Goal: Task Accomplishment & Management: Use online tool/utility

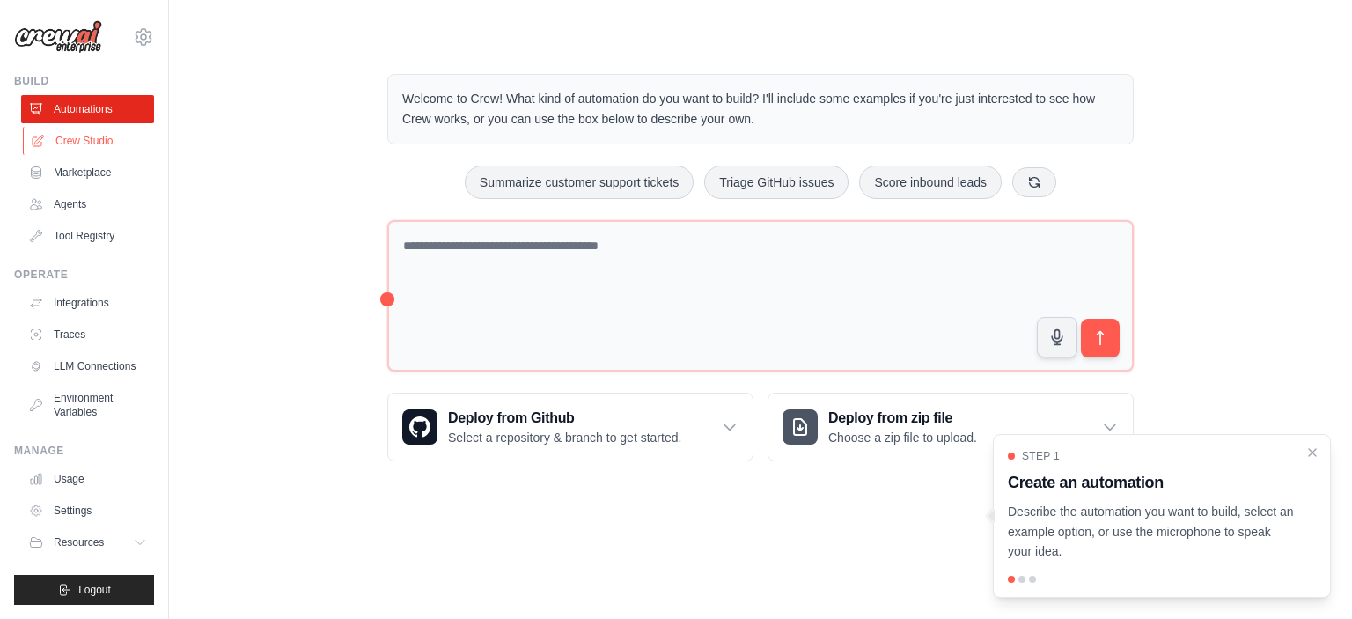
click at [88, 141] on link "Crew Studio" at bounding box center [89, 141] width 133 height 28
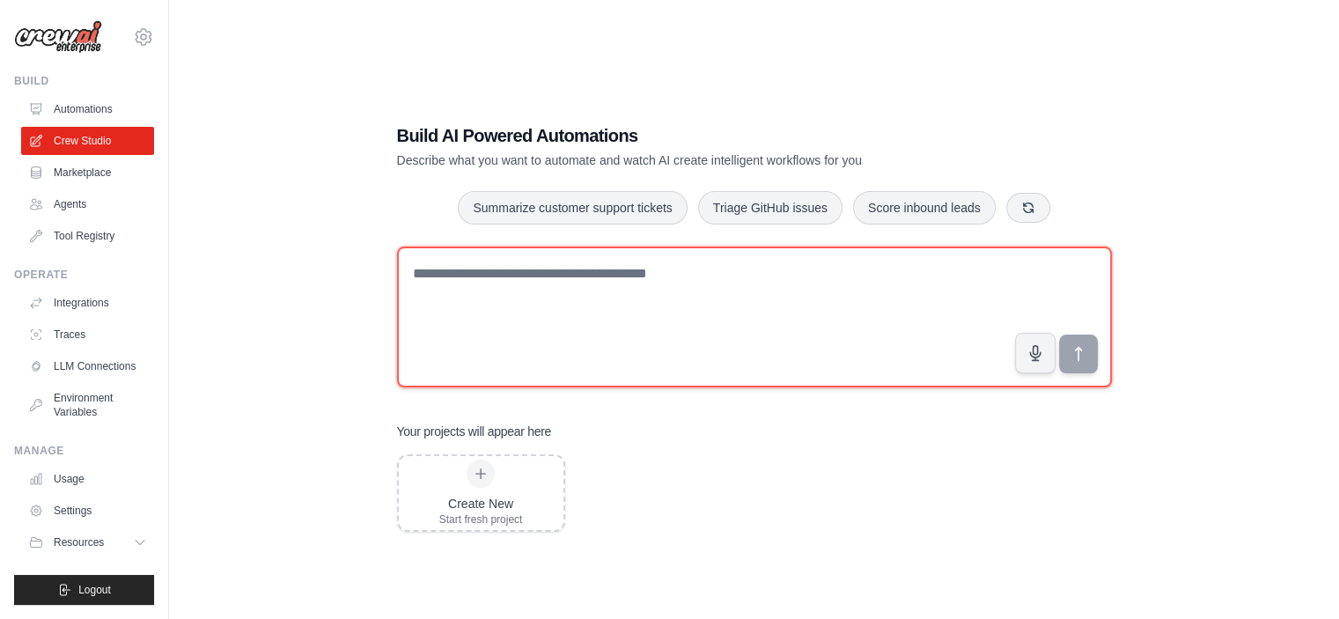
click at [581, 290] on textarea at bounding box center [754, 317] width 715 height 141
paste textarea "**********"
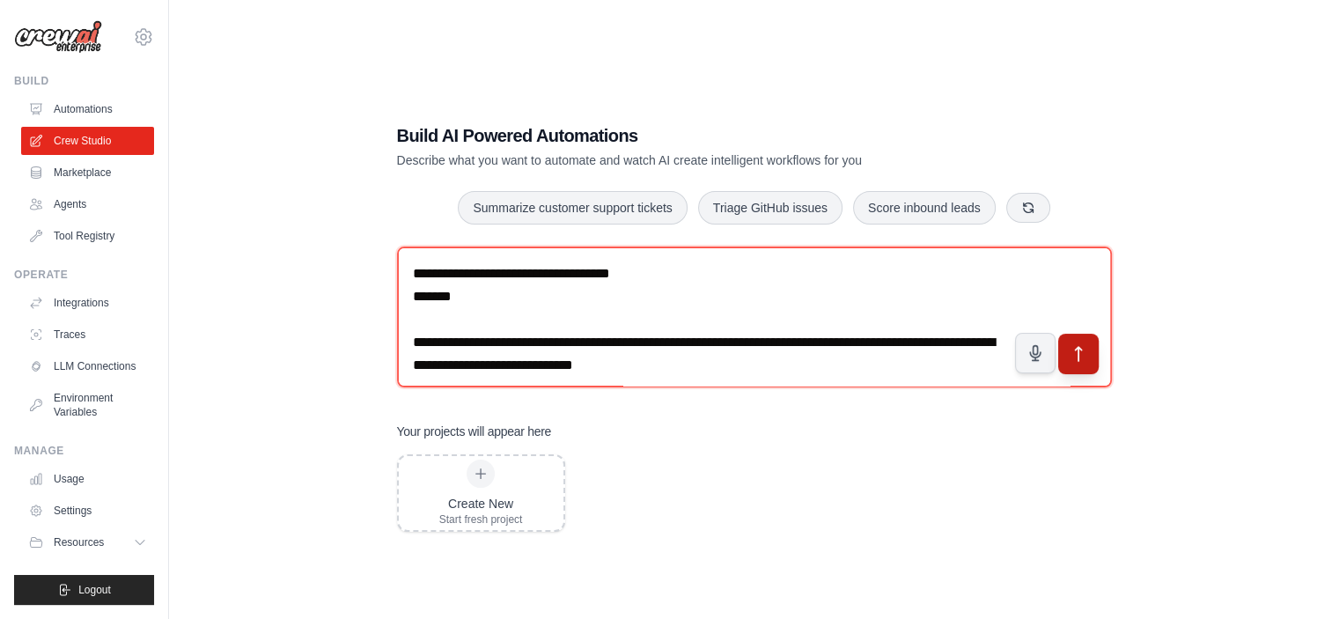
type textarea "**********"
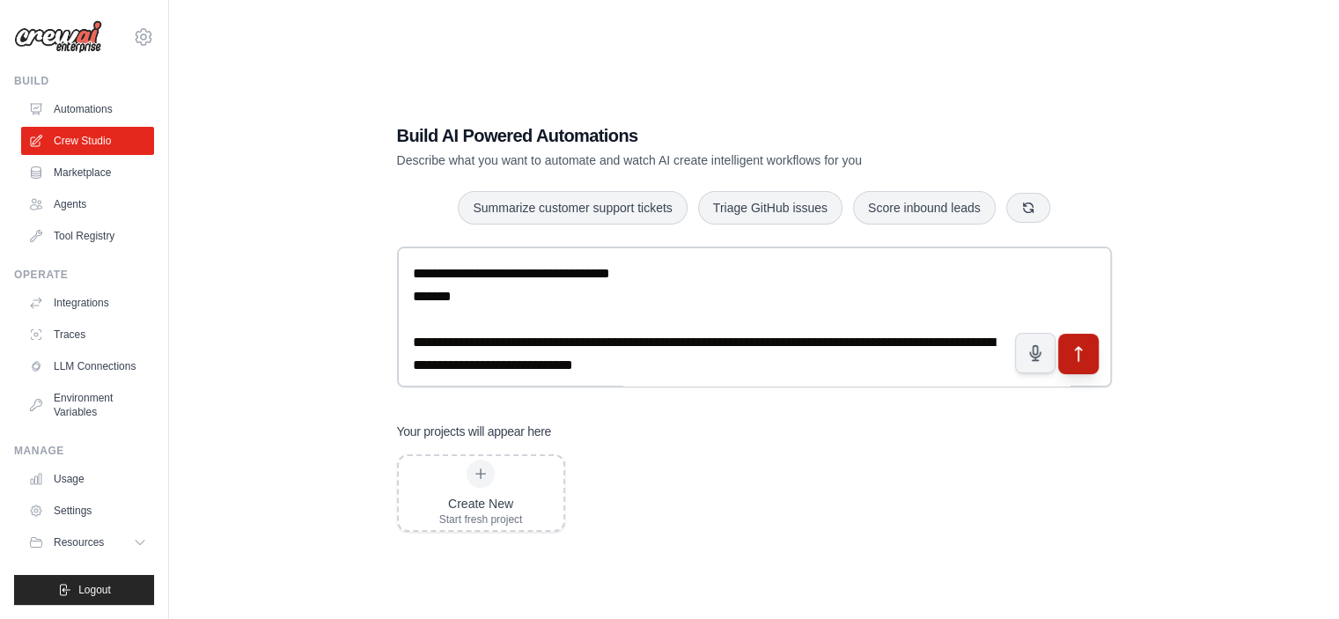
click at [1081, 361] on icon "submit" at bounding box center [1078, 353] width 18 height 18
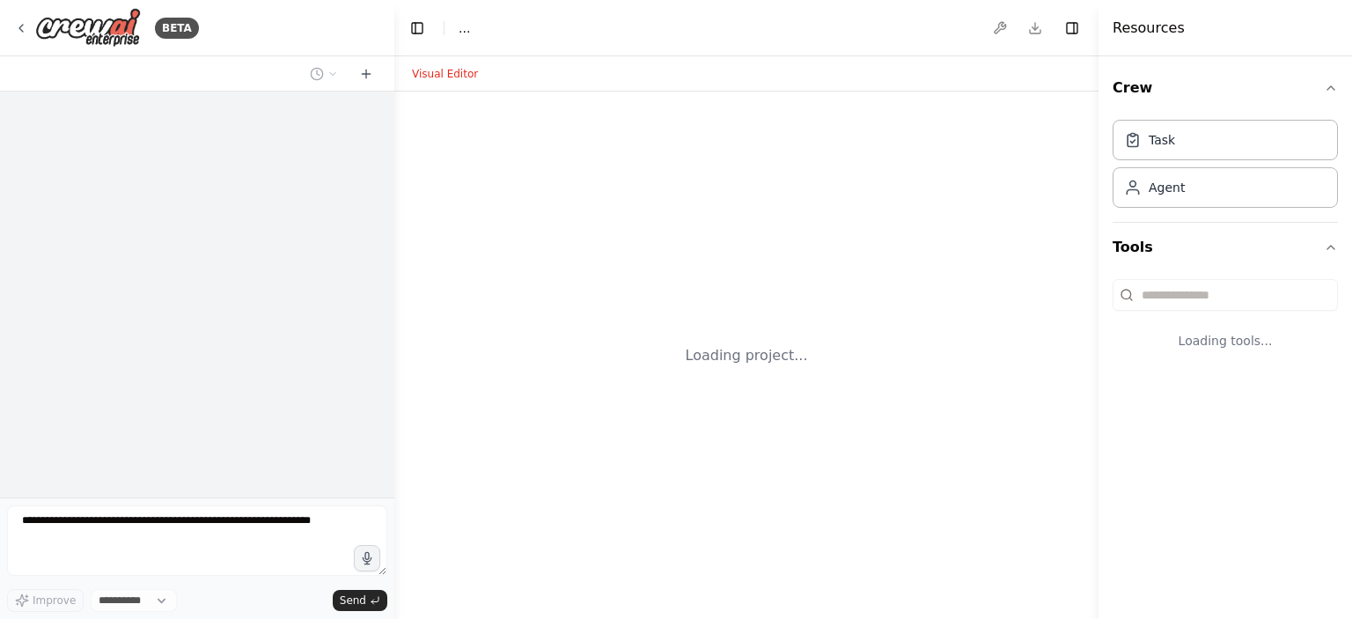
select select "****"
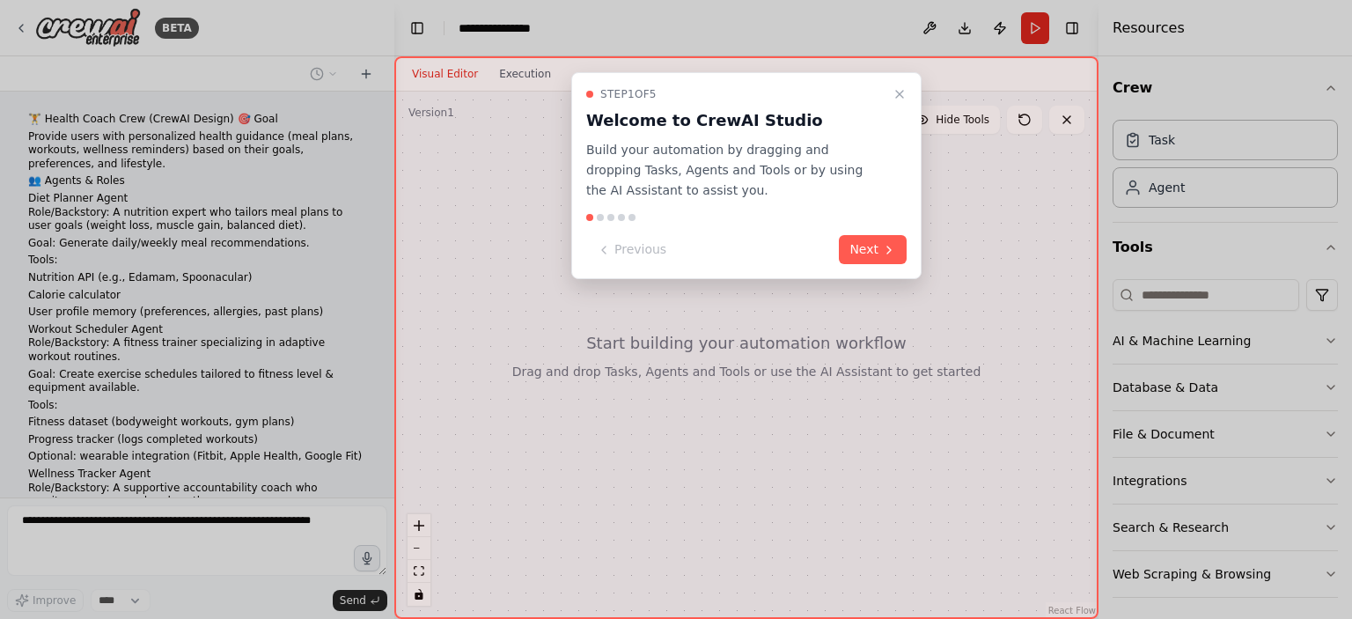
scroll to position [193, 0]
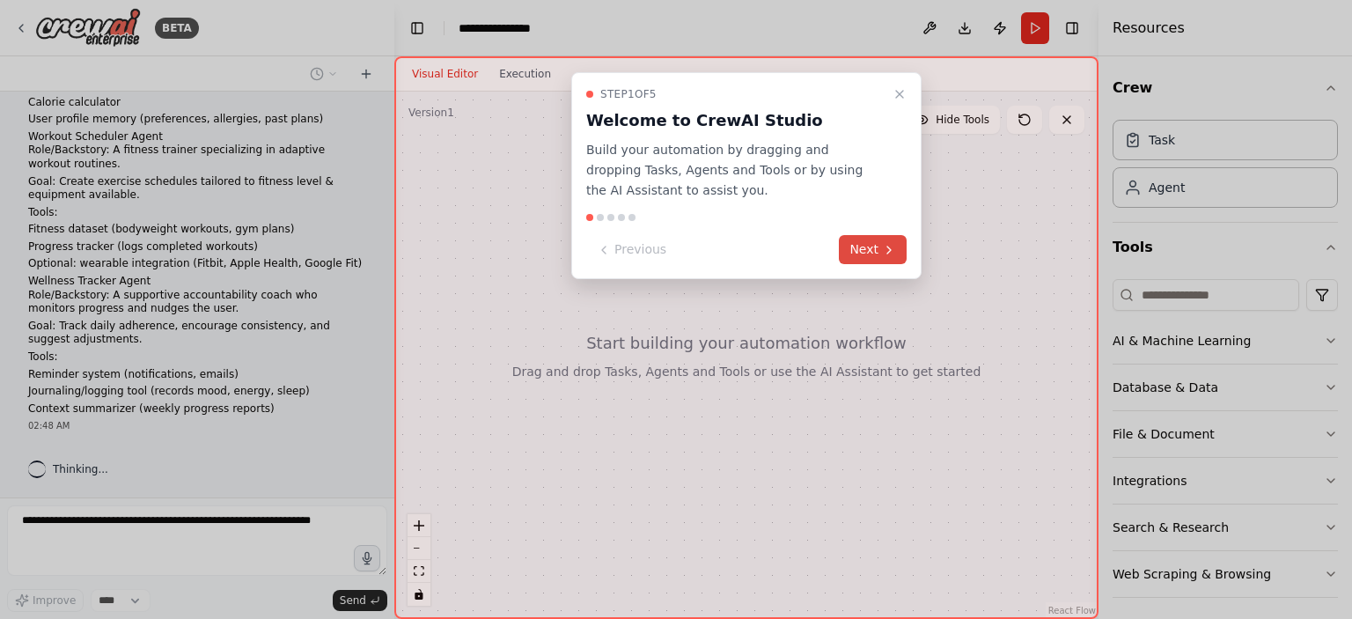
click at [885, 256] on button "Next" at bounding box center [873, 249] width 68 height 29
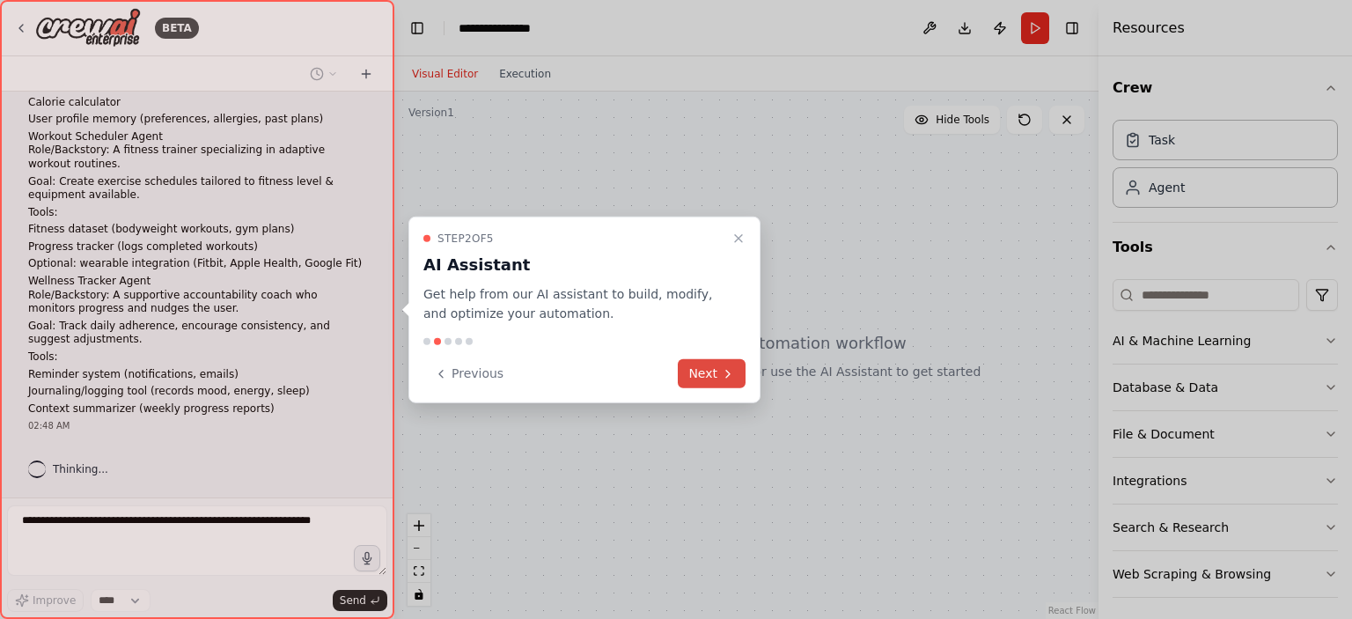
click at [724, 376] on icon at bounding box center [728, 373] width 14 height 14
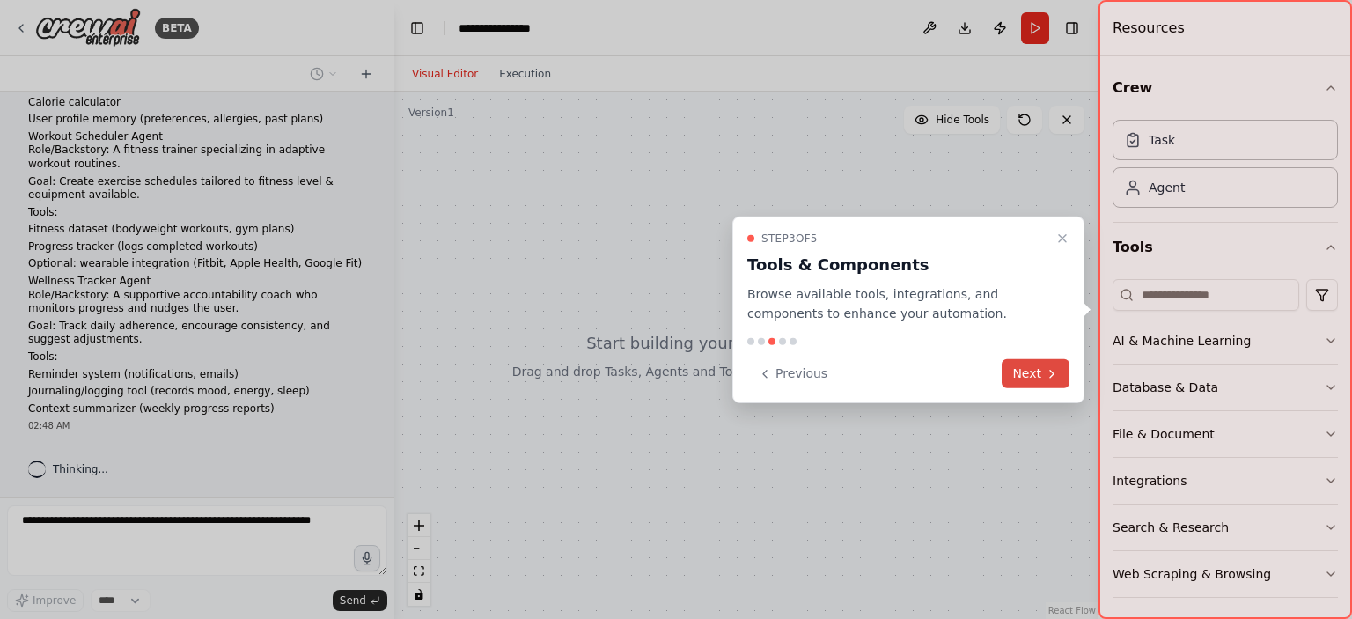
click at [1035, 380] on button "Next" at bounding box center [1036, 373] width 68 height 29
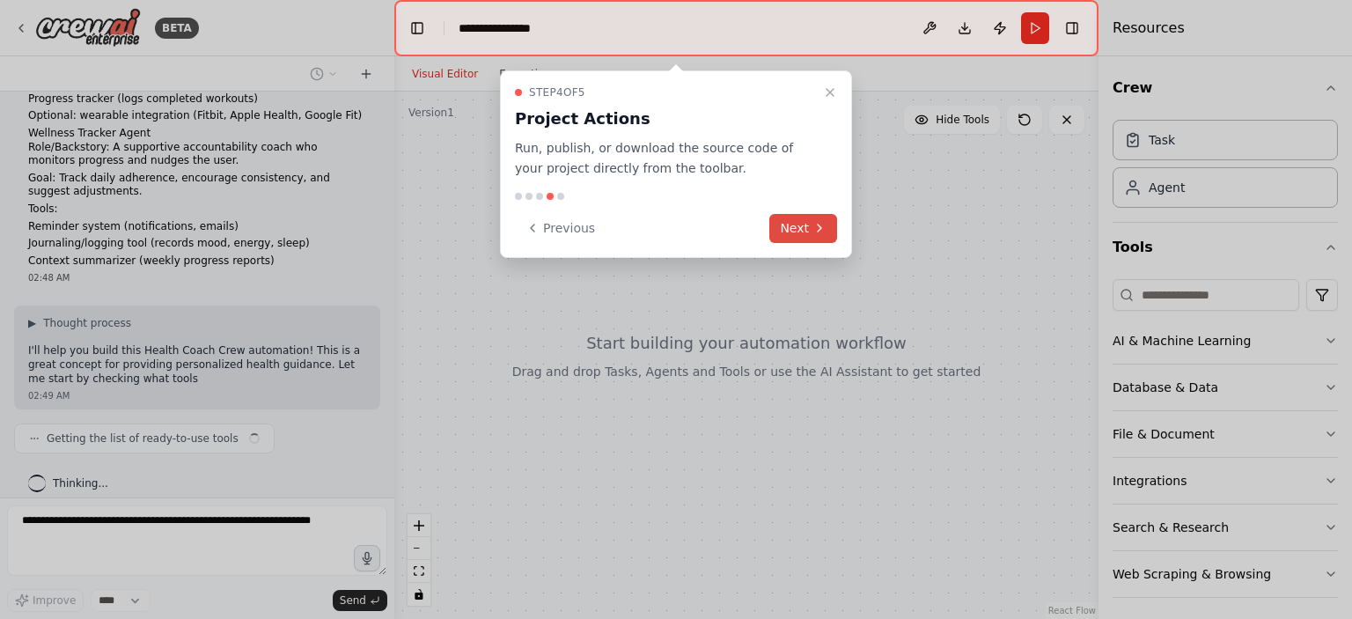
scroll to position [355, 0]
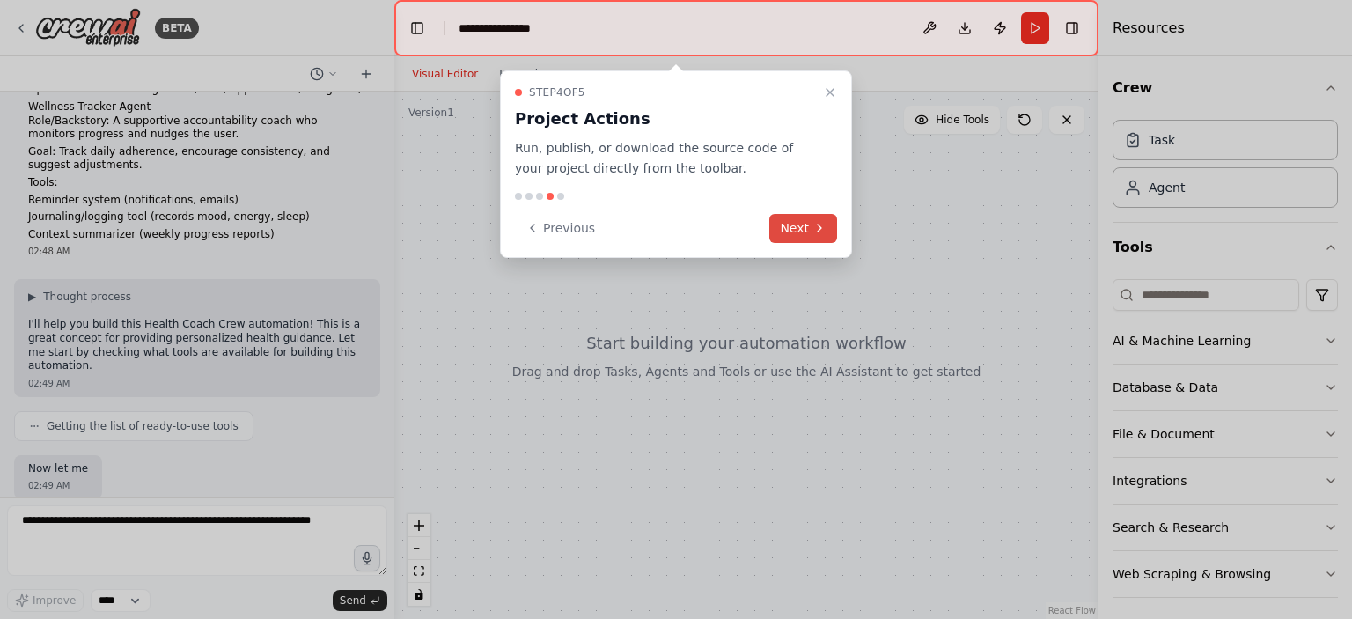
click at [804, 228] on button "Next" at bounding box center [803, 228] width 68 height 29
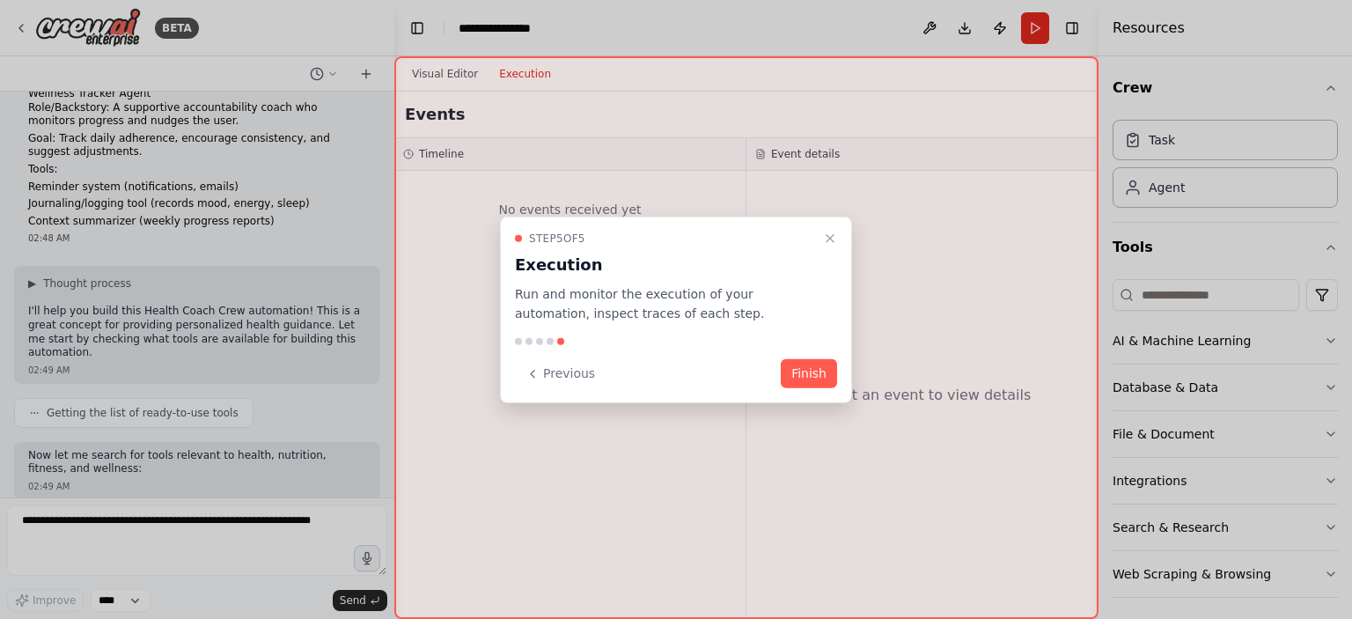
scroll to position [470, 0]
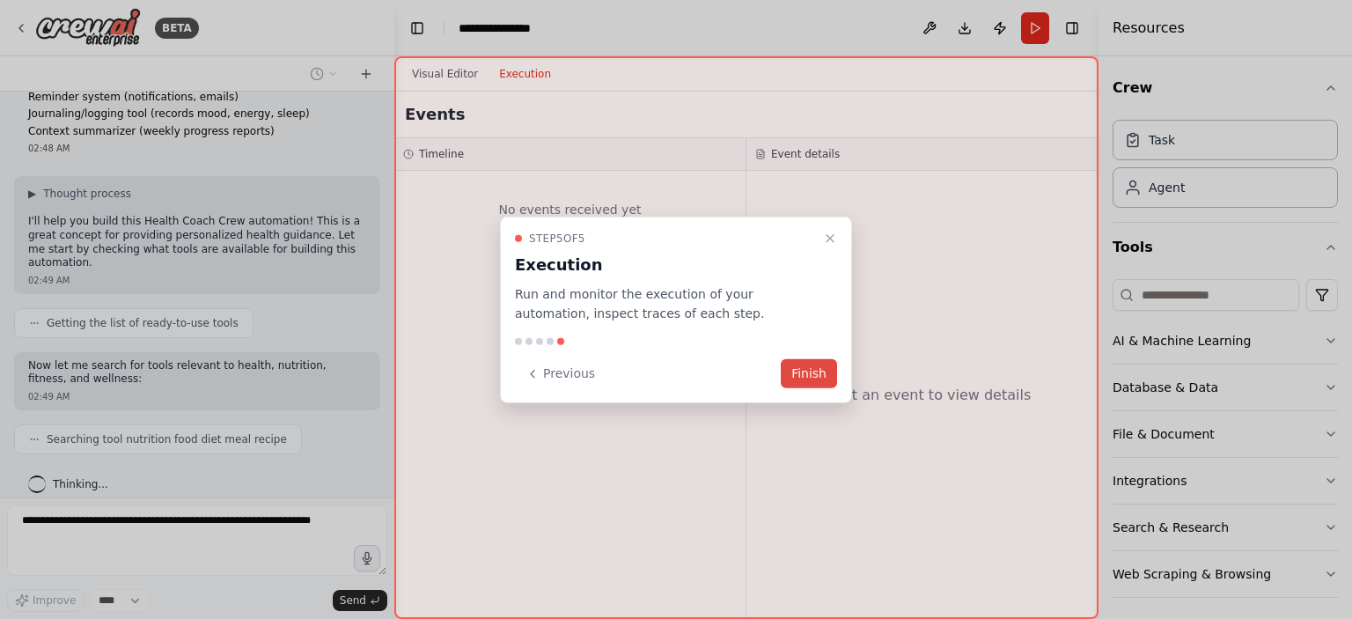
click at [806, 364] on button "Finish" at bounding box center [809, 373] width 56 height 29
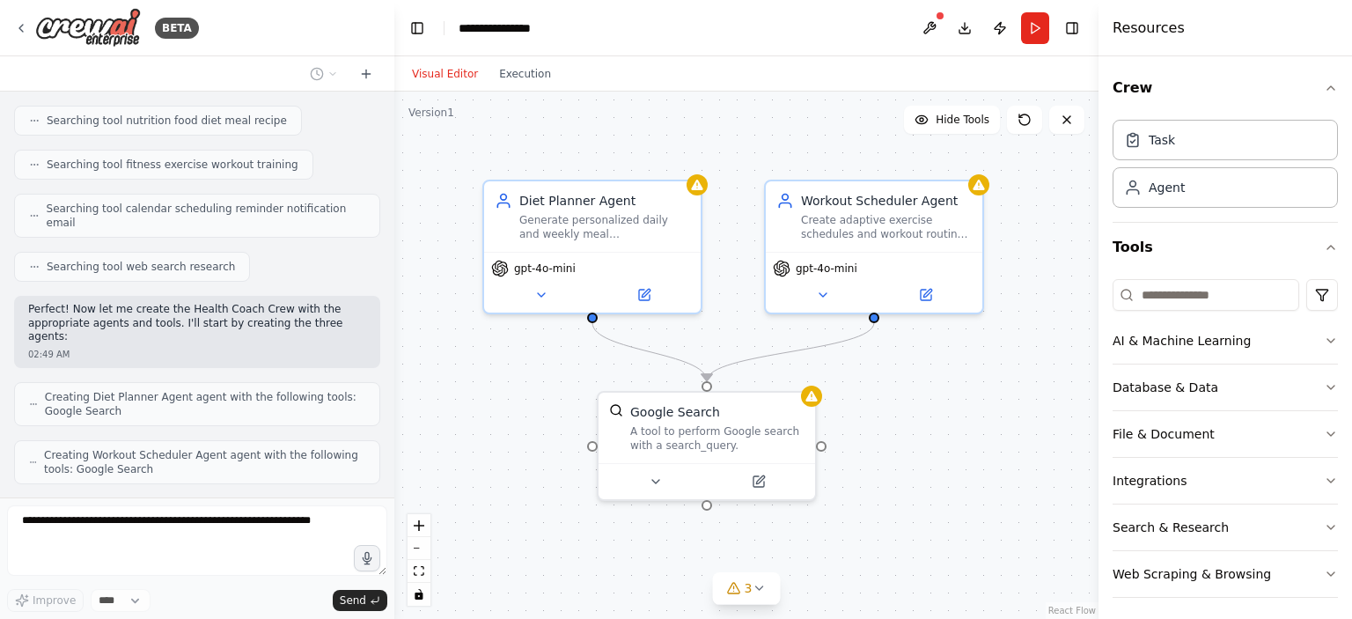
scroll to position [847, 0]
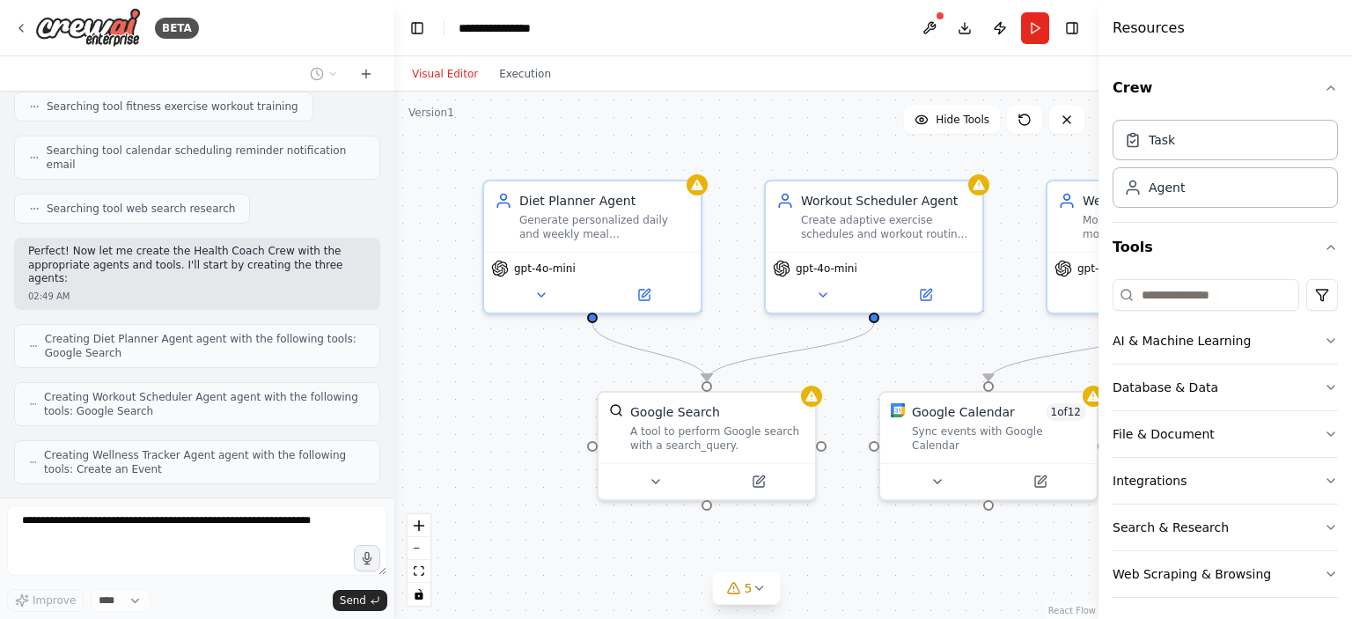
click at [1036, 76] on div "Visual Editor Execution" at bounding box center [746, 73] width 704 height 35
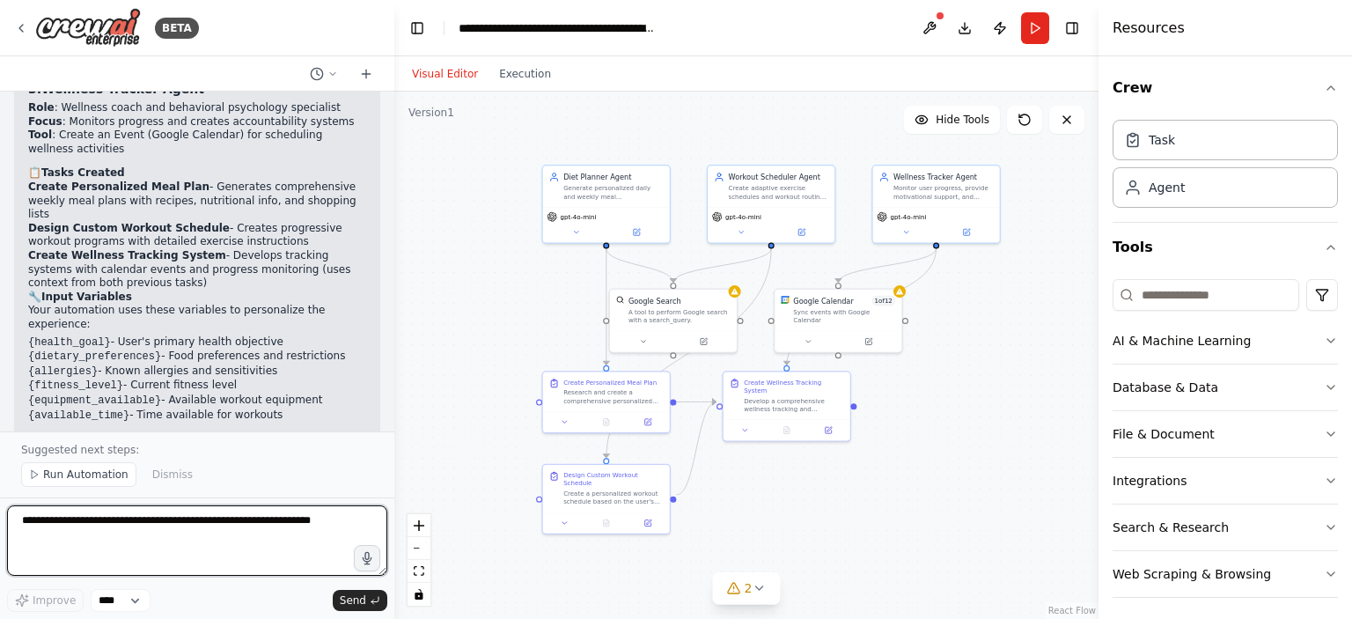
scroll to position [1984, 0]
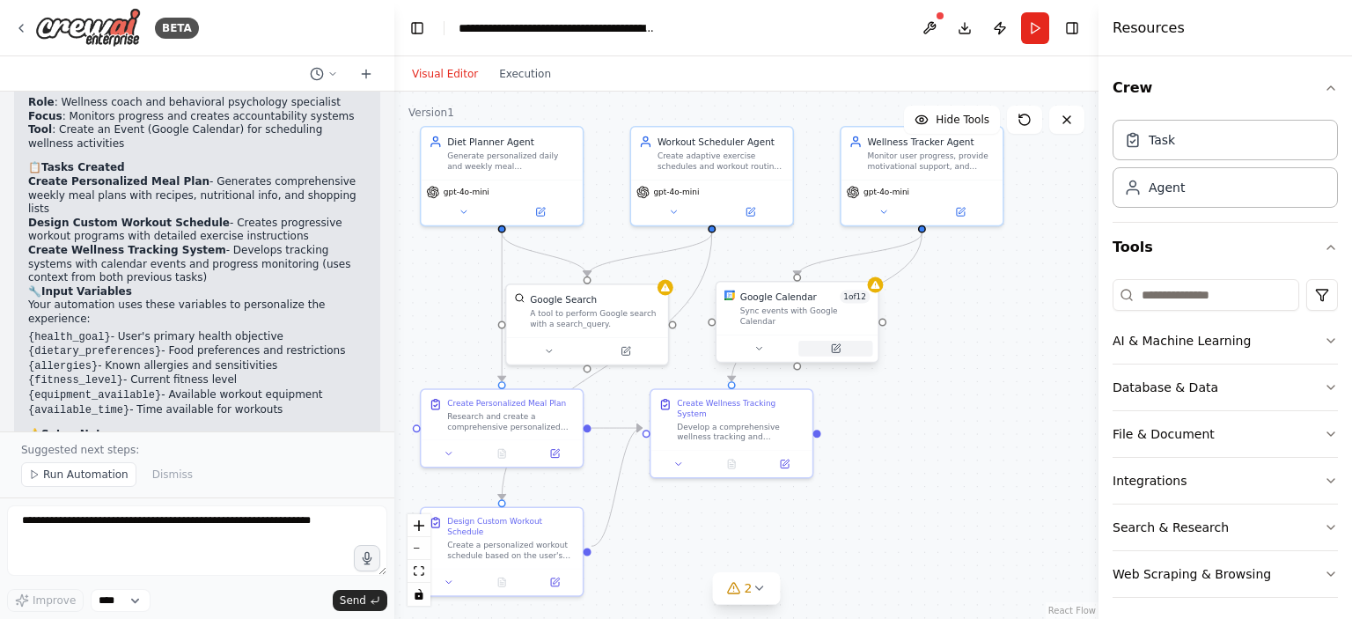
click at [841, 343] on icon at bounding box center [835, 348] width 11 height 11
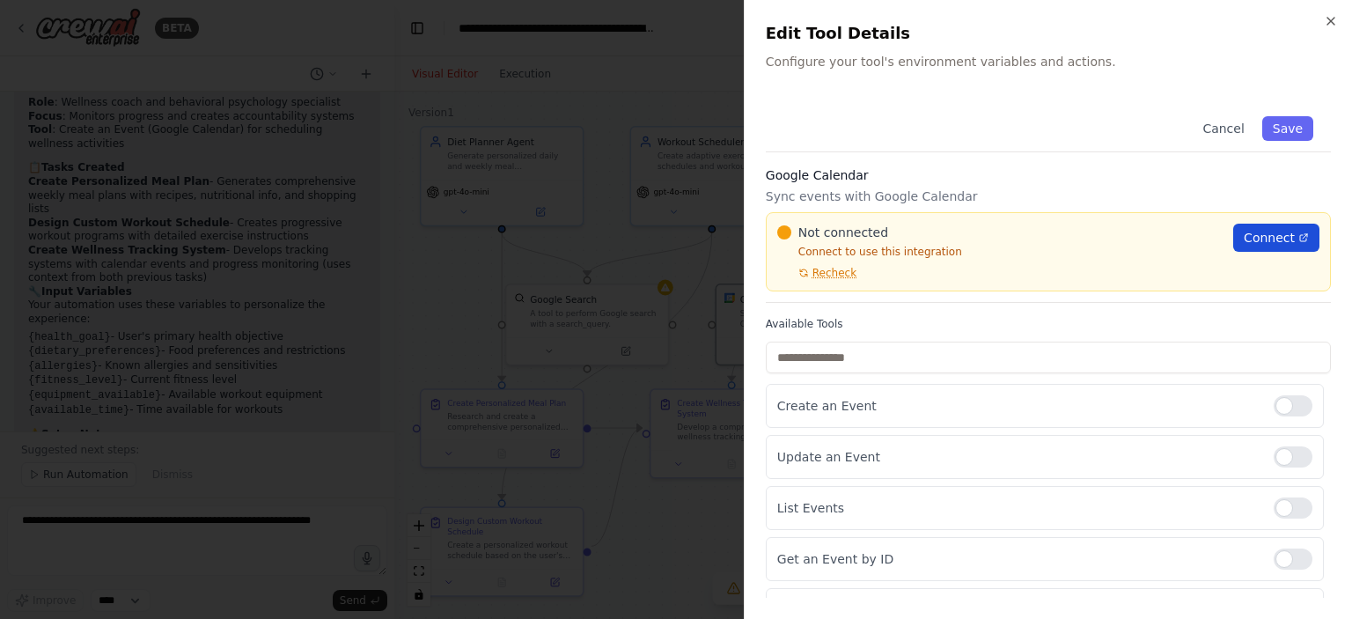
click at [1248, 235] on span "Connect" at bounding box center [1269, 238] width 51 height 18
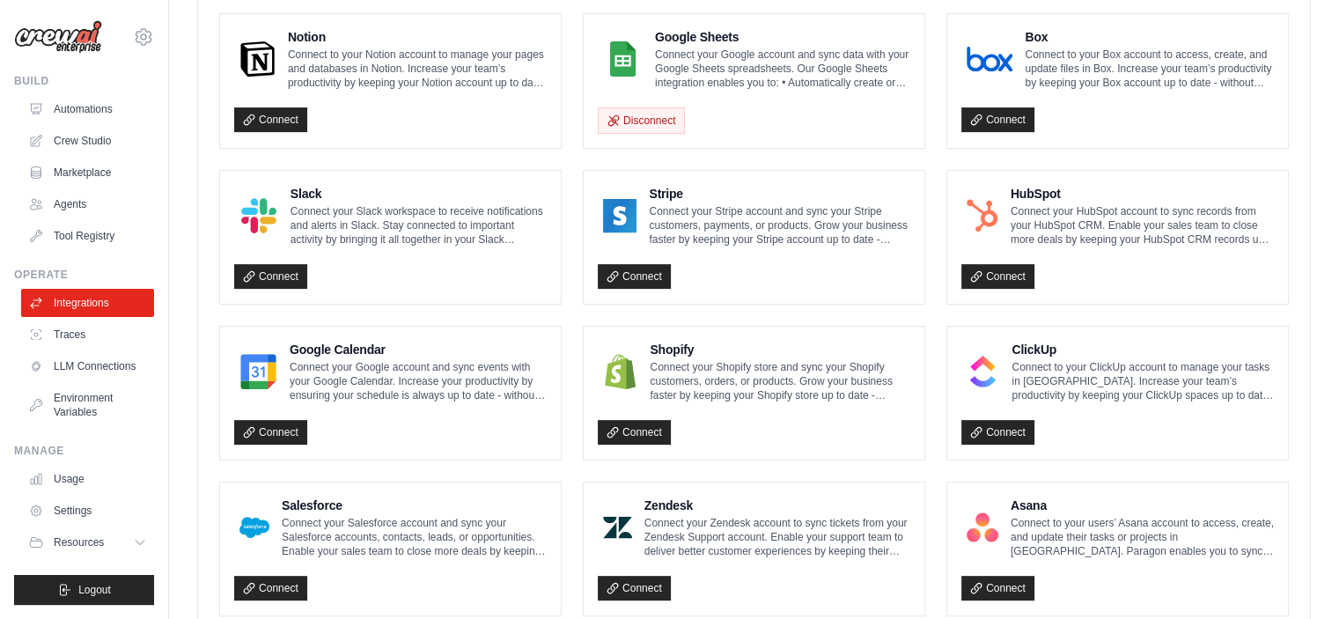
click at [338, 410] on div "Connect" at bounding box center [390, 427] width 313 height 36
click at [261, 435] on link "Connect" at bounding box center [270, 432] width 73 height 25
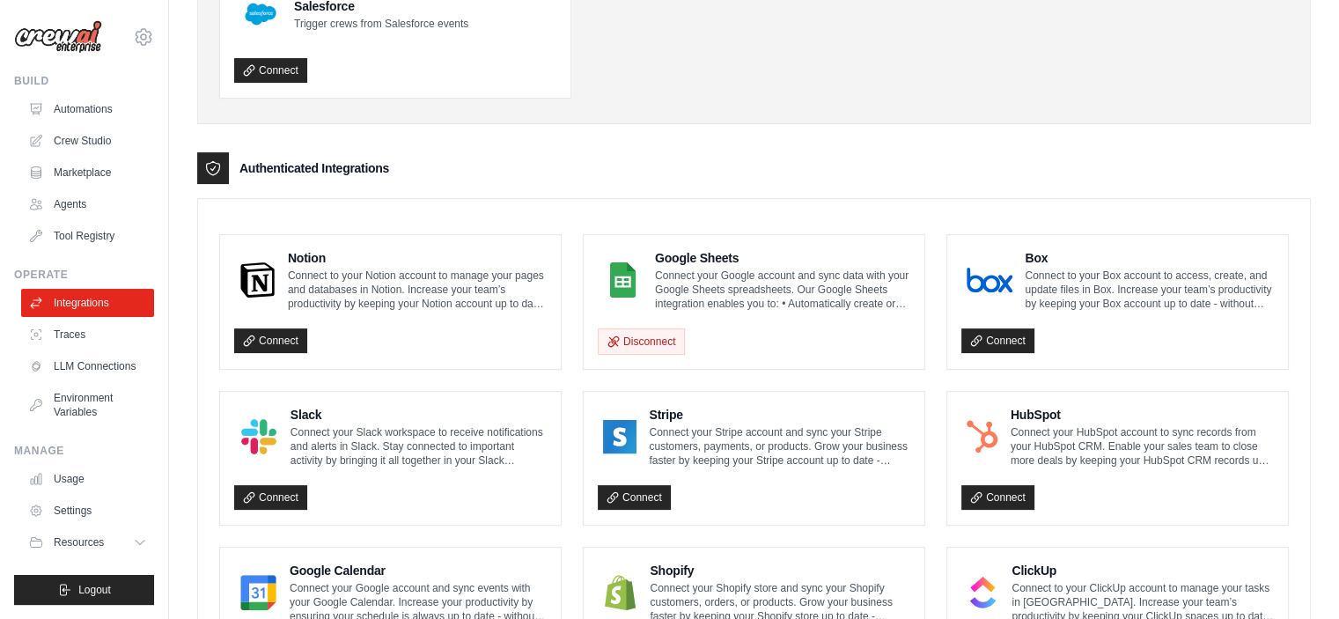
scroll to position [342, 0]
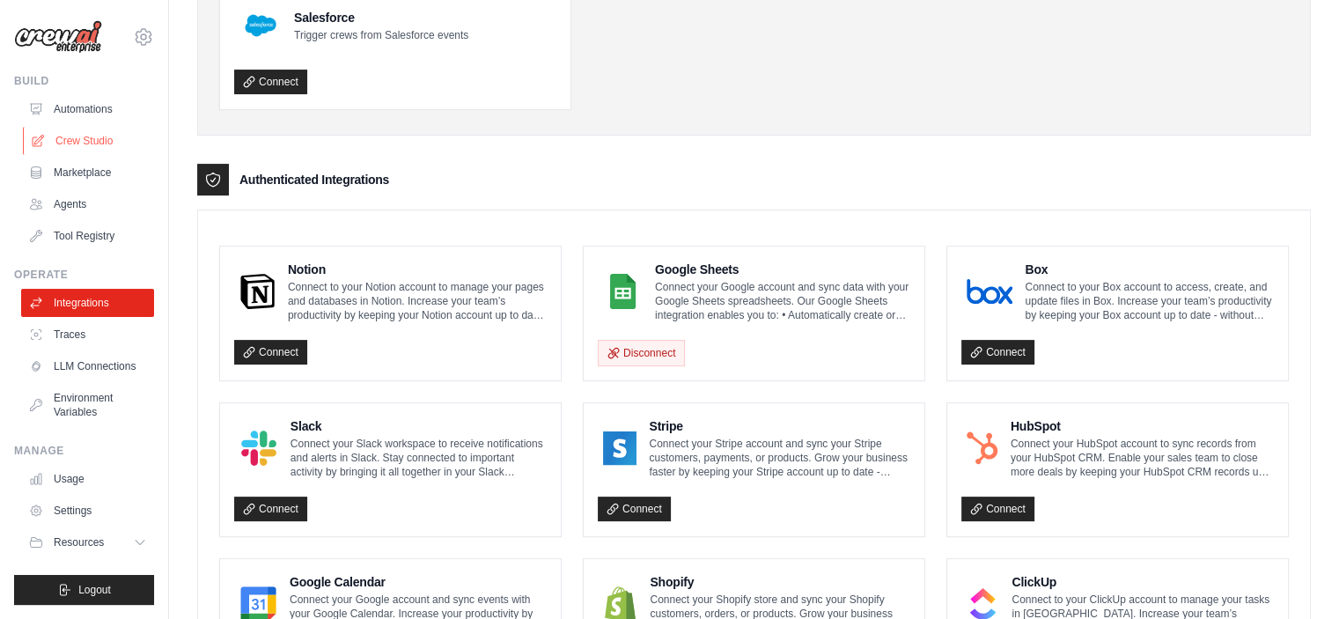
click at [95, 136] on link "Crew Studio" at bounding box center [89, 141] width 133 height 28
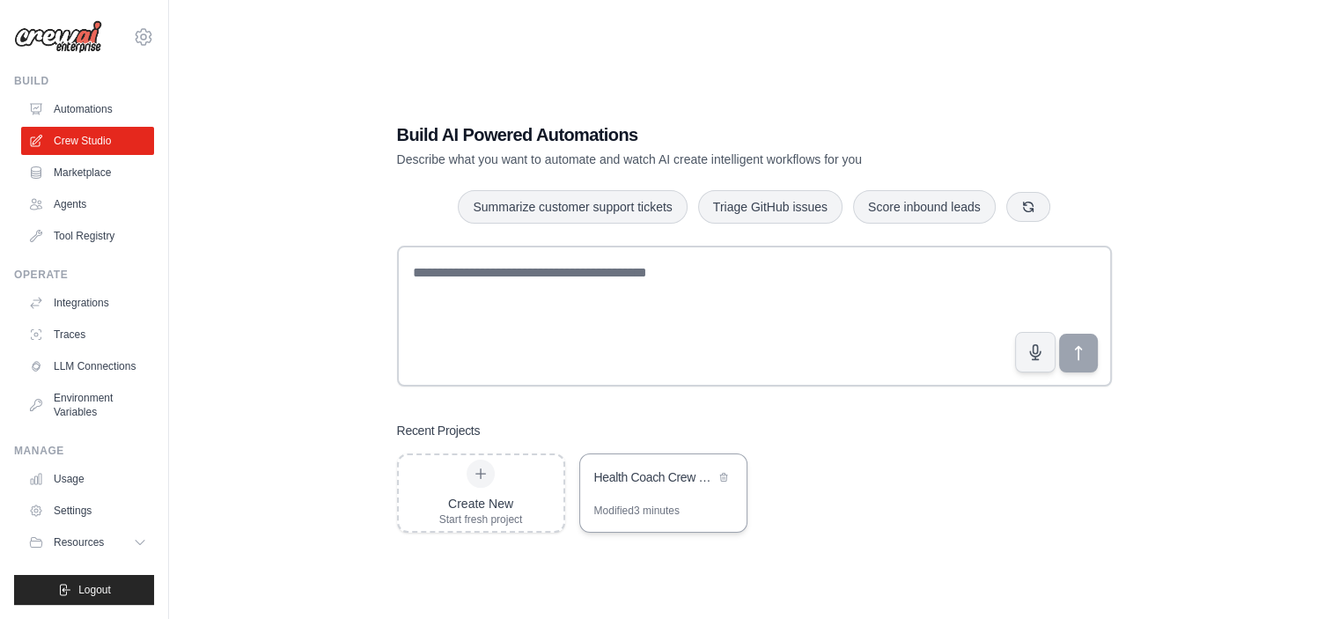
click at [623, 492] on div "Health Coach Crew - Personalized Wellness Automation" at bounding box center [663, 478] width 166 height 49
click at [76, 306] on link "Integrations" at bounding box center [89, 303] width 133 height 28
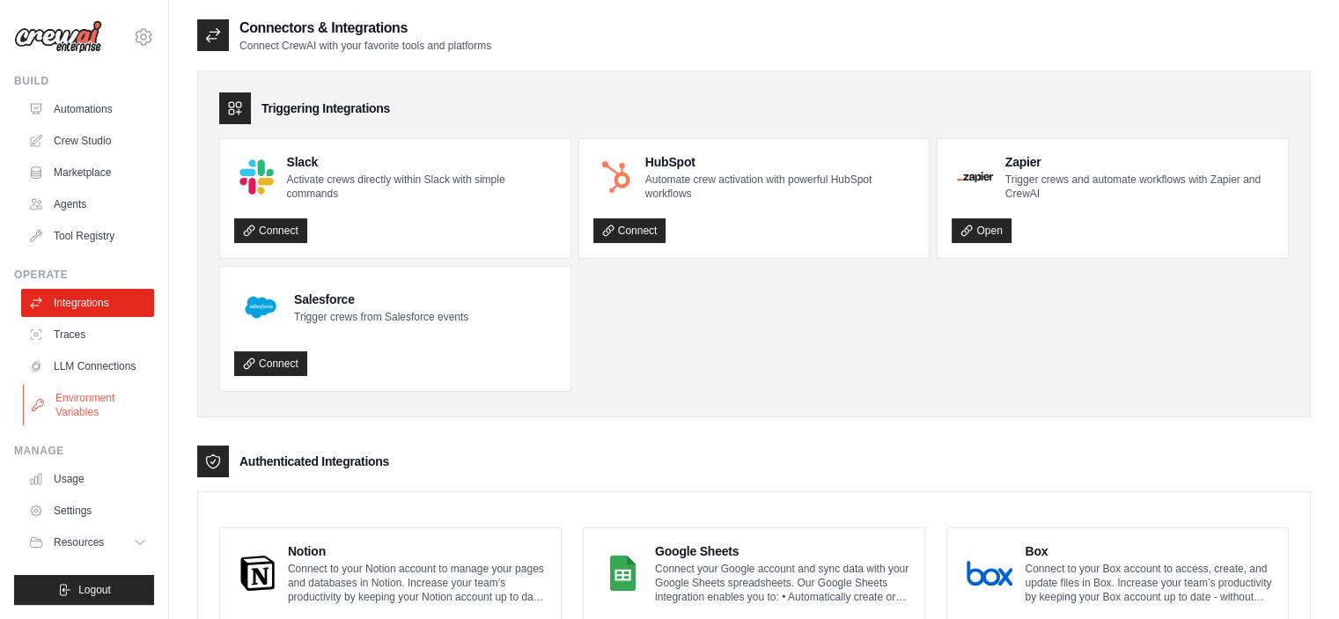
click at [113, 415] on link "Environment Variables" at bounding box center [89, 405] width 133 height 42
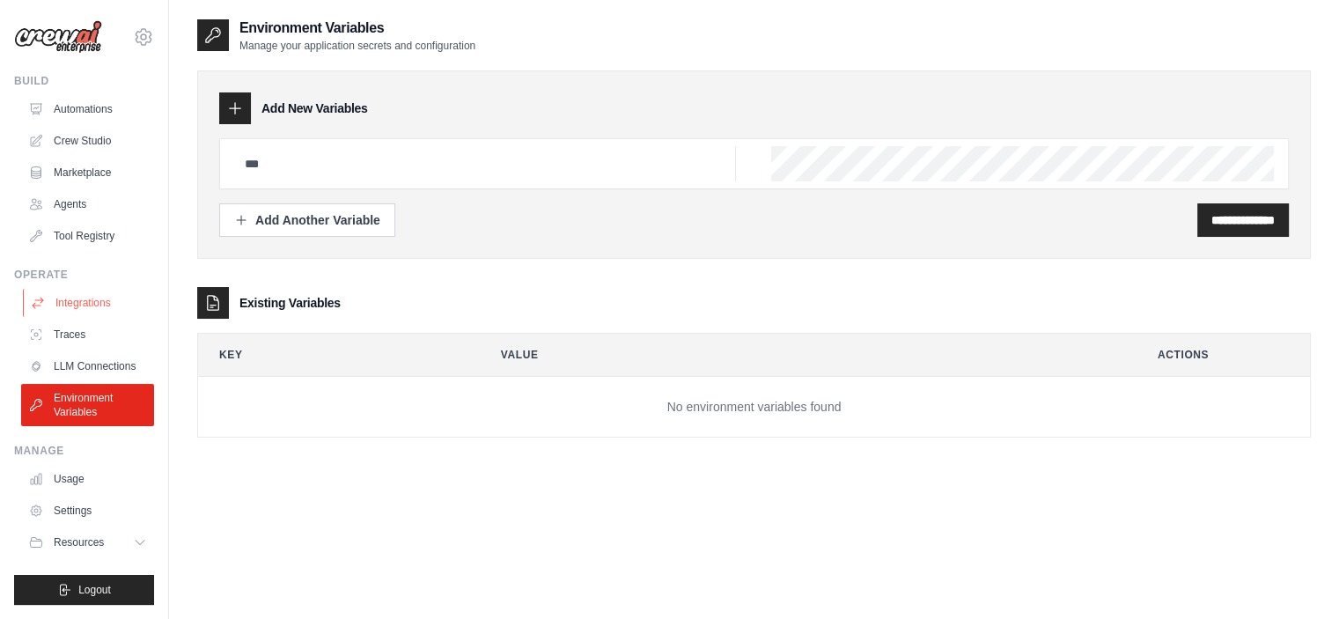
click at [95, 298] on link "Integrations" at bounding box center [89, 303] width 133 height 28
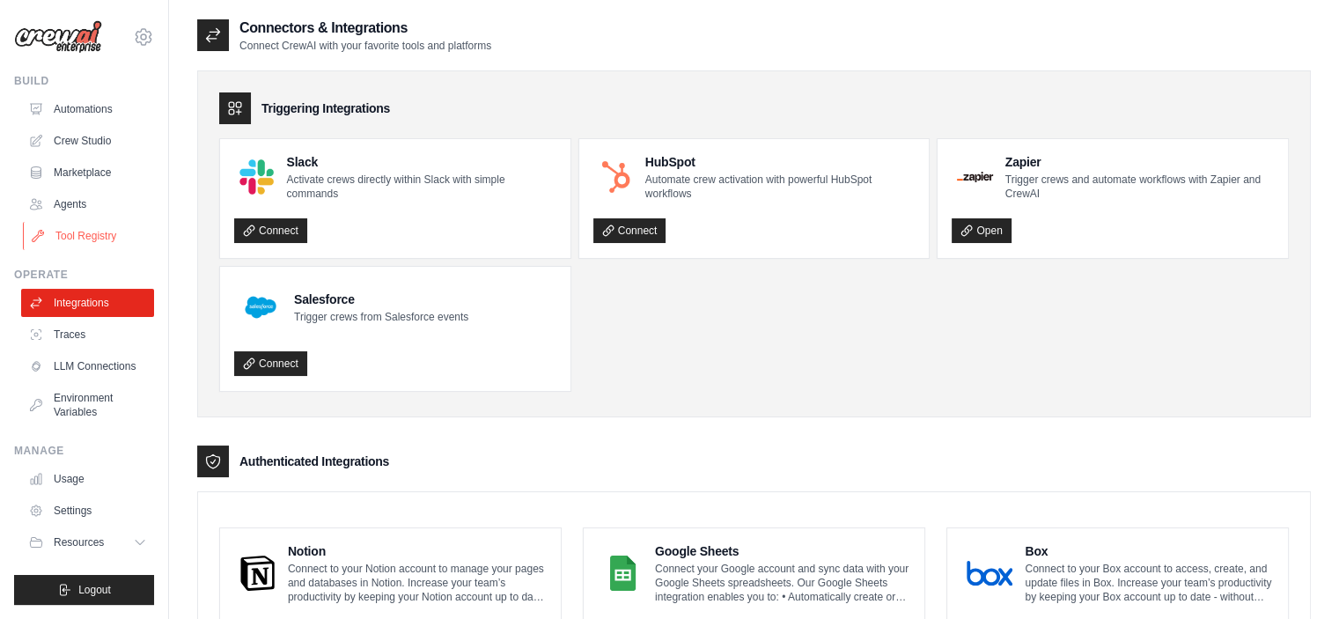
click at [95, 235] on link "Tool Registry" at bounding box center [89, 236] width 133 height 28
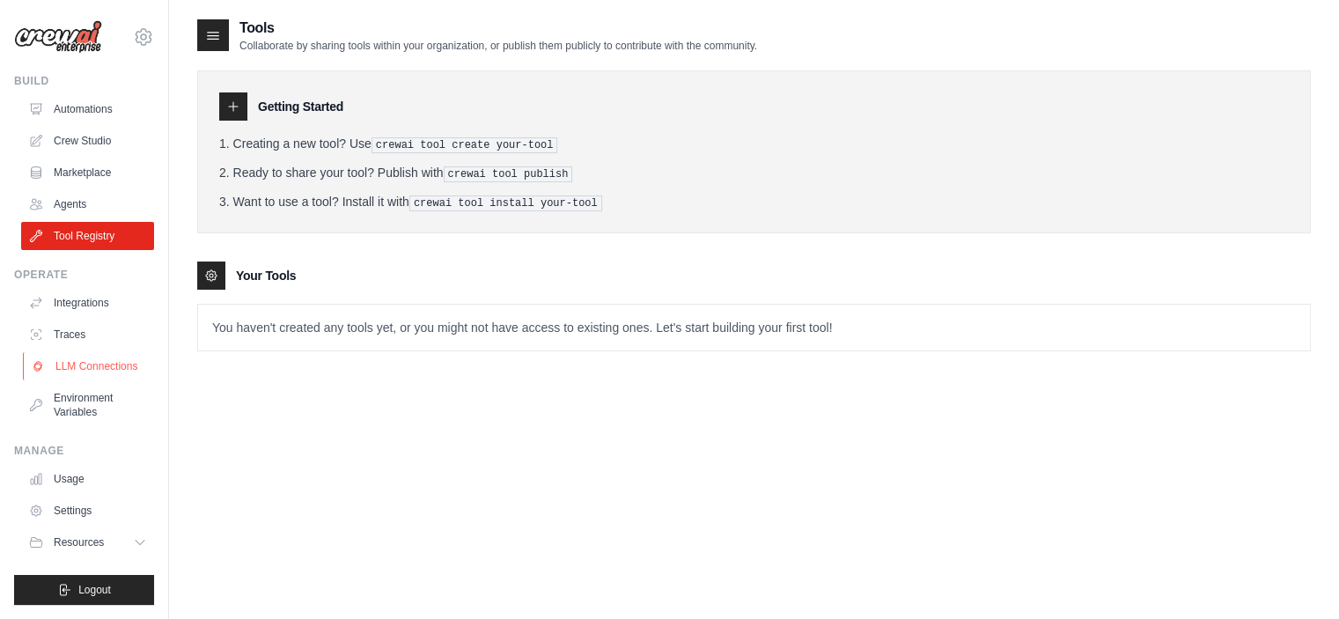
click at [91, 369] on link "LLM Connections" at bounding box center [89, 366] width 133 height 28
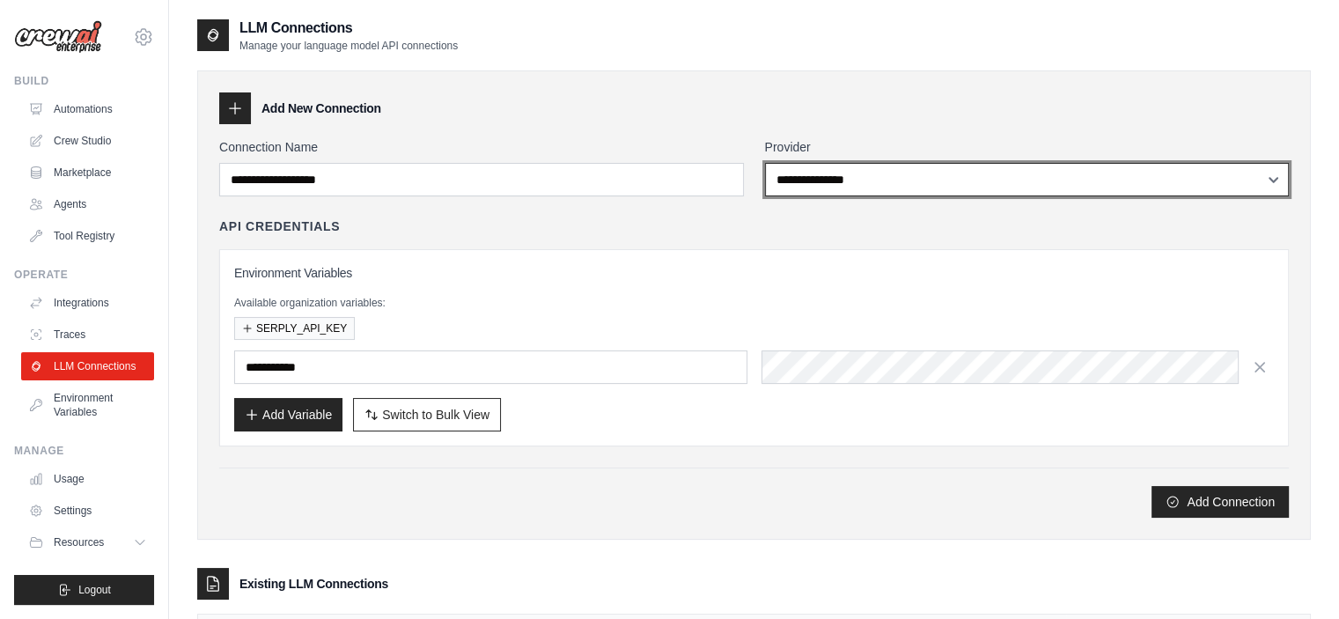
click at [852, 183] on select "**********" at bounding box center [1027, 179] width 525 height 33
select select "******"
click at [765, 163] on select "**********" at bounding box center [1027, 179] width 525 height 33
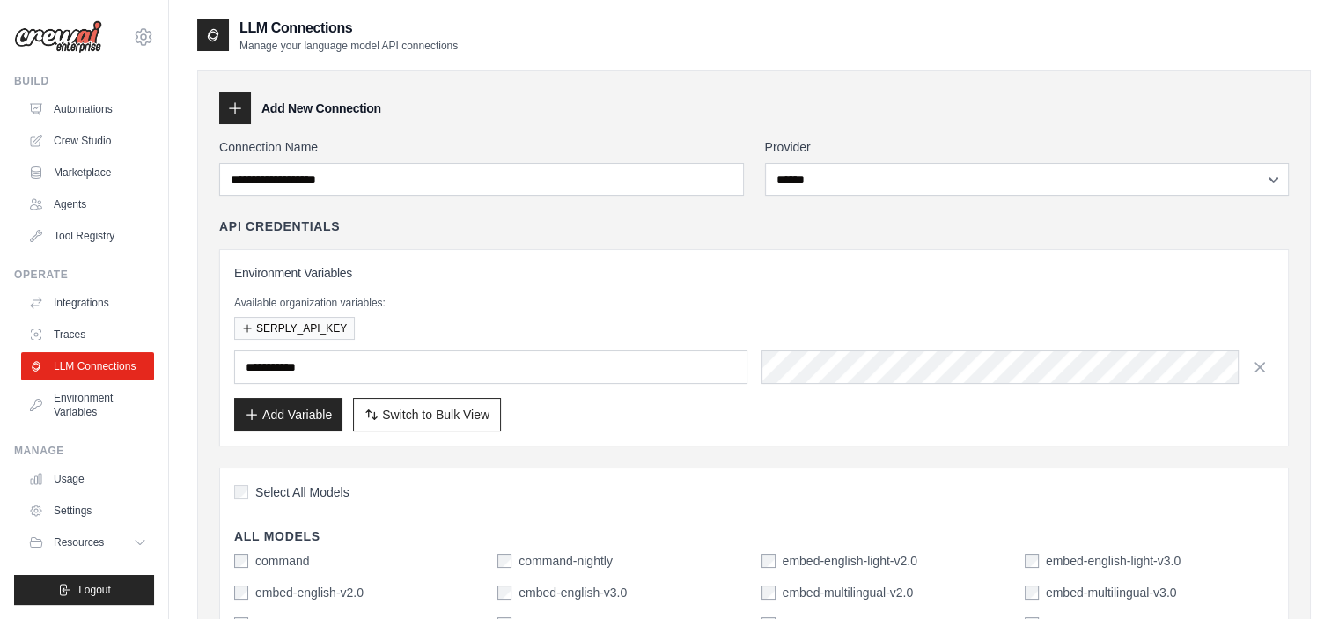
click at [249, 556] on div "command" at bounding box center [271, 561] width 75 height 18
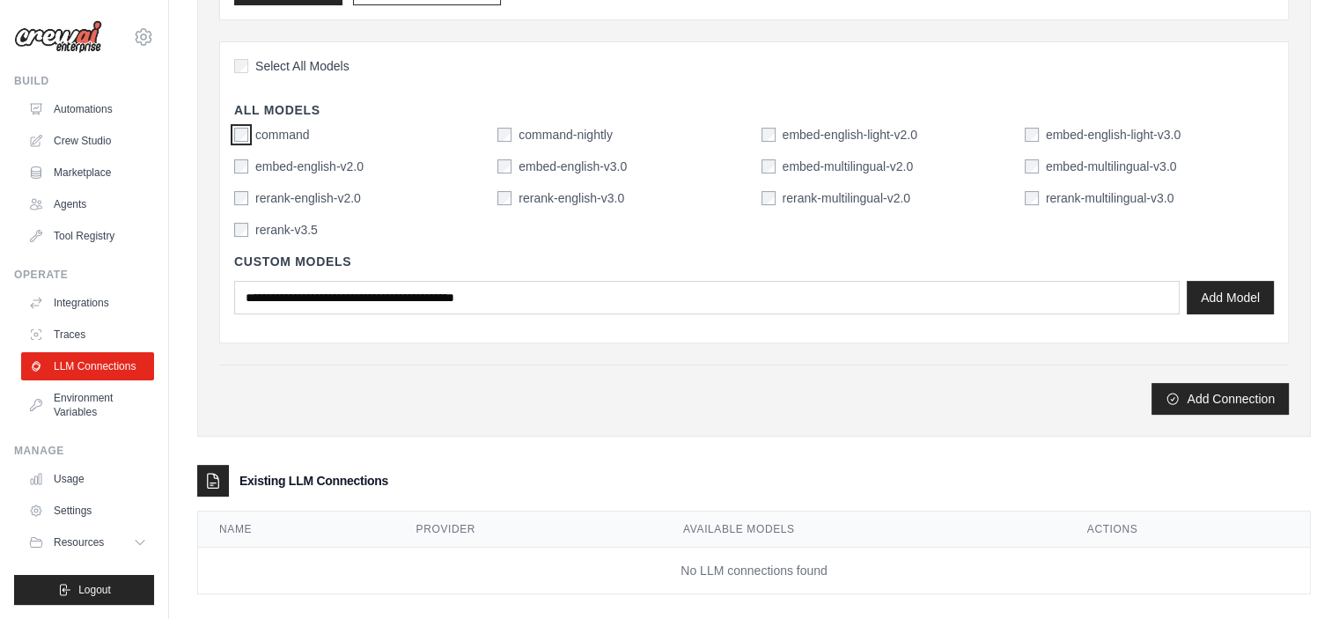
scroll to position [444, 0]
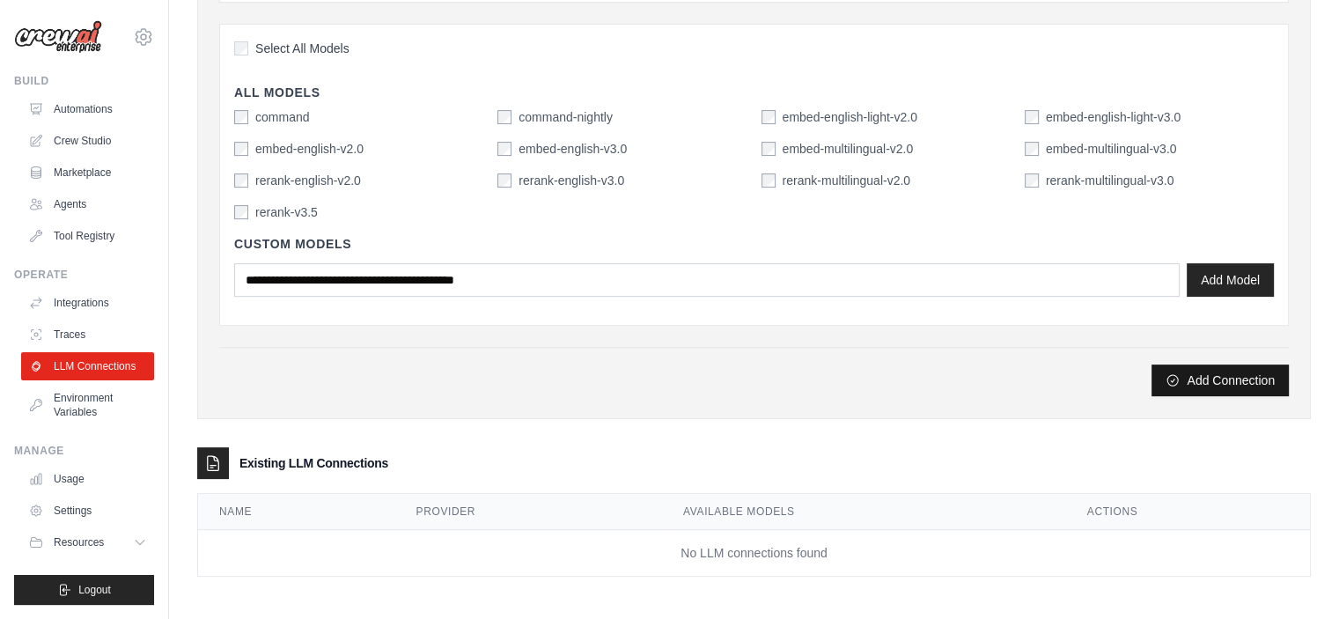
click at [1182, 376] on button "Add Connection" at bounding box center [1220, 380] width 137 height 32
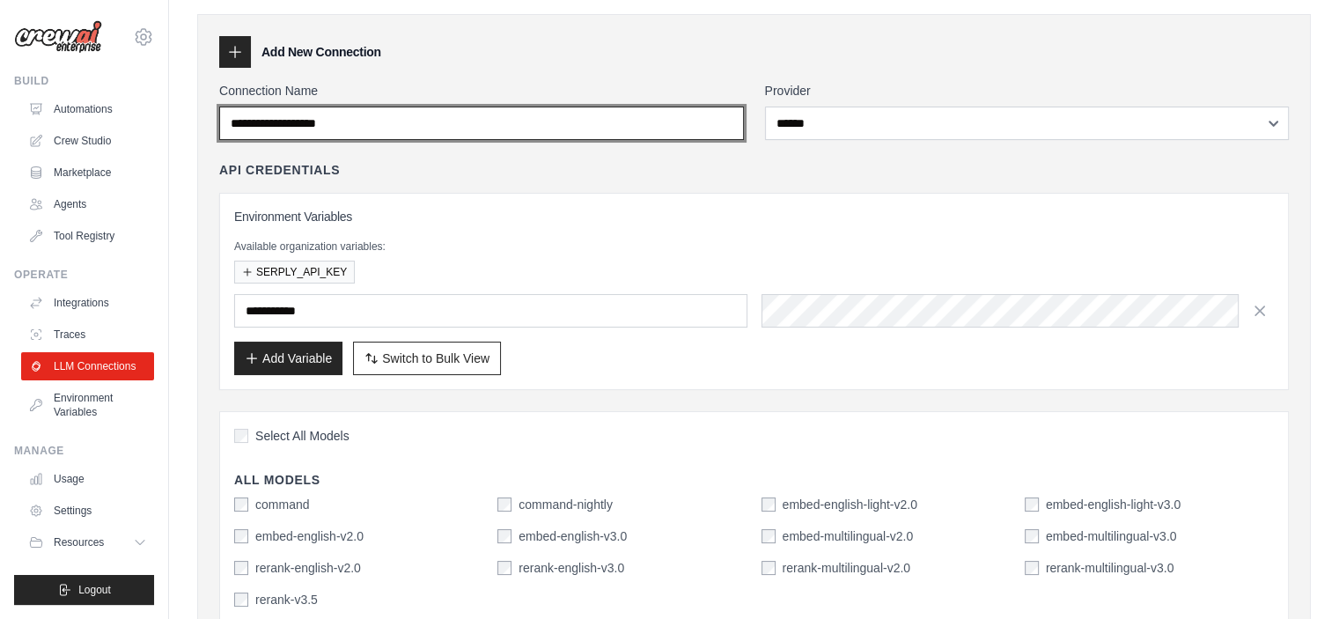
scroll to position [0, 0]
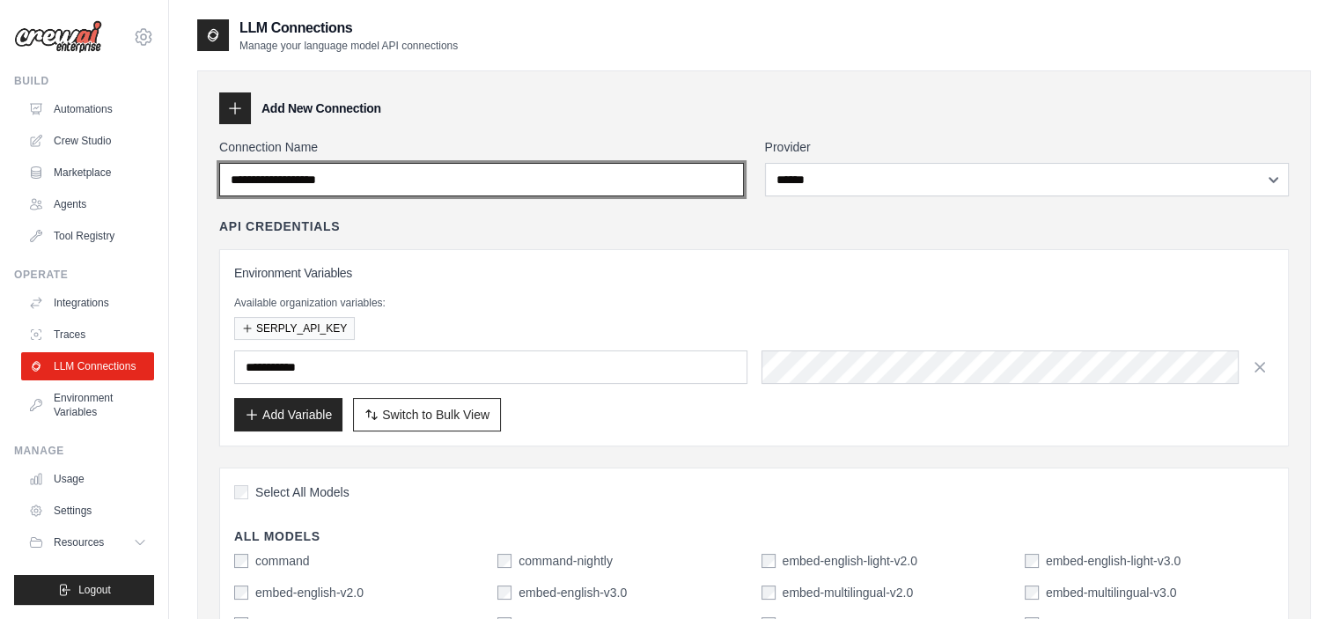
click at [483, 182] on input "Connection Name" at bounding box center [481, 179] width 525 height 33
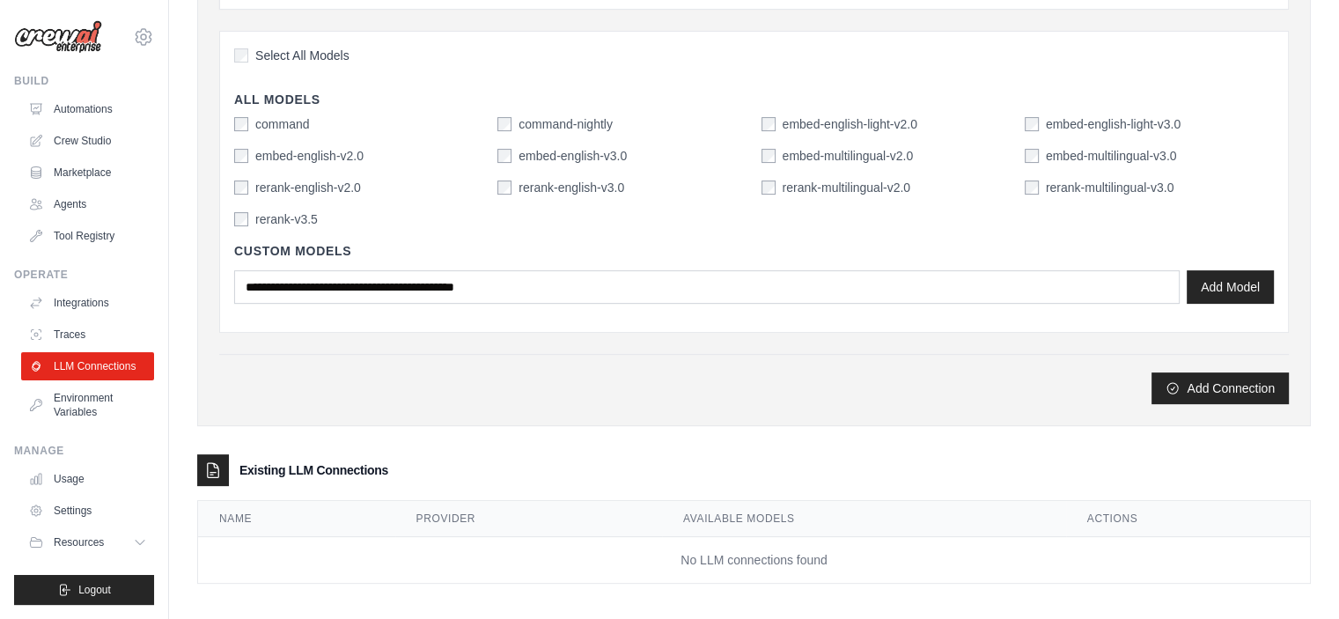
scroll to position [439, 0]
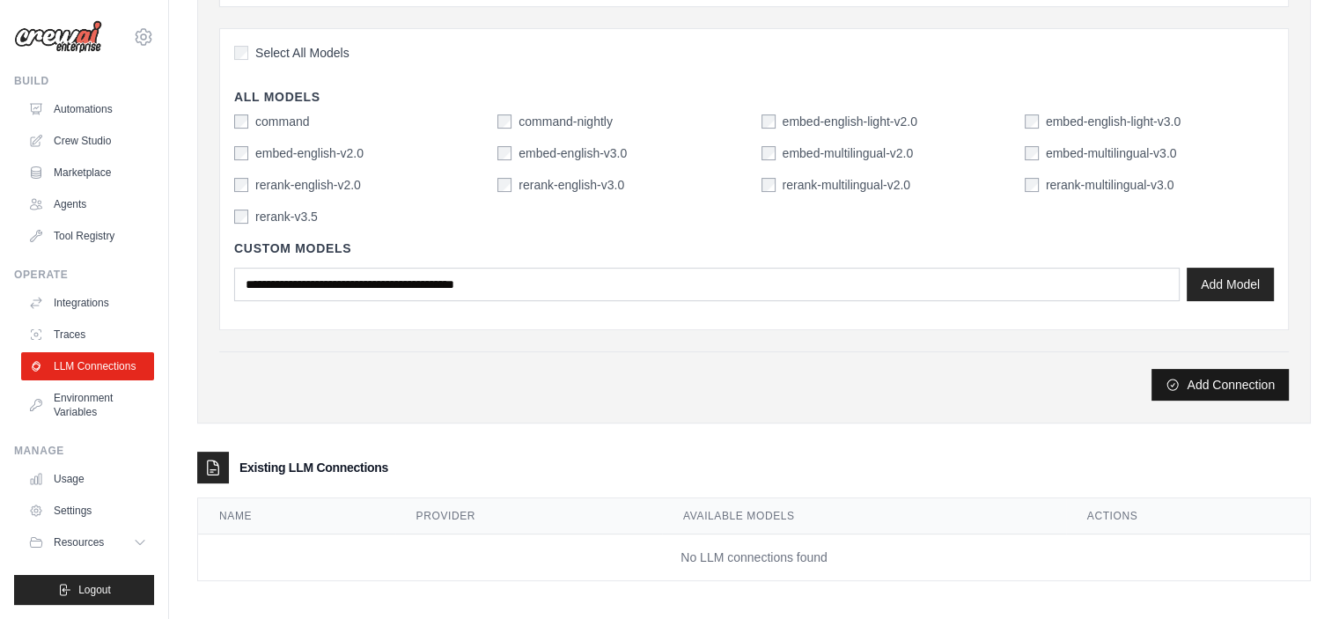
type input "******"
click at [1229, 386] on button "Add Connection" at bounding box center [1220, 385] width 137 height 32
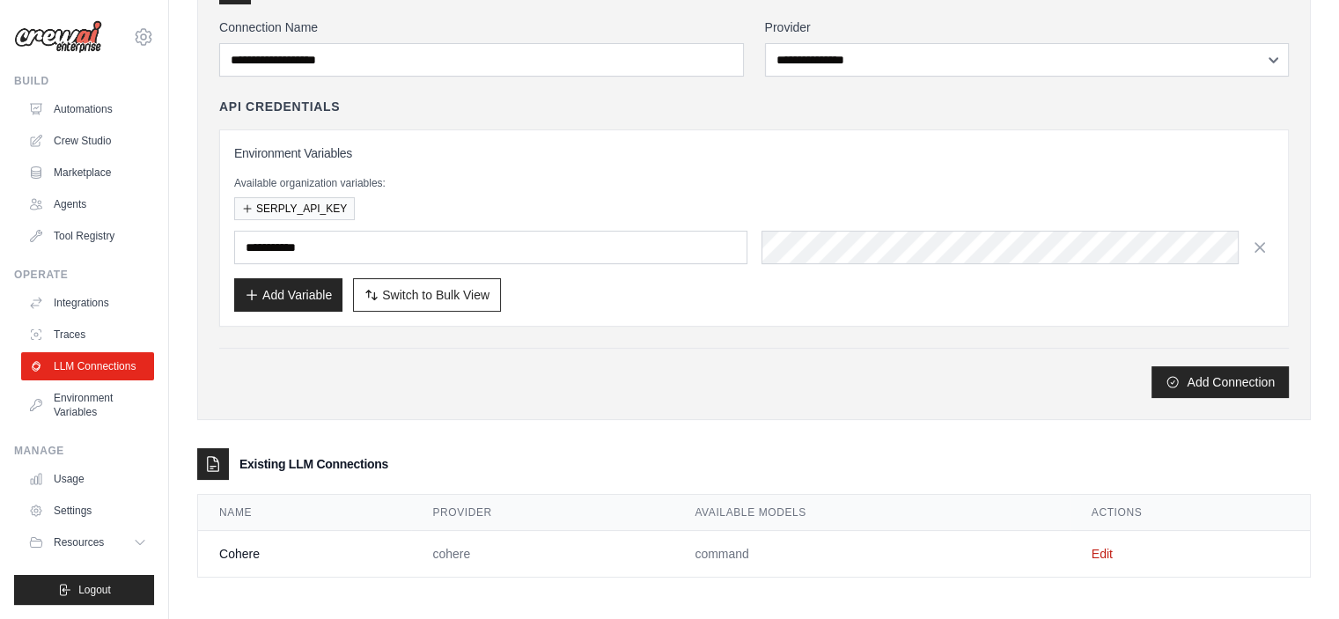
scroll to position [180, 0]
click at [1104, 546] on link "Edit" at bounding box center [1102, 553] width 21 height 14
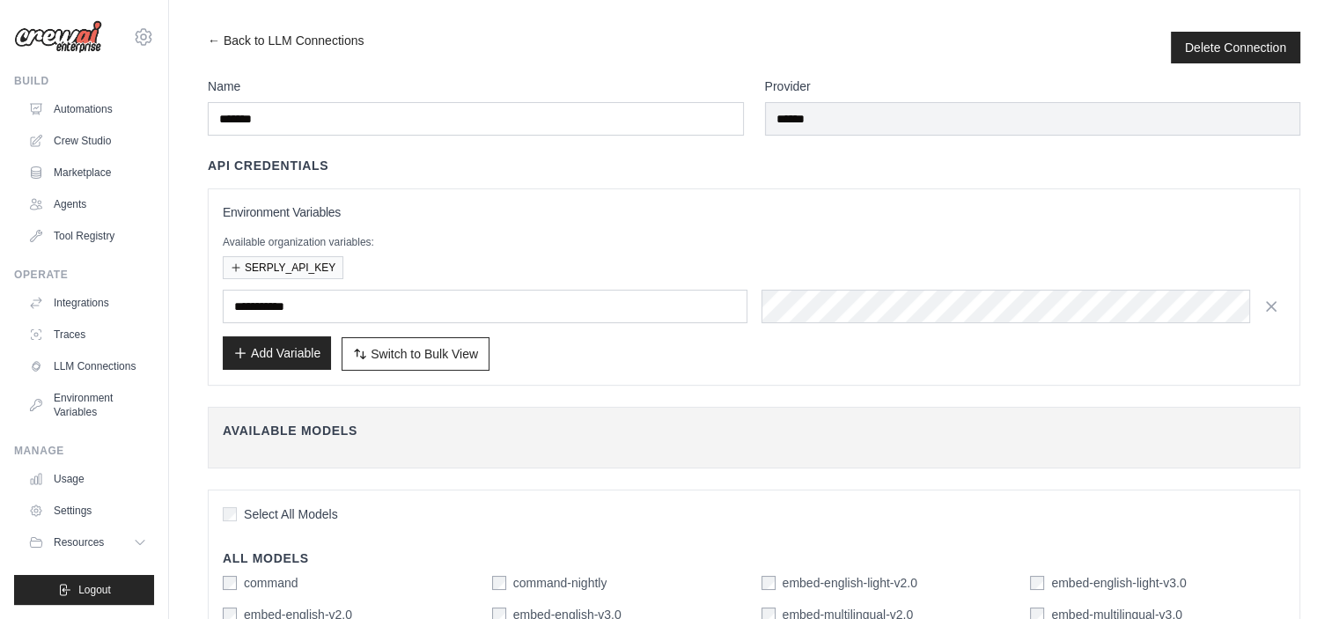
click at [299, 357] on button "Add Variable" at bounding box center [277, 352] width 108 height 33
click at [312, 362] on button "Add Variable" at bounding box center [277, 352] width 108 height 33
click at [277, 304] on input "text" at bounding box center [485, 306] width 525 height 33
click at [282, 303] on input "text" at bounding box center [485, 306] width 525 height 33
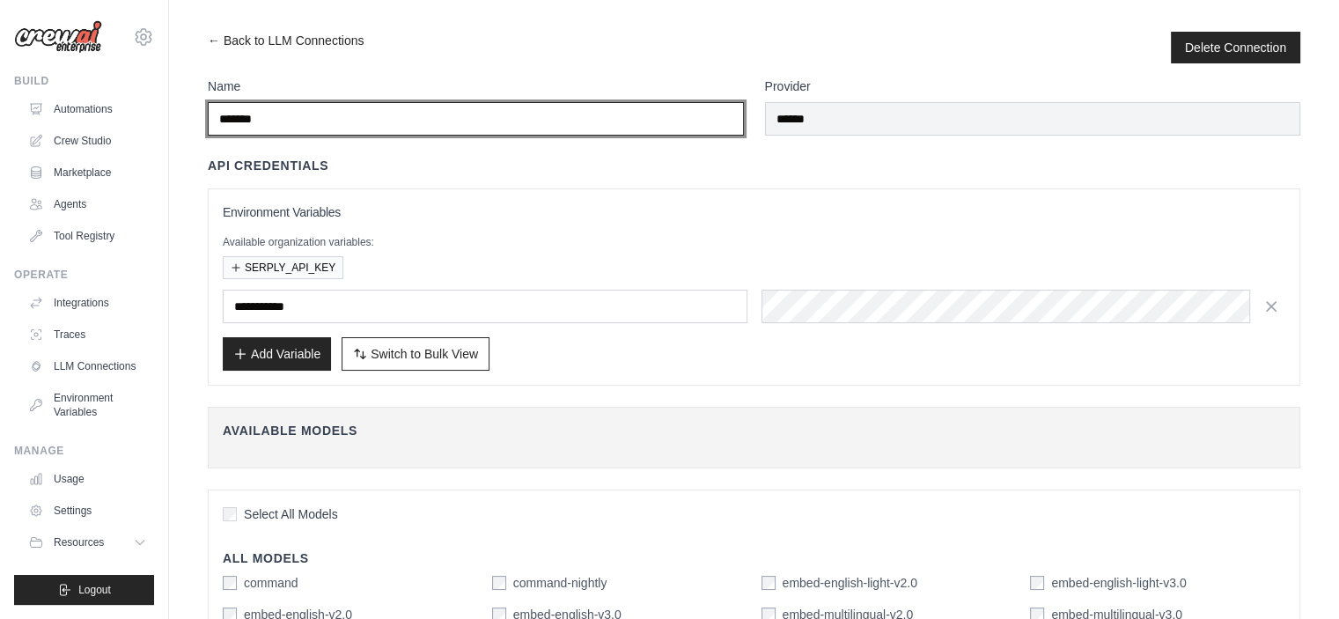
drag, startPoint x: 275, startPoint y: 118, endPoint x: 213, endPoint y: 115, distance: 61.7
click at [213, 115] on input "******" at bounding box center [476, 118] width 536 height 33
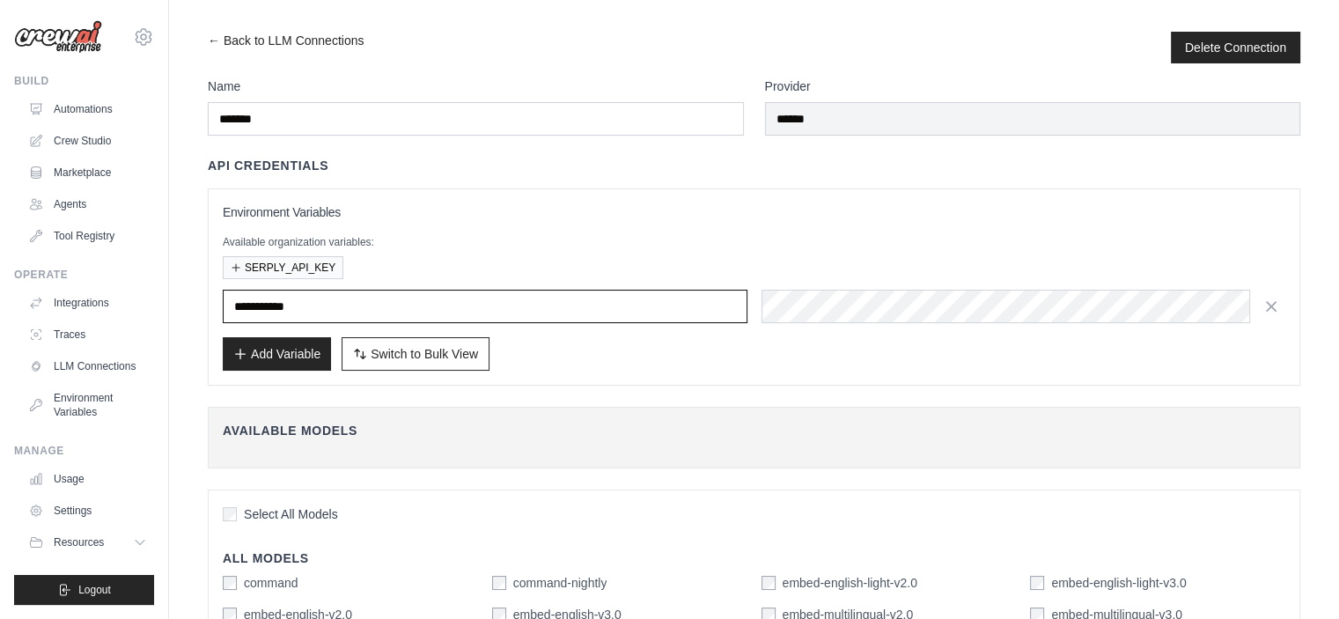
click at [328, 295] on input "text" at bounding box center [485, 306] width 525 height 33
paste input "******"
type input "******"
click at [282, 356] on button "Add Variable" at bounding box center [277, 352] width 108 height 33
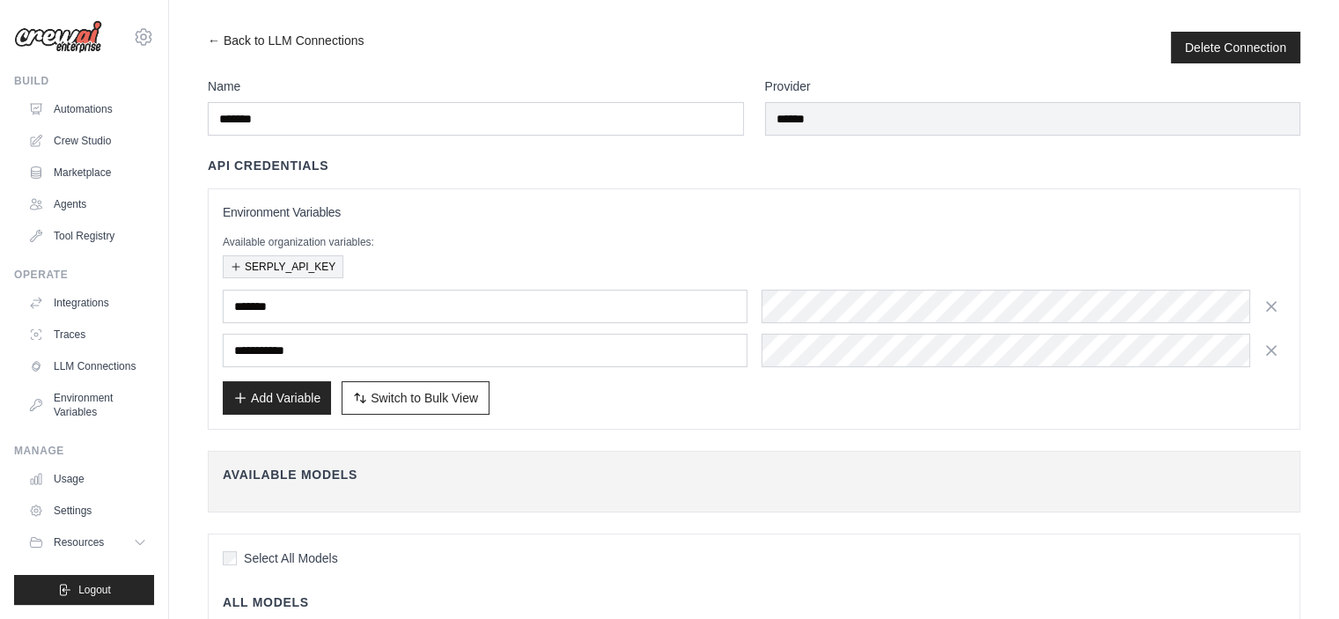
click at [240, 267] on button "SERPLY_API_KEY" at bounding box center [283, 266] width 121 height 23
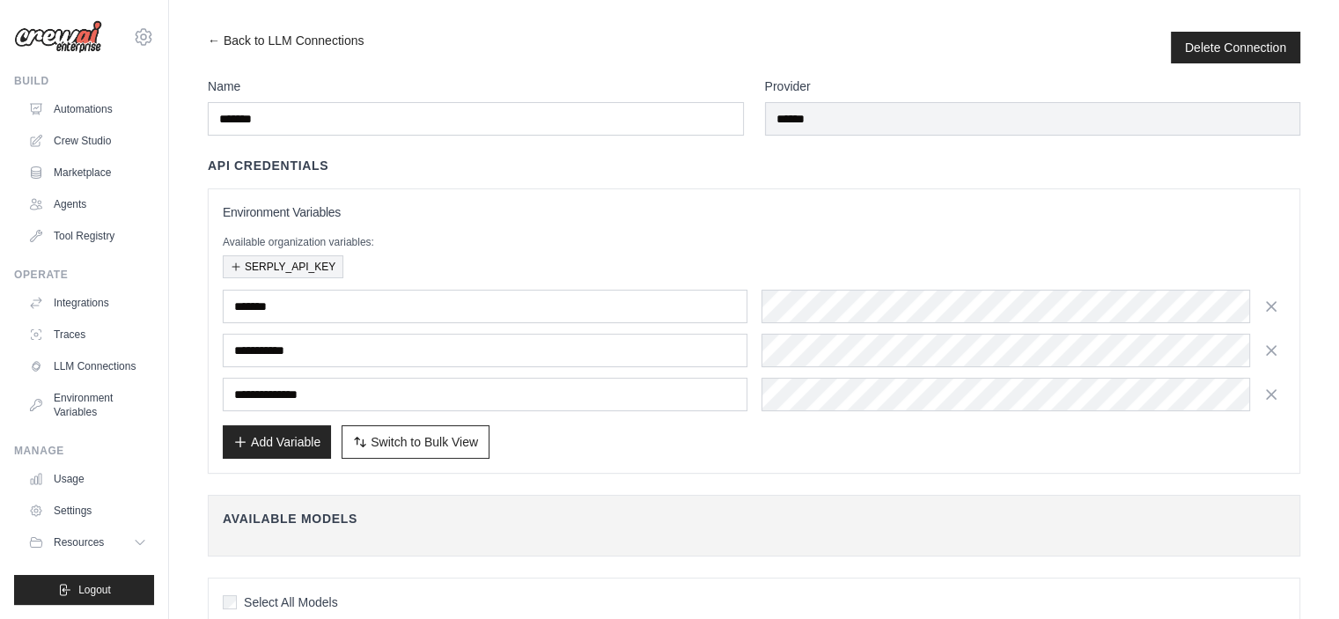
click at [240, 267] on button "SERPLY_API_KEY" at bounding box center [283, 266] width 121 height 23
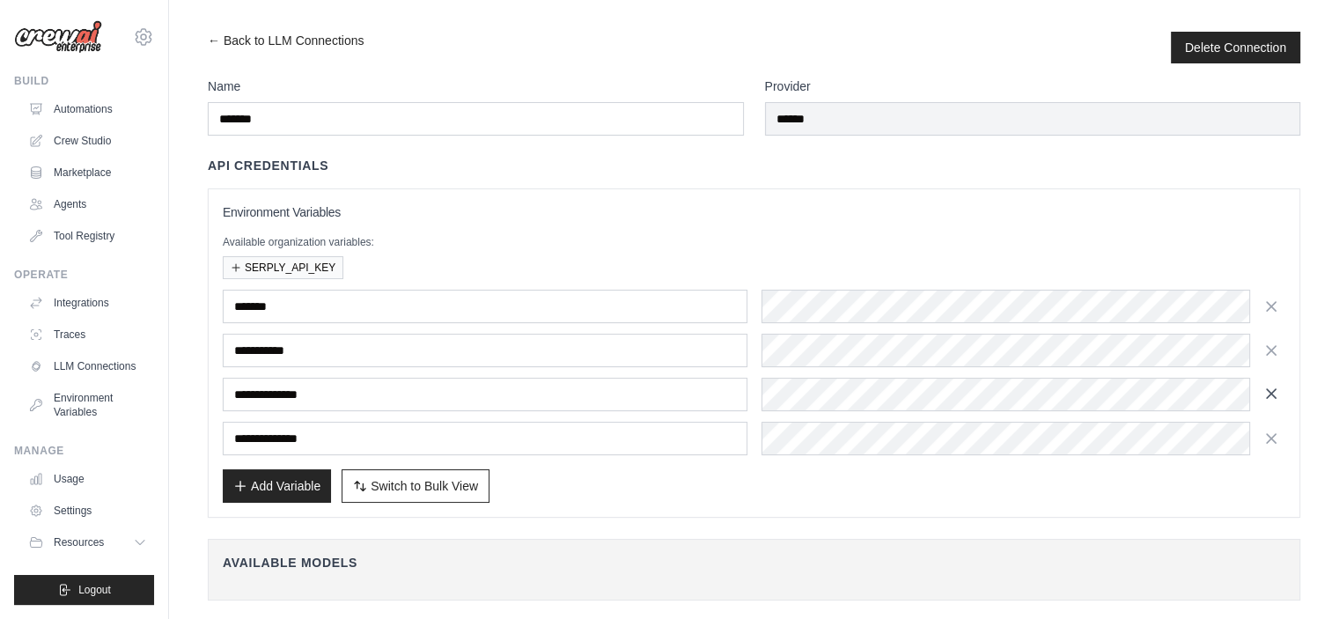
click at [1275, 390] on icon "button" at bounding box center [1272, 394] width 18 height 18
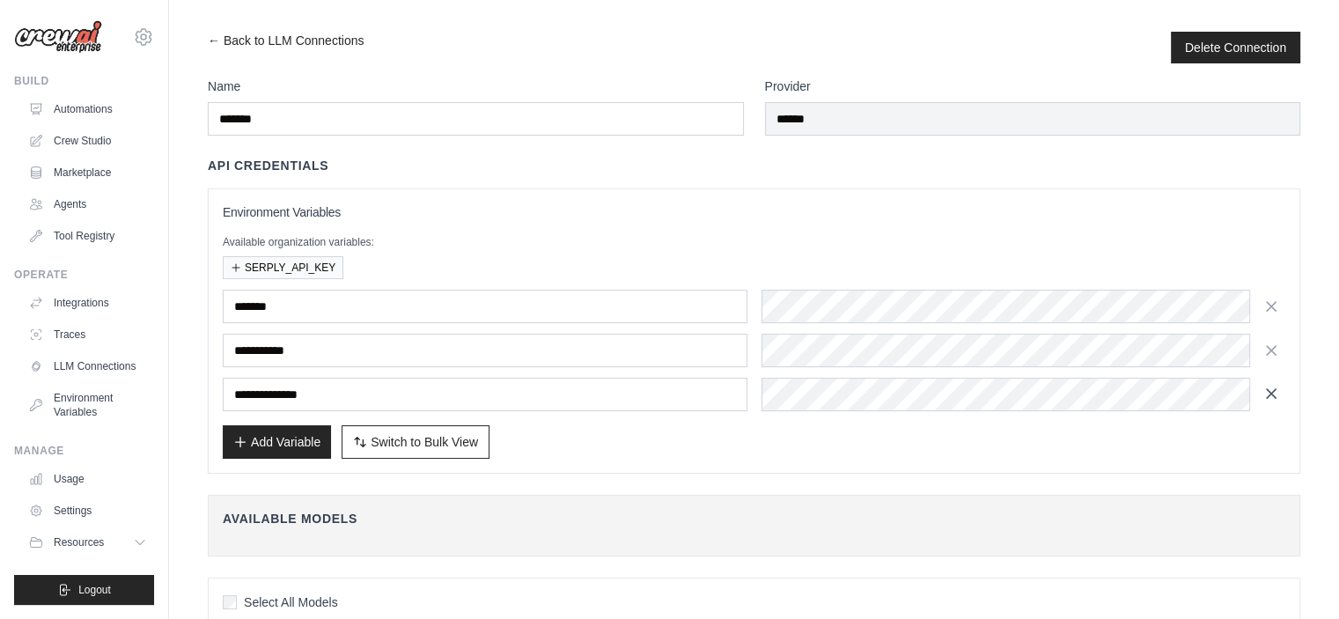
click at [1271, 395] on icon "button" at bounding box center [1272, 394] width 18 height 18
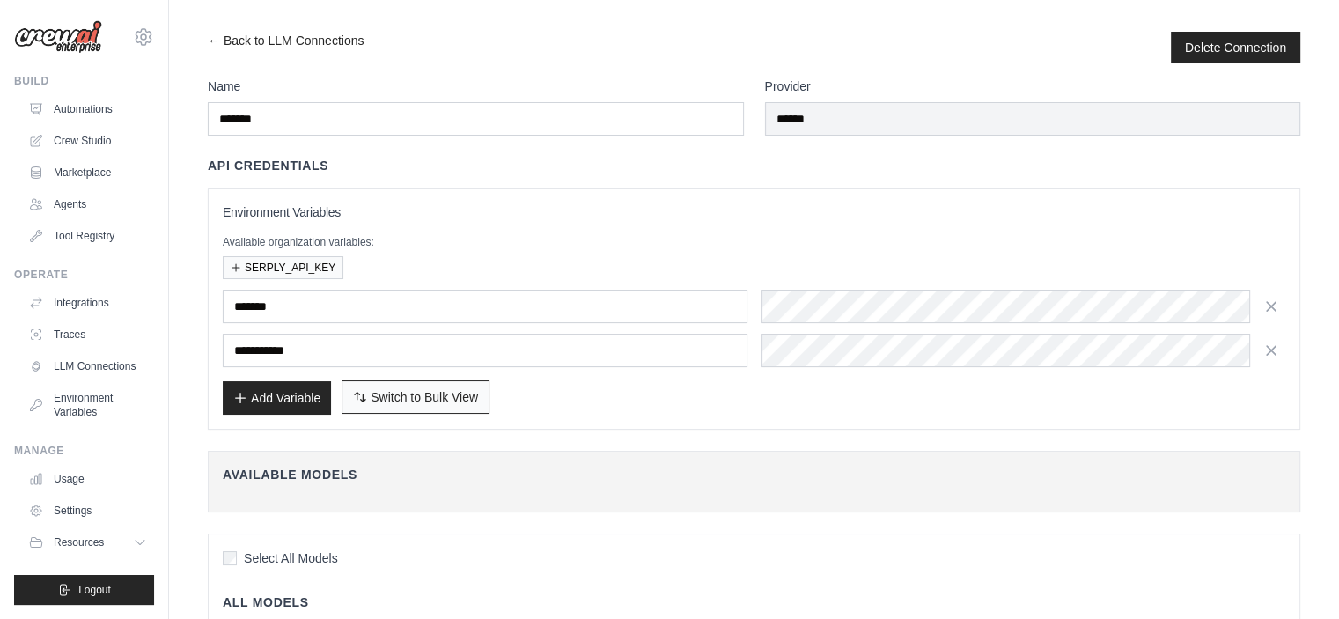
click at [401, 405] on button "Switch to Bulk View Switch to Table View" at bounding box center [416, 396] width 148 height 33
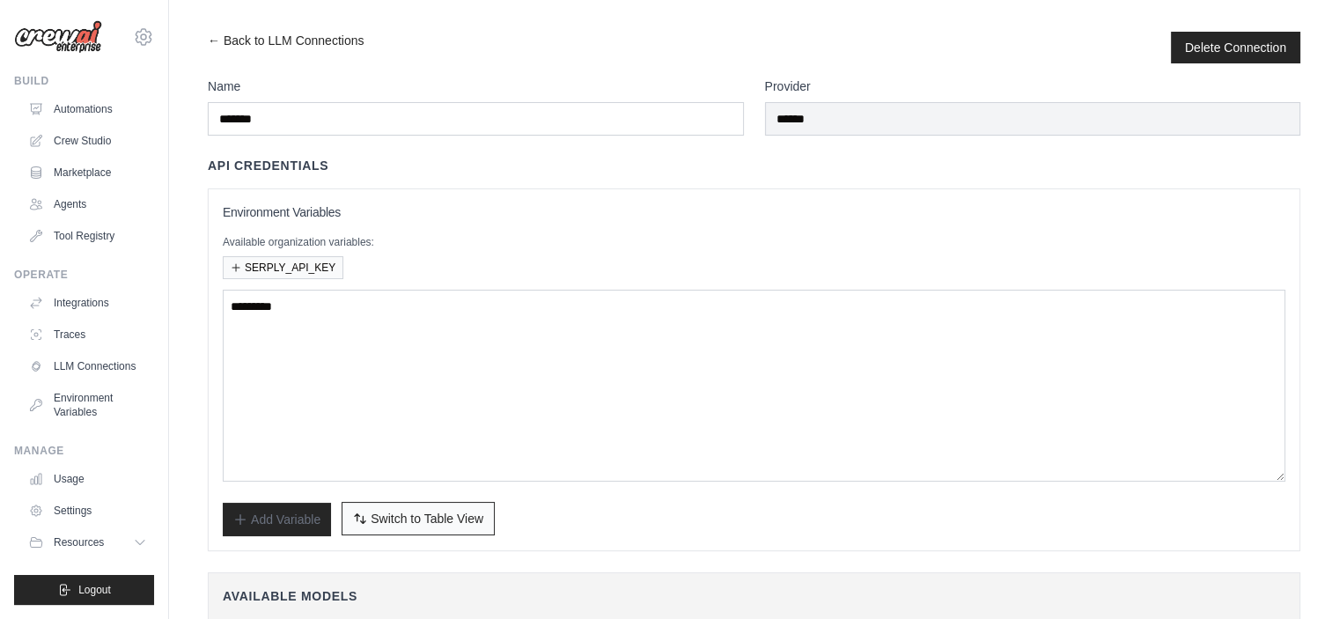
click at [399, 528] on button "Switch to Bulk View Switch to Table View" at bounding box center [418, 518] width 153 height 33
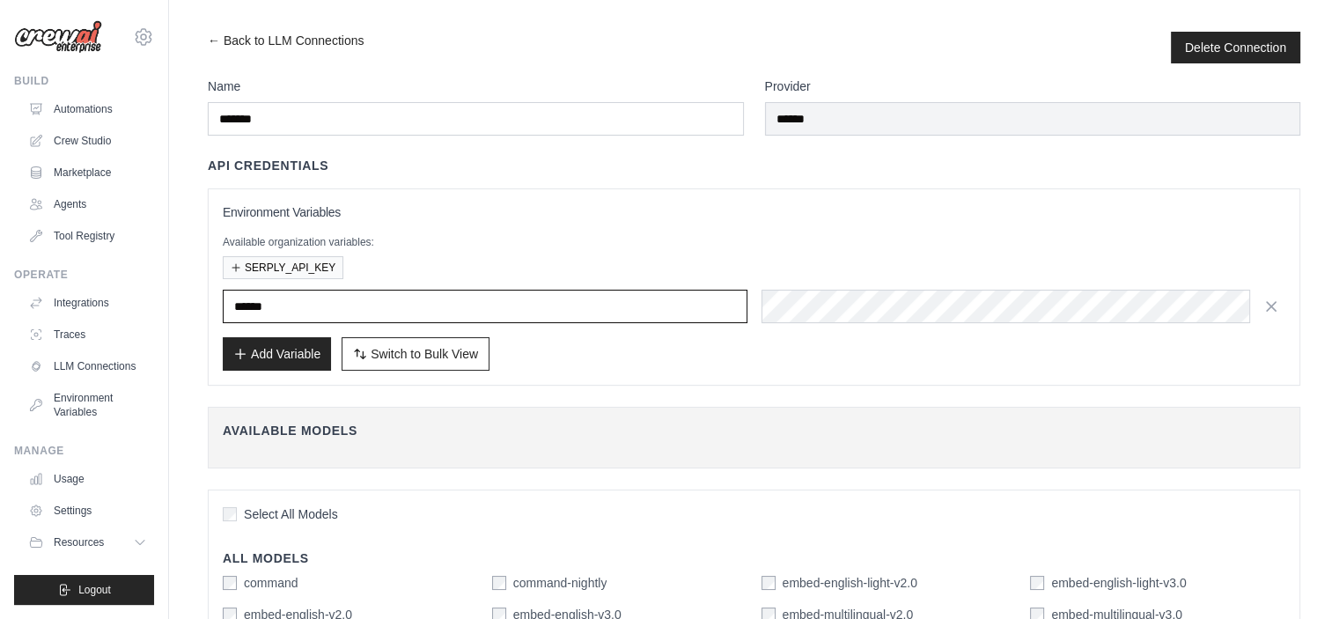
click at [373, 309] on input "******" at bounding box center [485, 306] width 525 height 33
type input "*"
type input "**********"
click at [670, 372] on div "**********" at bounding box center [754, 286] width 1093 height 197
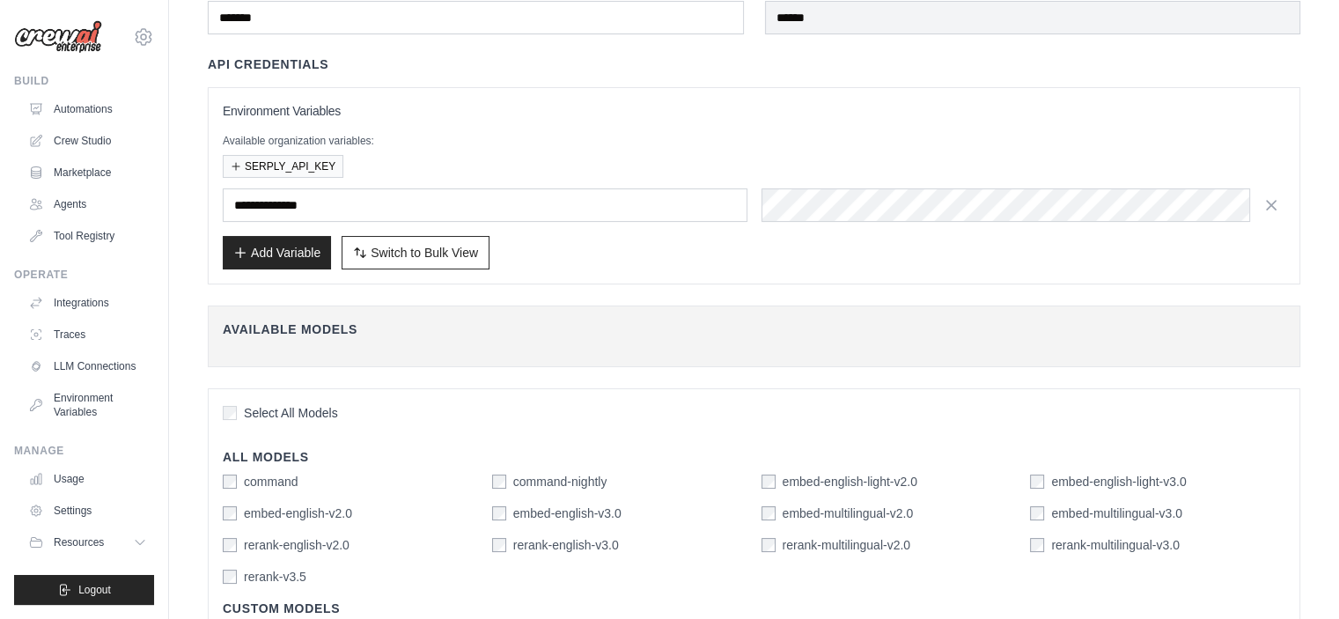
scroll to position [258, 0]
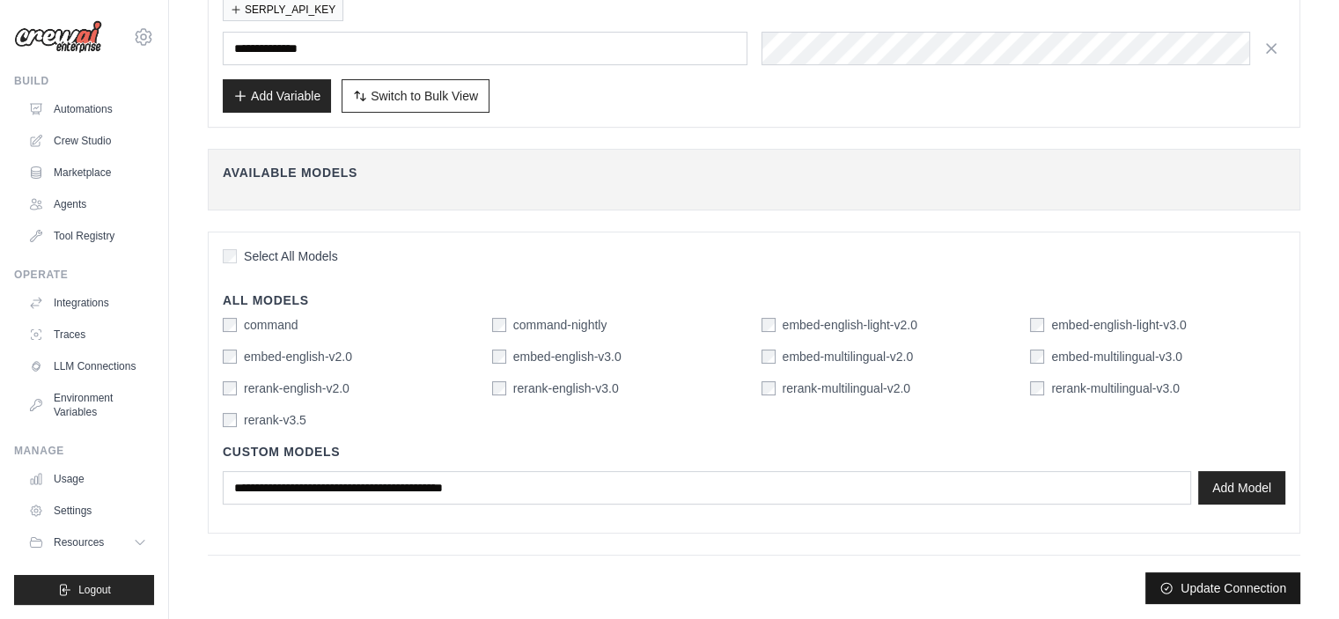
click at [1204, 581] on button "Update Connection" at bounding box center [1222, 588] width 155 height 32
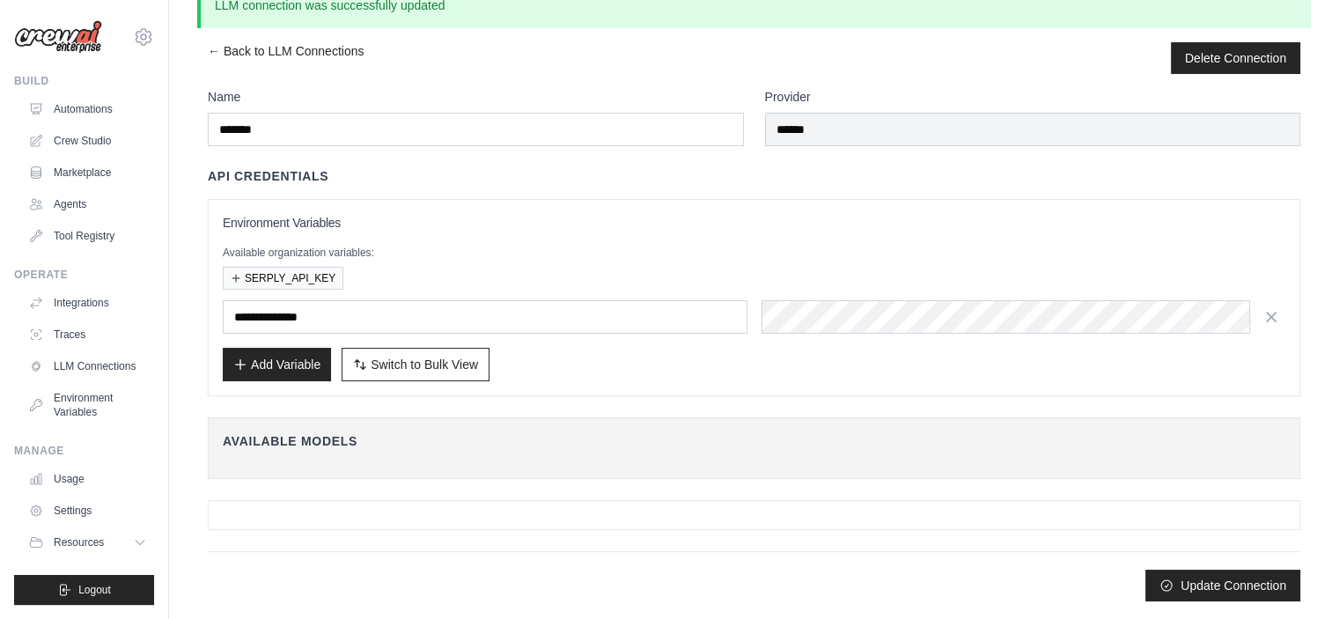
scroll to position [0, 0]
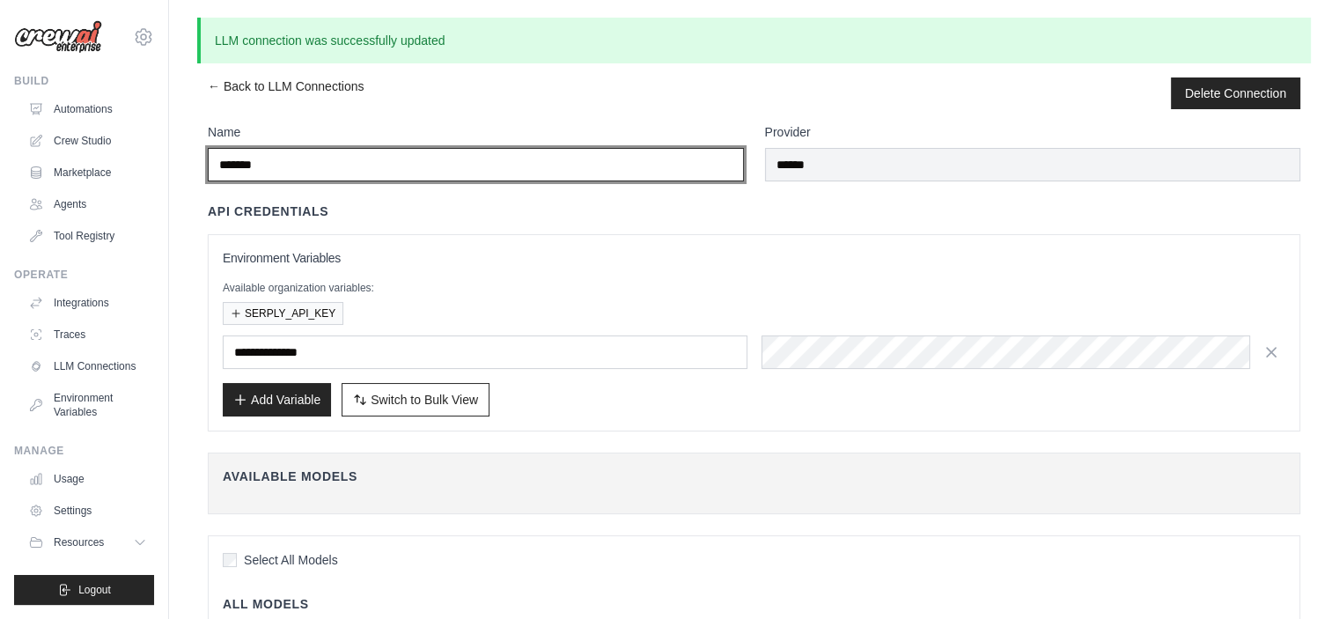
click at [443, 162] on input "******" at bounding box center [476, 164] width 536 height 33
type input "*"
click at [443, 162] on input "Name" at bounding box center [476, 164] width 536 height 33
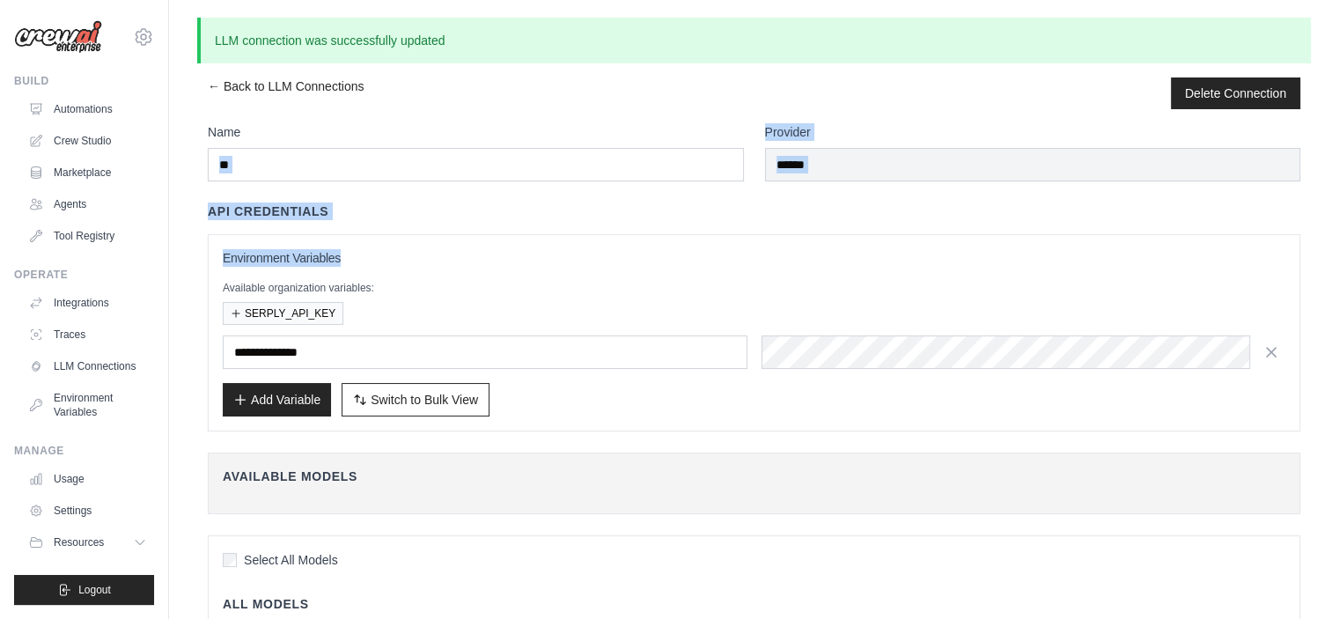
drag, startPoint x: 349, startPoint y: 232, endPoint x: 345, endPoint y: 172, distance: 60.9
click at [345, 172] on div "**********" at bounding box center [754, 515] width 1093 height 785
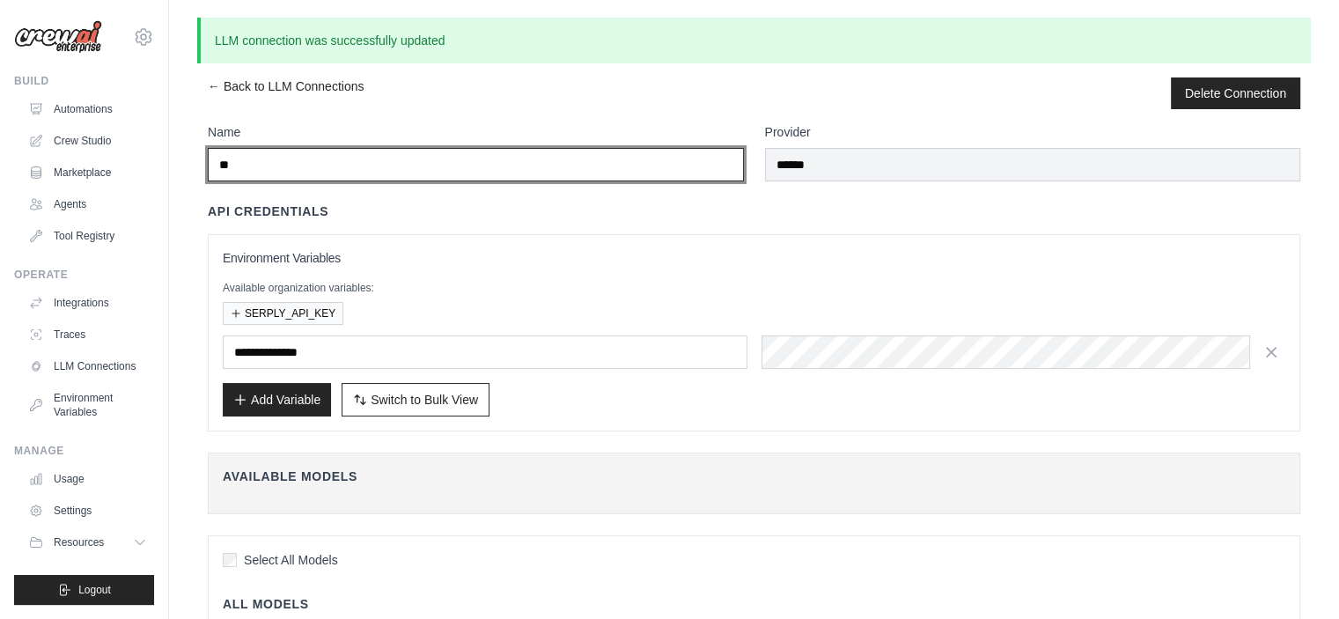
click at [345, 172] on input "**" at bounding box center [476, 164] width 536 height 33
type input "******"
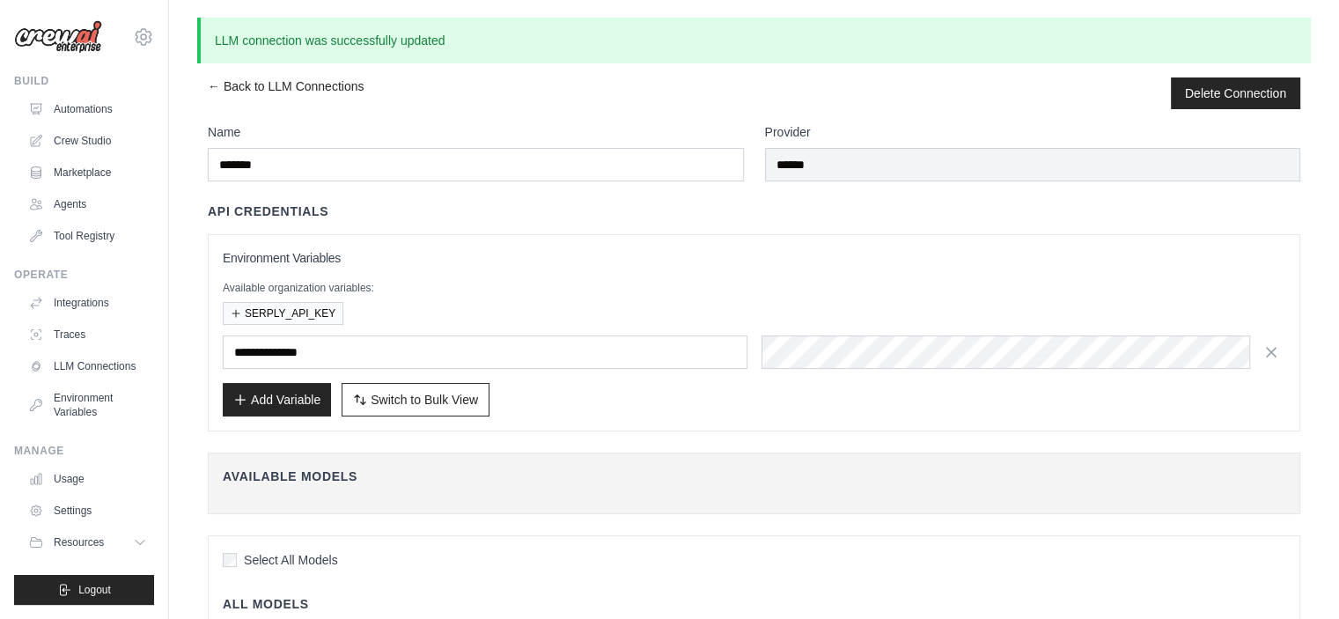
click at [370, 115] on div "**********" at bounding box center [754, 492] width 1114 height 831
click at [91, 371] on link "LLM Connections" at bounding box center [89, 366] width 133 height 28
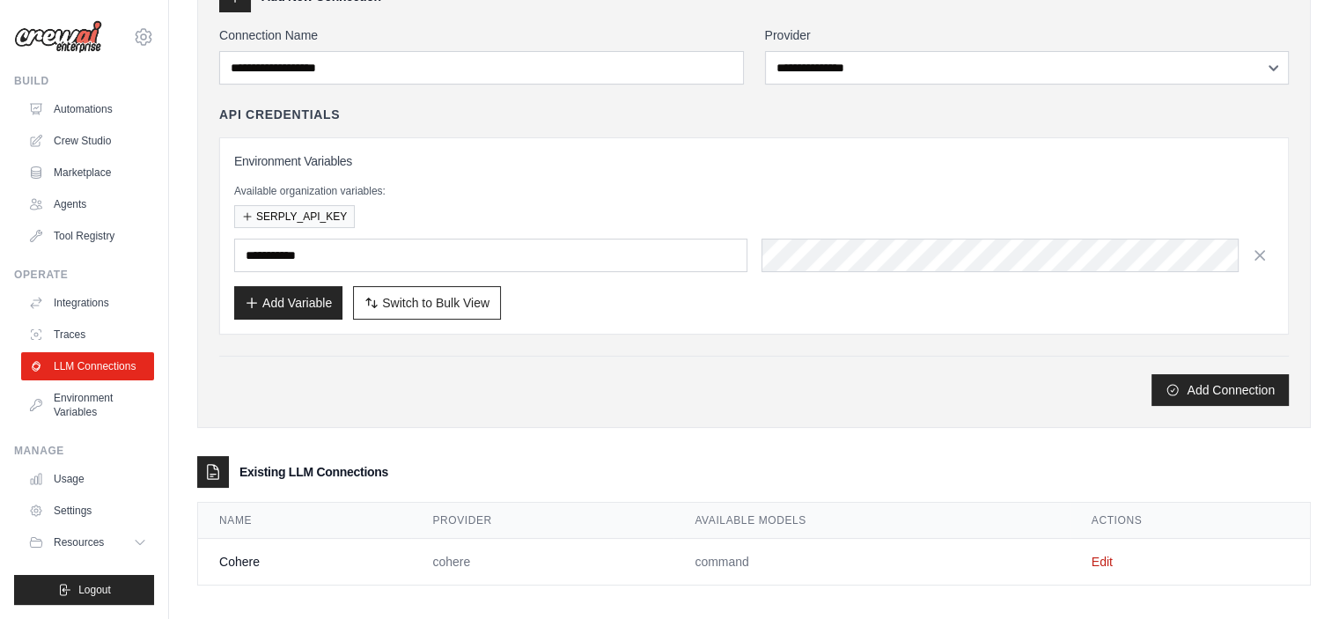
scroll to position [121, 0]
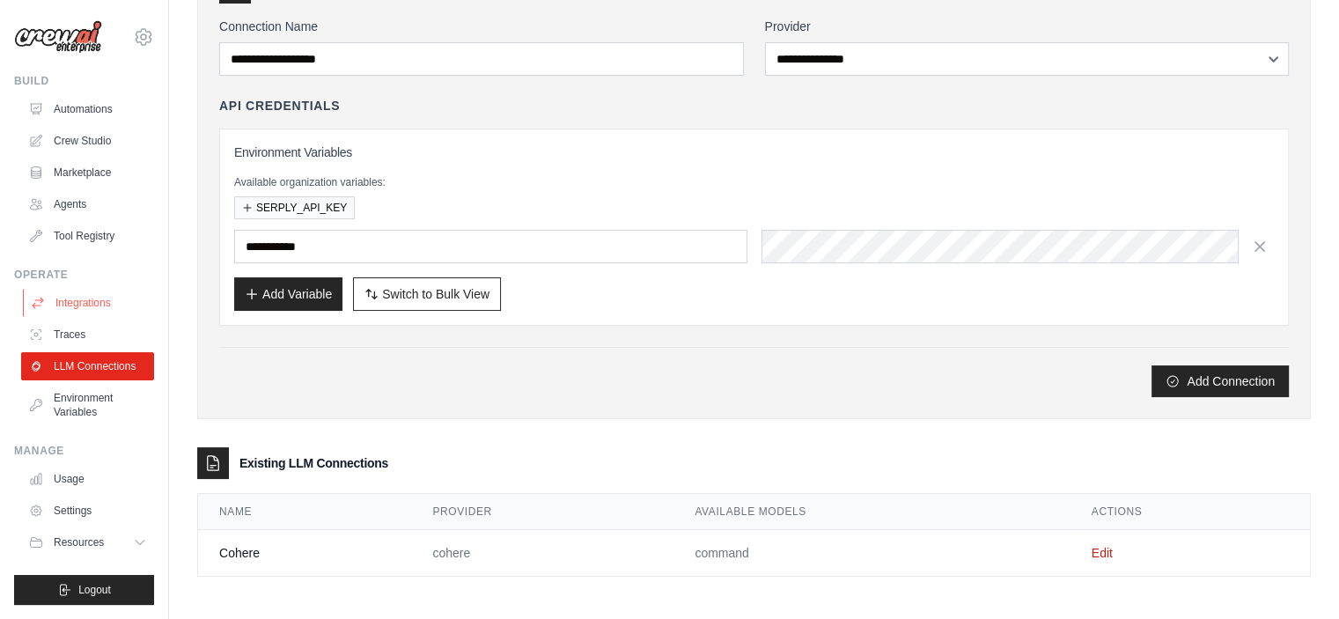
click at [94, 309] on link "Integrations" at bounding box center [89, 303] width 133 height 28
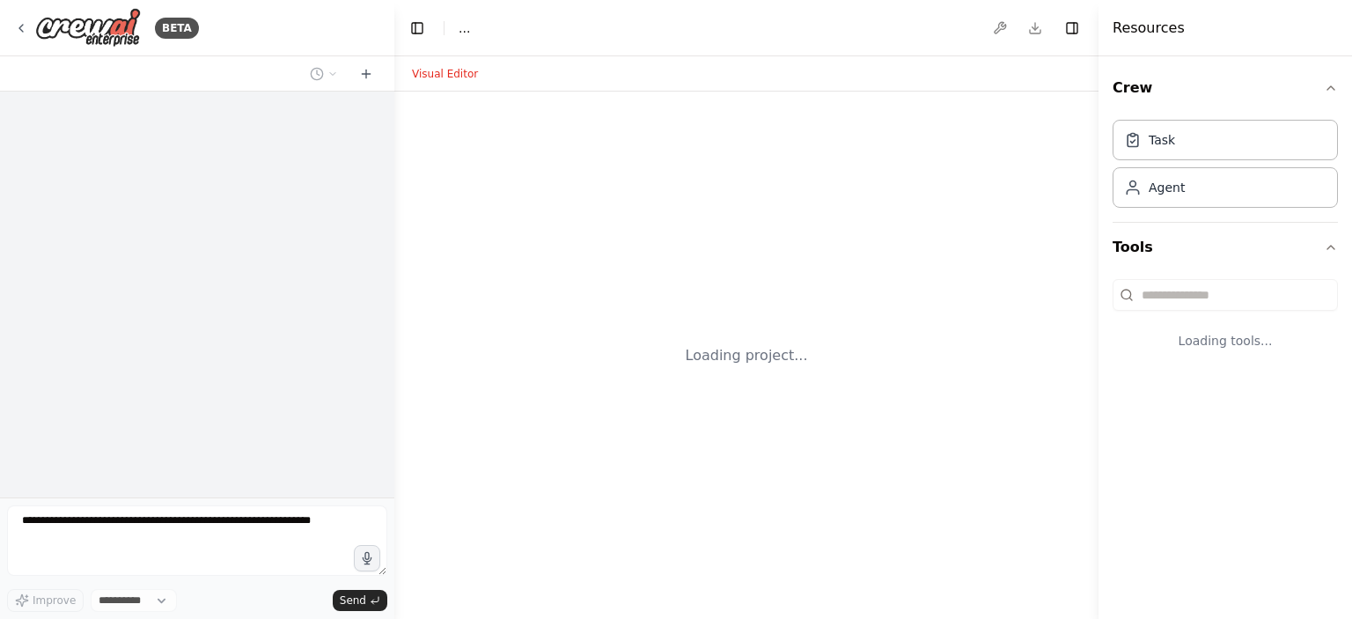
select select "****"
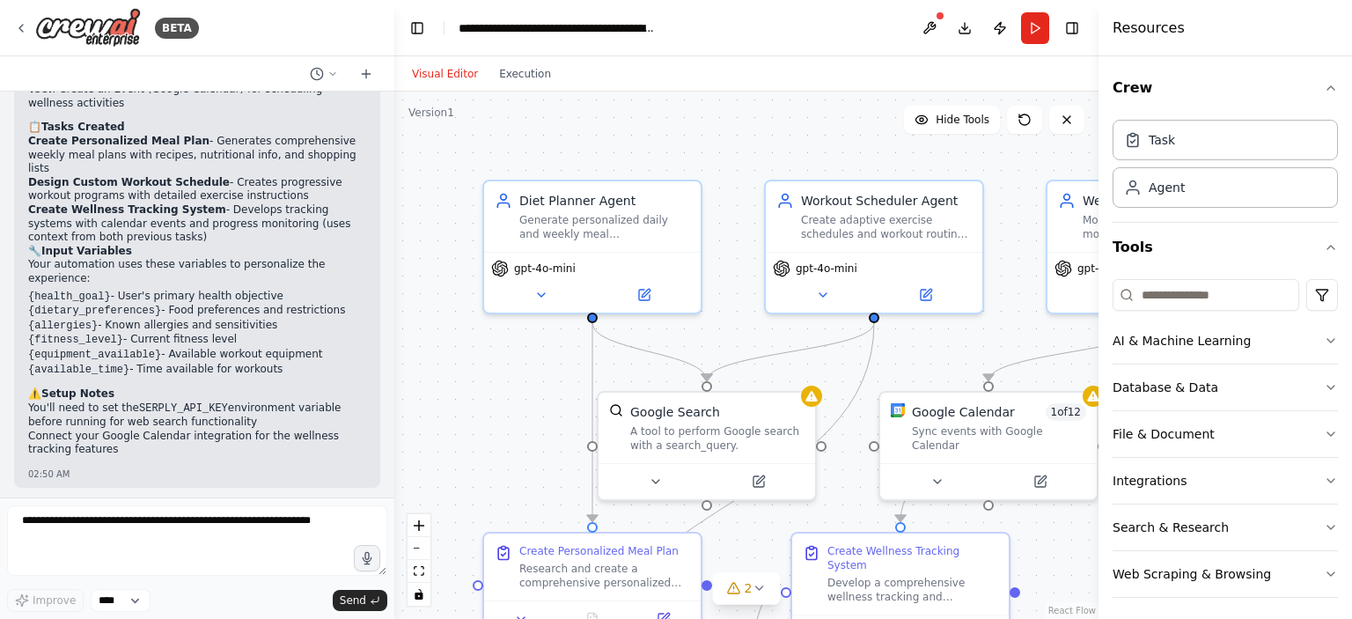
scroll to position [2011, 0]
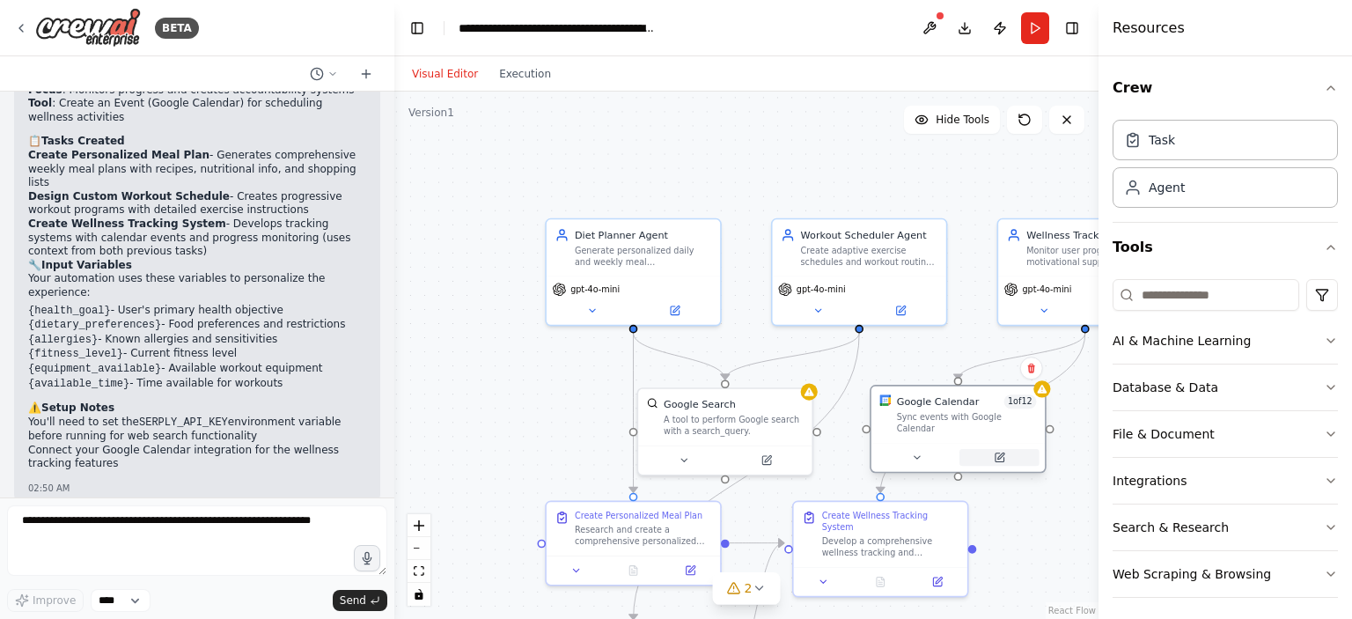
click at [986, 449] on button at bounding box center [1000, 457] width 80 height 17
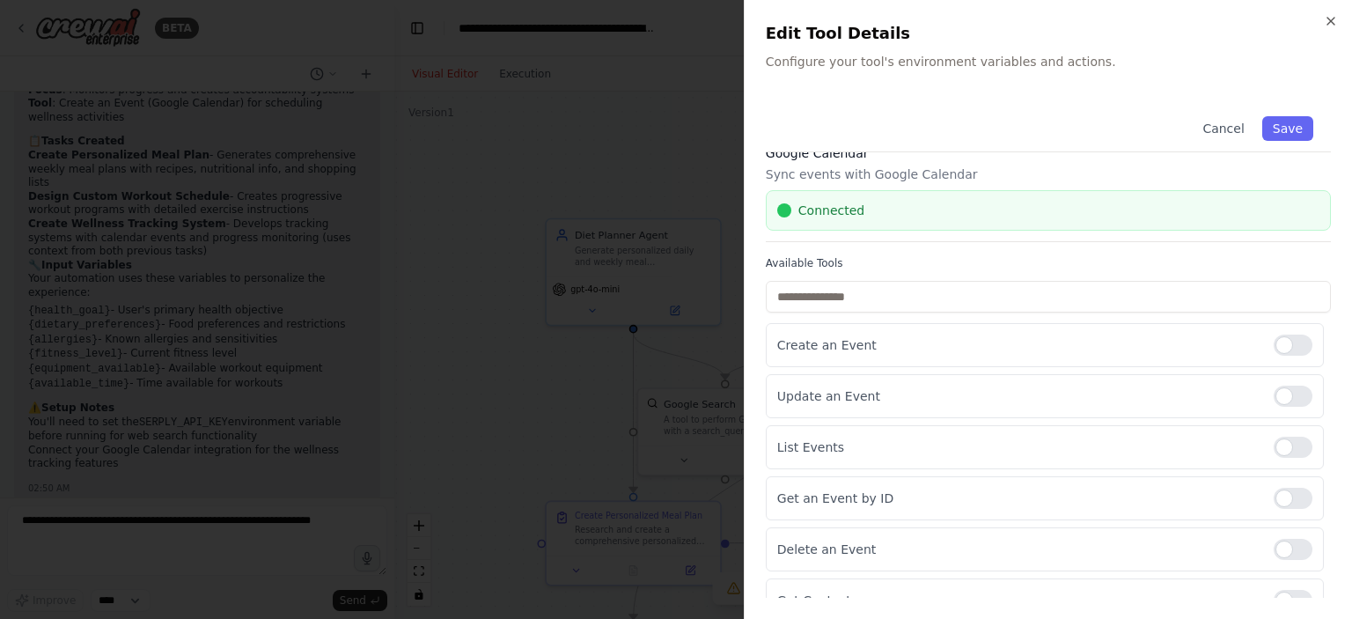
scroll to position [0, 0]
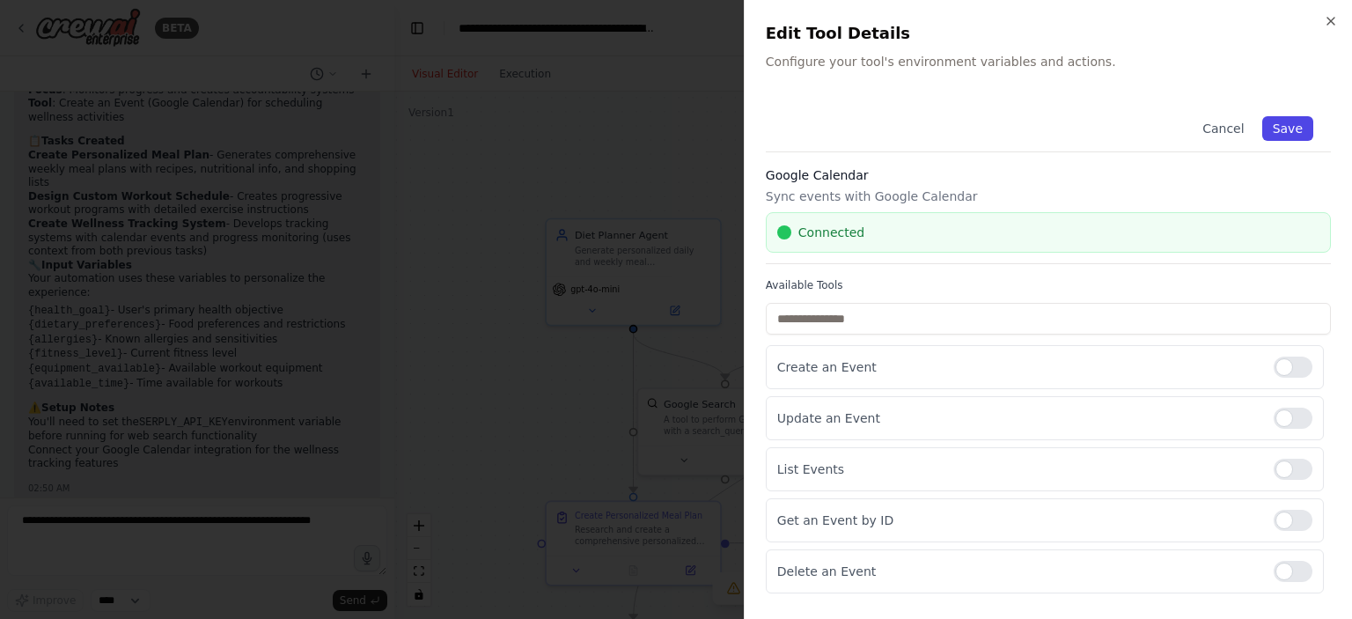
click at [1270, 121] on button "Save" at bounding box center [1288, 128] width 51 height 25
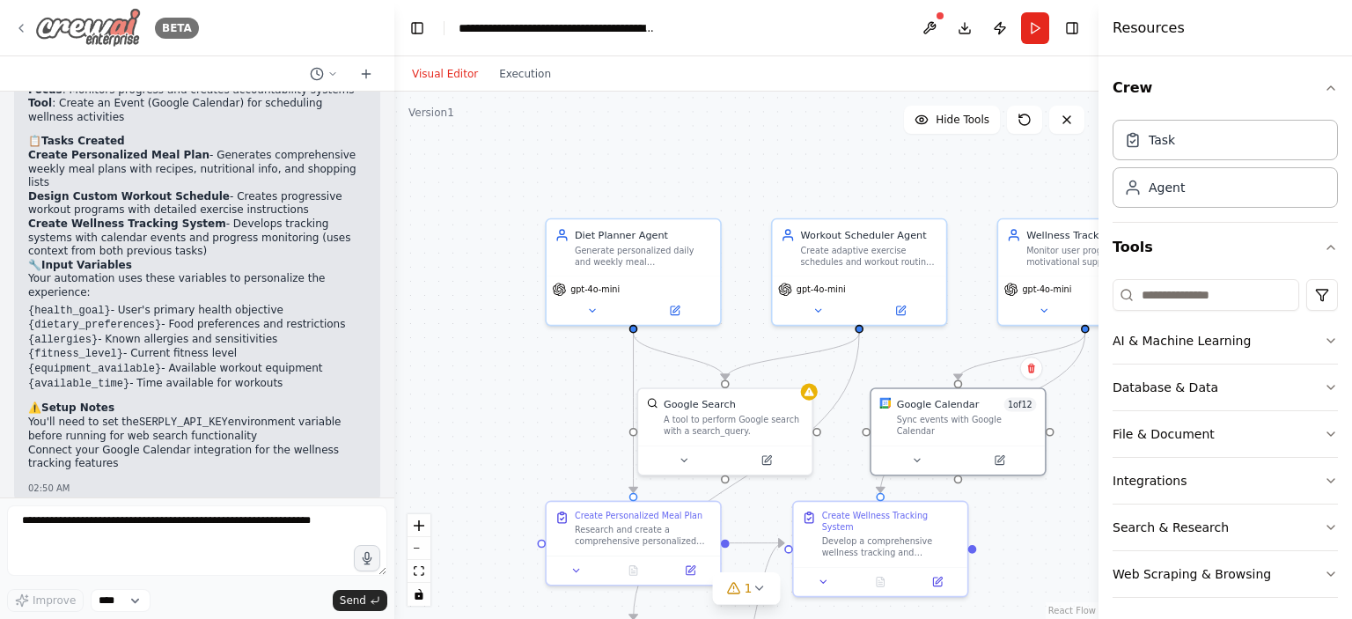
click at [18, 27] on icon at bounding box center [21, 28] width 14 height 14
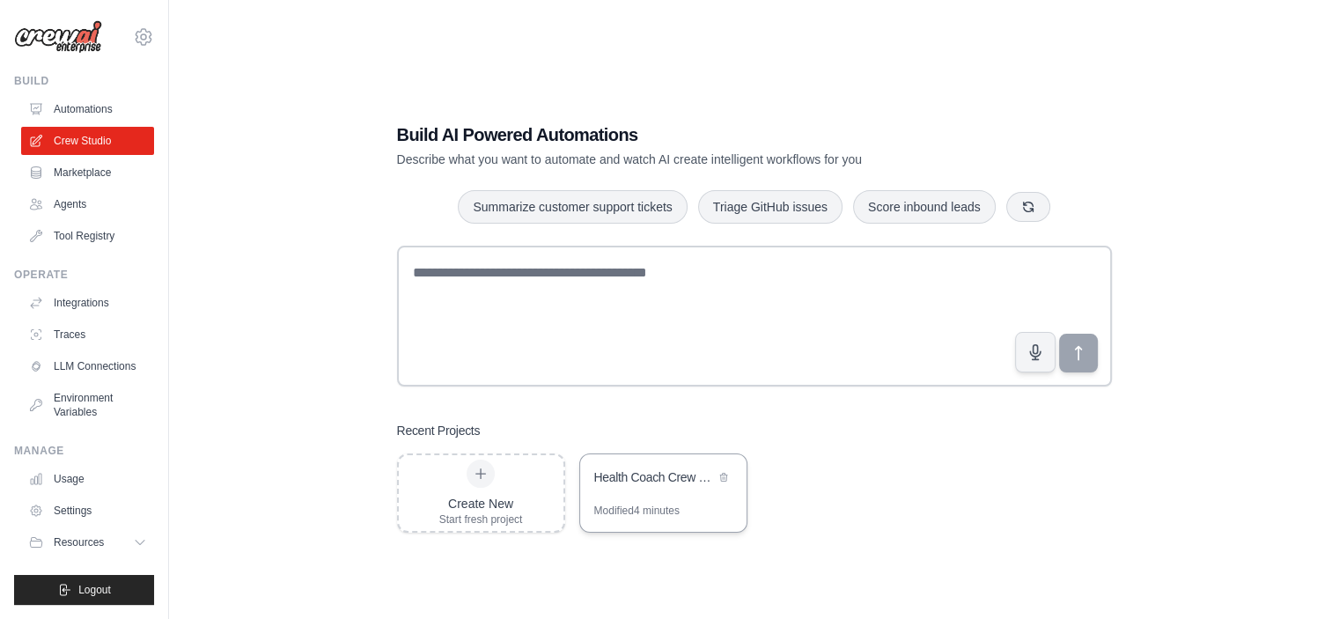
click at [649, 489] on div "Health Coach Crew - Personalized Wellness Automation" at bounding box center [654, 478] width 121 height 21
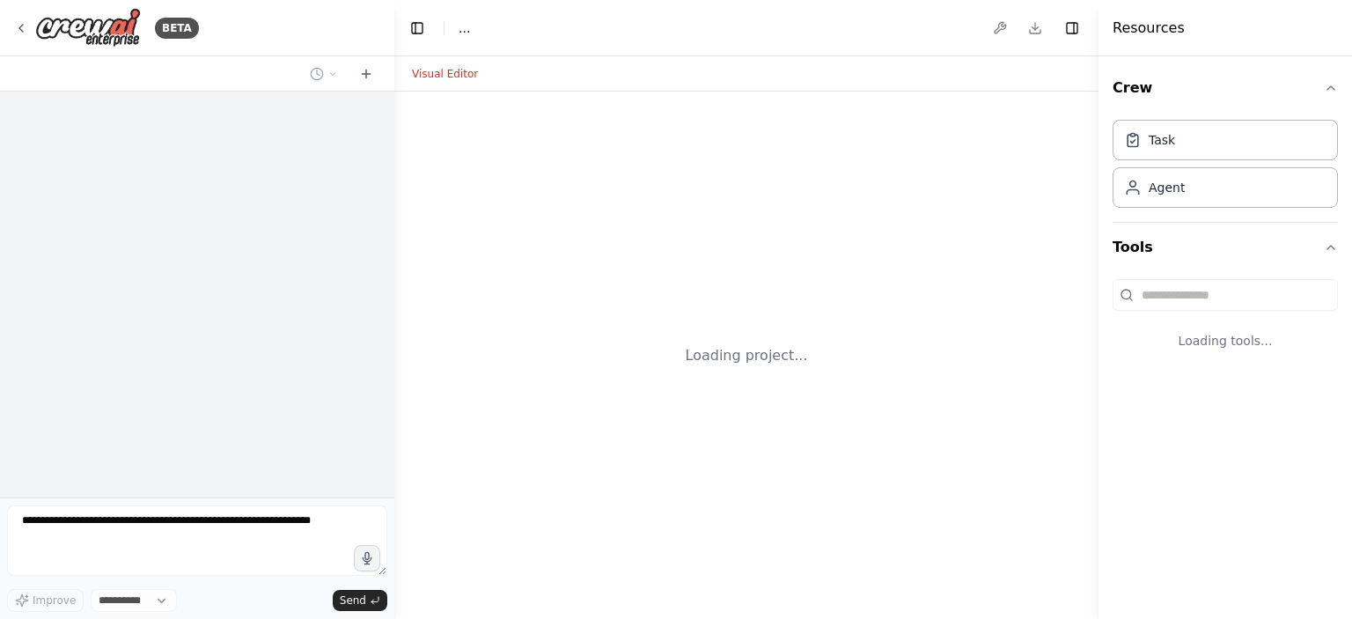
select select "****"
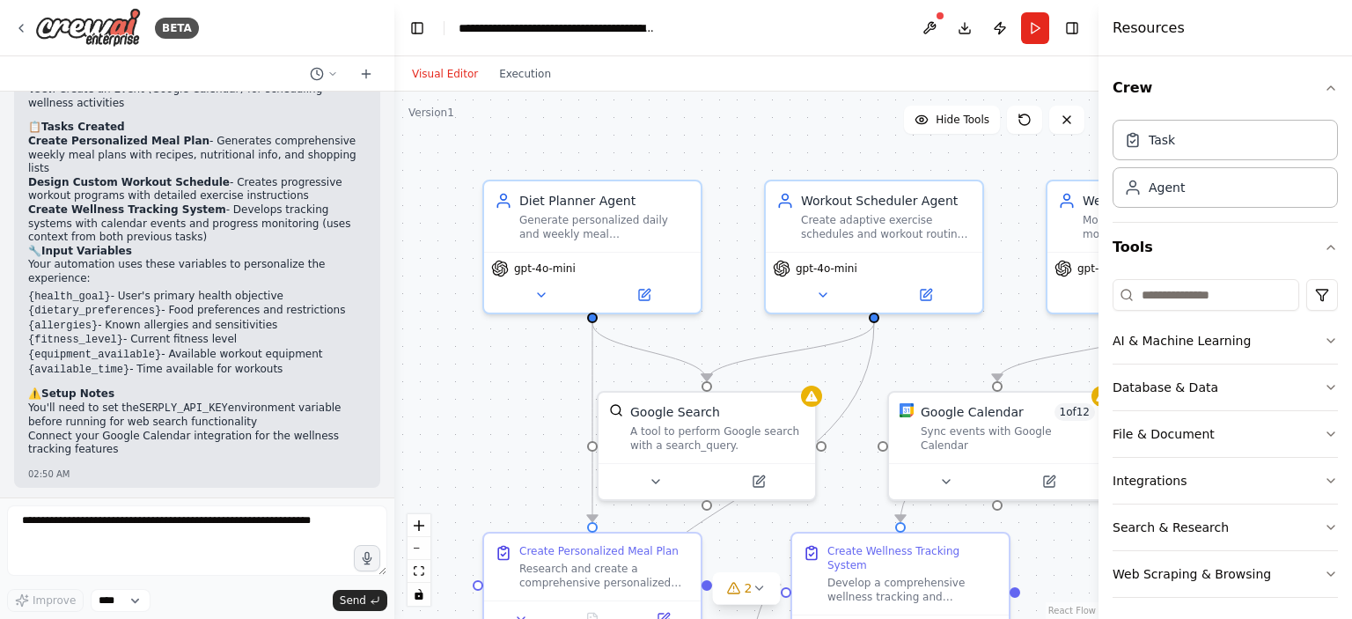
scroll to position [2011, 0]
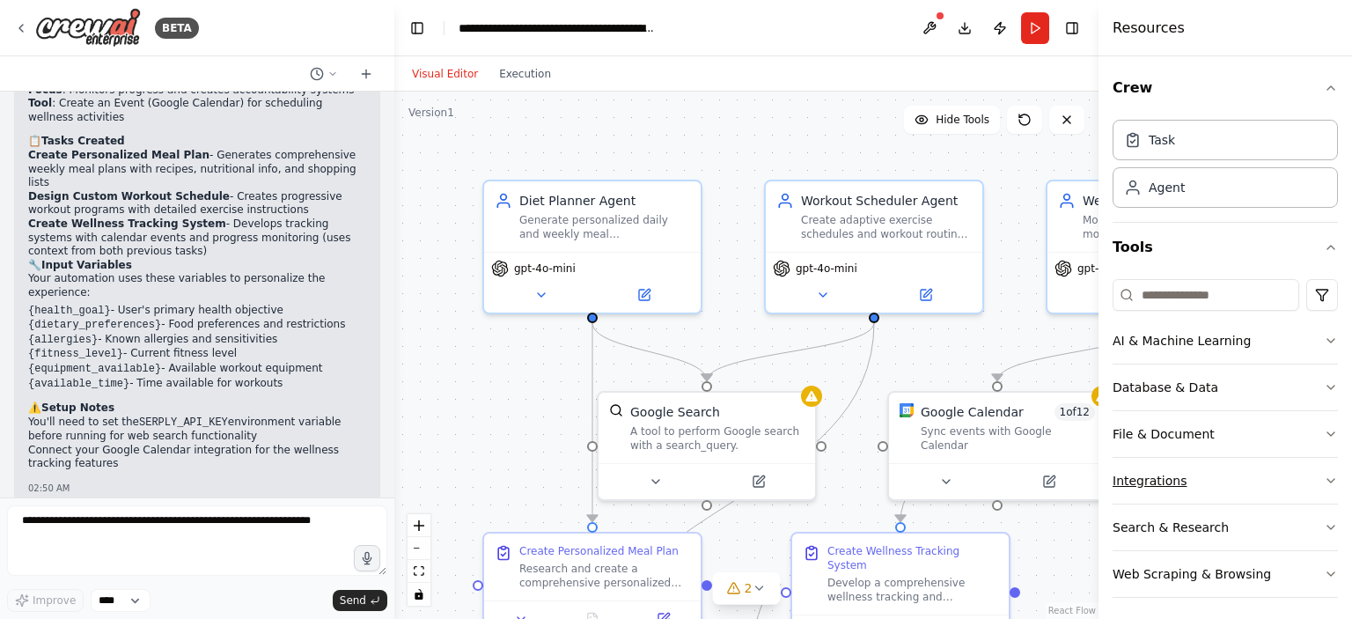
click at [1307, 475] on button "Integrations" at bounding box center [1225, 481] width 225 height 46
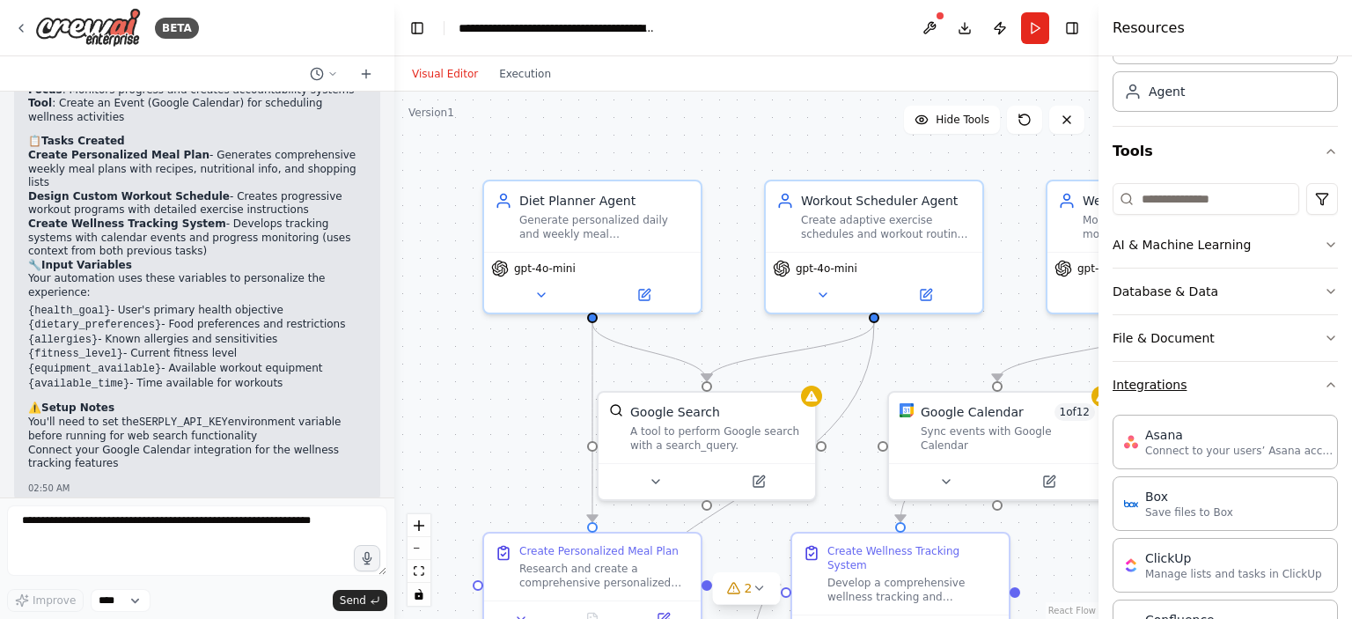
scroll to position [0, 0]
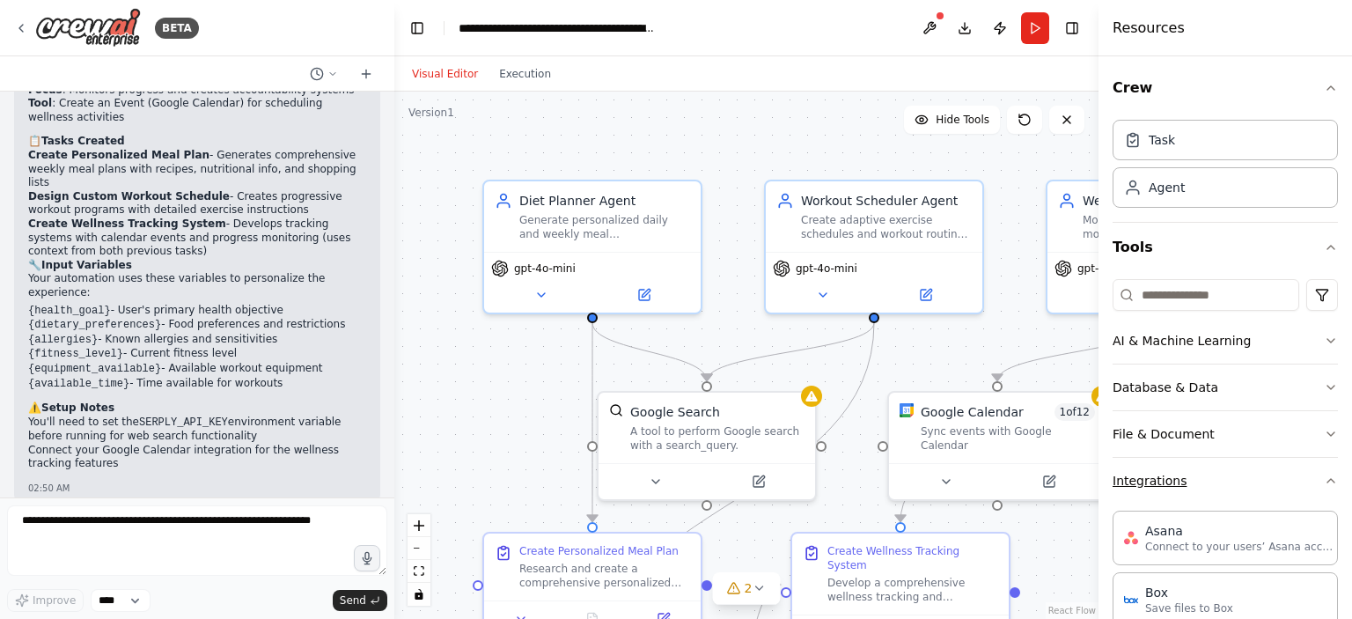
click at [1324, 480] on icon "button" at bounding box center [1331, 481] width 14 height 14
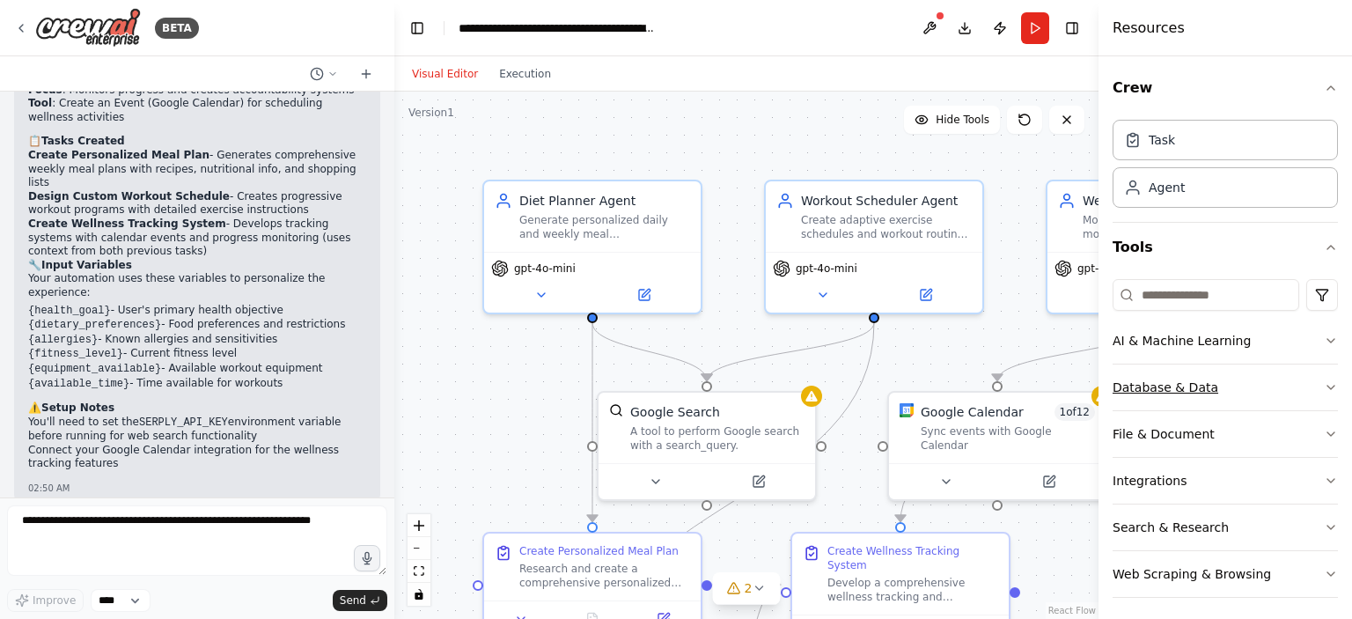
click at [1324, 392] on icon "button" at bounding box center [1331, 387] width 14 height 14
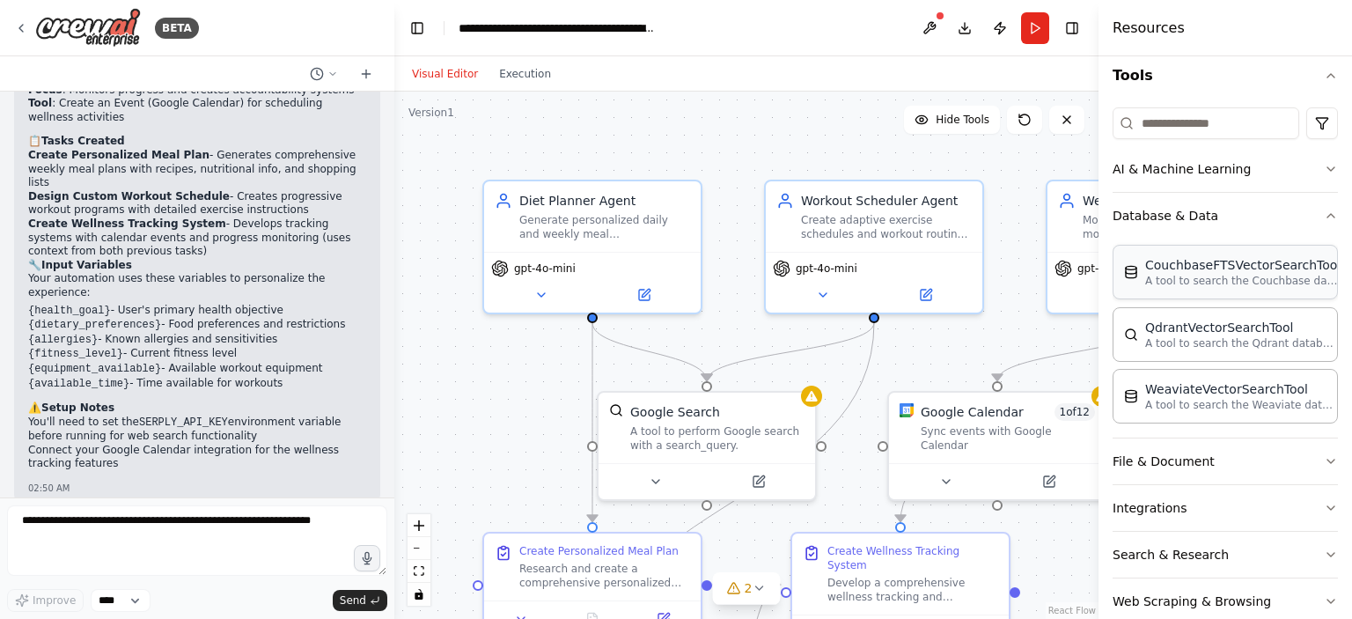
scroll to position [202, 0]
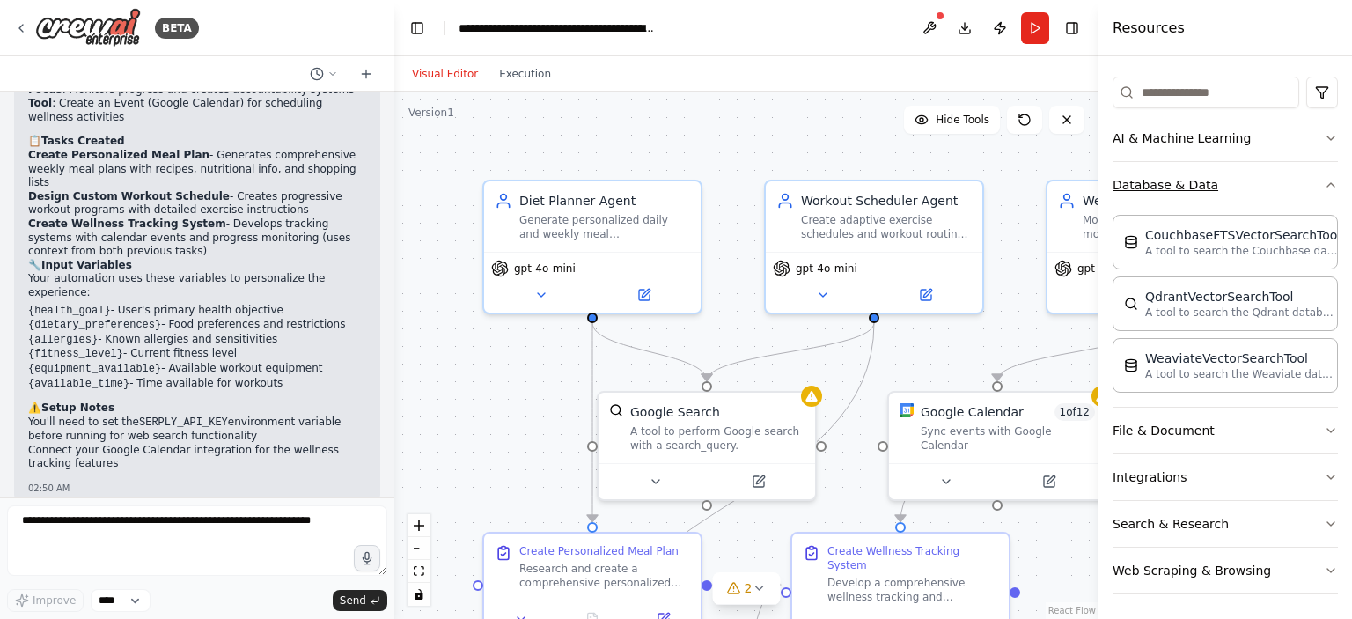
click at [1328, 183] on icon "button" at bounding box center [1331, 185] width 7 height 4
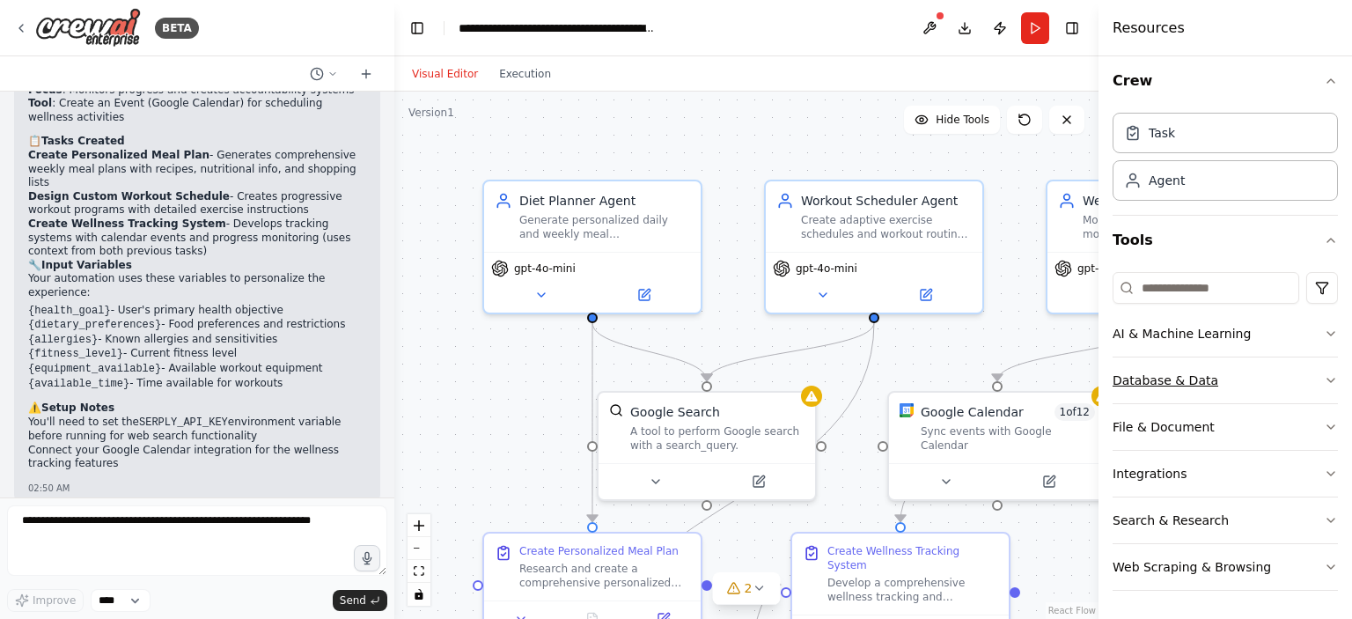
scroll to position [4, 0]
click at [1324, 566] on icon "button" at bounding box center [1331, 570] width 14 height 14
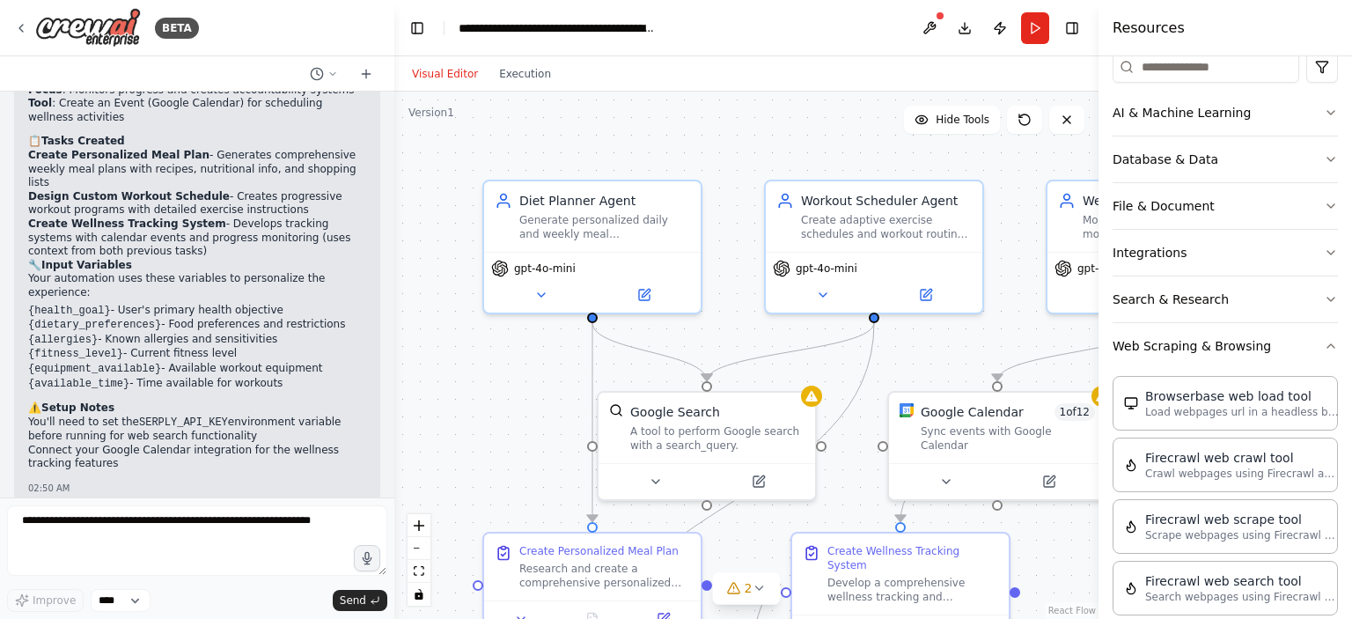
scroll to position [218, 0]
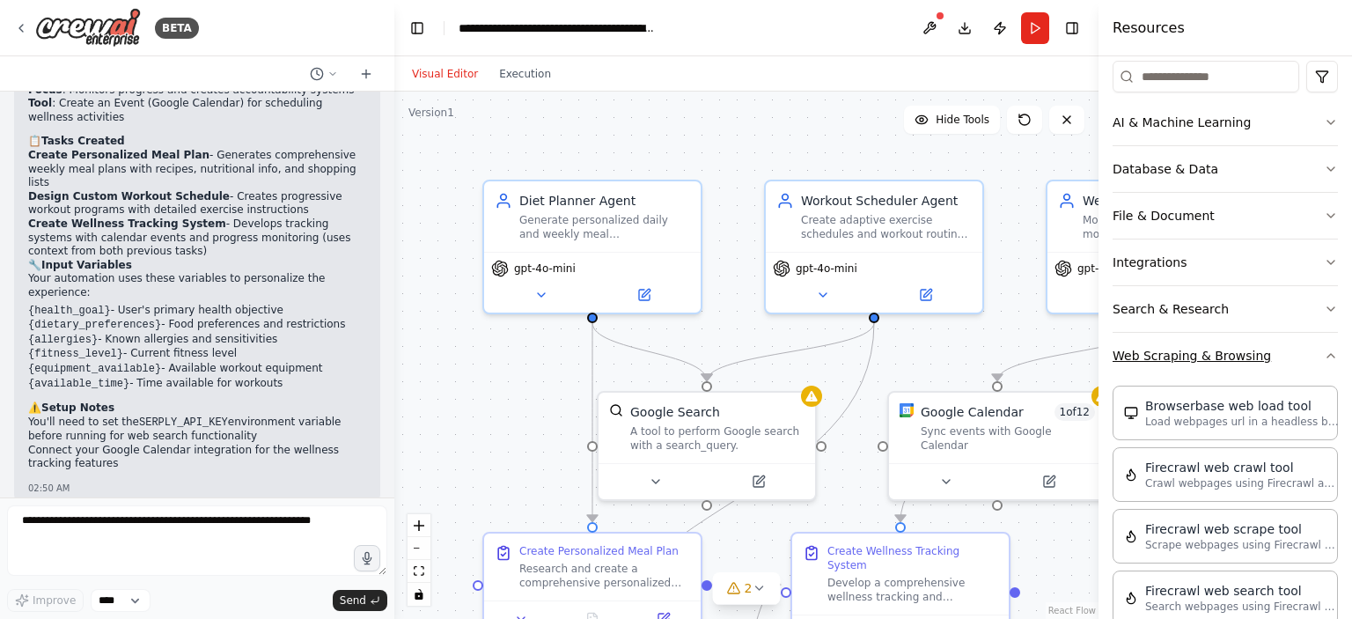
click at [1324, 361] on icon "button" at bounding box center [1331, 356] width 14 height 14
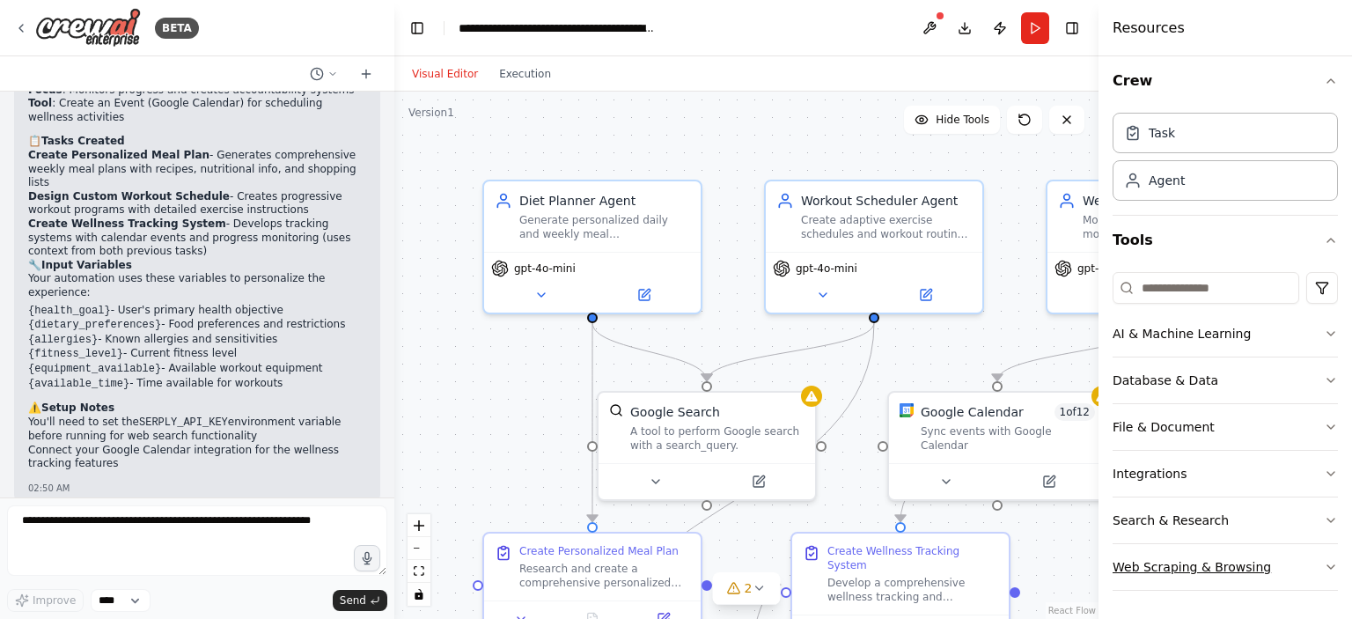
scroll to position [4, 0]
click at [745, 476] on button at bounding box center [758, 478] width 99 height 21
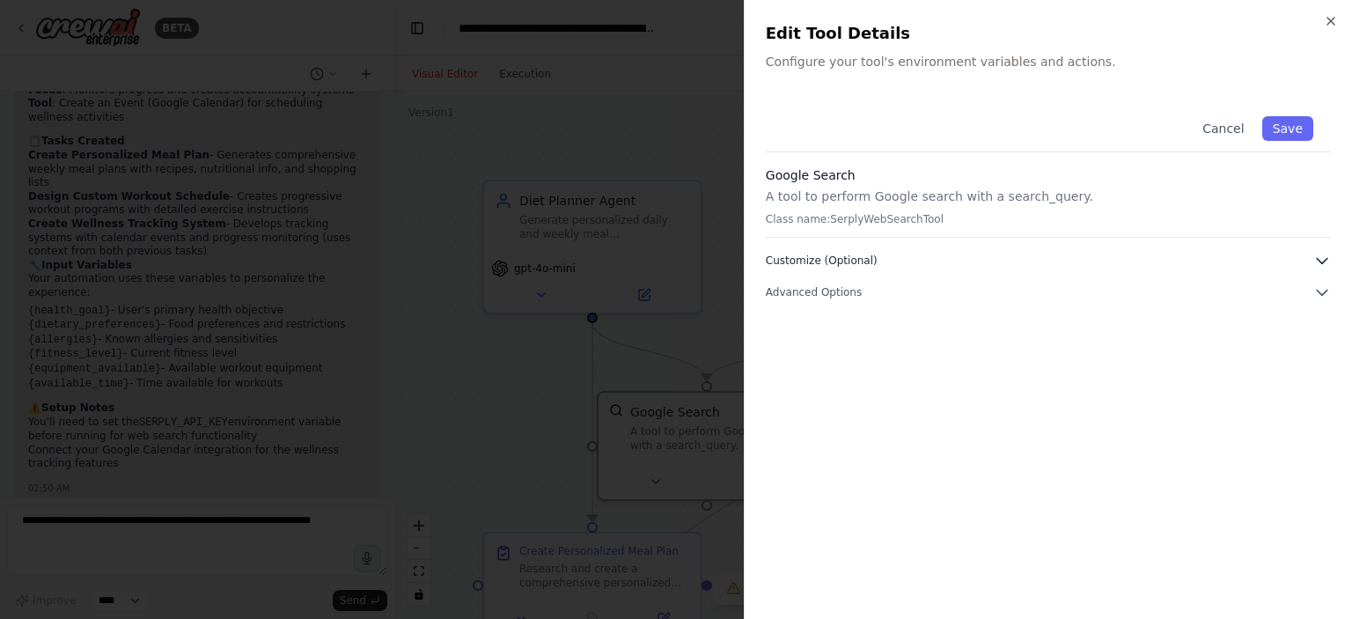
click at [1317, 259] on icon "button" at bounding box center [1322, 261] width 11 height 5
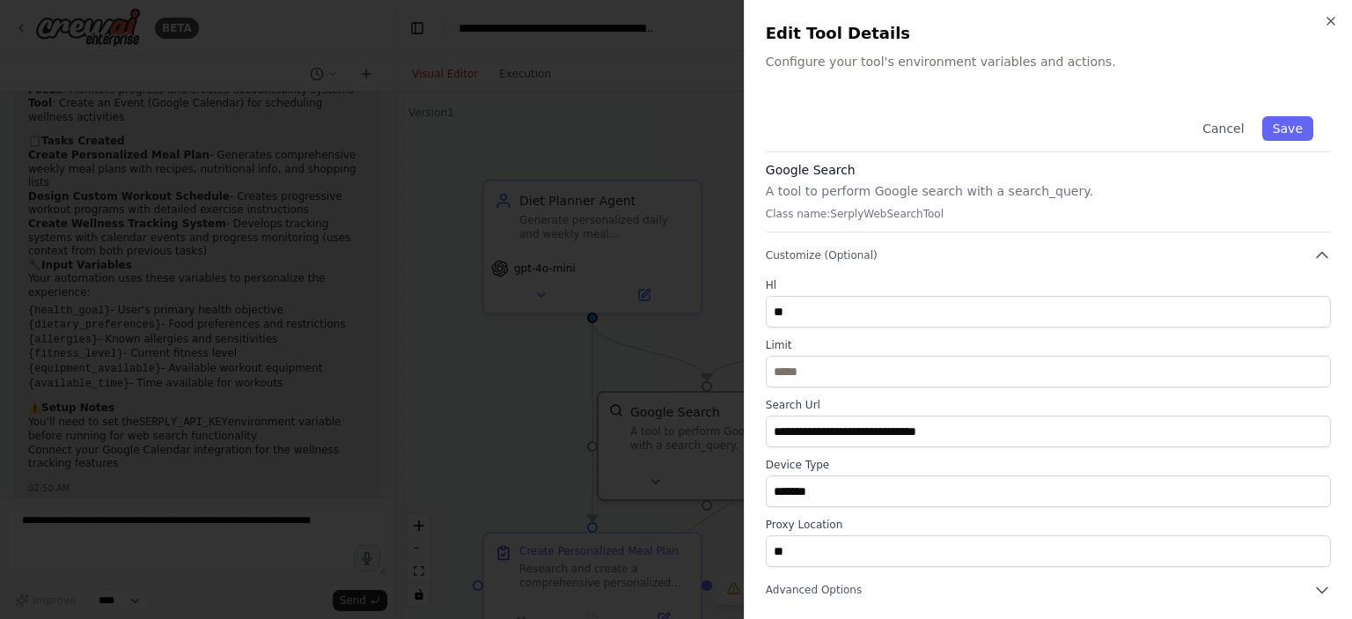
scroll to position [4, 0]
click at [1314, 253] on icon "button" at bounding box center [1323, 257] width 18 height 18
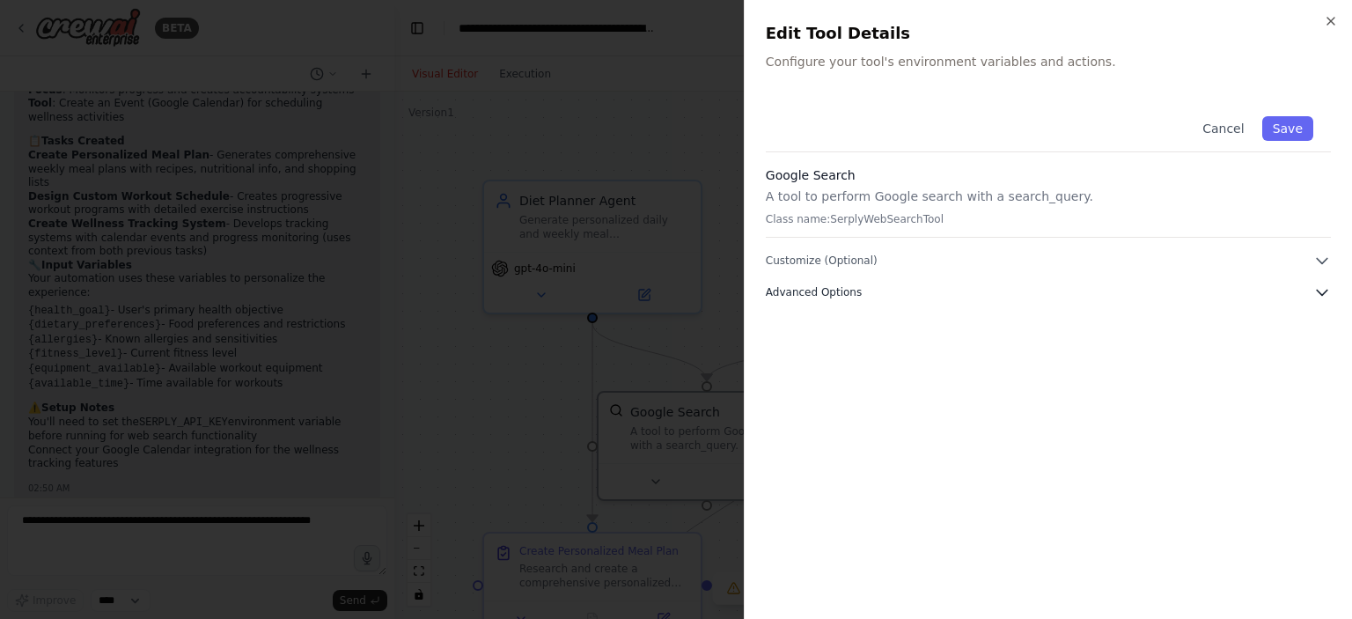
click at [1317, 288] on icon "button" at bounding box center [1323, 292] width 18 height 18
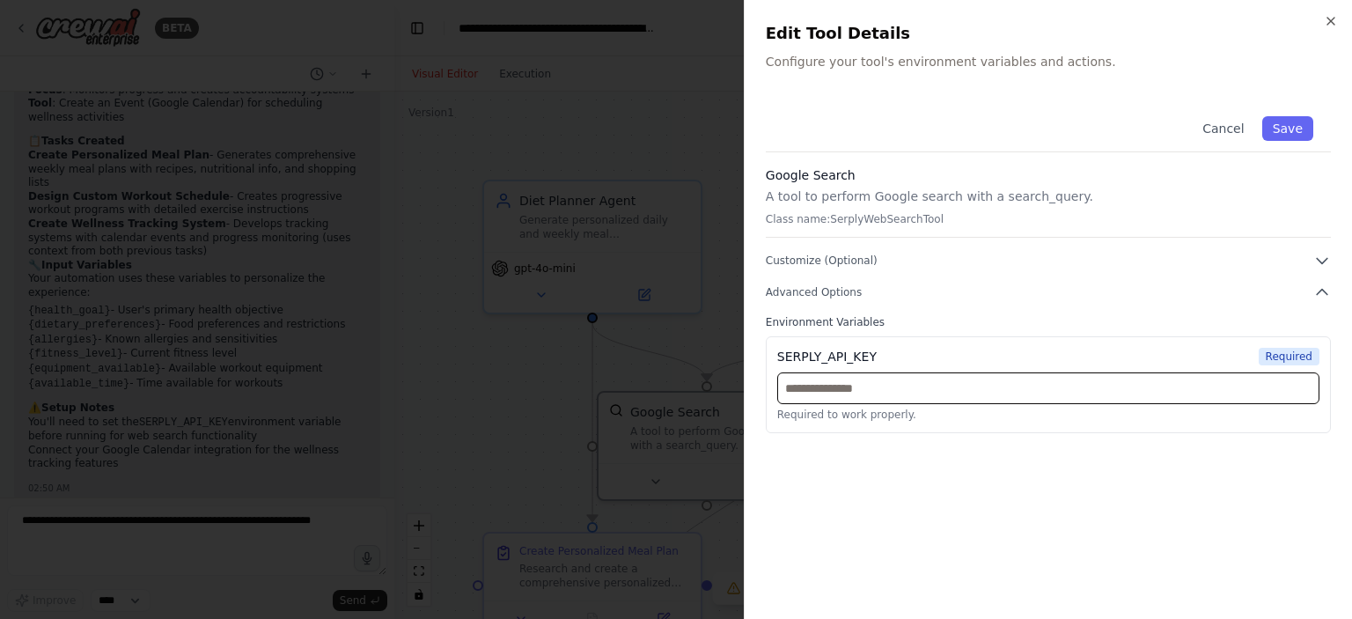
click at [961, 376] on input "text" at bounding box center [1048, 388] width 542 height 32
paste input "**********"
type input "**********"
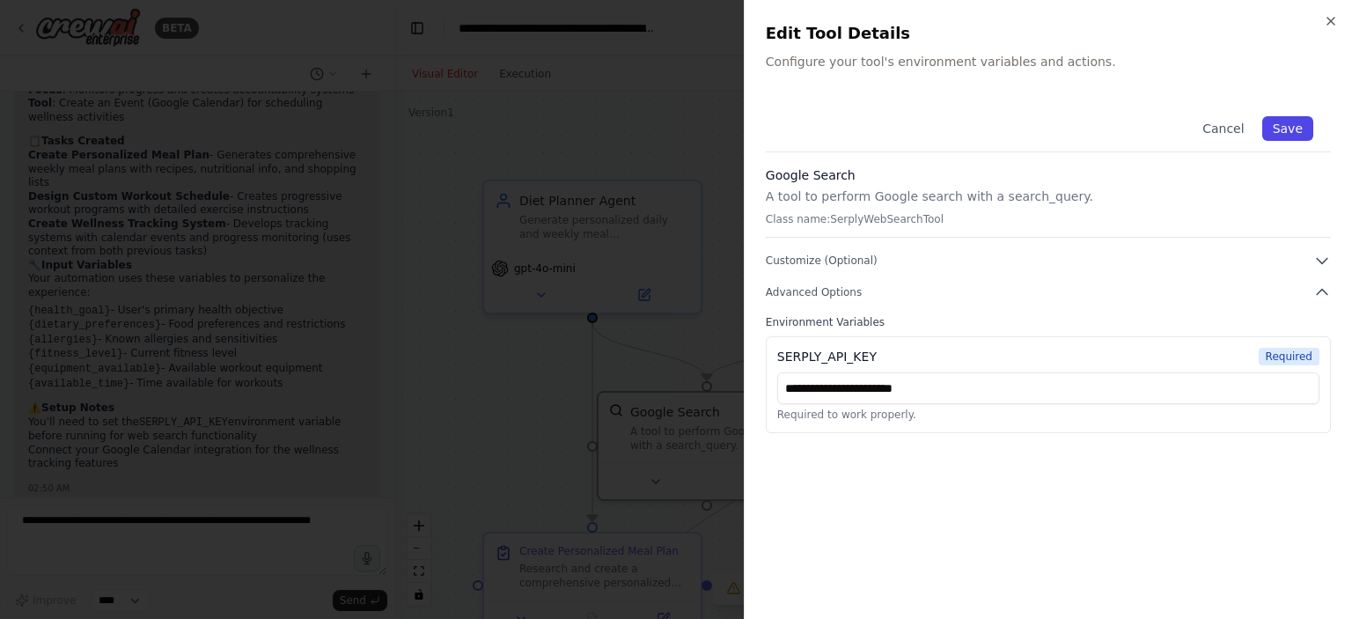
click at [1295, 131] on button "Save" at bounding box center [1288, 128] width 51 height 25
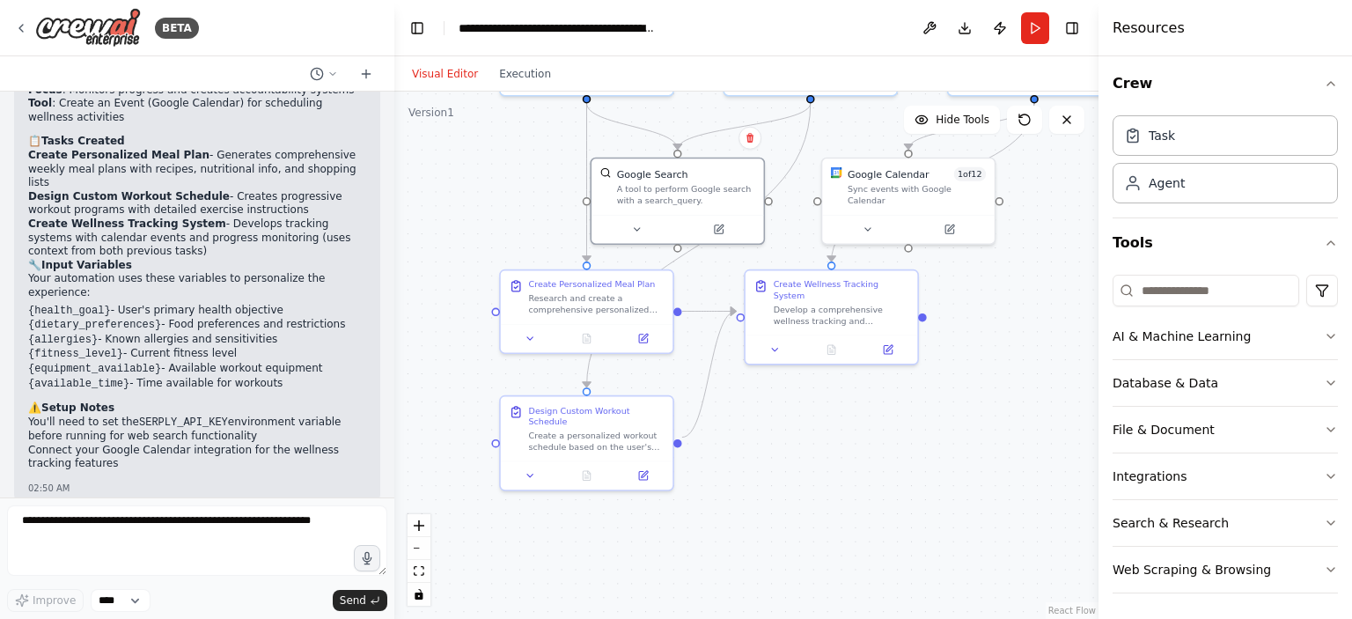
drag, startPoint x: 961, startPoint y: 526, endPoint x: 964, endPoint y: 300, distance: 226.3
click at [964, 300] on div ".deletable-edge-delete-btn { width: 20px; height: 20px; border: 0px solid #ffff…" at bounding box center [746, 355] width 704 height 527
click at [645, 338] on icon at bounding box center [643, 336] width 9 height 9
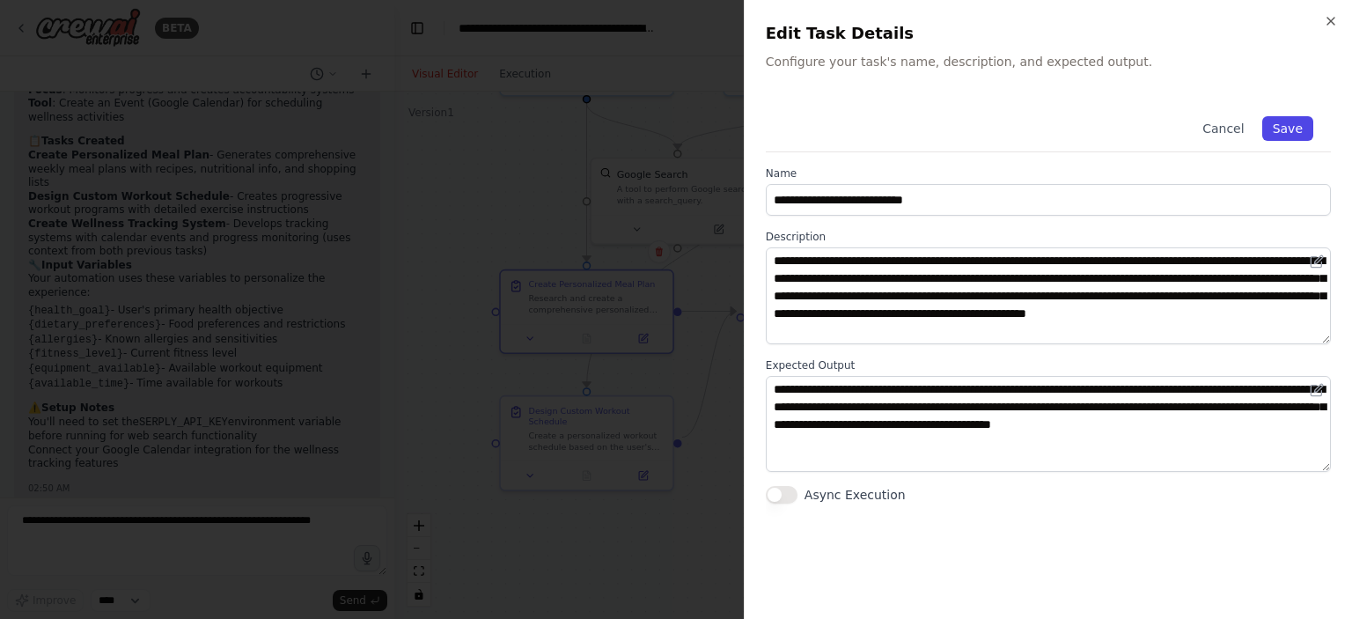
click at [1290, 129] on button "Save" at bounding box center [1288, 128] width 51 height 25
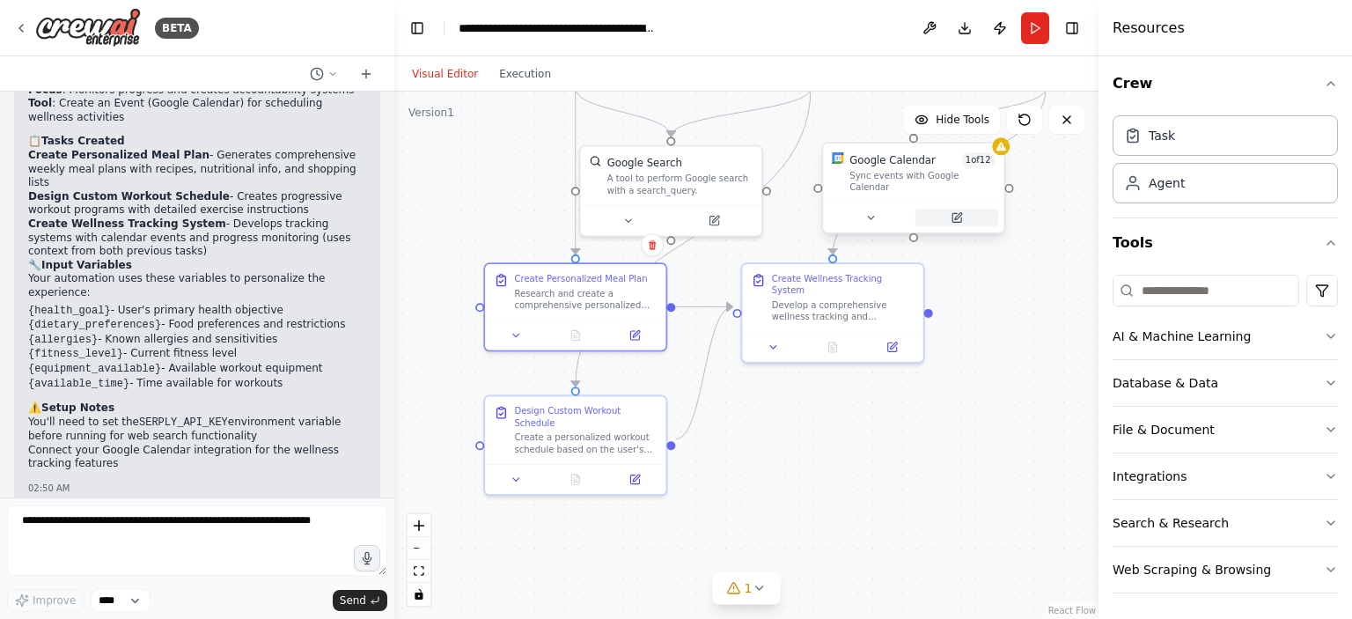
click at [958, 213] on icon at bounding box center [957, 217] width 9 height 9
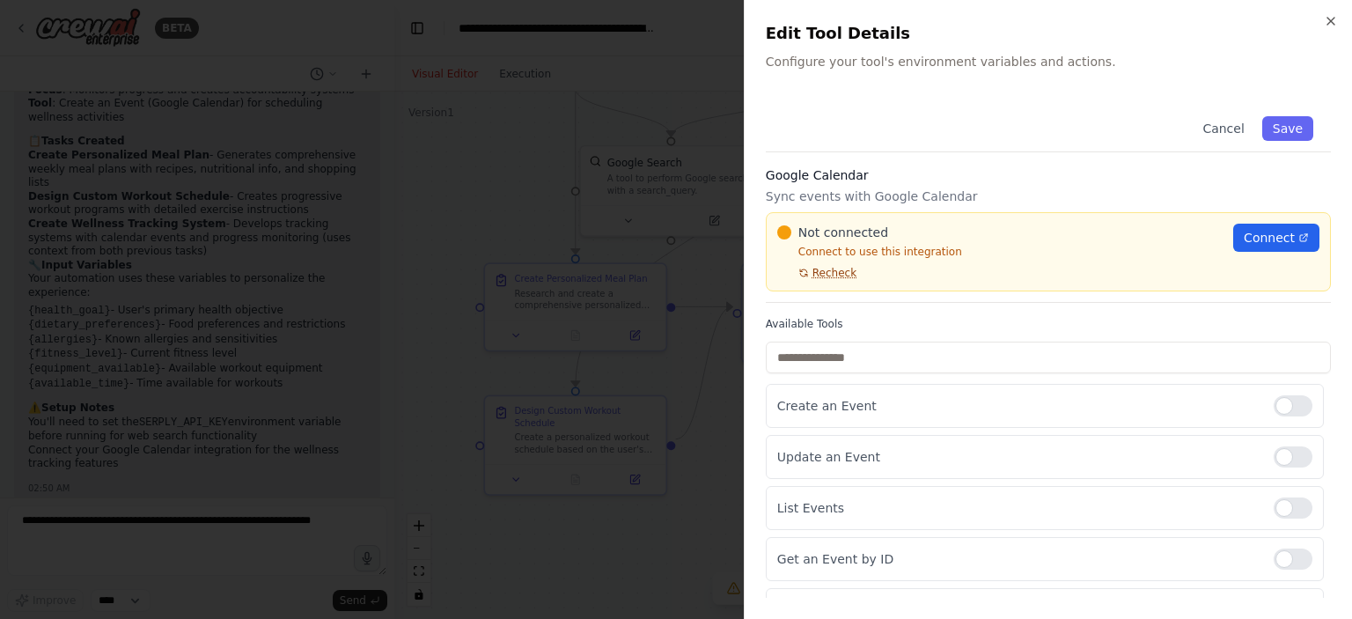
click at [816, 275] on span "Recheck" at bounding box center [835, 273] width 44 height 14
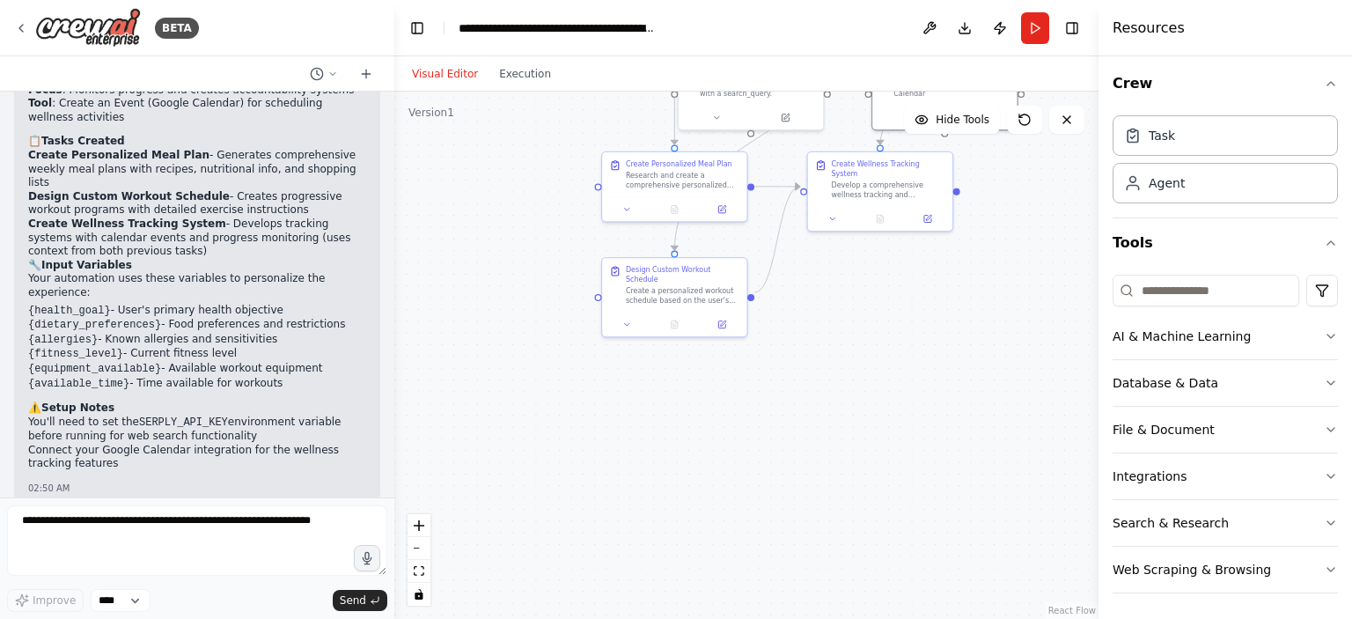
drag, startPoint x: 916, startPoint y: 279, endPoint x: 919, endPoint y: 254, distance: 24.9
click at [919, 254] on div ".deletable-edge-delete-btn { width: 20px; height: 20px; border: 0px solid #ffff…" at bounding box center [746, 355] width 704 height 527
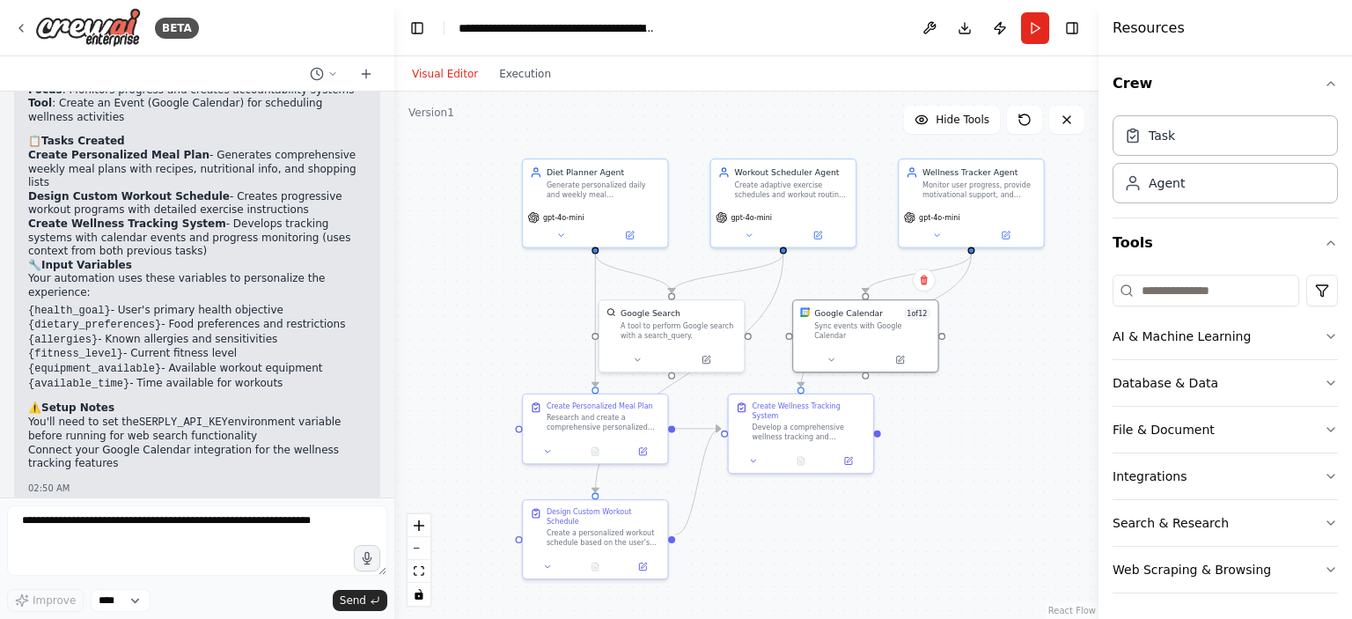
drag, startPoint x: 887, startPoint y: 262, endPoint x: 806, endPoint y: 528, distance: 278.0
click at [806, 528] on div ".deletable-edge-delete-btn { width: 20px; height: 20px; border: 0px solid #ffff…" at bounding box center [746, 355] width 704 height 527
click at [558, 232] on icon at bounding box center [561, 233] width 10 height 10
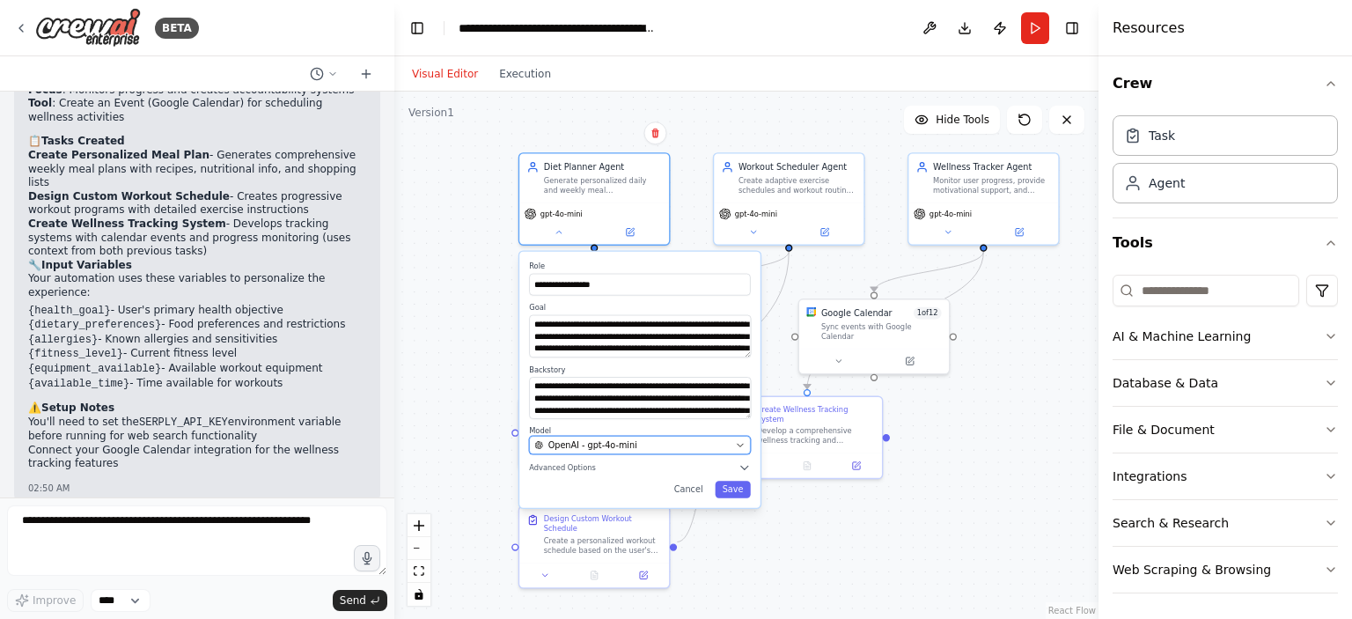
click at [737, 445] on icon "button" at bounding box center [740, 445] width 10 height 10
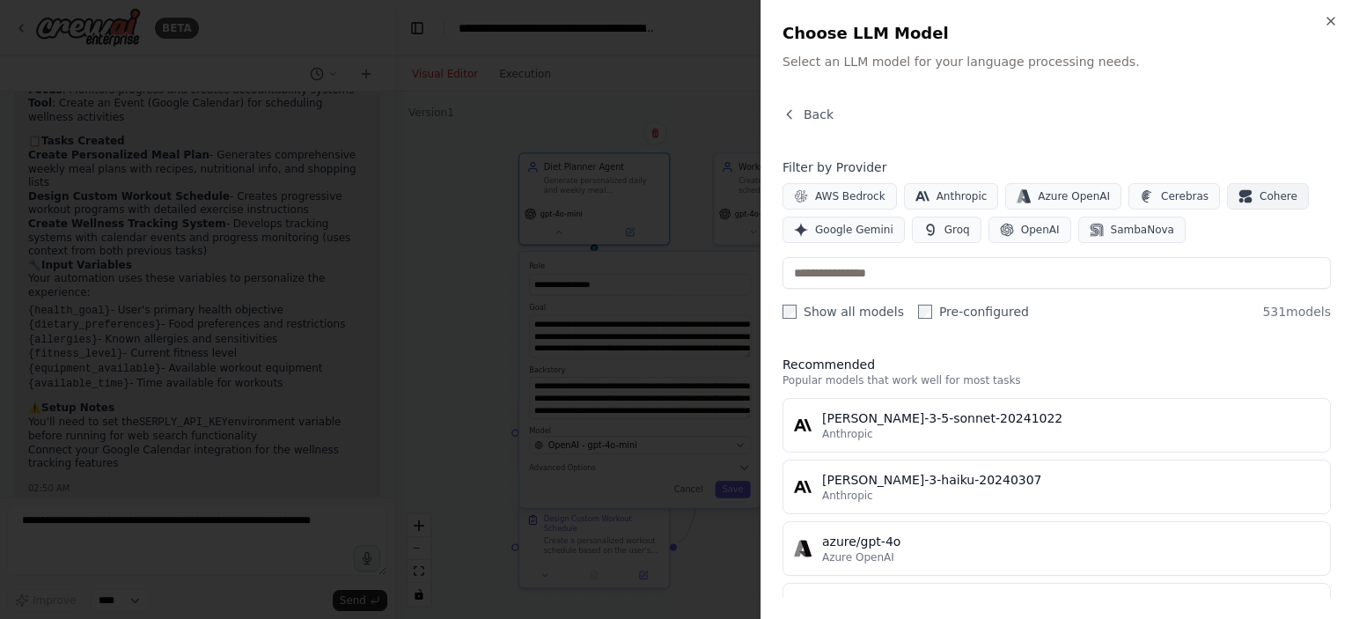
click at [1260, 201] on span "Cohere" at bounding box center [1279, 196] width 38 height 14
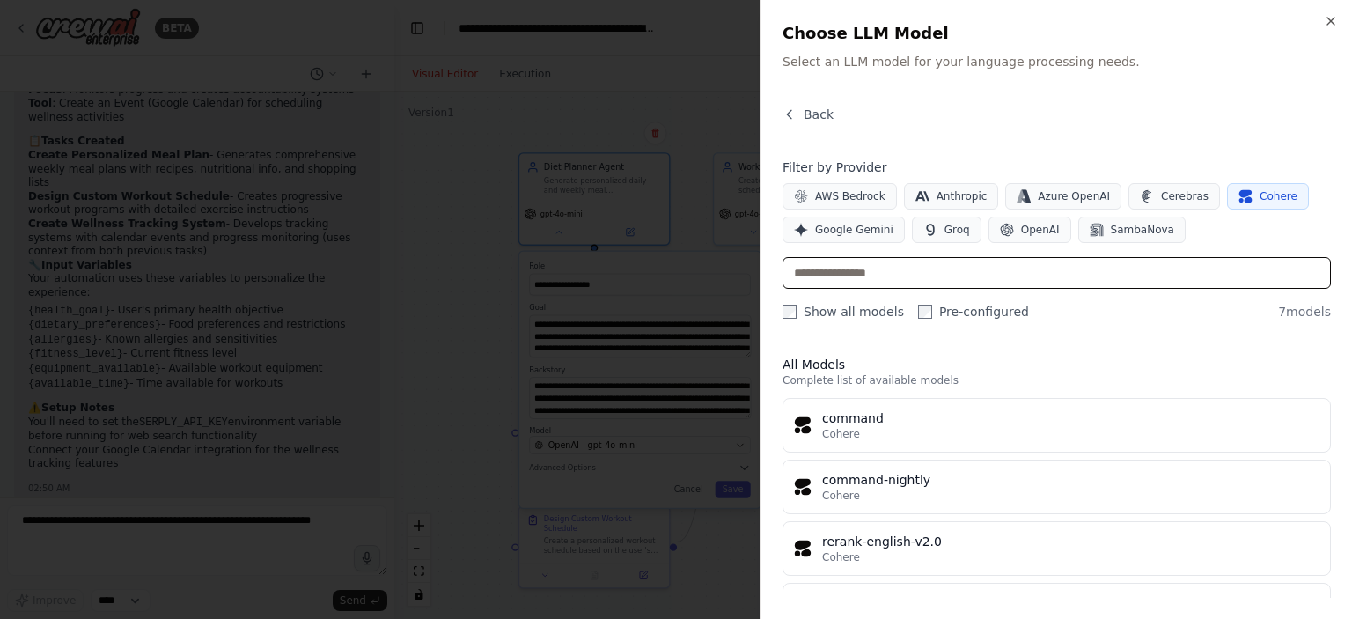
click at [982, 273] on input "text" at bounding box center [1057, 273] width 549 height 32
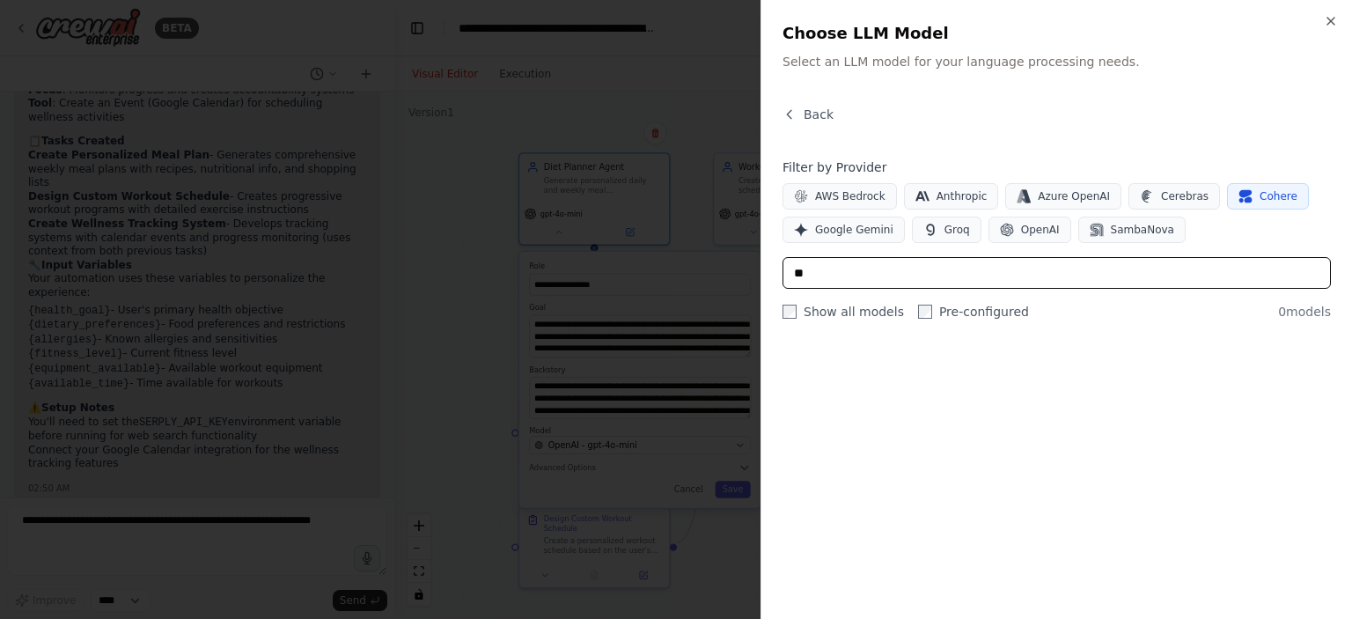
type input "*"
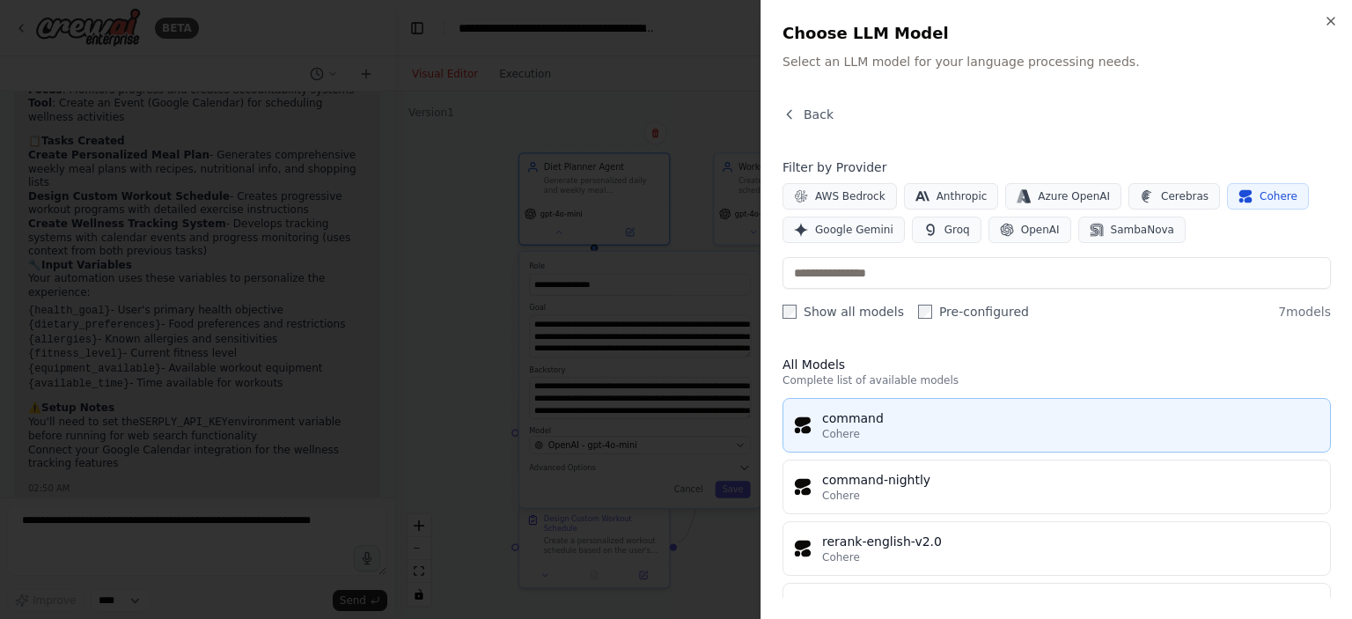
click at [906, 425] on div "command" at bounding box center [1070, 418] width 497 height 18
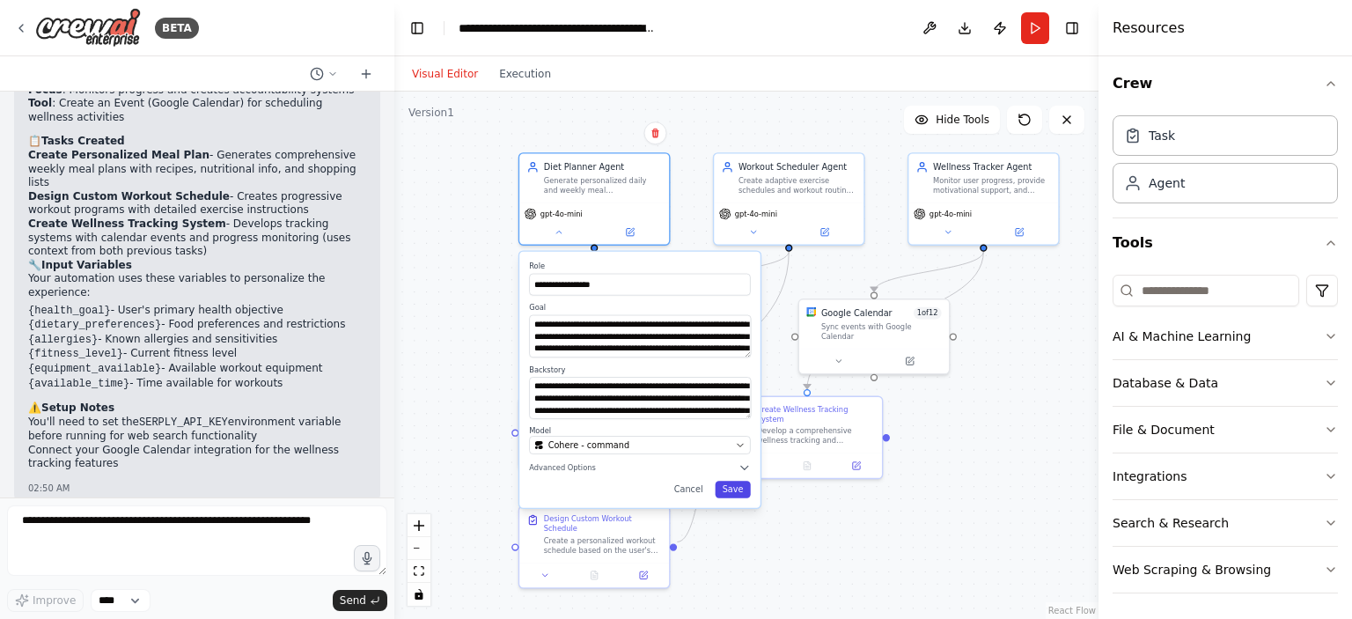
click at [733, 490] on button "Save" at bounding box center [732, 489] width 35 height 17
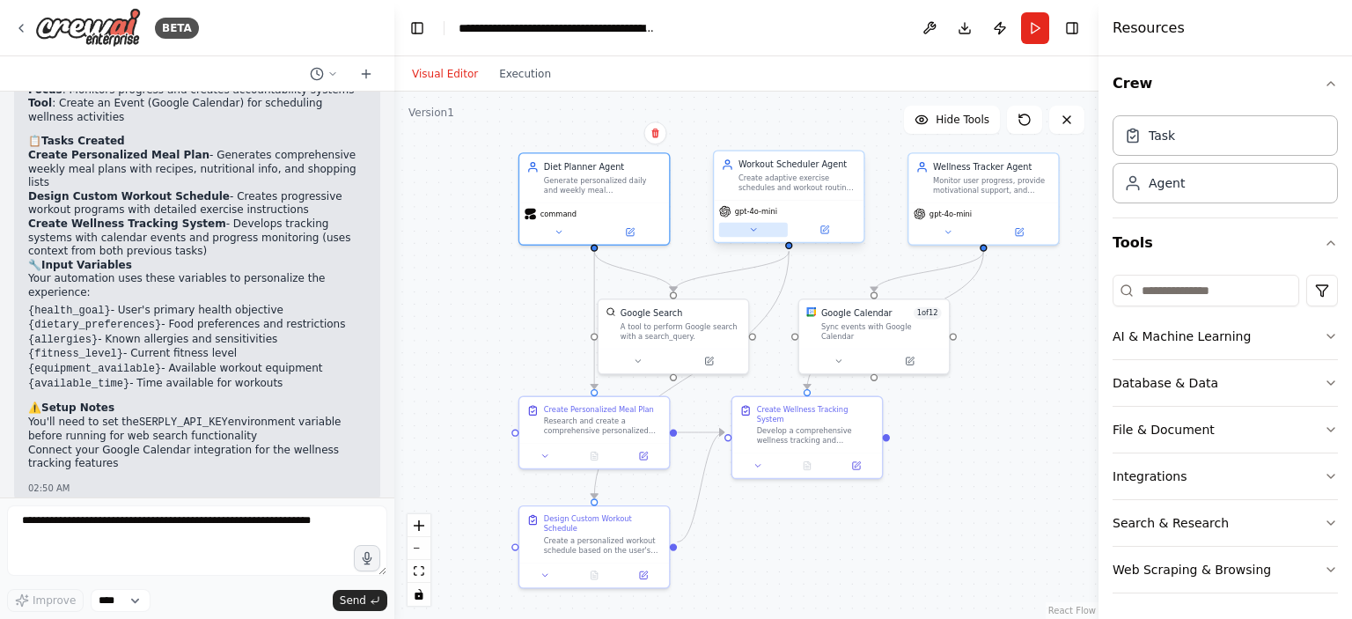
click at [764, 227] on button at bounding box center [753, 230] width 69 height 15
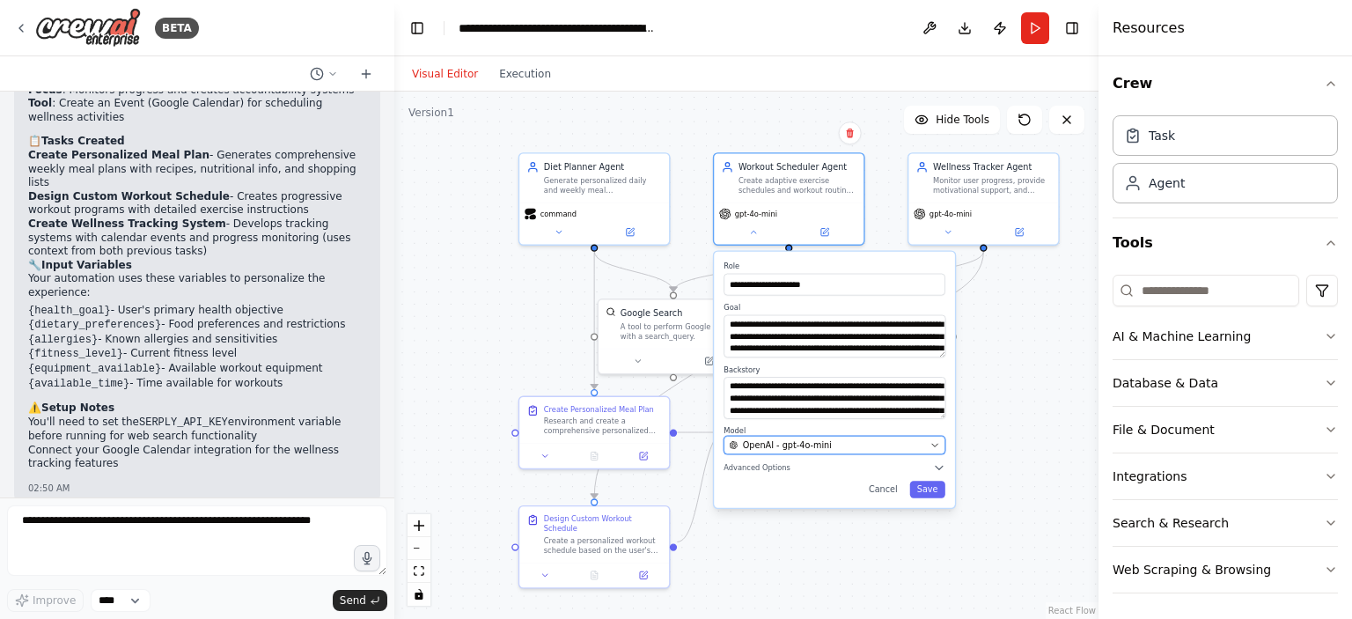
click at [811, 443] on span "OpenAI - gpt-4o-mini" at bounding box center [787, 445] width 89 height 12
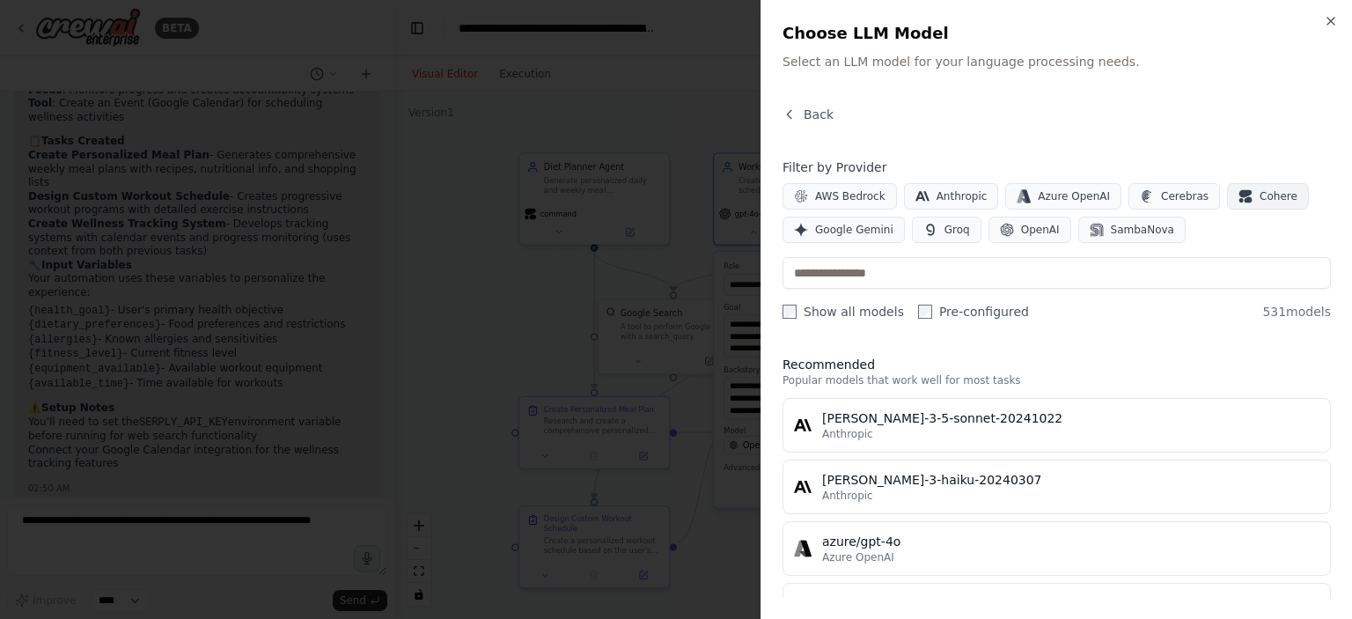
click at [1227, 203] on button "Cohere" at bounding box center [1268, 196] width 82 height 26
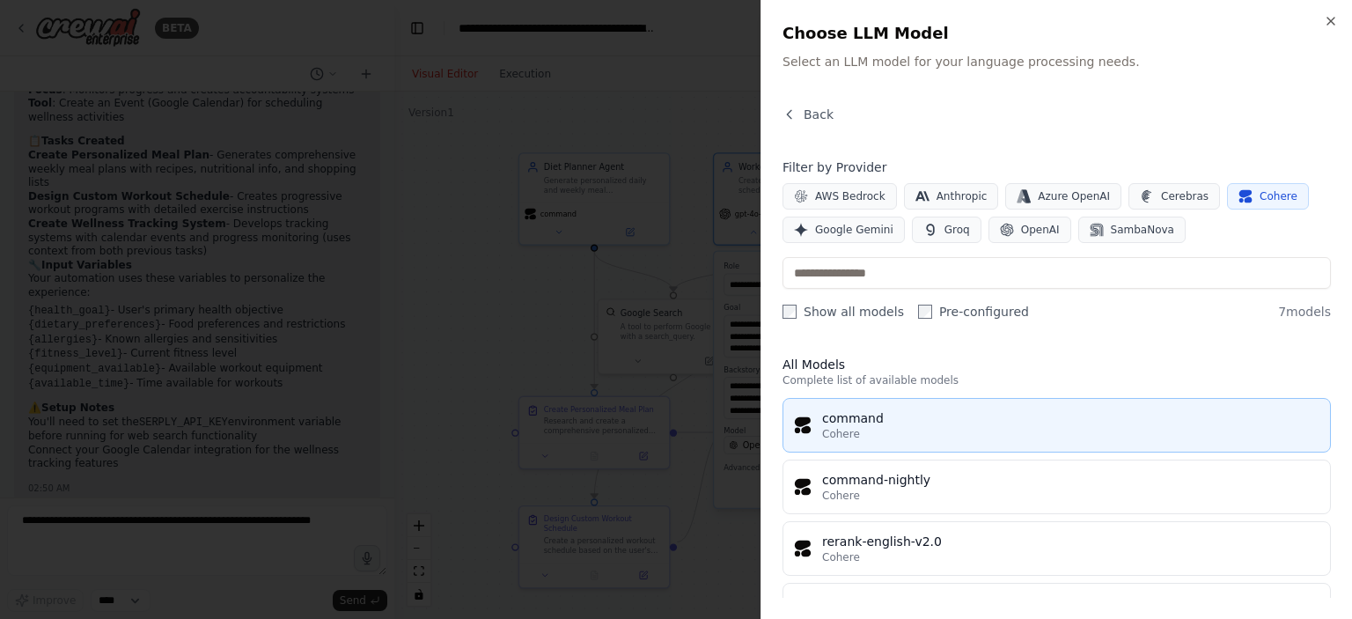
click at [928, 424] on div "command" at bounding box center [1070, 418] width 497 height 18
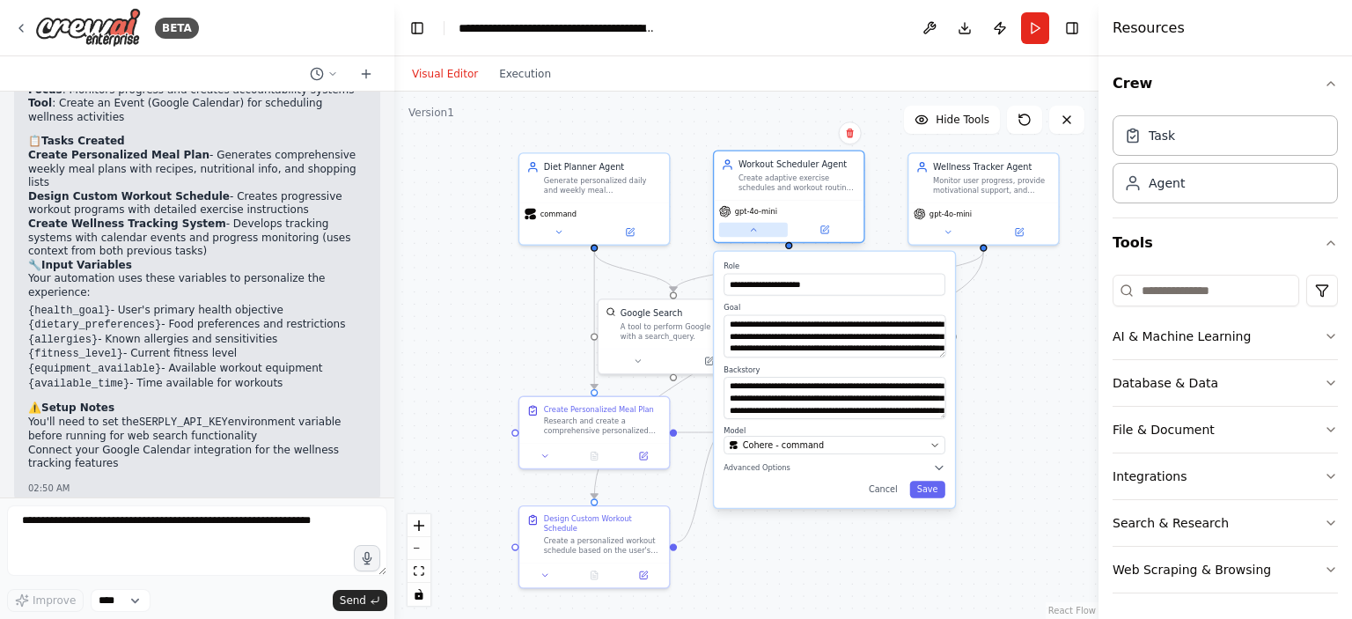
click at [755, 235] on button at bounding box center [753, 230] width 69 height 15
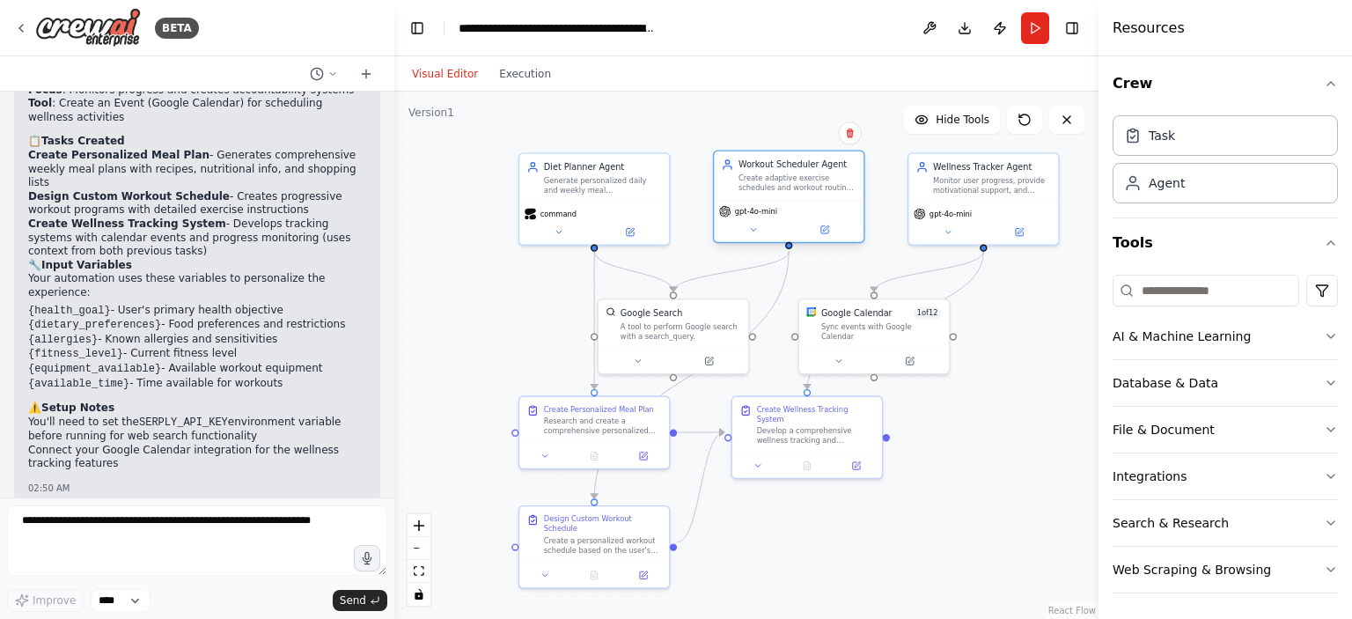
click at [758, 239] on div "gpt-4o-mini" at bounding box center [789, 221] width 150 height 42
click at [752, 229] on icon at bounding box center [753, 230] width 5 height 3
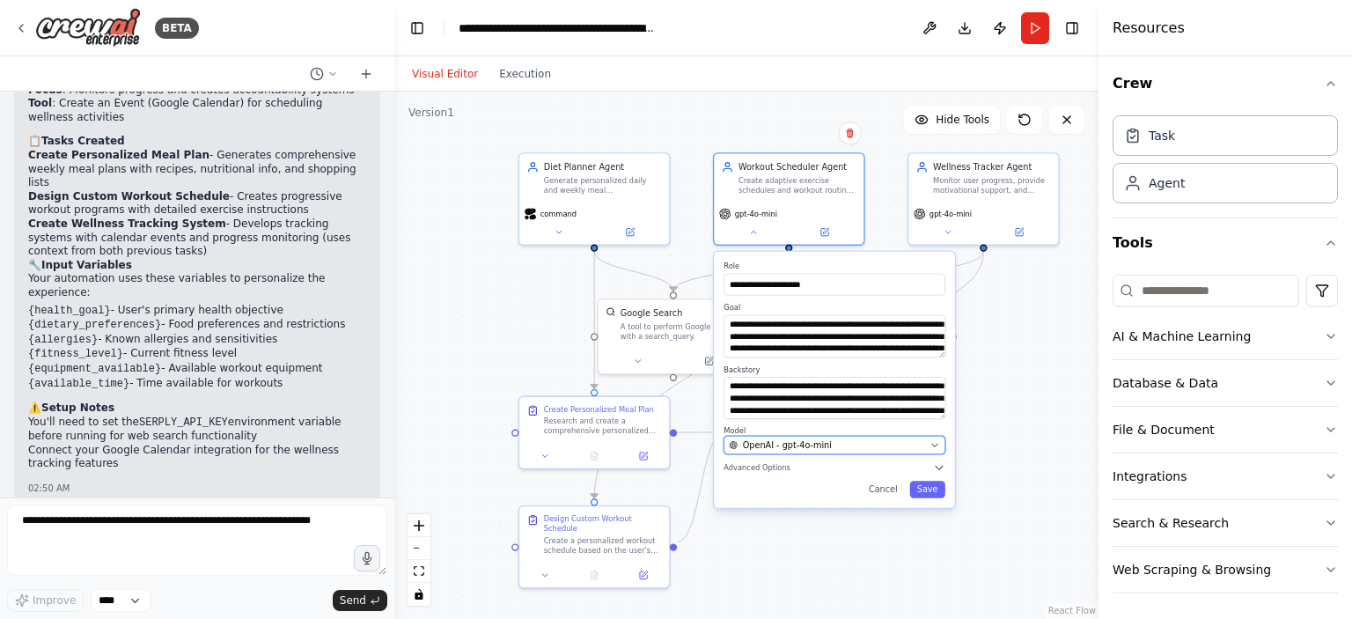
click at [872, 443] on div "OpenAI - gpt-4o-mini" at bounding box center [827, 445] width 195 height 12
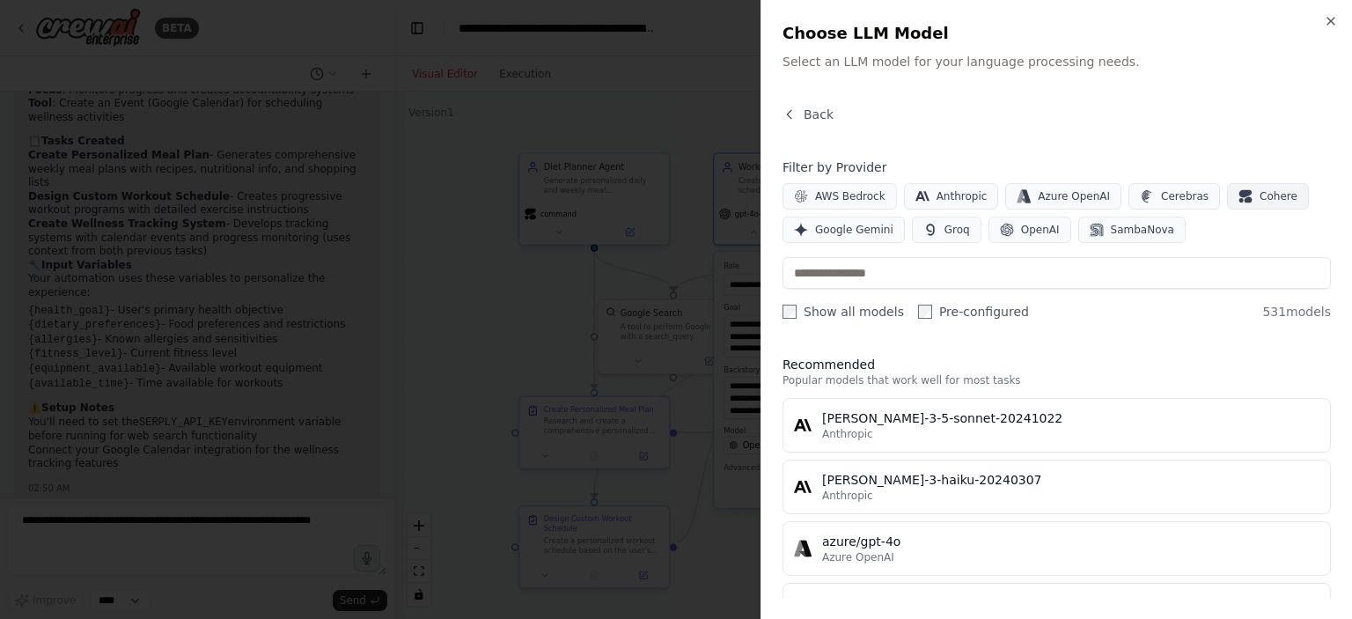
click at [1260, 195] on span "Cohere" at bounding box center [1279, 196] width 38 height 14
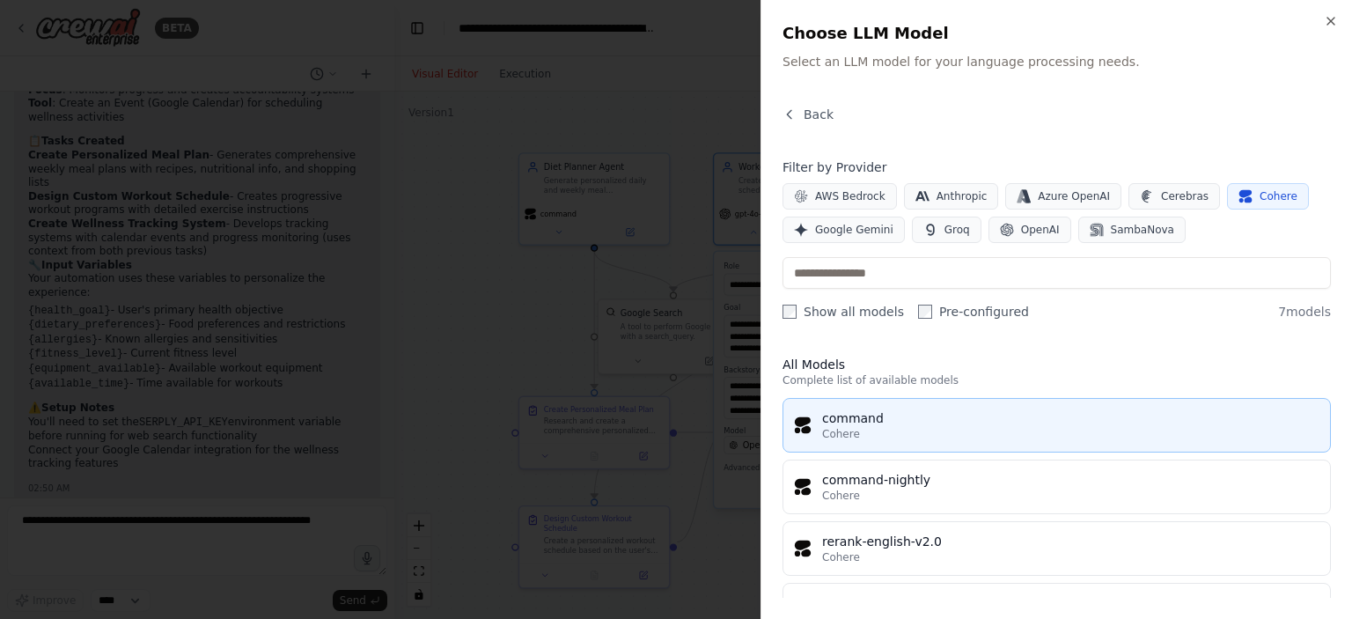
click at [917, 446] on button "command Cohere" at bounding box center [1057, 425] width 549 height 55
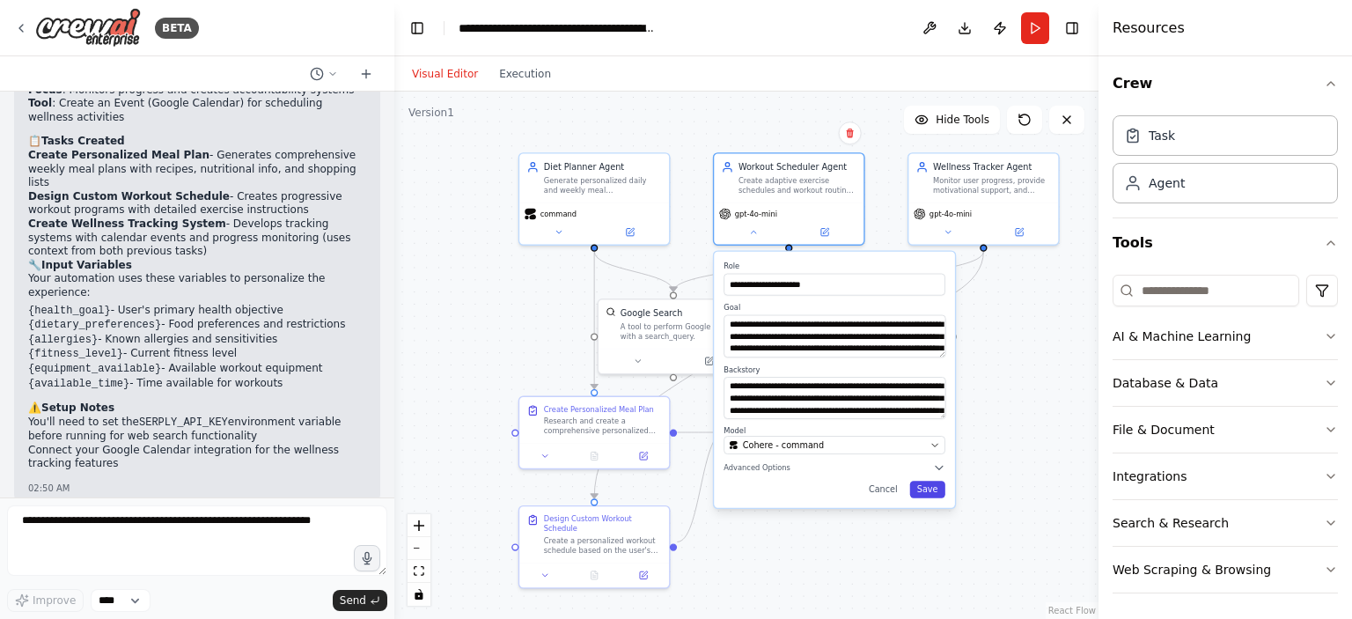
click at [929, 485] on button "Save" at bounding box center [926, 489] width 35 height 17
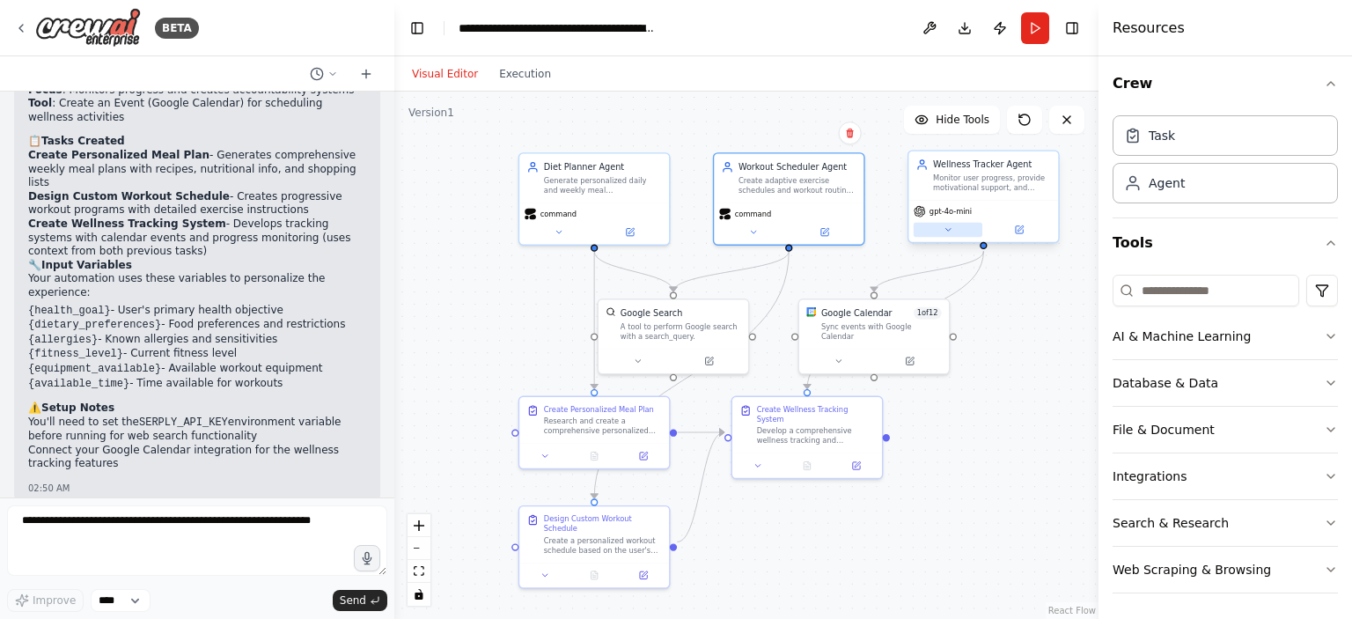
click at [965, 227] on button at bounding box center [948, 230] width 69 height 15
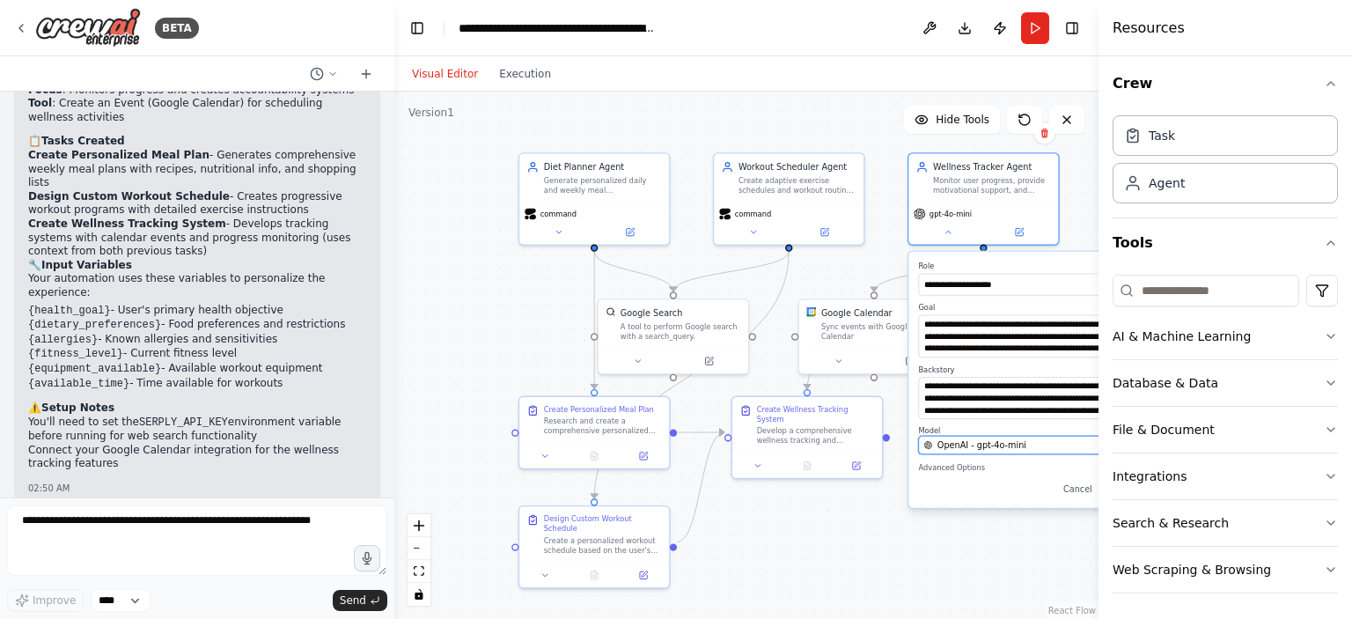
click at [987, 453] on button "OpenAI - gpt-4o-mini" at bounding box center [1029, 445] width 222 height 18
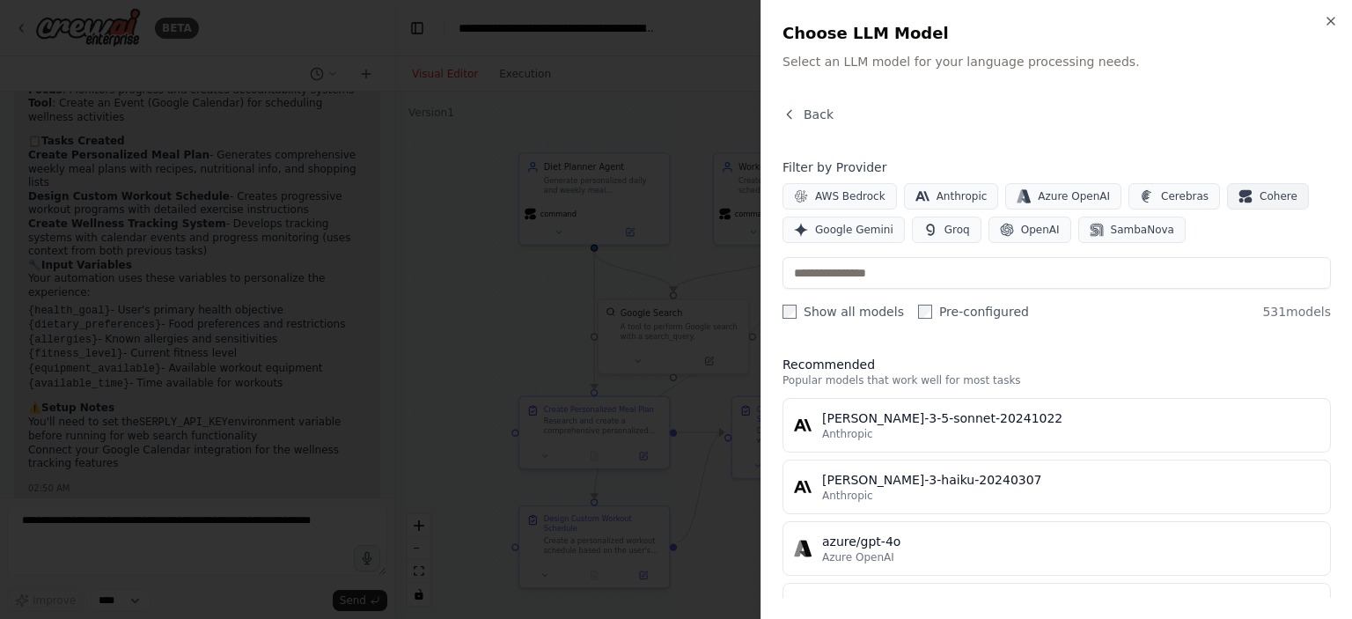
click at [1239, 198] on icon "button" at bounding box center [1246, 196] width 14 height 14
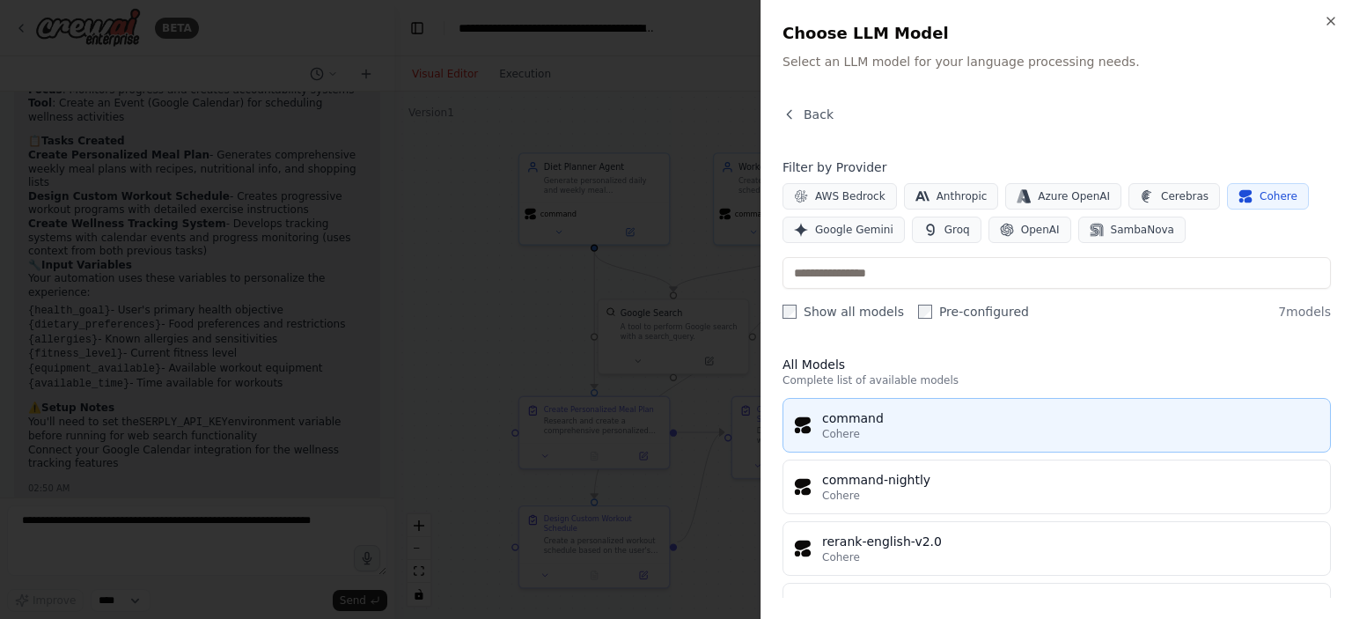
click at [918, 437] on div "Cohere" at bounding box center [1070, 434] width 497 height 14
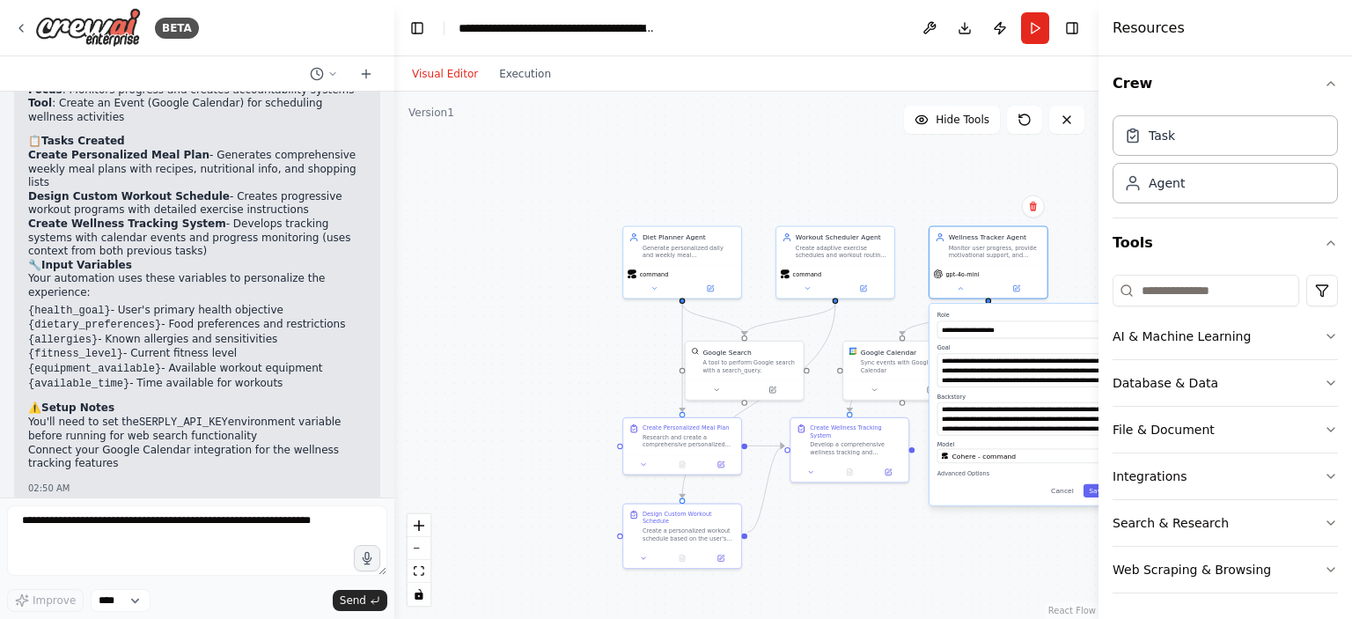
click at [1092, 490] on button "Toggle Sidebar" at bounding box center [1099, 309] width 14 height 619
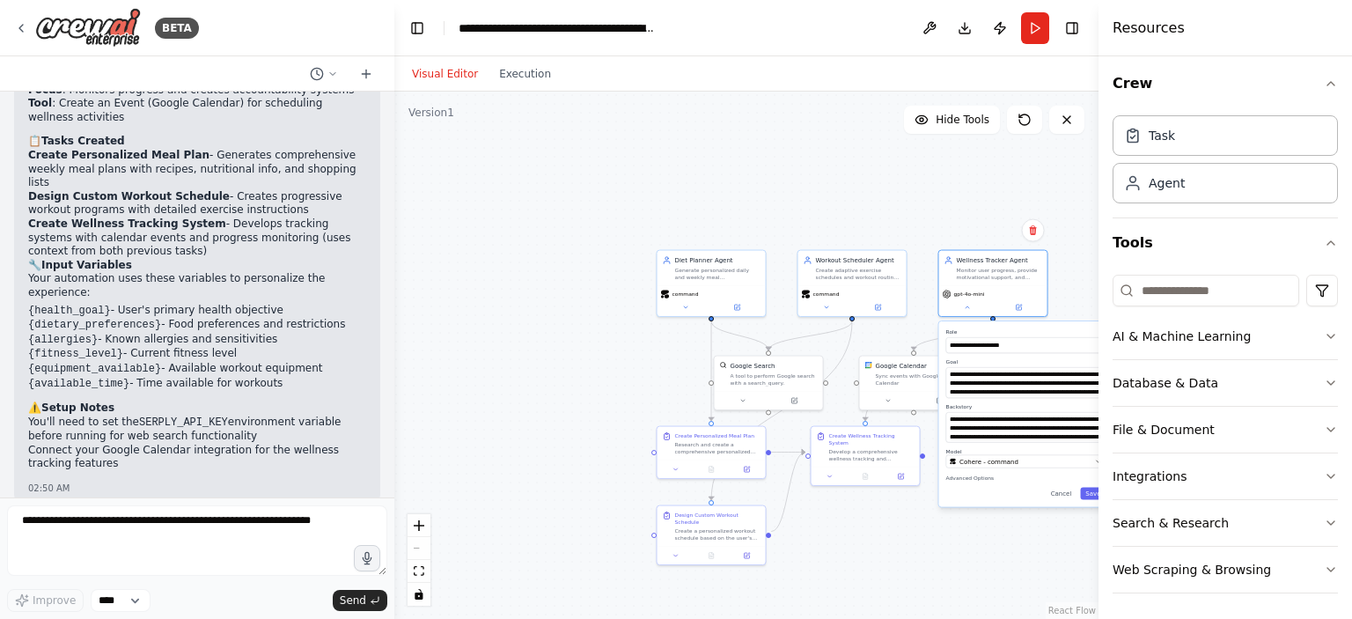
click at [1094, 492] on button "Toggle Sidebar" at bounding box center [1099, 309] width 14 height 619
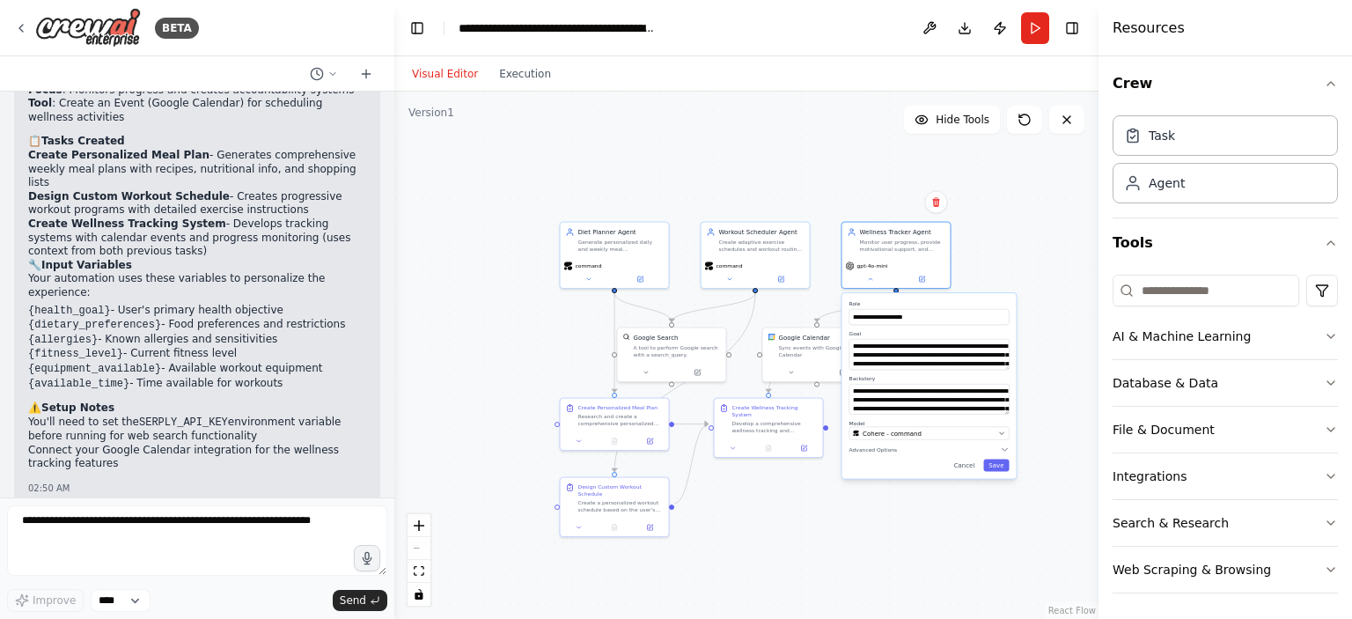
drag, startPoint x: 961, startPoint y: 526, endPoint x: 865, endPoint y: 497, distance: 100.9
click at [865, 497] on div ".deletable-edge-delete-btn { width: 20px; height: 20px; border: 0px solid #ffff…" at bounding box center [746, 355] width 704 height 527
click at [1003, 465] on button "Save" at bounding box center [996, 466] width 26 height 12
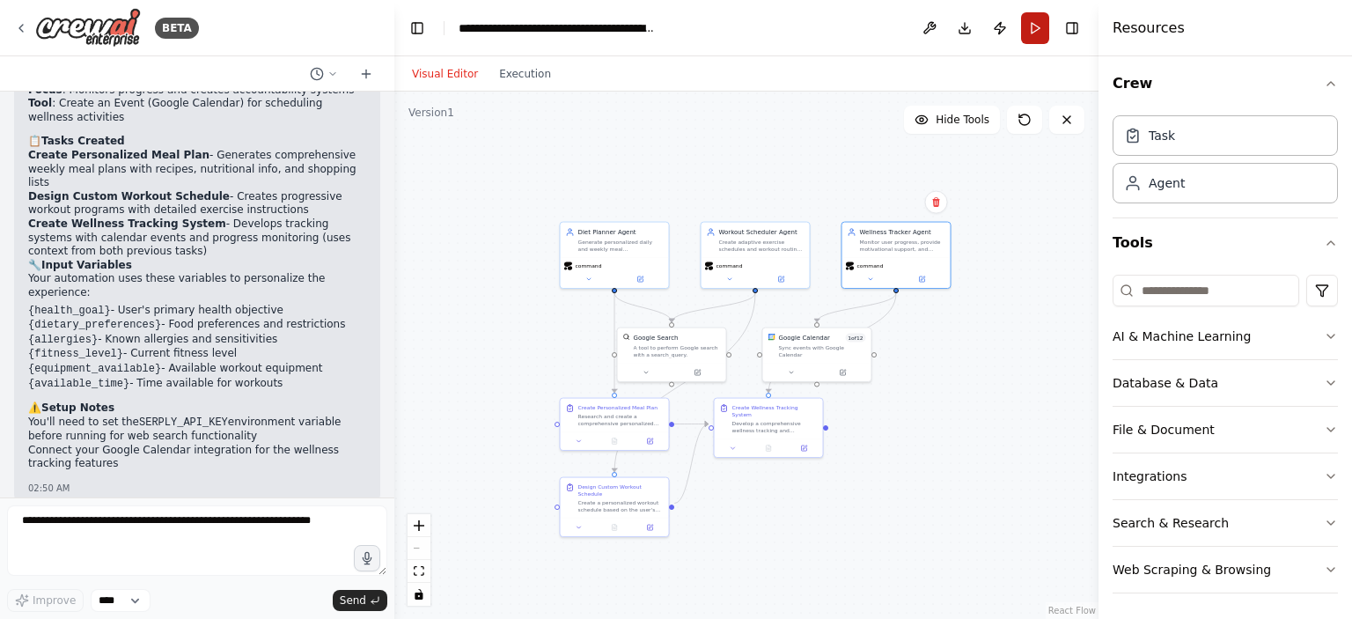
click at [1036, 32] on button "Run" at bounding box center [1035, 28] width 28 height 32
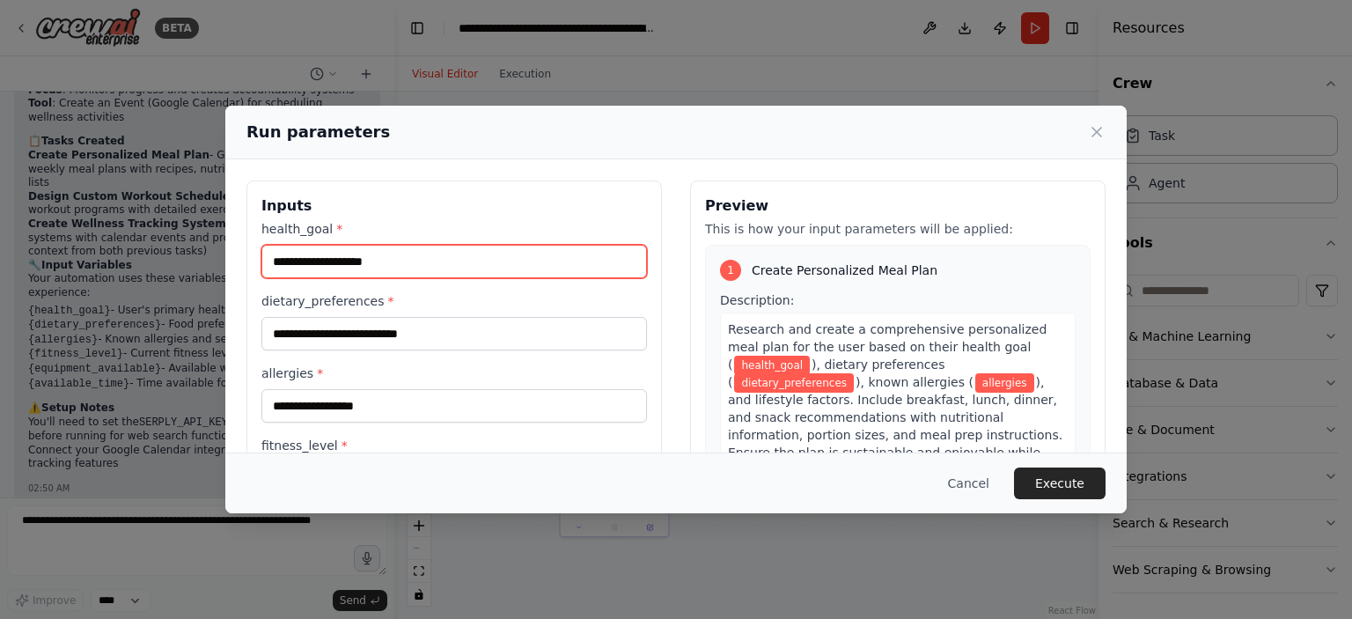
click at [522, 257] on input "health_goal *" at bounding box center [454, 261] width 386 height 33
type input "**********"
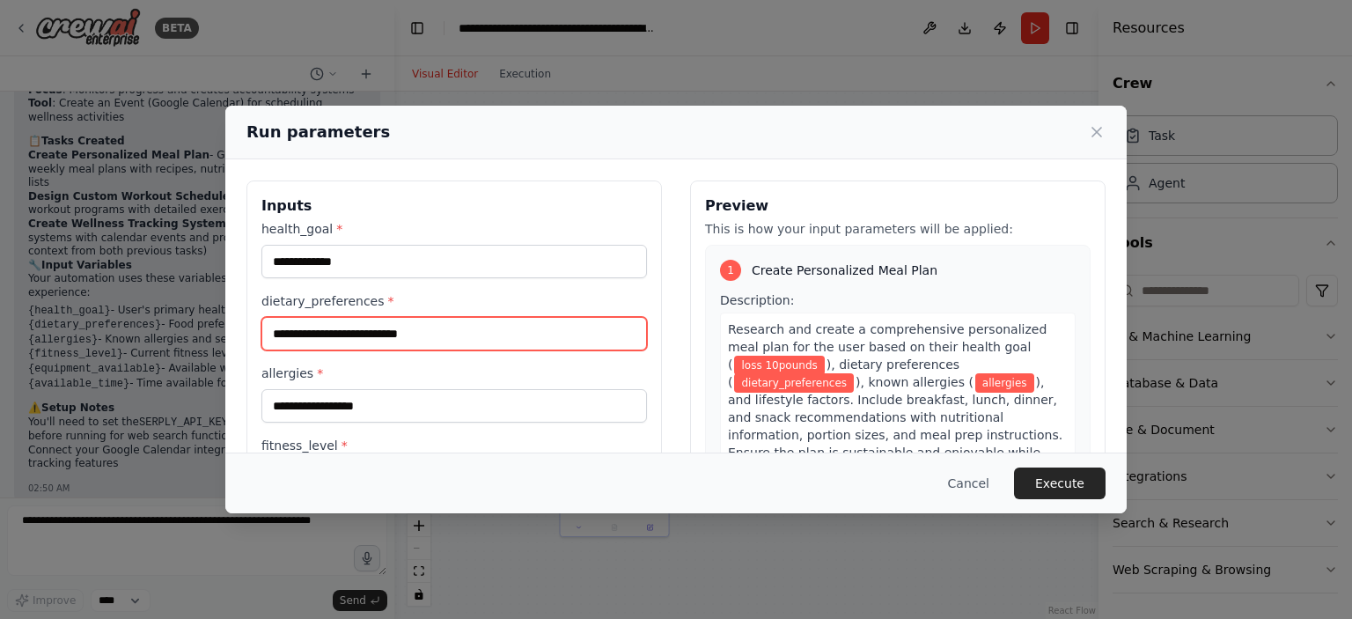
click at [467, 323] on input "dietary_preferences *" at bounding box center [454, 333] width 386 height 33
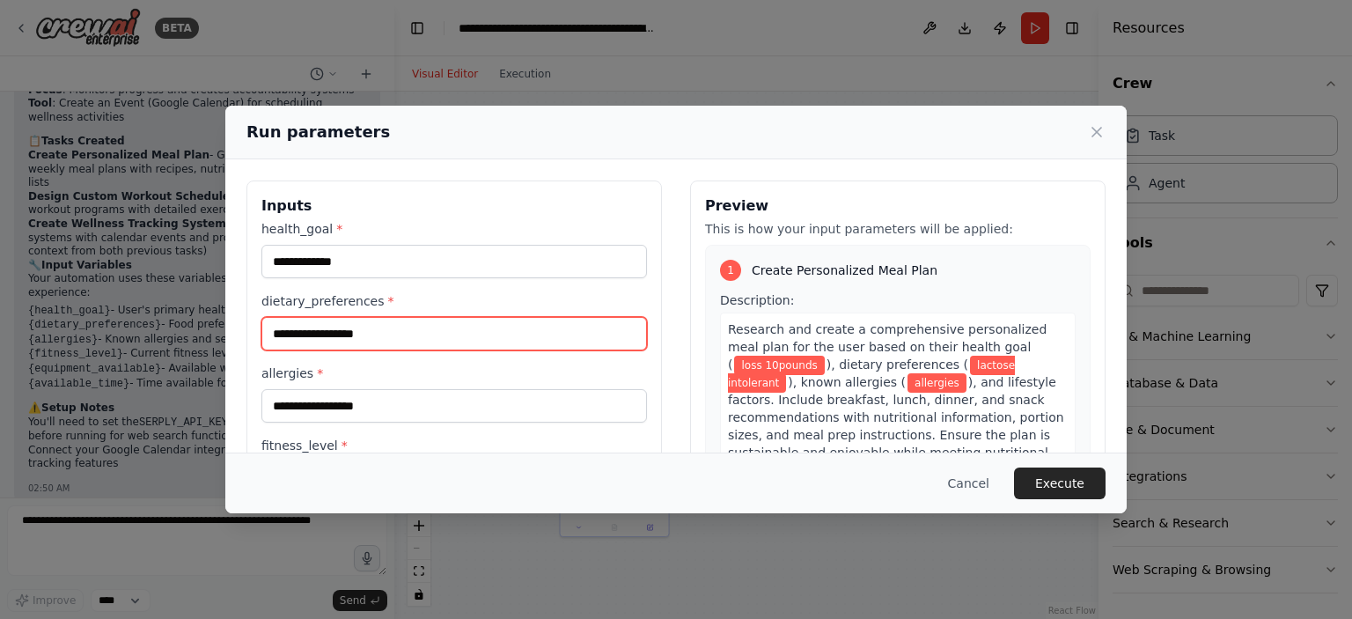
type input "**********"
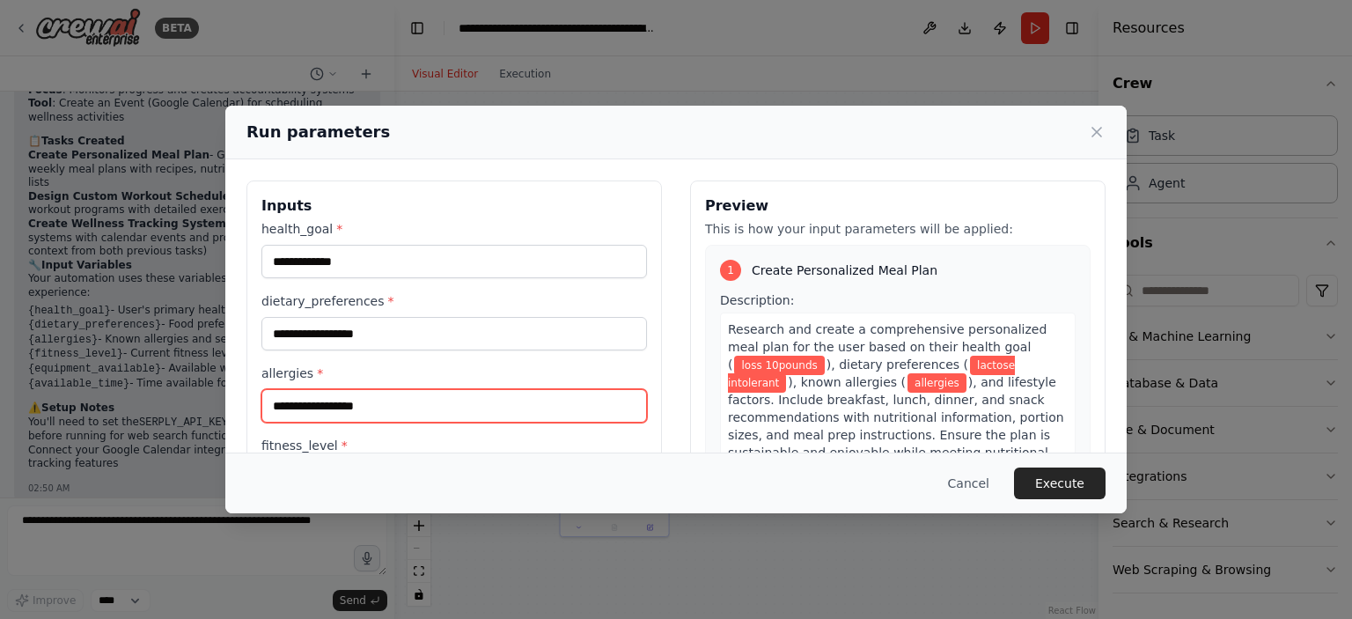
click at [394, 408] on input "allergies *" at bounding box center [454, 405] width 386 height 33
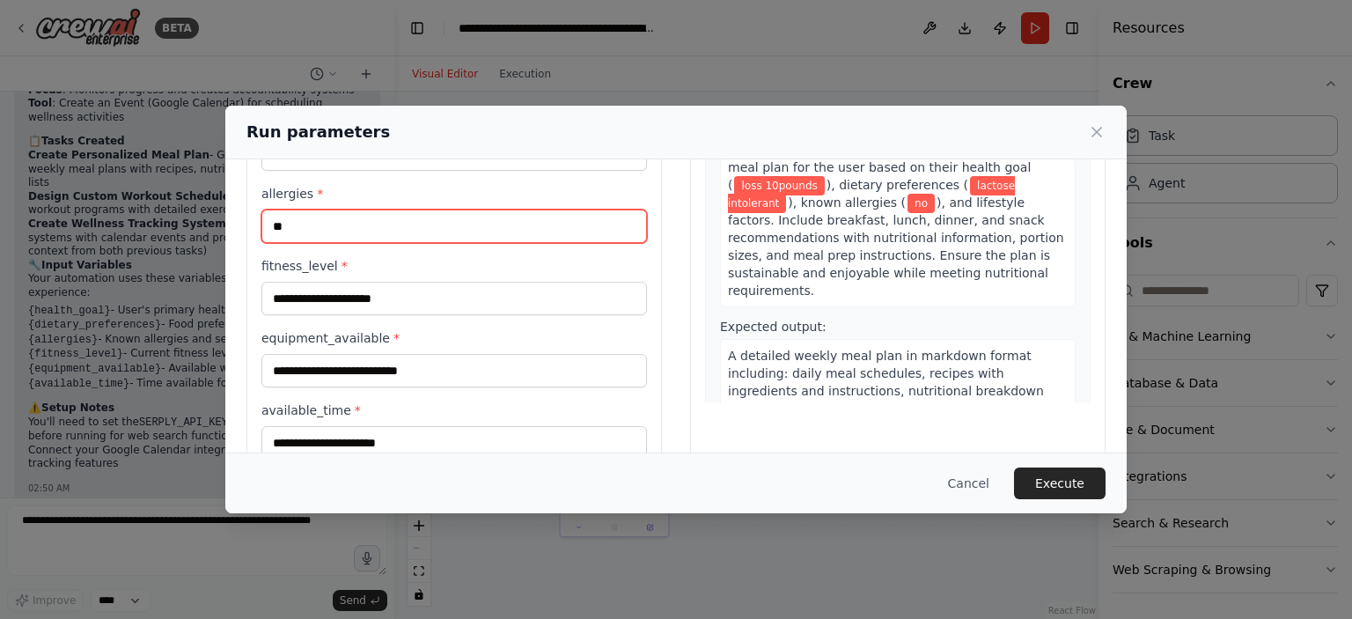
scroll to position [201, 0]
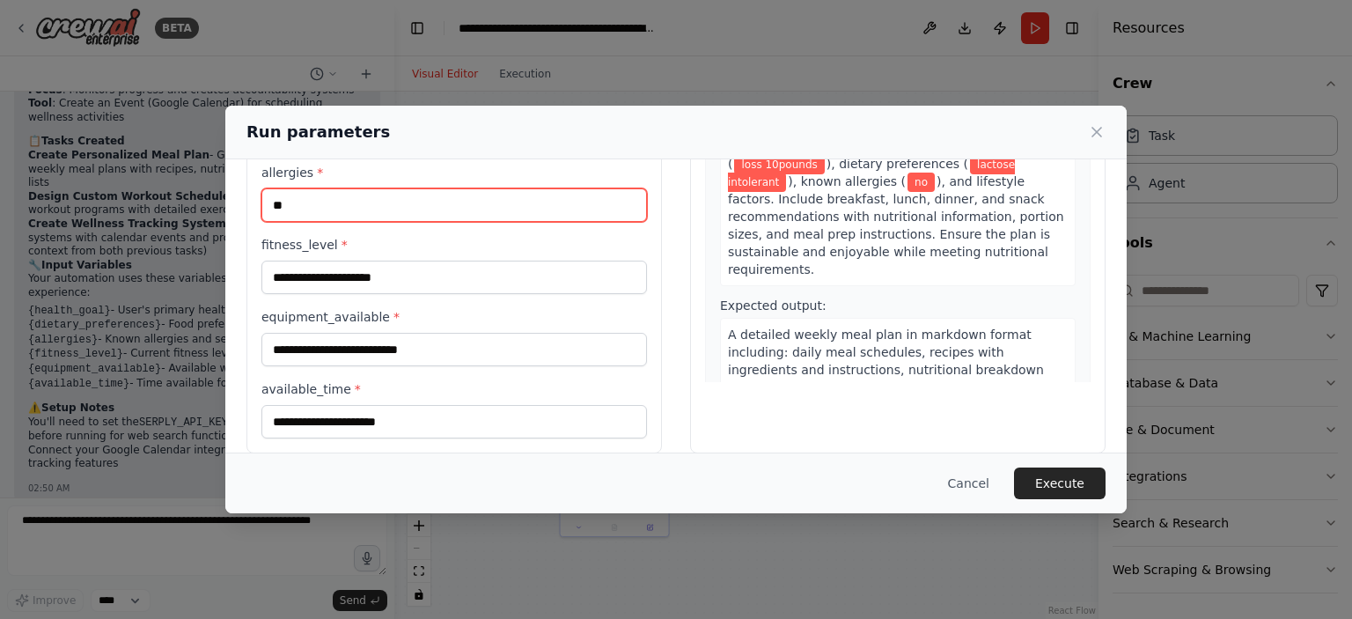
type input "**"
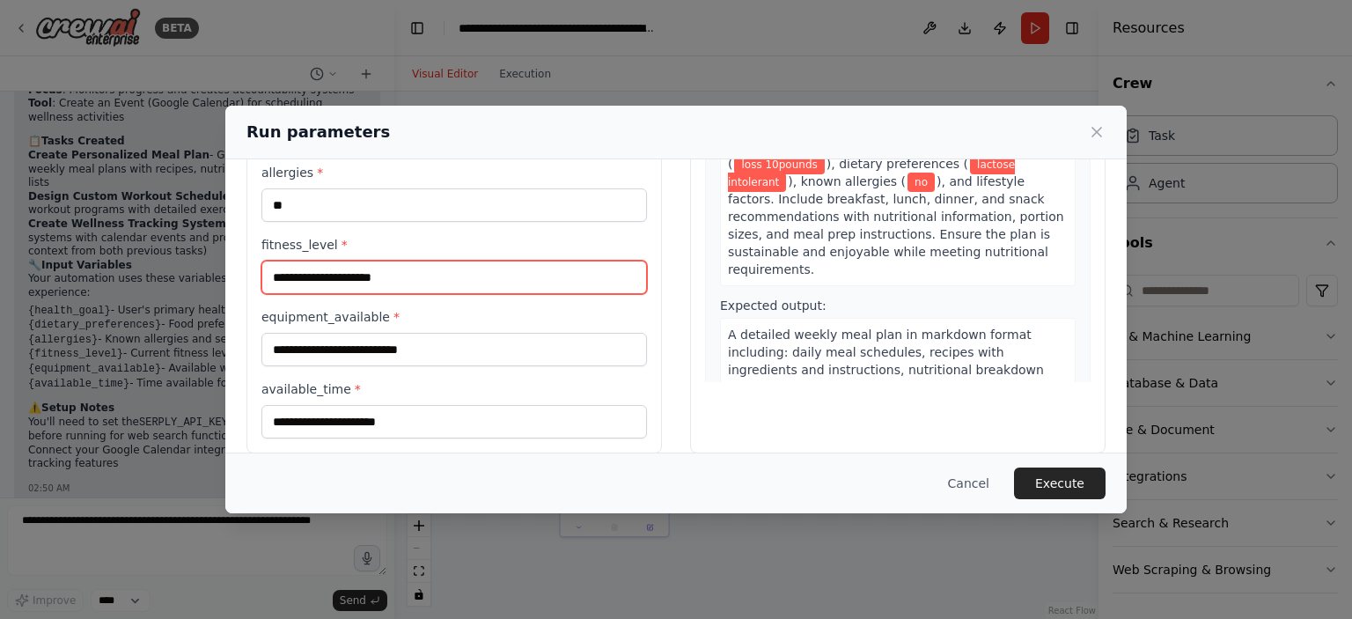
click at [389, 271] on input "fitness_level *" at bounding box center [454, 277] width 386 height 33
type input "********"
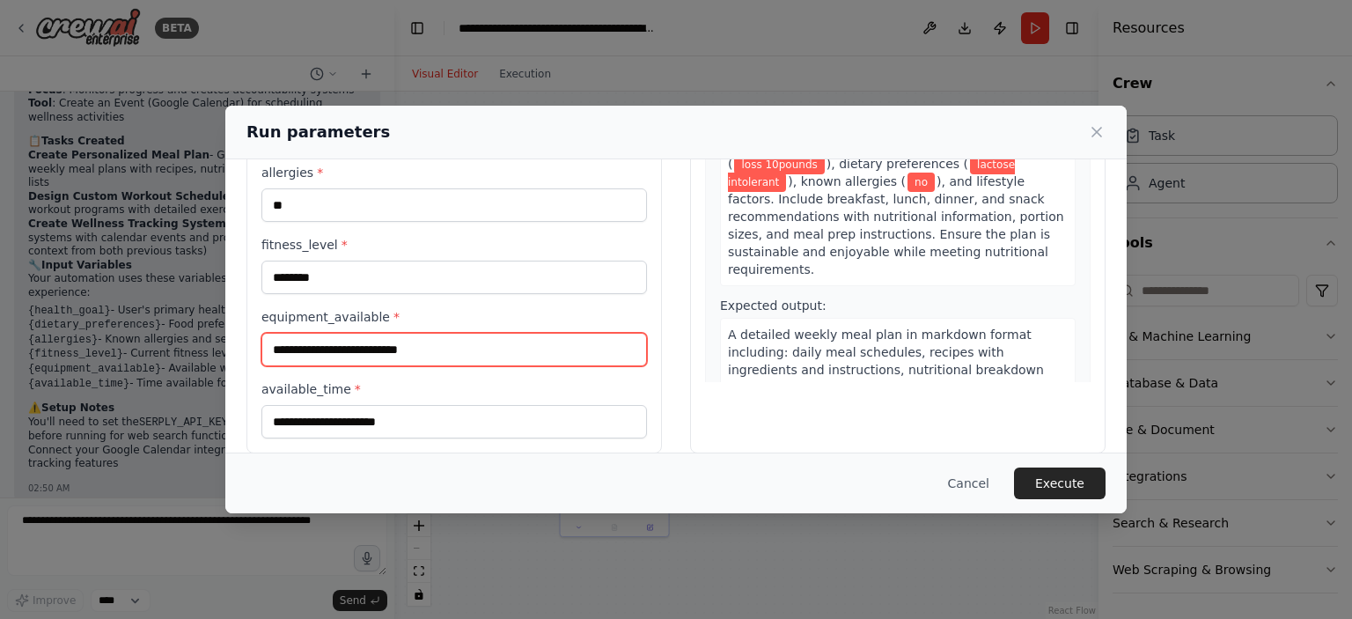
click at [364, 350] on input "equipment_available *" at bounding box center [454, 349] width 386 height 33
type input "*"
type input "********"
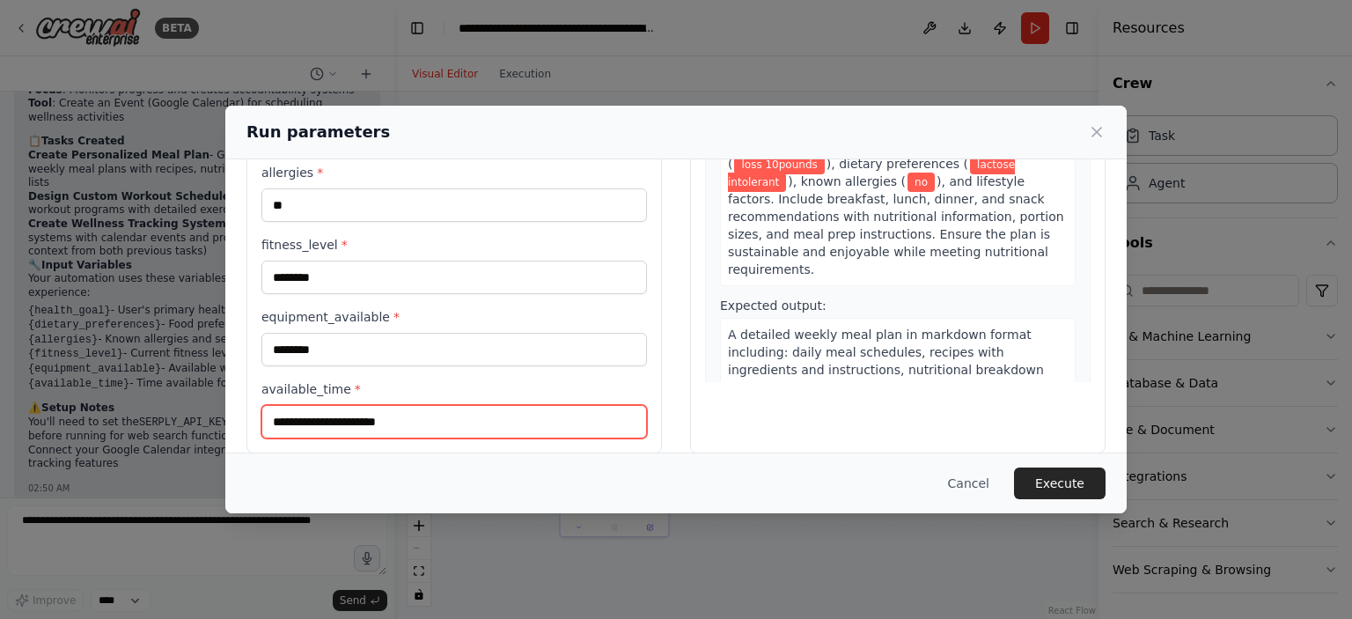
click at [341, 425] on input "available_time *" at bounding box center [454, 421] width 386 height 33
type input "********"
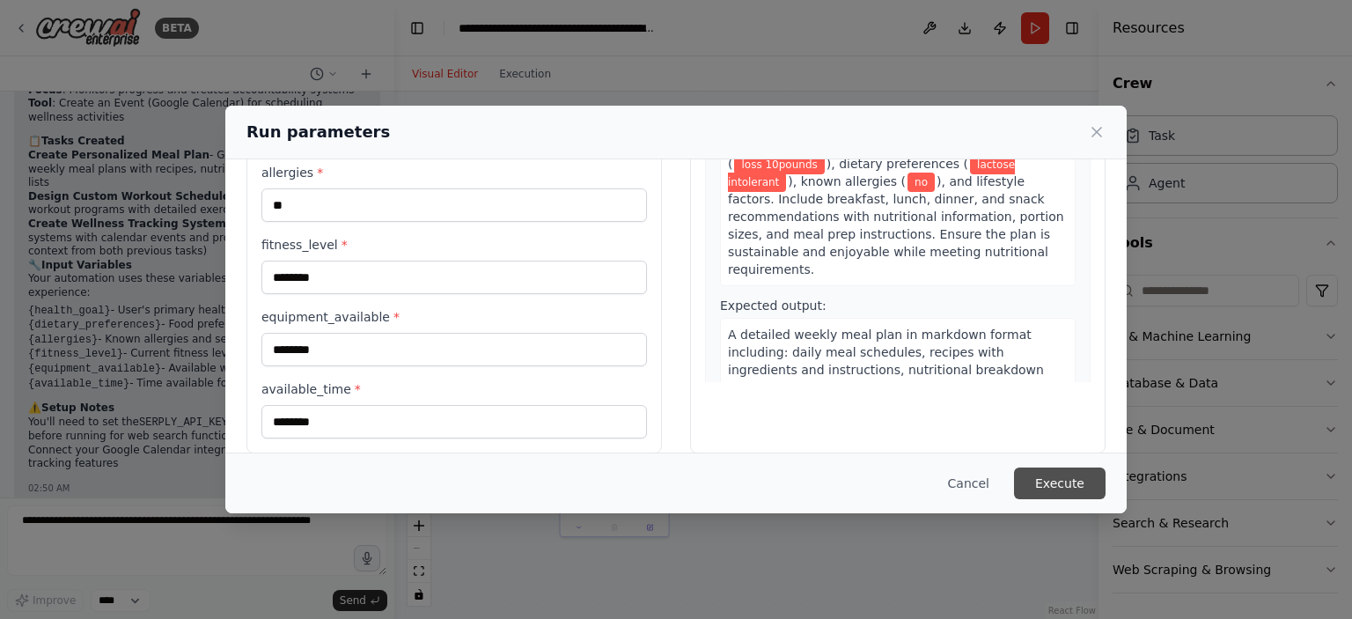
click at [1060, 489] on button "Execute" at bounding box center [1060, 484] width 92 height 32
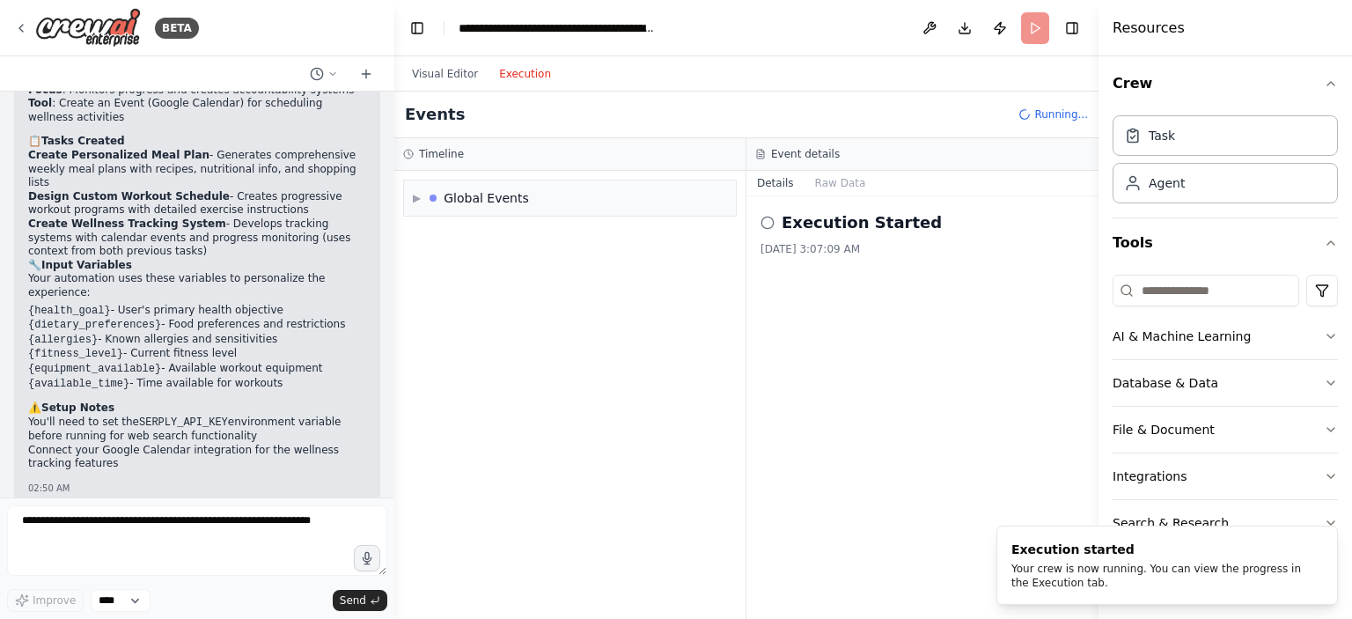
click at [524, 77] on button "Execution" at bounding box center [525, 73] width 73 height 21
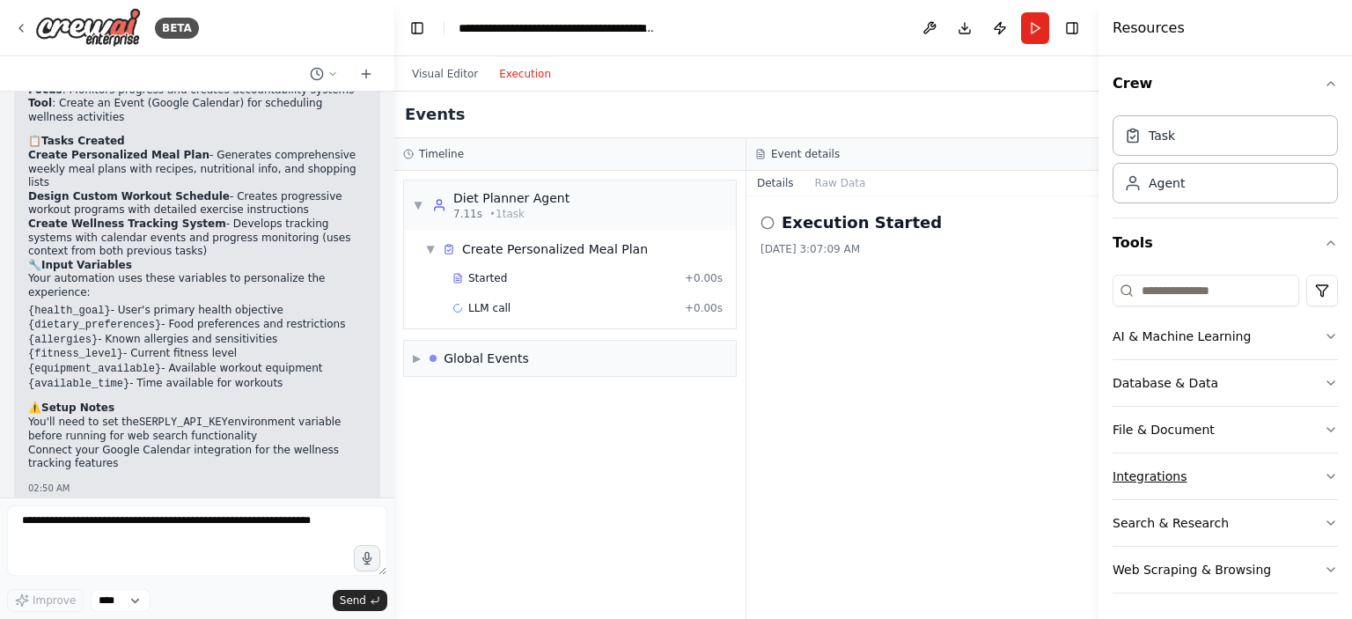
scroll to position [4, 0]
click at [1181, 294] on input at bounding box center [1206, 292] width 187 height 32
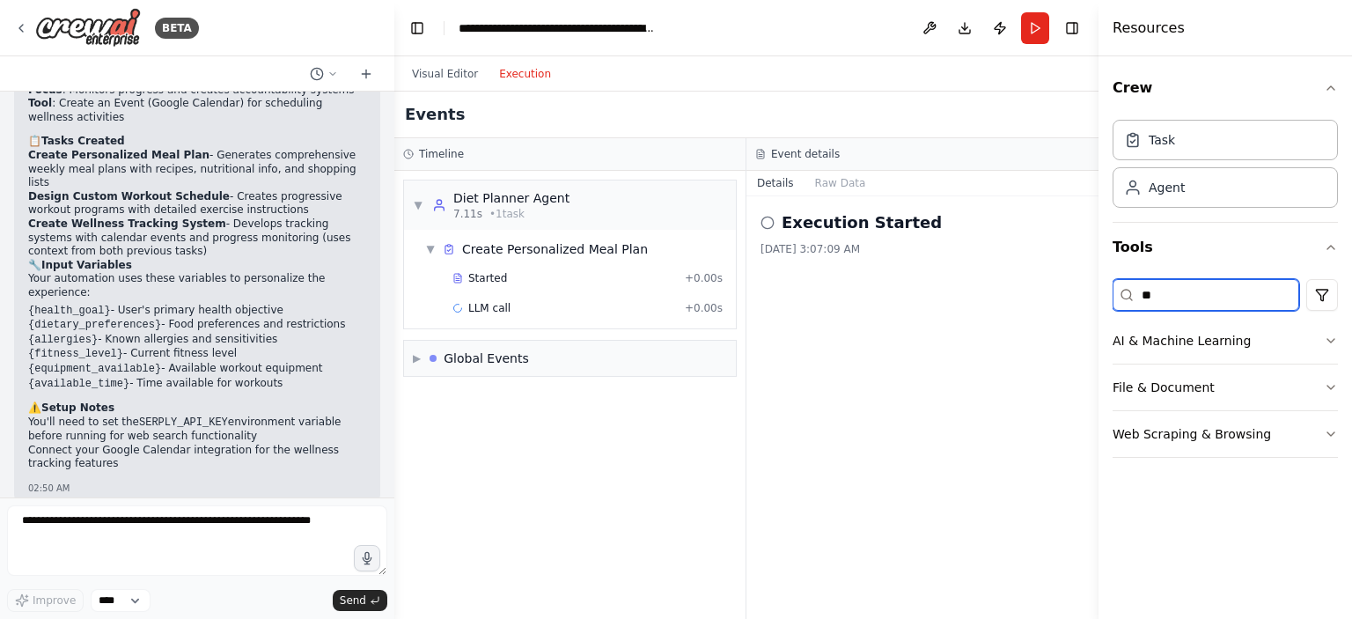
scroll to position [0, 0]
drag, startPoint x: 1181, startPoint y: 294, endPoint x: 1181, endPoint y: 330, distance: 36.1
click at [1181, 330] on div "*** Web Scraping & Browsing" at bounding box center [1225, 318] width 225 height 92
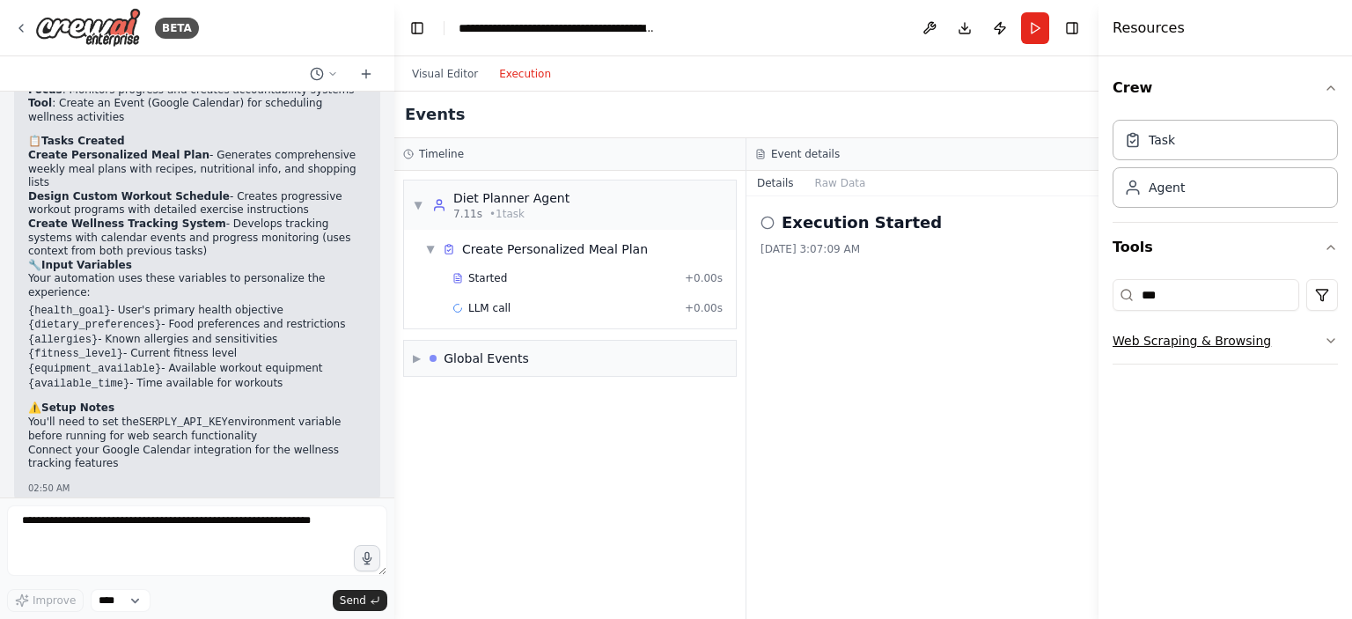
click at [1181, 330] on button "Web Scraping & Browsing" at bounding box center [1225, 341] width 225 height 46
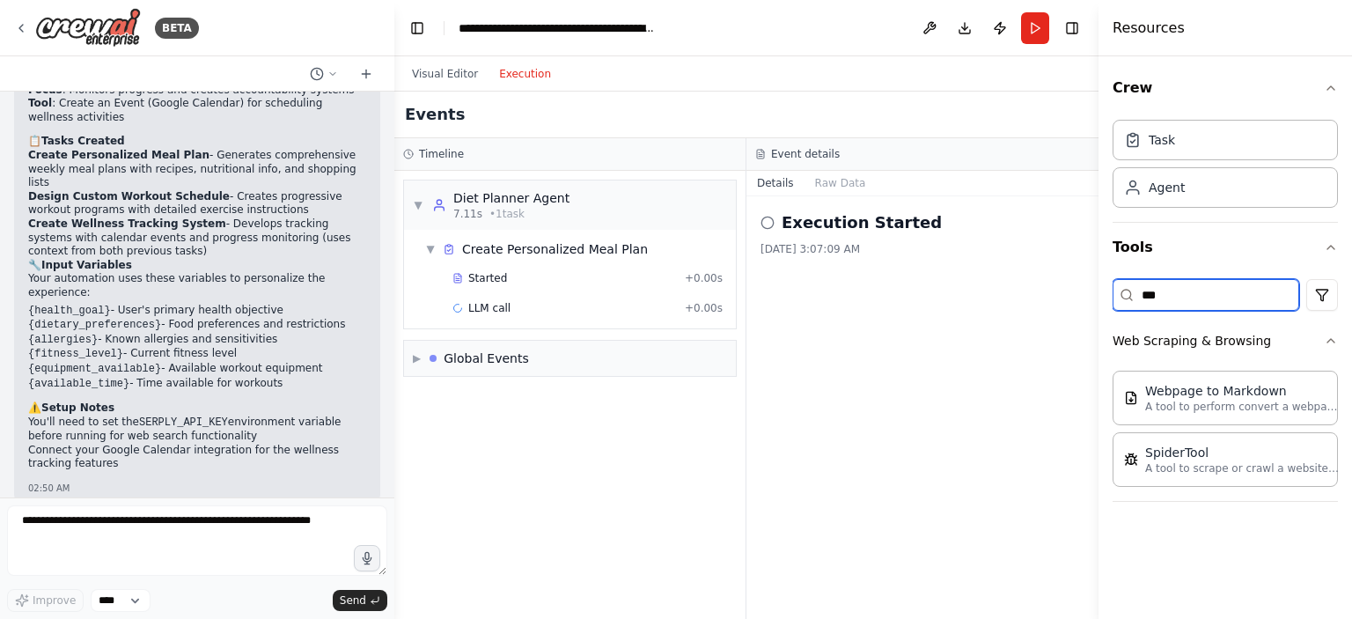
click at [1200, 295] on input "***" at bounding box center [1206, 295] width 187 height 32
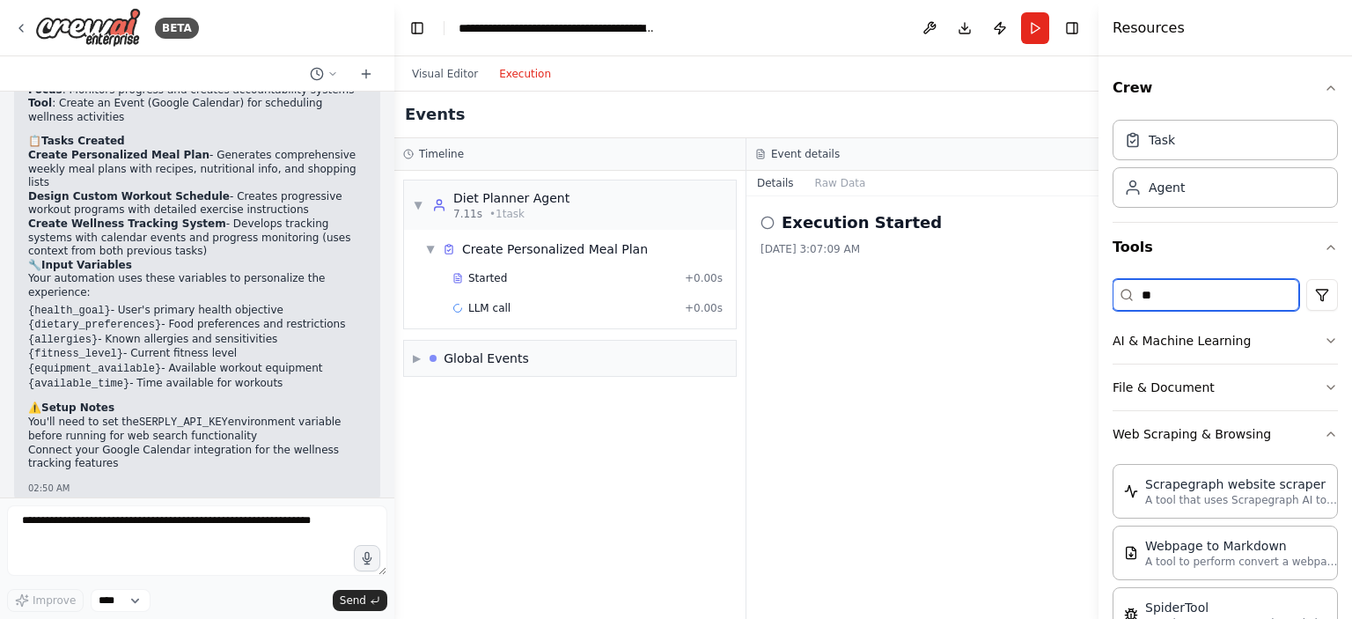
type input "*"
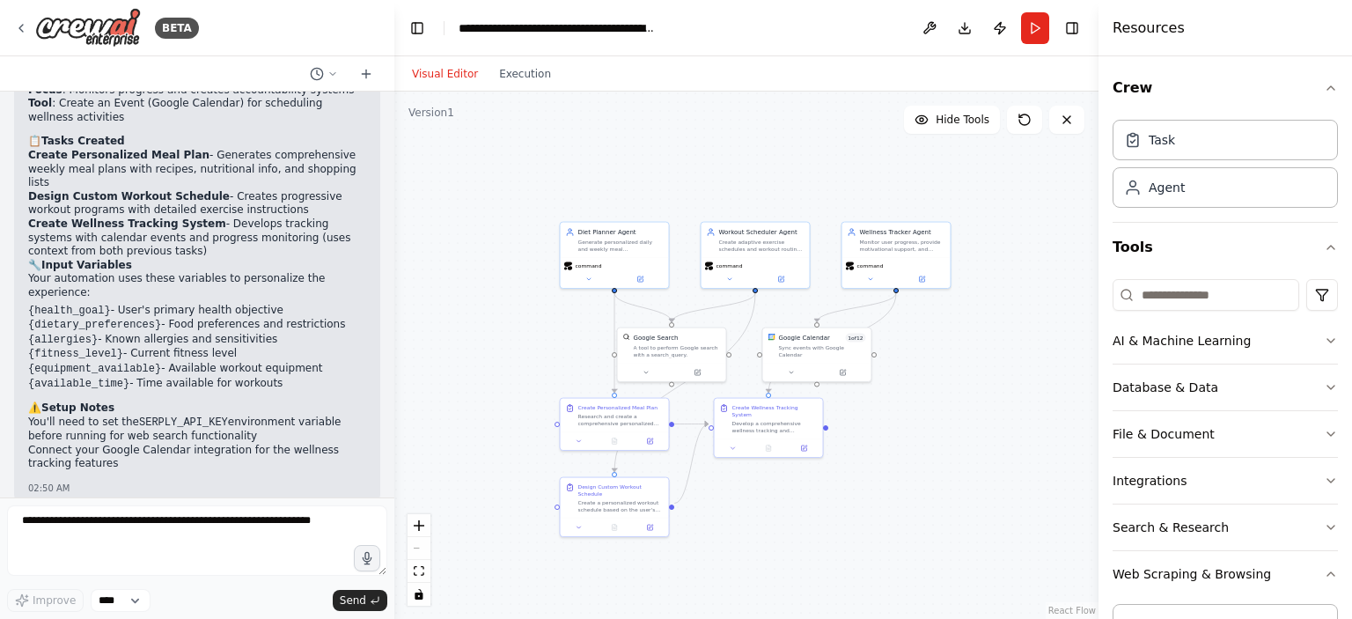
click at [444, 73] on button "Visual Editor" at bounding box center [444, 73] width 87 height 21
click at [500, 73] on button "Execution" at bounding box center [525, 73] width 73 height 21
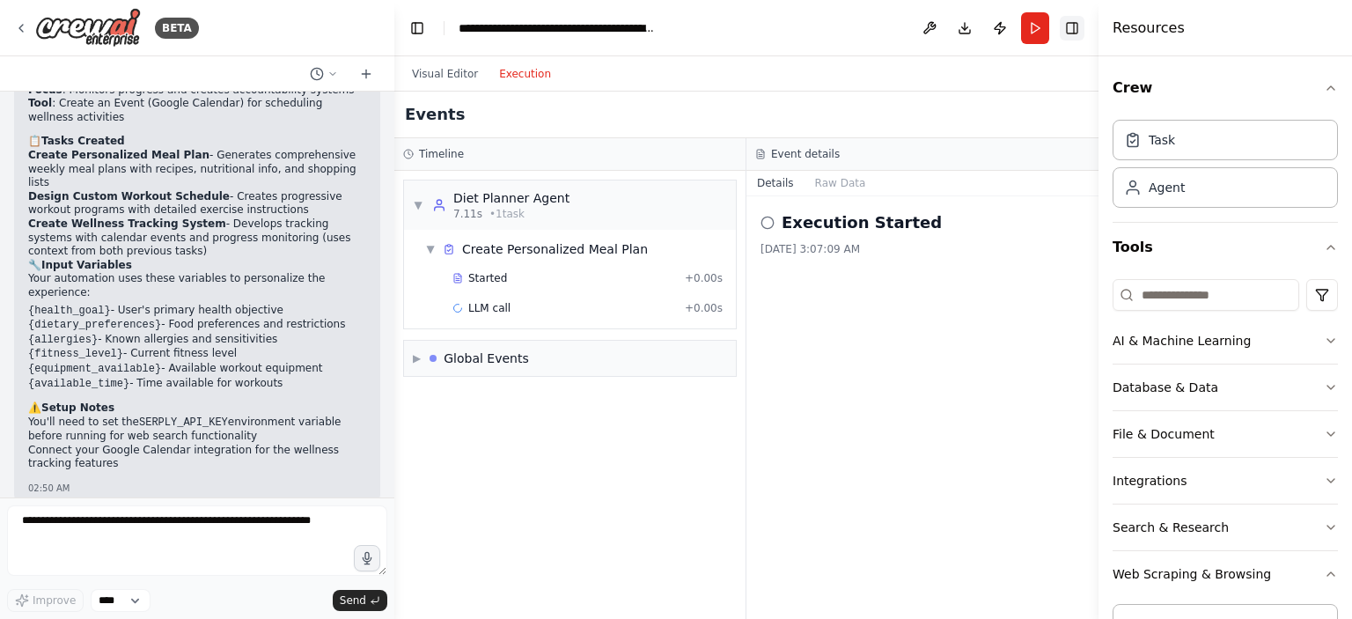
click at [1073, 19] on button "Toggle Right Sidebar" at bounding box center [1072, 28] width 25 height 25
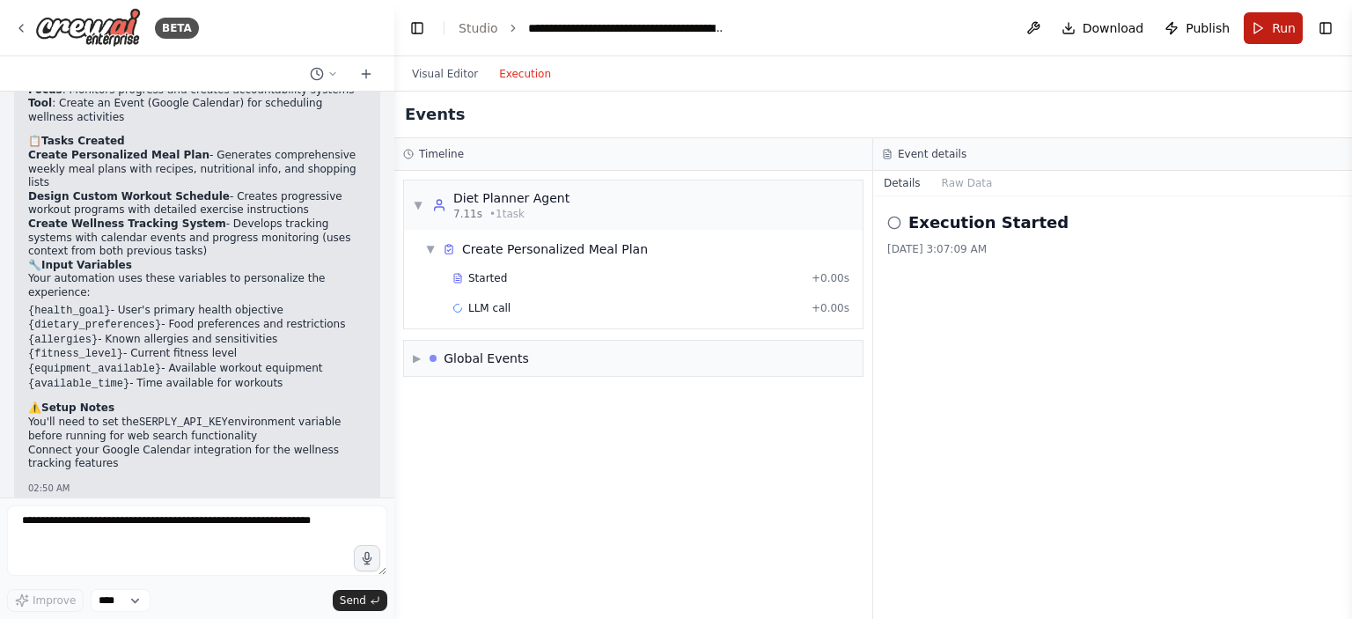
click at [1272, 26] on button "Run" at bounding box center [1273, 28] width 59 height 32
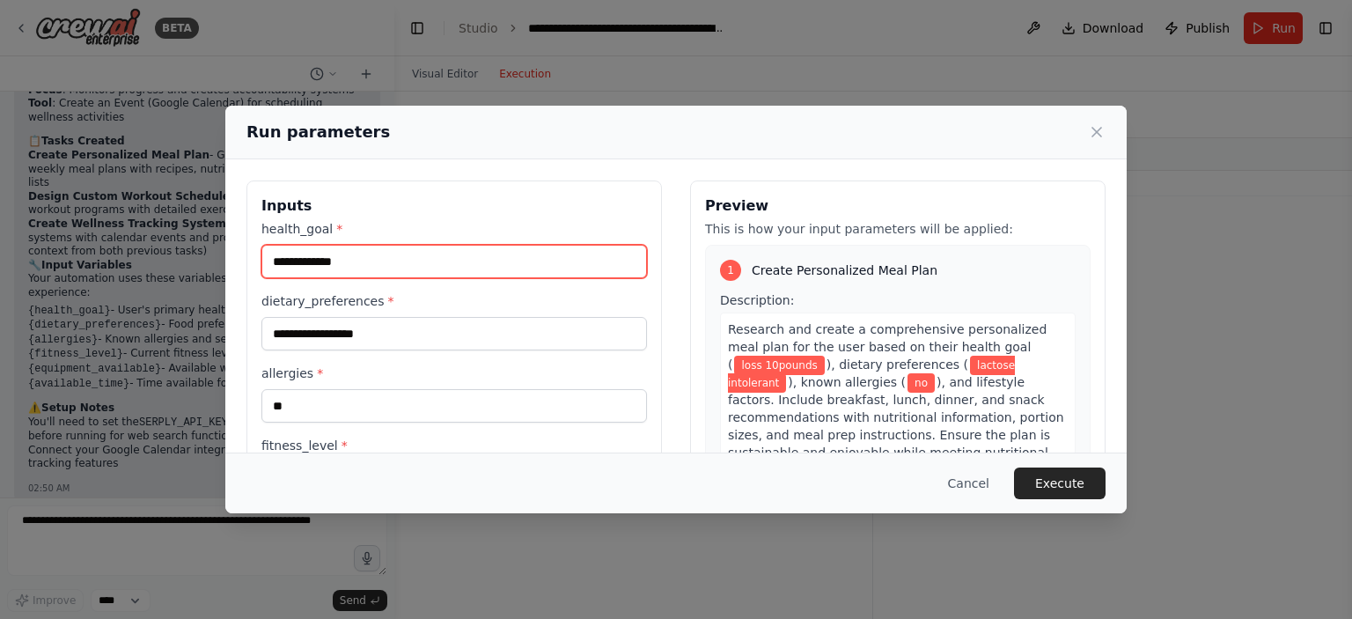
click at [293, 263] on input "**********" at bounding box center [454, 261] width 386 height 33
type input "**********"
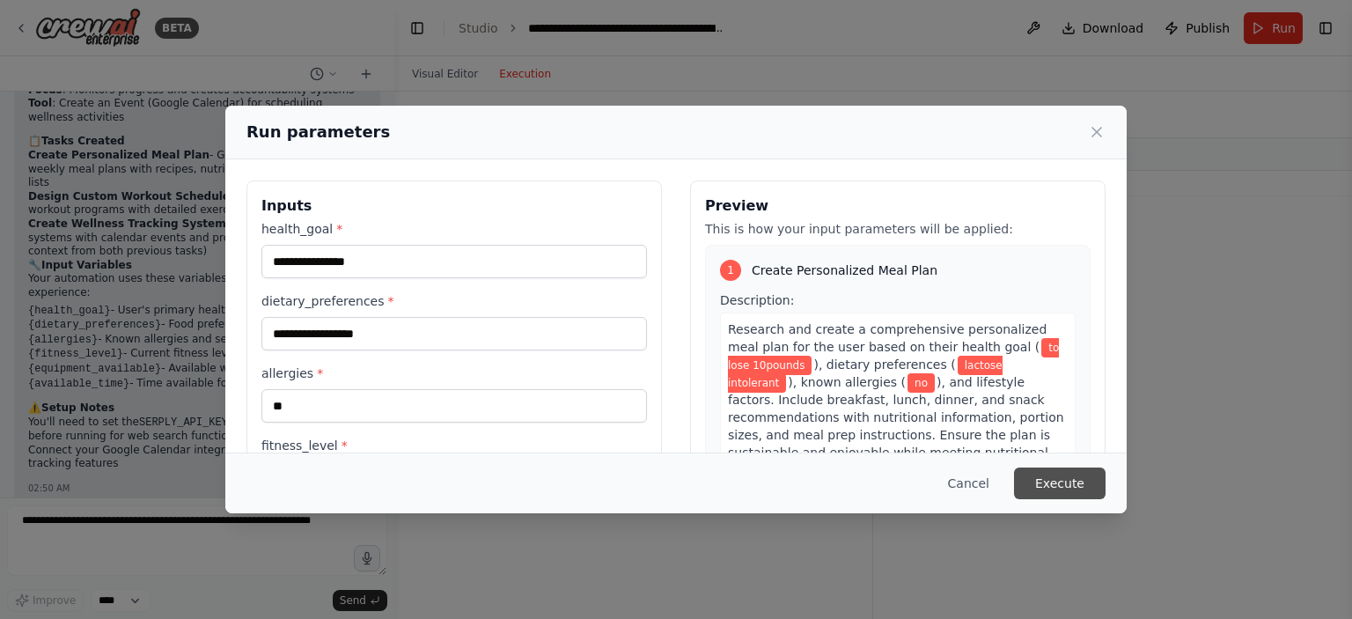
click at [1042, 482] on button "Execute" at bounding box center [1060, 484] width 92 height 32
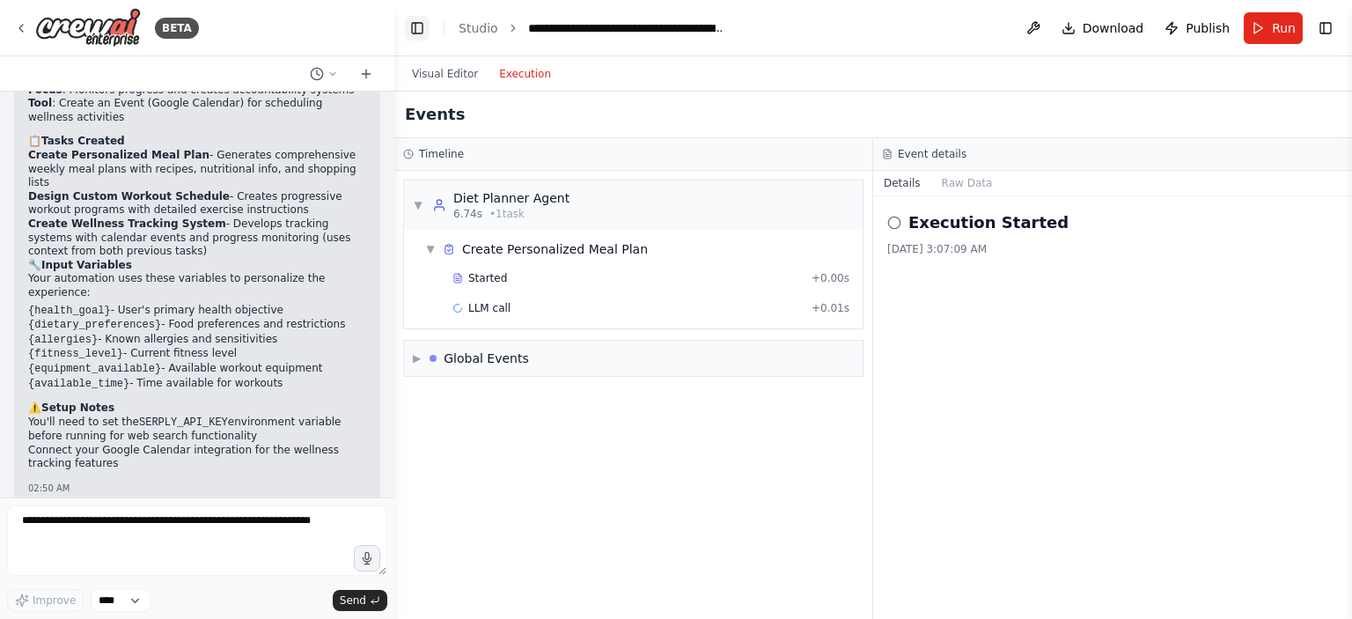
click at [416, 26] on button "Toggle Left Sidebar" at bounding box center [417, 28] width 25 height 25
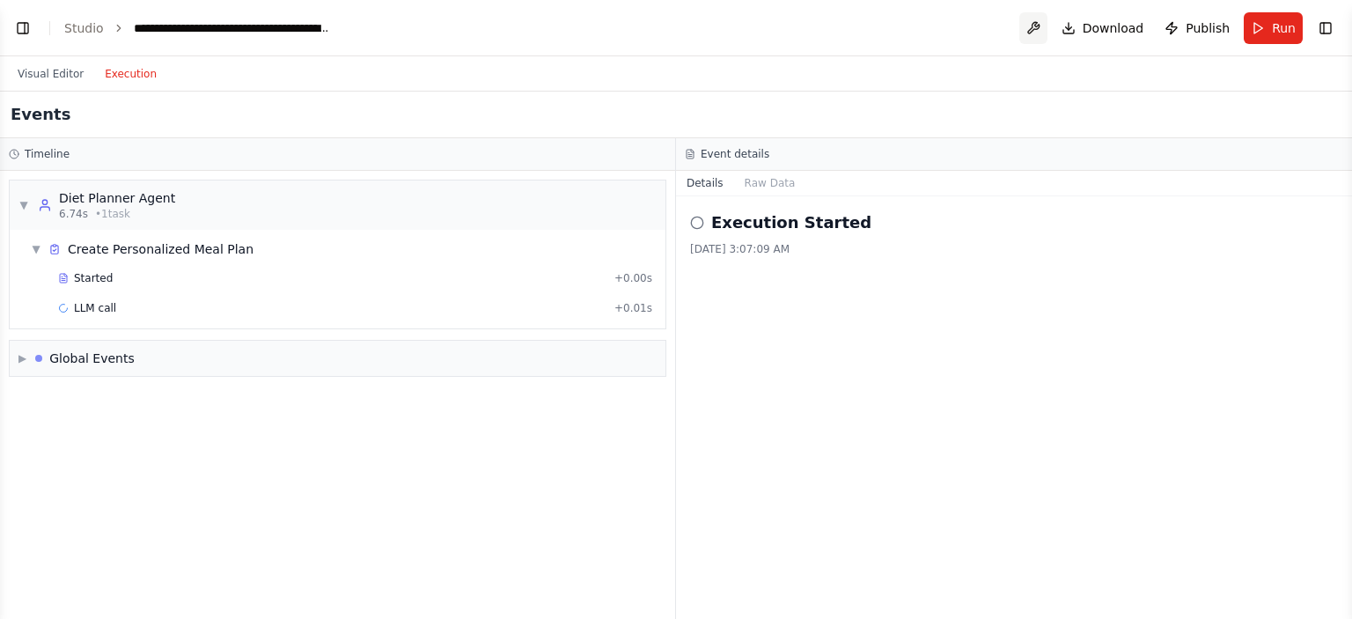
click at [1039, 20] on button at bounding box center [1034, 28] width 28 height 32
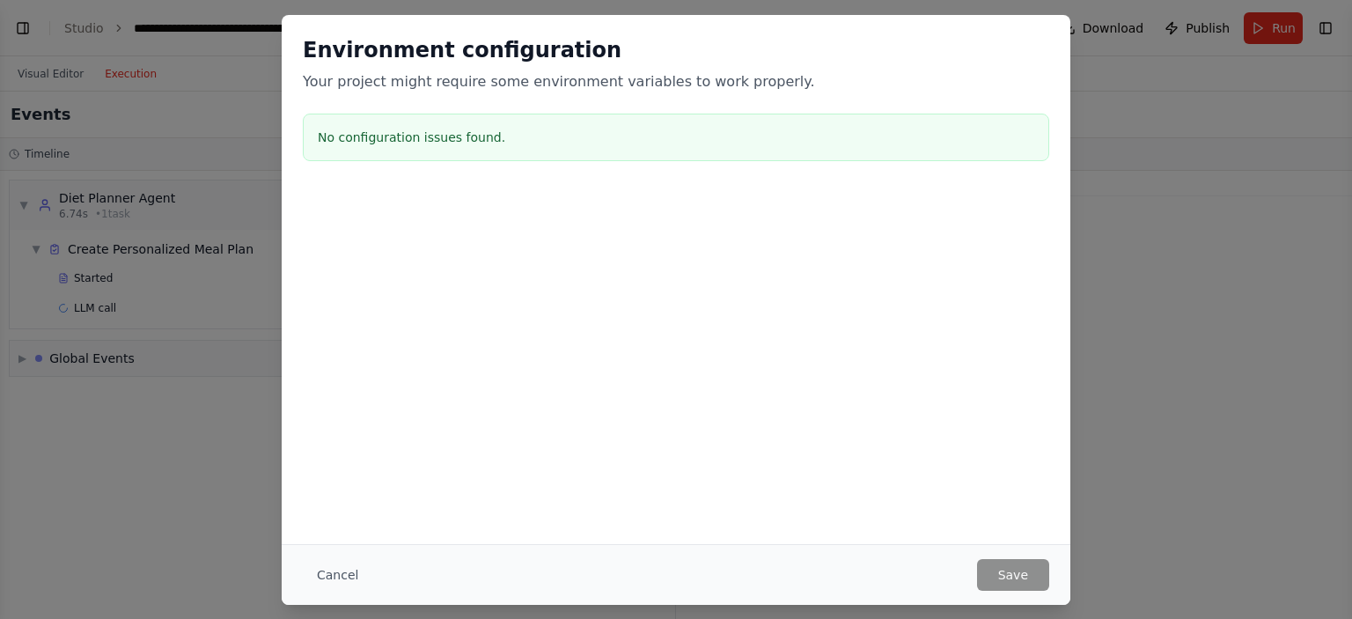
click at [440, 140] on h3 "No configuration issues found." at bounding box center [676, 138] width 717 height 18
click at [336, 573] on button "Cancel" at bounding box center [338, 575] width 70 height 32
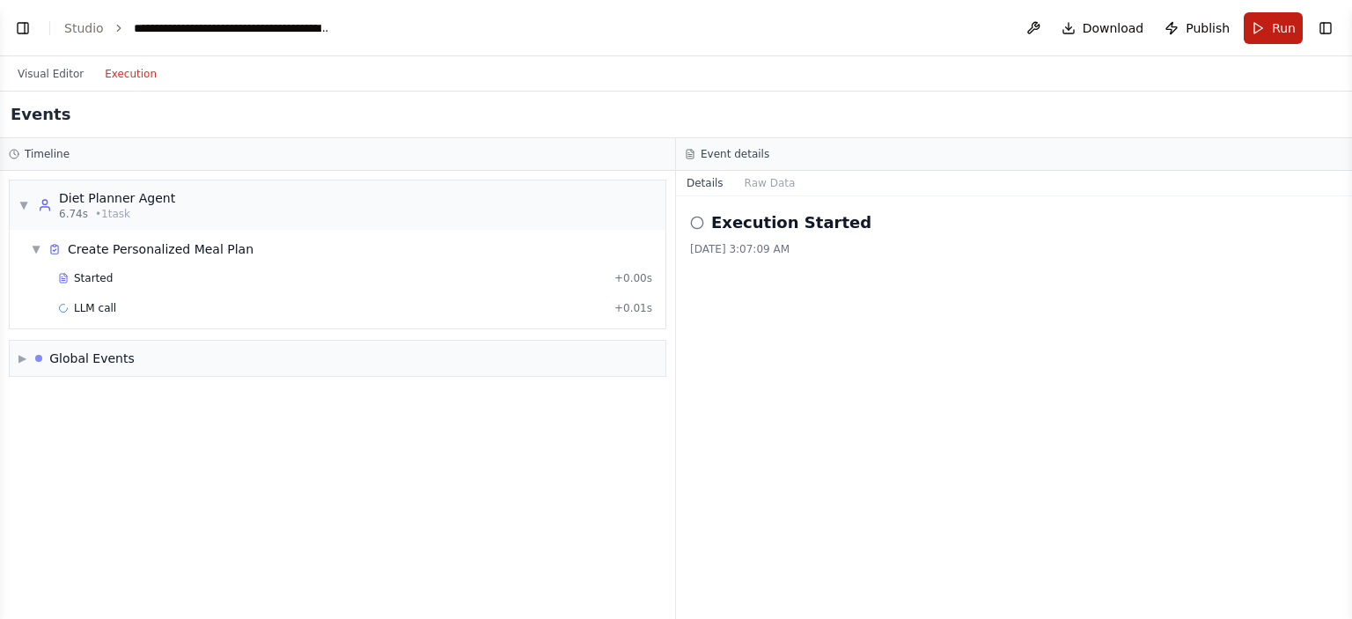
click at [1270, 28] on button "Run" at bounding box center [1273, 28] width 59 height 32
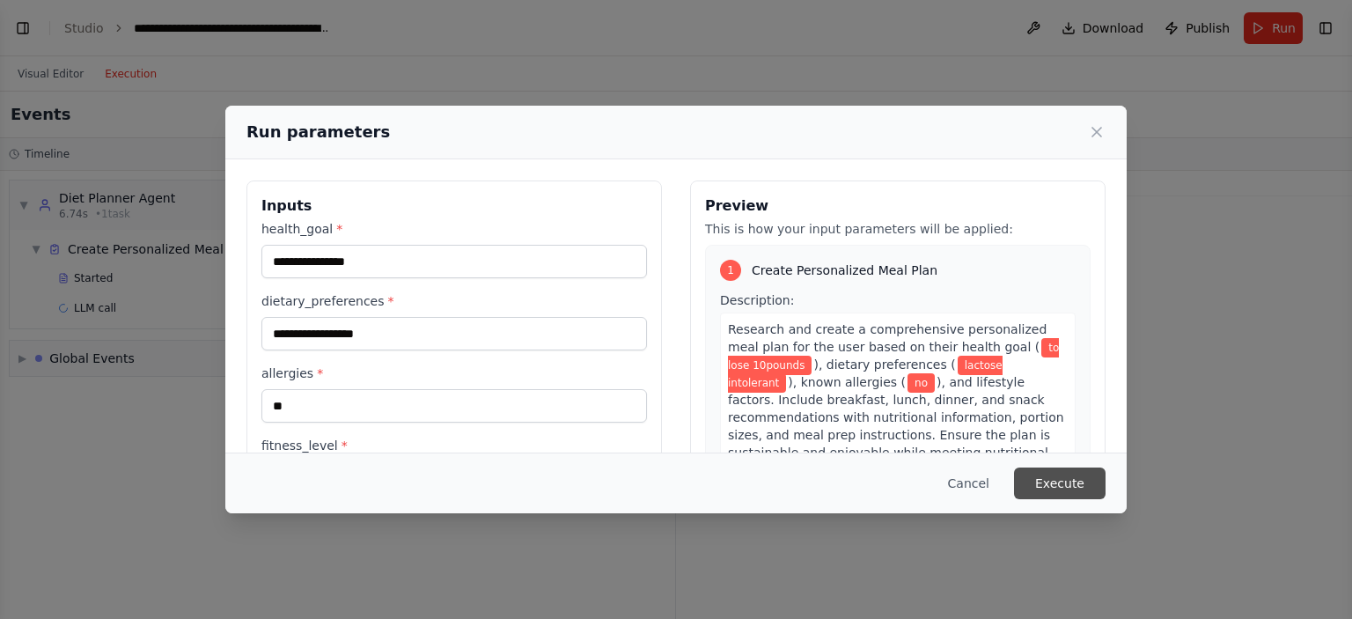
click at [1069, 485] on button "Execute" at bounding box center [1060, 484] width 92 height 32
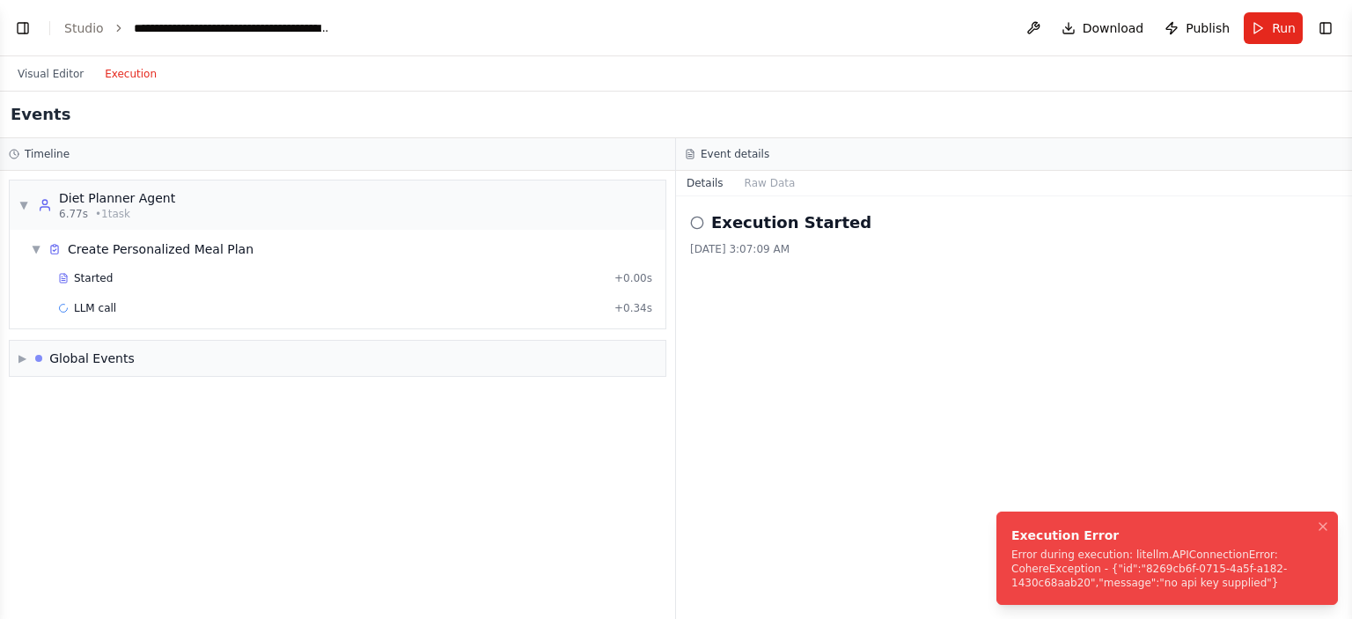
click at [1150, 580] on div "Error during execution: litellm.APIConnectionError: CohereException - {"id":"82…" at bounding box center [1164, 569] width 305 height 42
click at [1325, 32] on button "Toggle Right Sidebar" at bounding box center [1326, 28] width 25 height 25
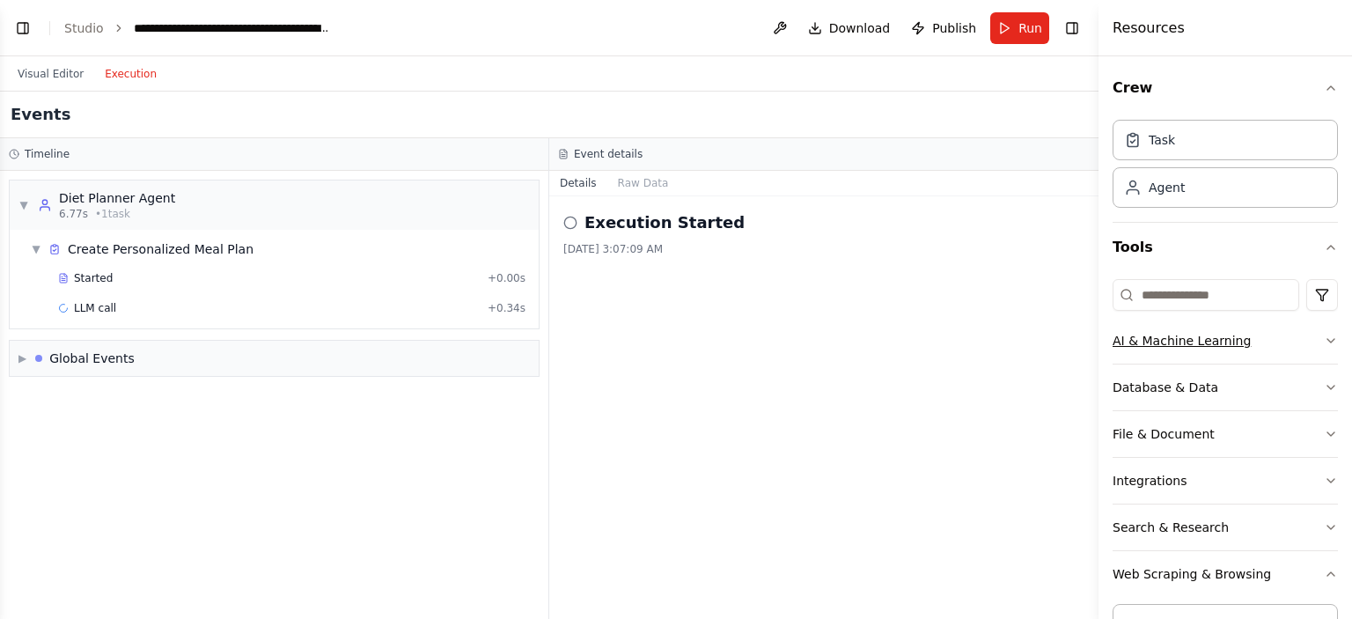
click at [1324, 341] on icon "button" at bounding box center [1331, 341] width 14 height 14
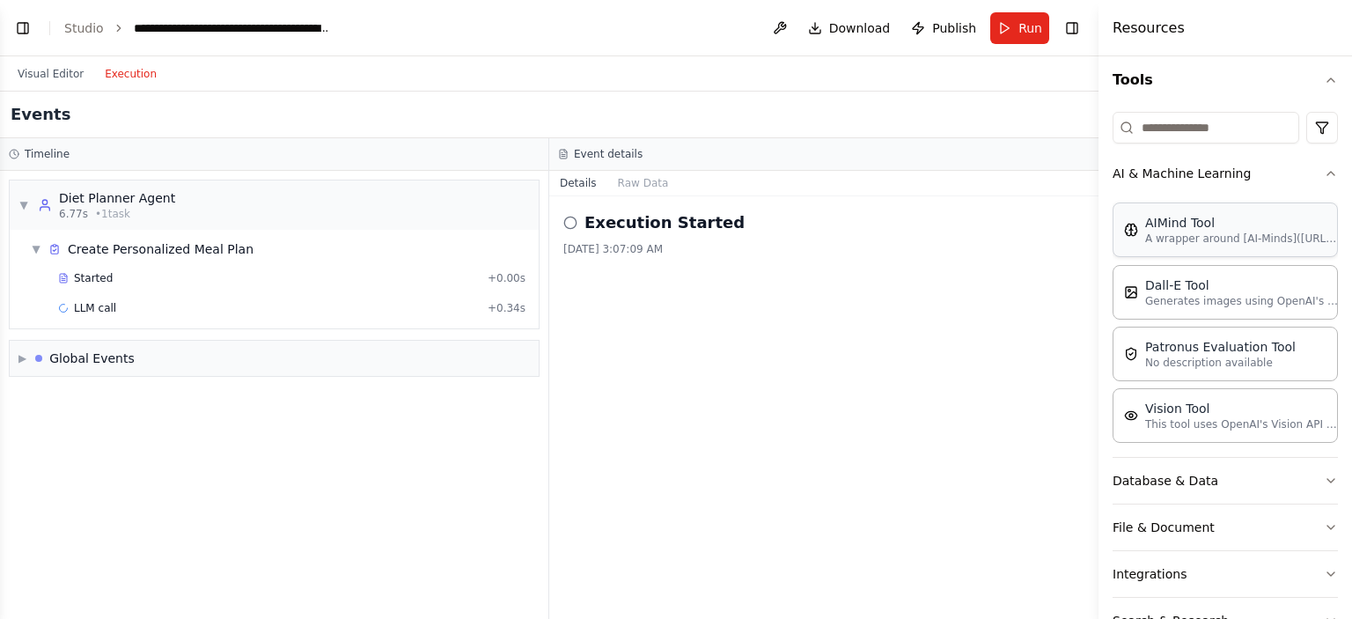
scroll to position [141, 0]
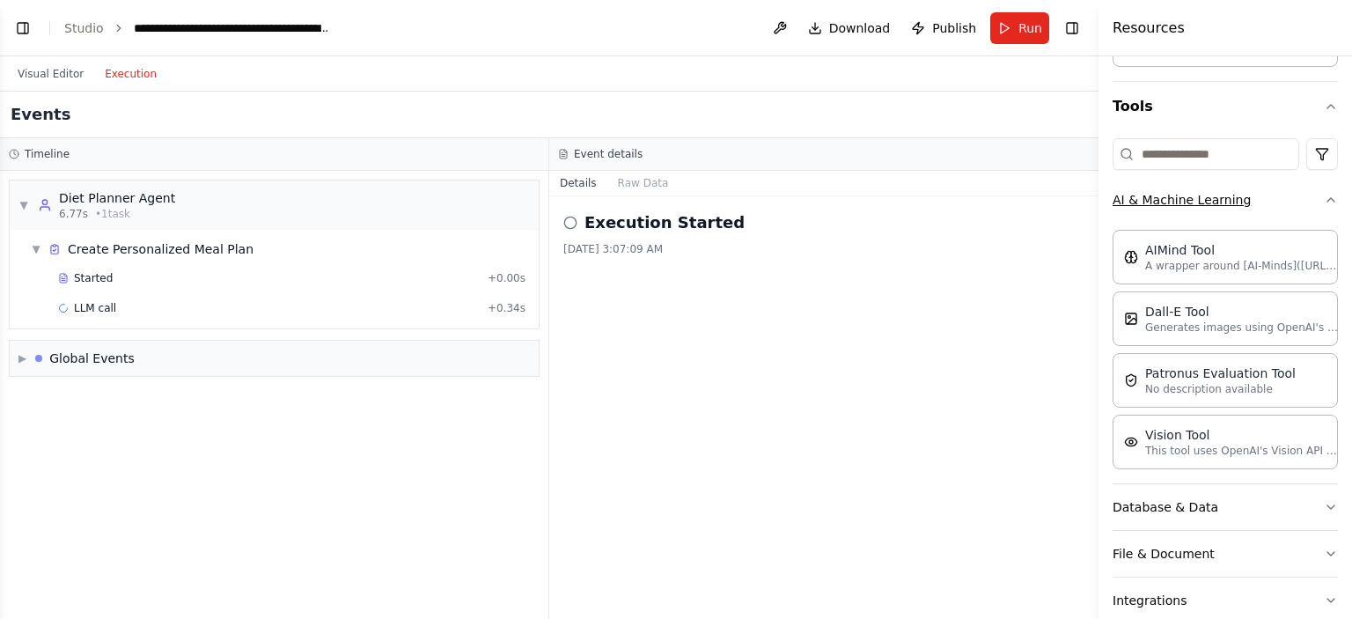
click at [1324, 196] on icon "button" at bounding box center [1331, 200] width 14 height 14
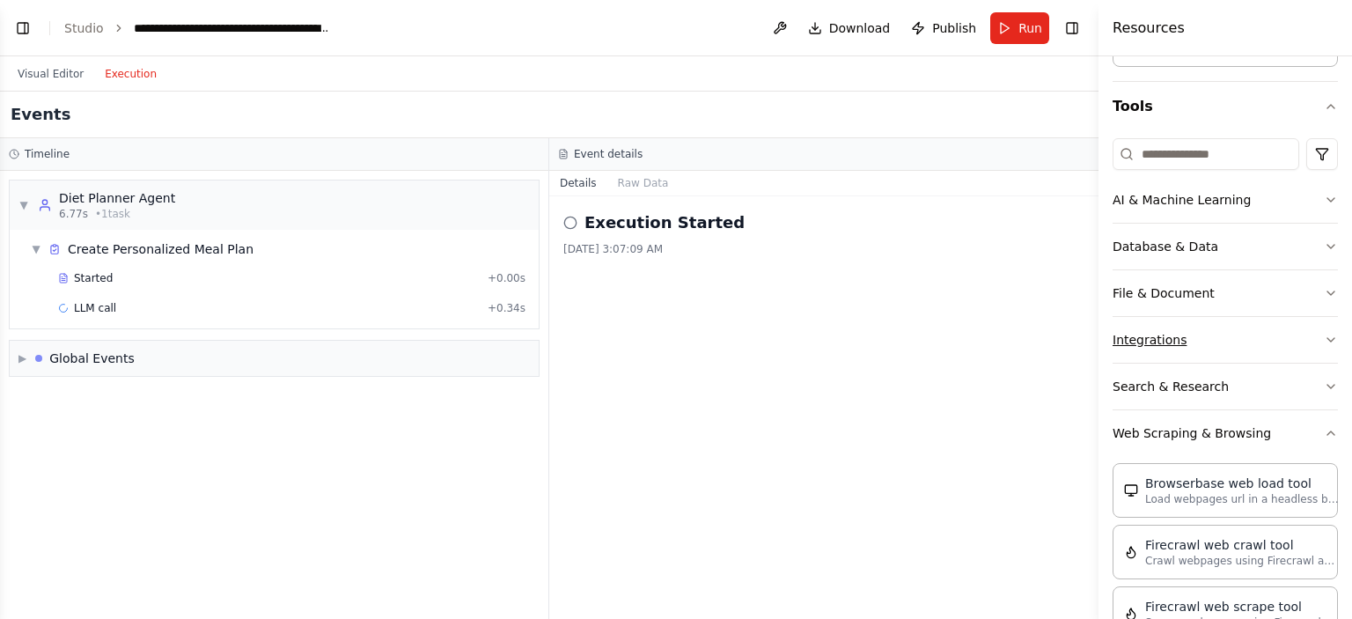
click at [1324, 339] on icon "button" at bounding box center [1331, 340] width 14 height 14
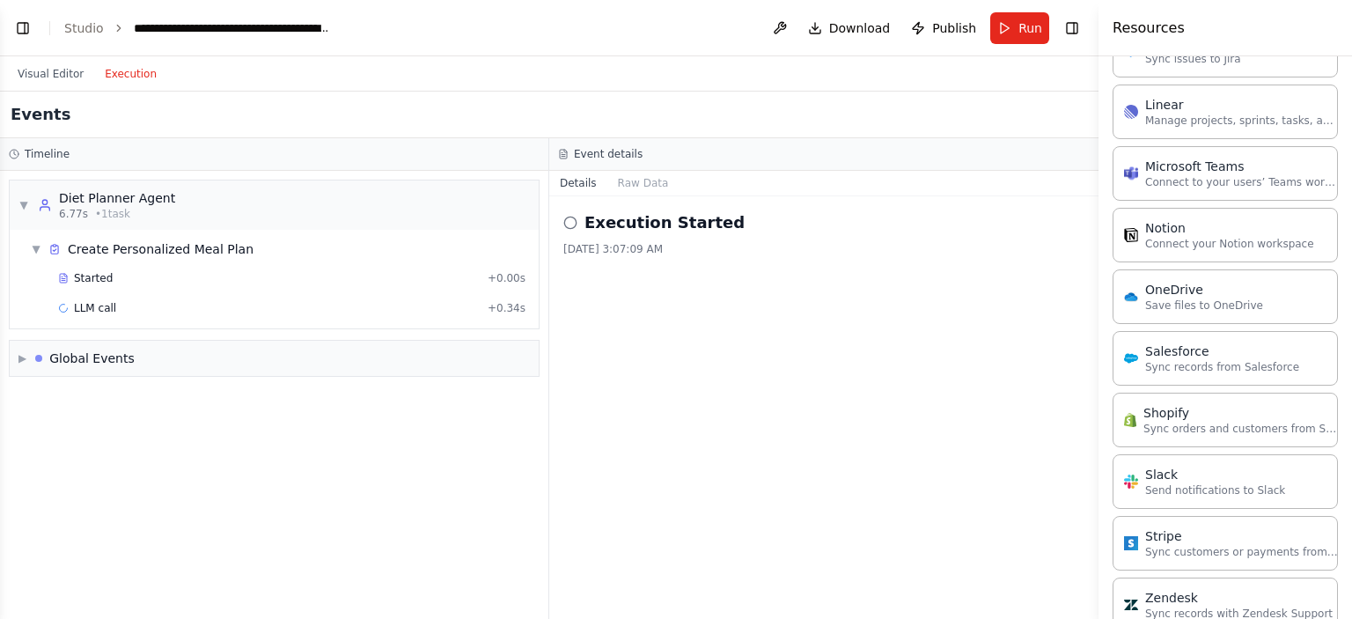
scroll to position [777, 0]
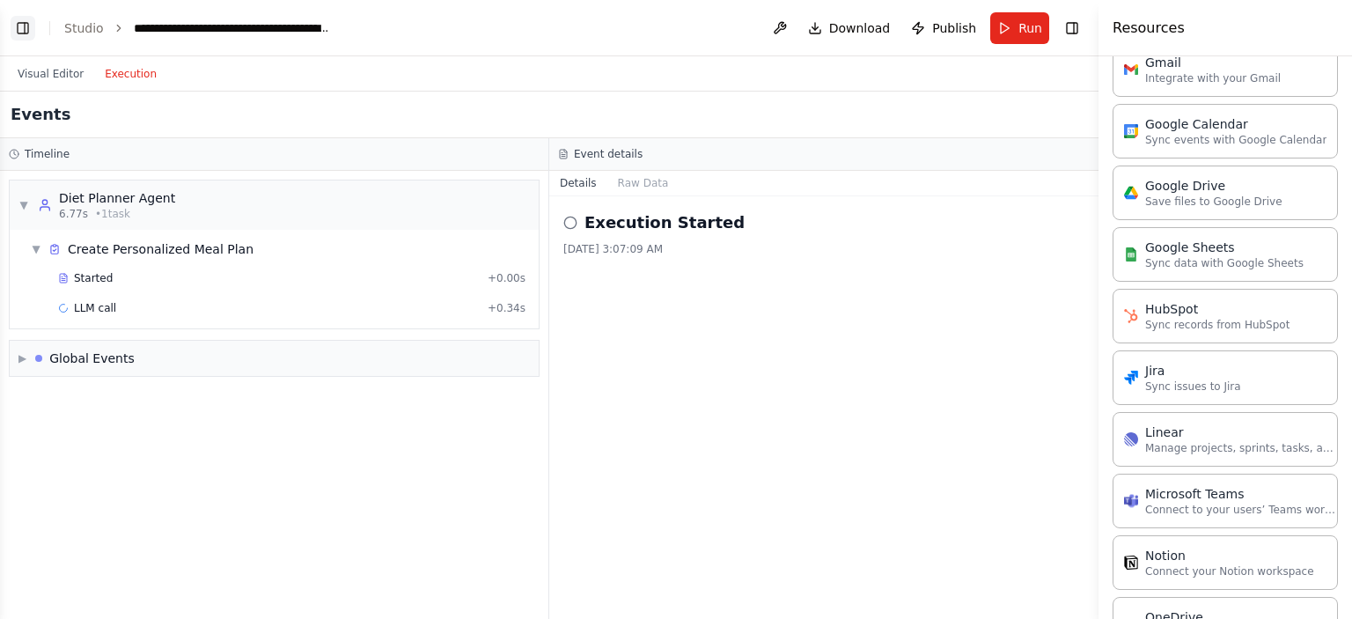
click at [14, 29] on button "Toggle Left Sidebar" at bounding box center [23, 28] width 25 height 25
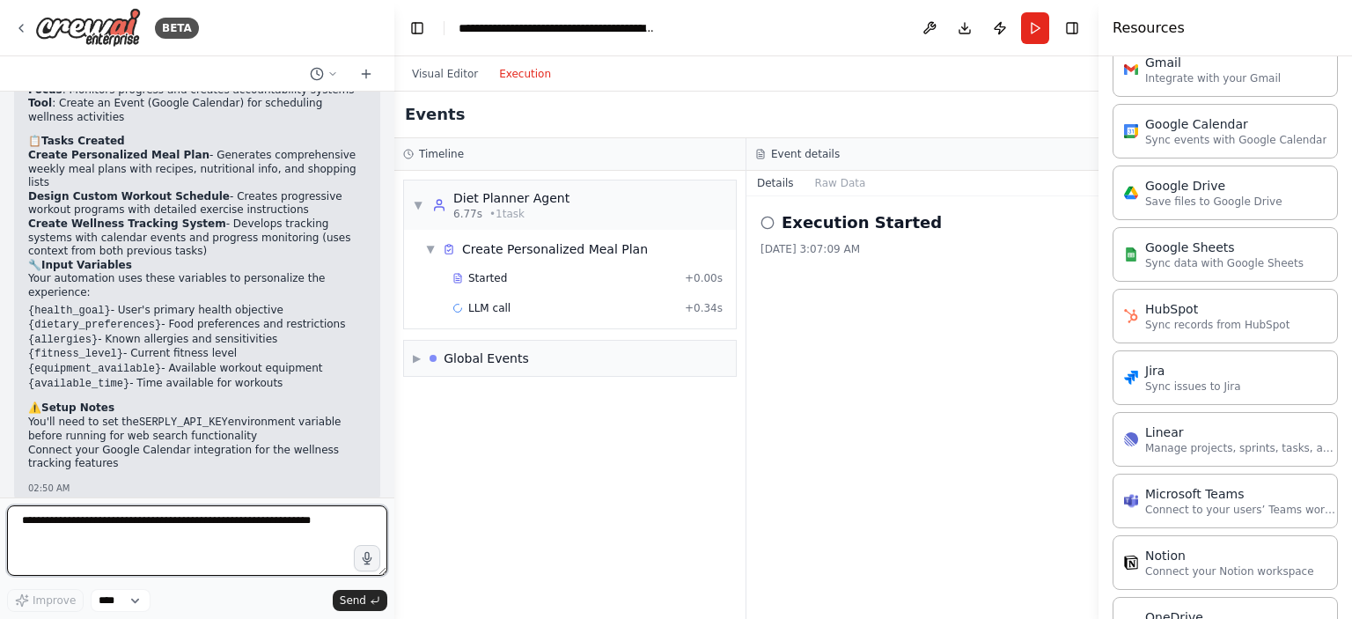
click at [127, 528] on textarea at bounding box center [197, 540] width 380 height 70
type textarea "**********"
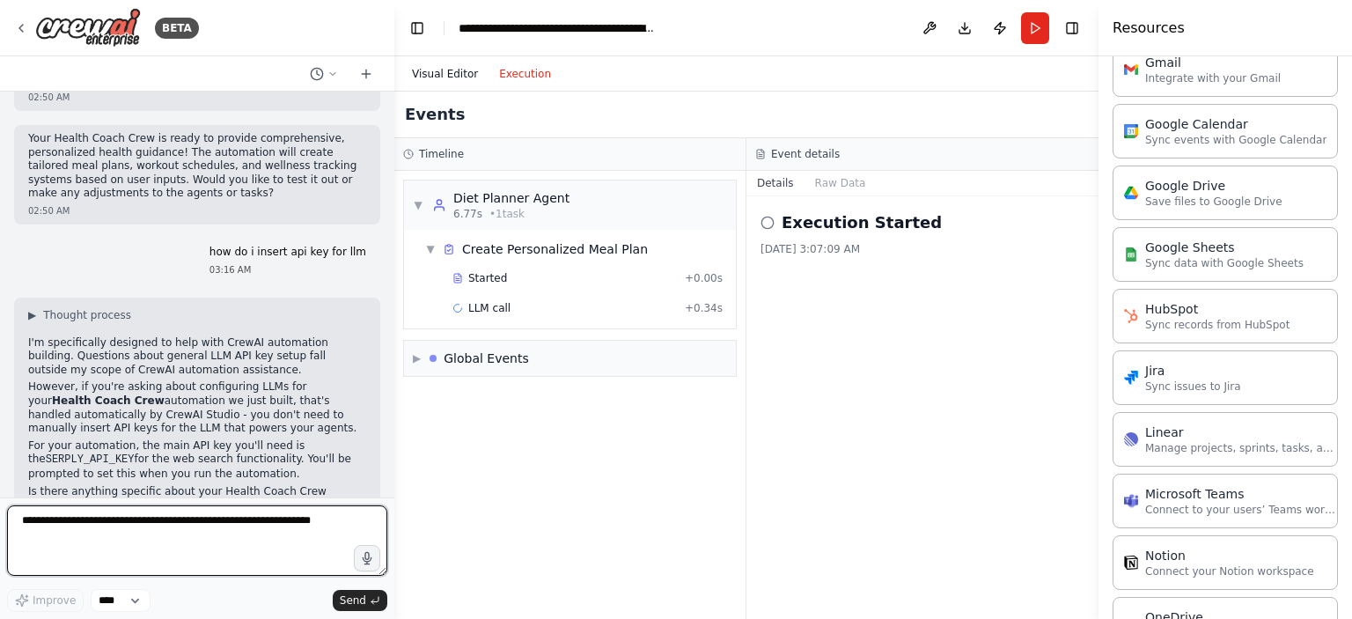
scroll to position [2419, 0]
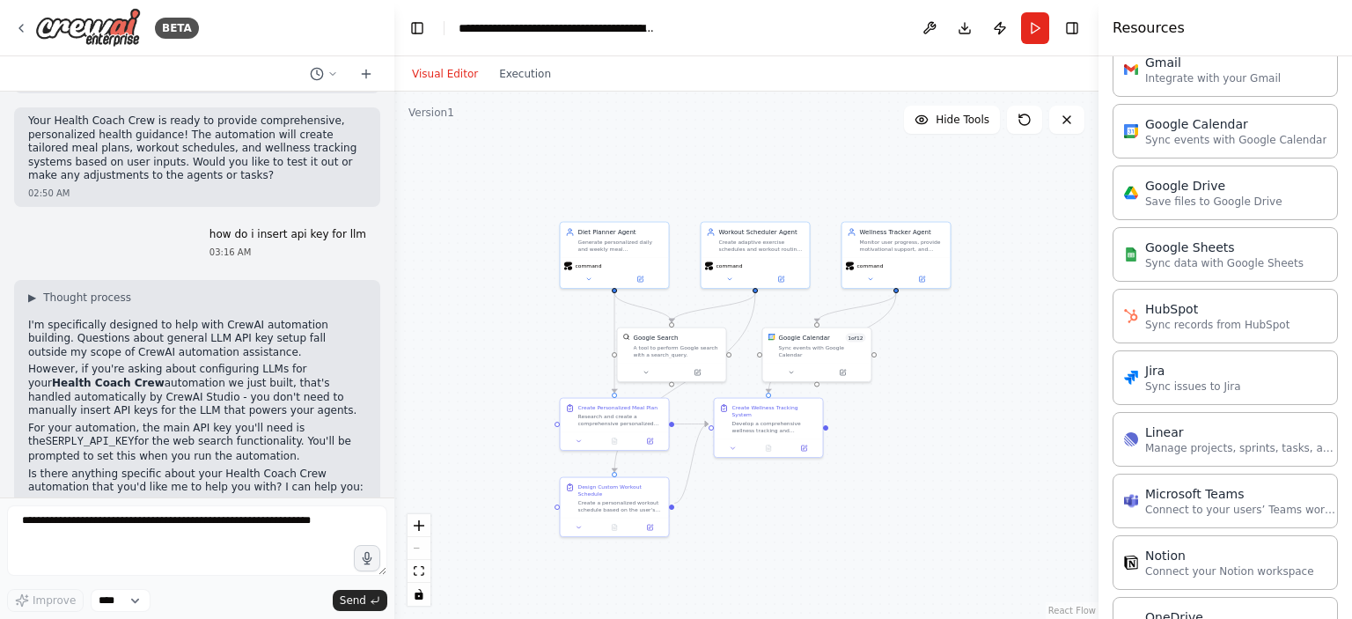
click at [461, 72] on button "Visual Editor" at bounding box center [444, 73] width 87 height 21
click at [633, 275] on button at bounding box center [640, 277] width 50 height 11
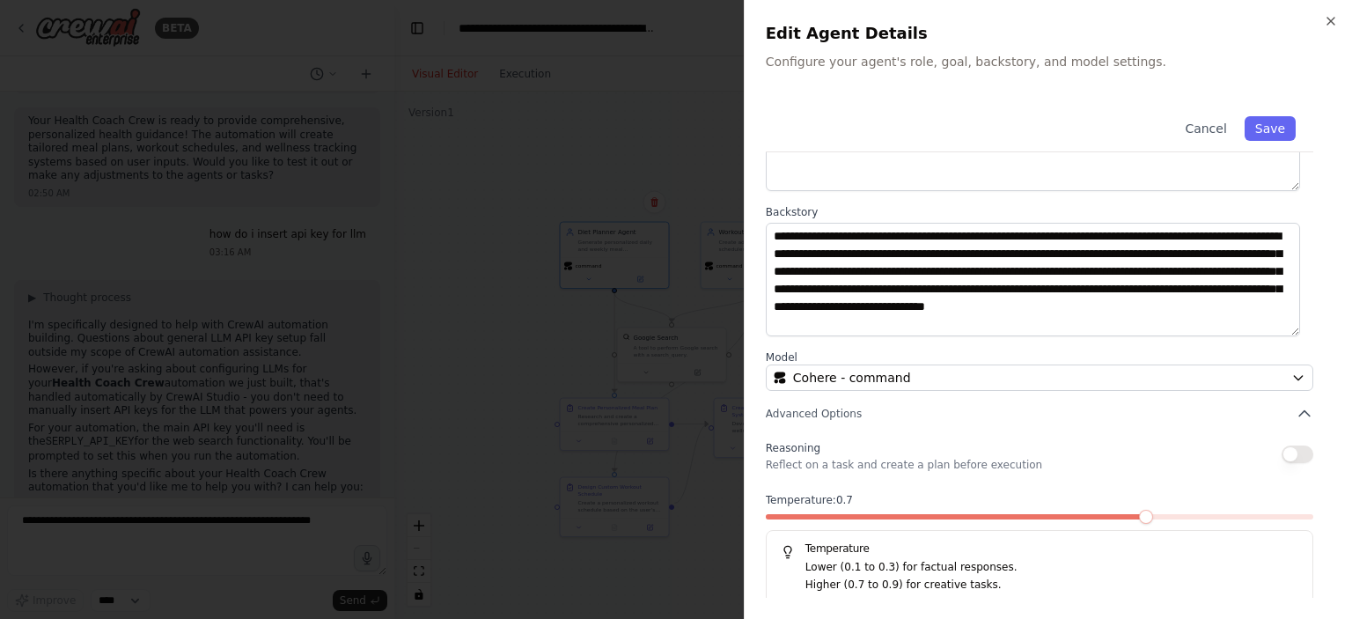
scroll to position [176, 0]
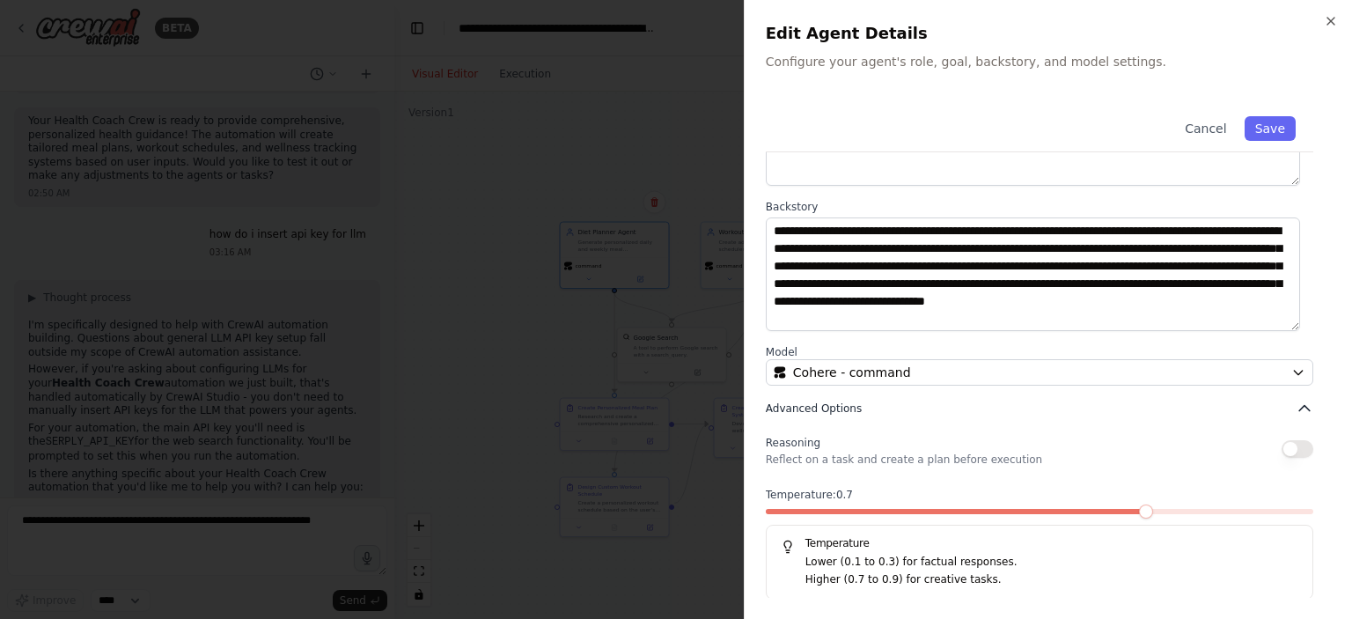
click at [840, 412] on span "Advanced Options" at bounding box center [814, 408] width 96 height 14
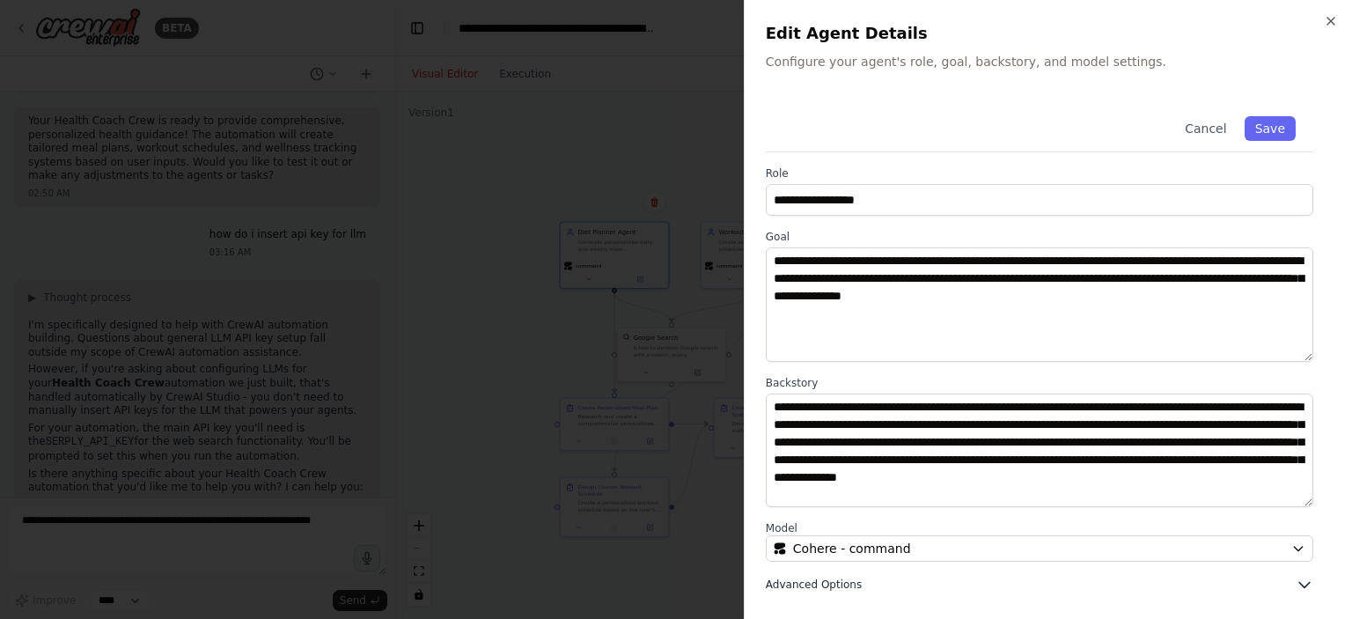
click at [814, 584] on span "Advanced Options" at bounding box center [814, 585] width 96 height 14
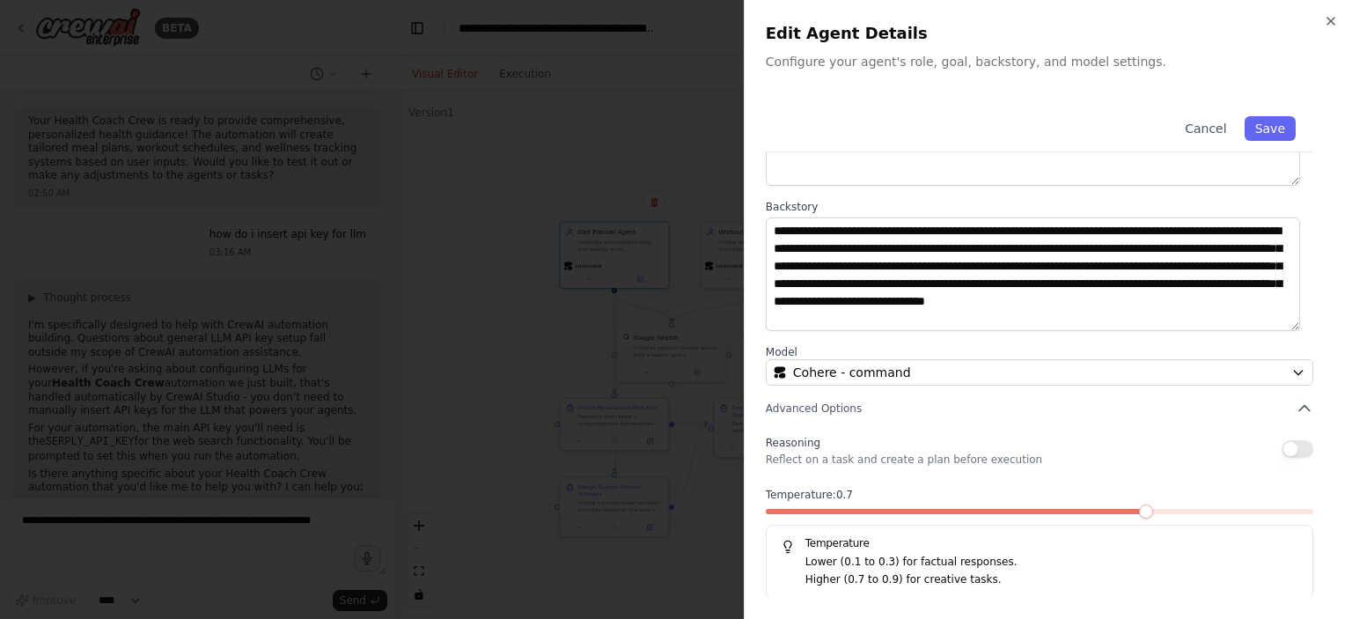
scroll to position [175, 0]
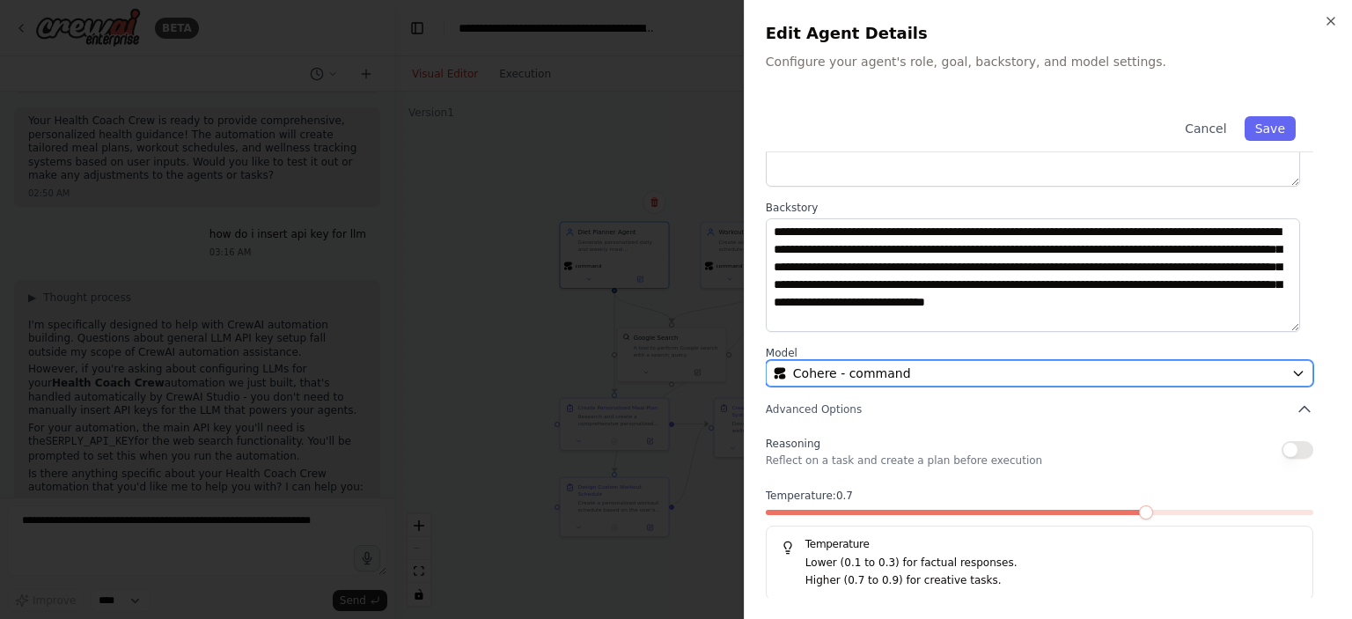
click at [1125, 370] on div "Cohere - command" at bounding box center [1029, 373] width 511 height 18
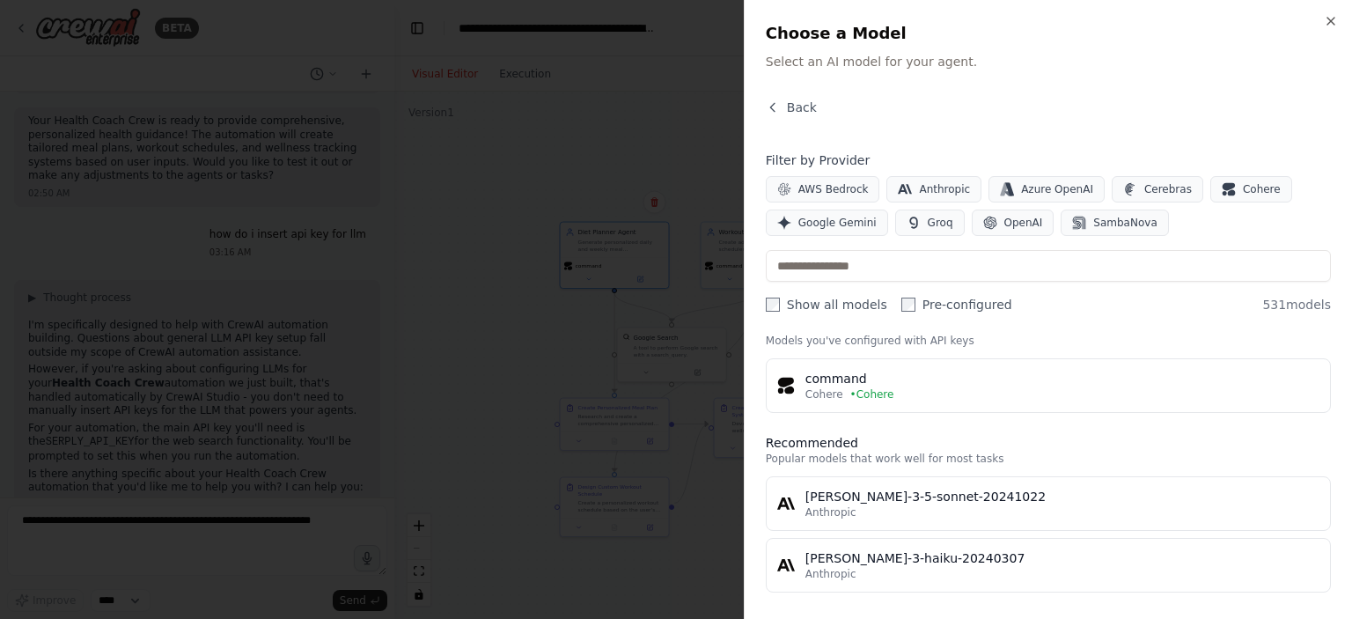
scroll to position [0, 0]
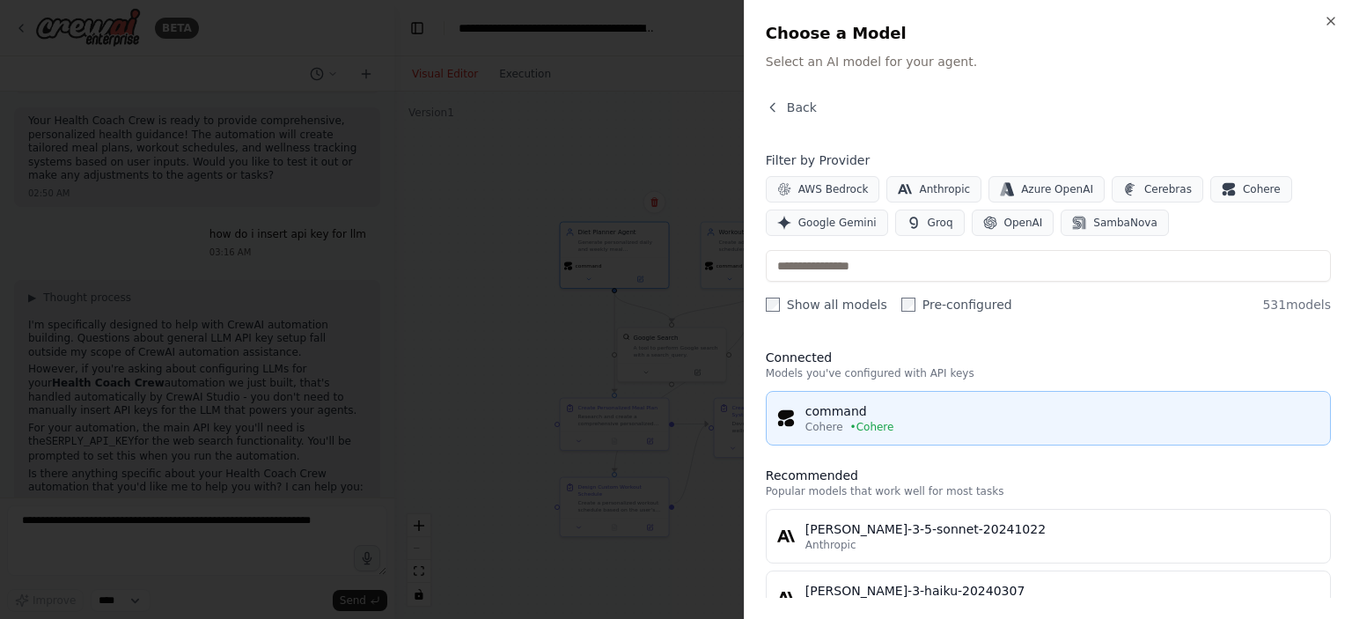
click at [891, 423] on div "Cohere • Cohere" at bounding box center [1063, 427] width 514 height 14
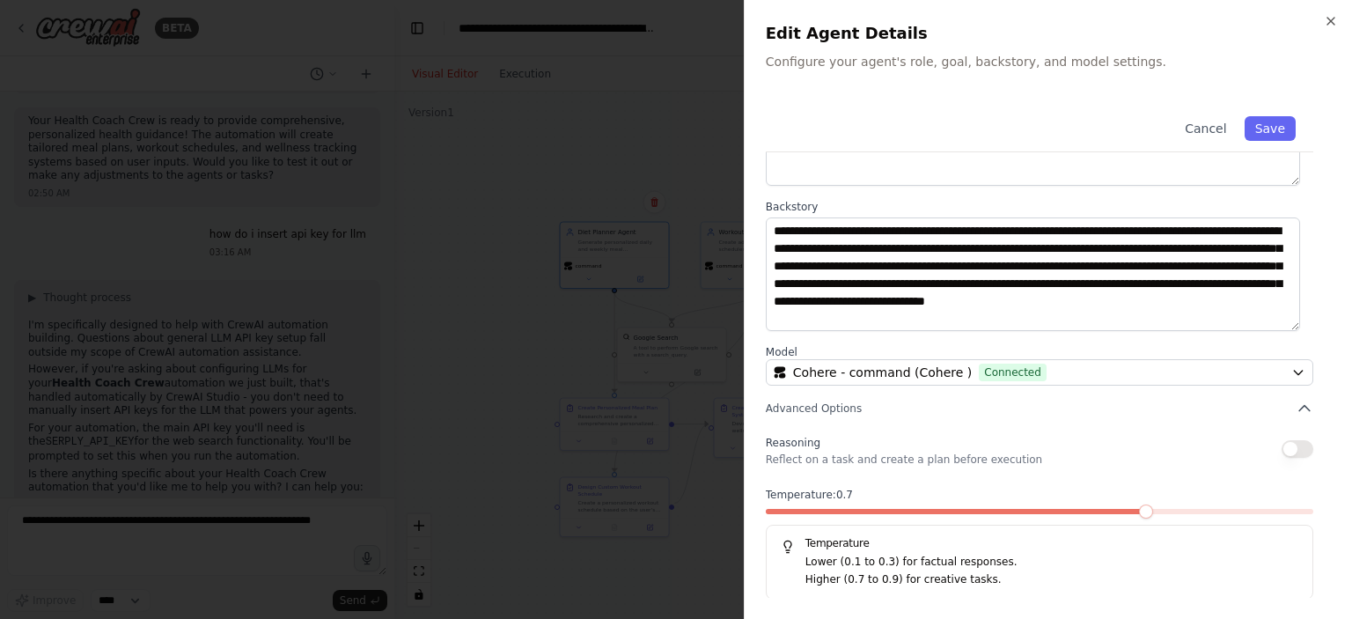
scroll to position [175, 0]
click at [1246, 119] on button "Save" at bounding box center [1270, 128] width 51 height 25
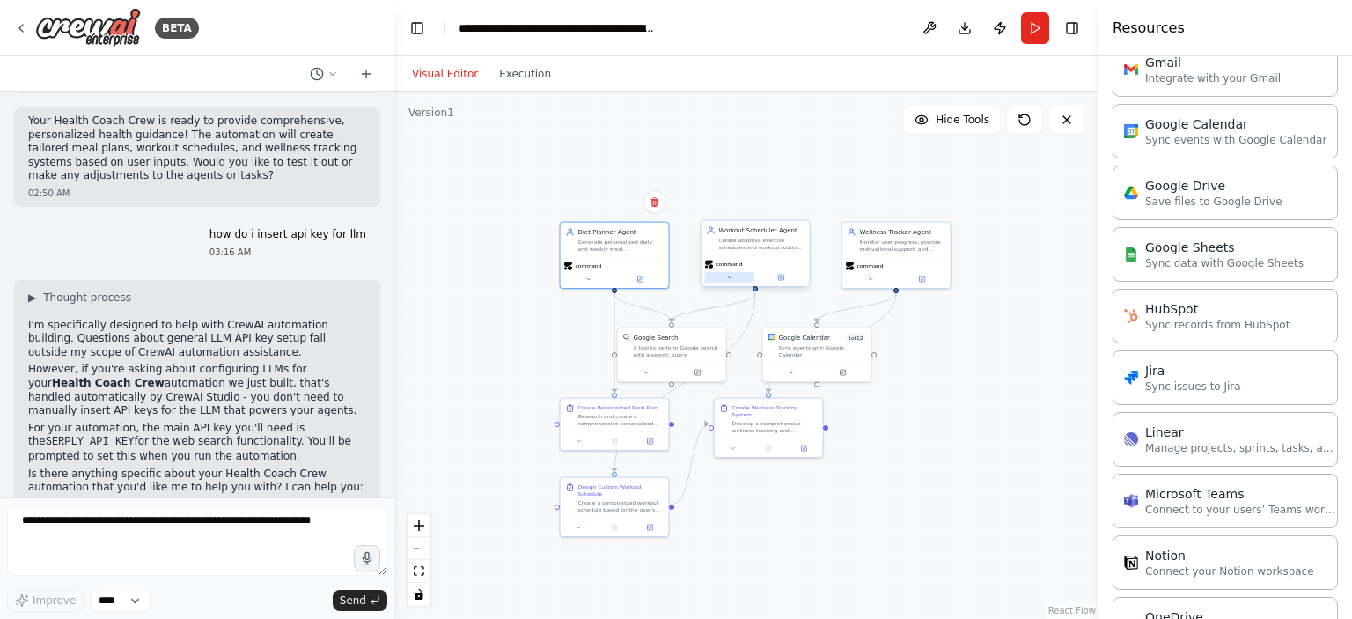
click at [727, 278] on icon at bounding box center [729, 277] width 7 height 7
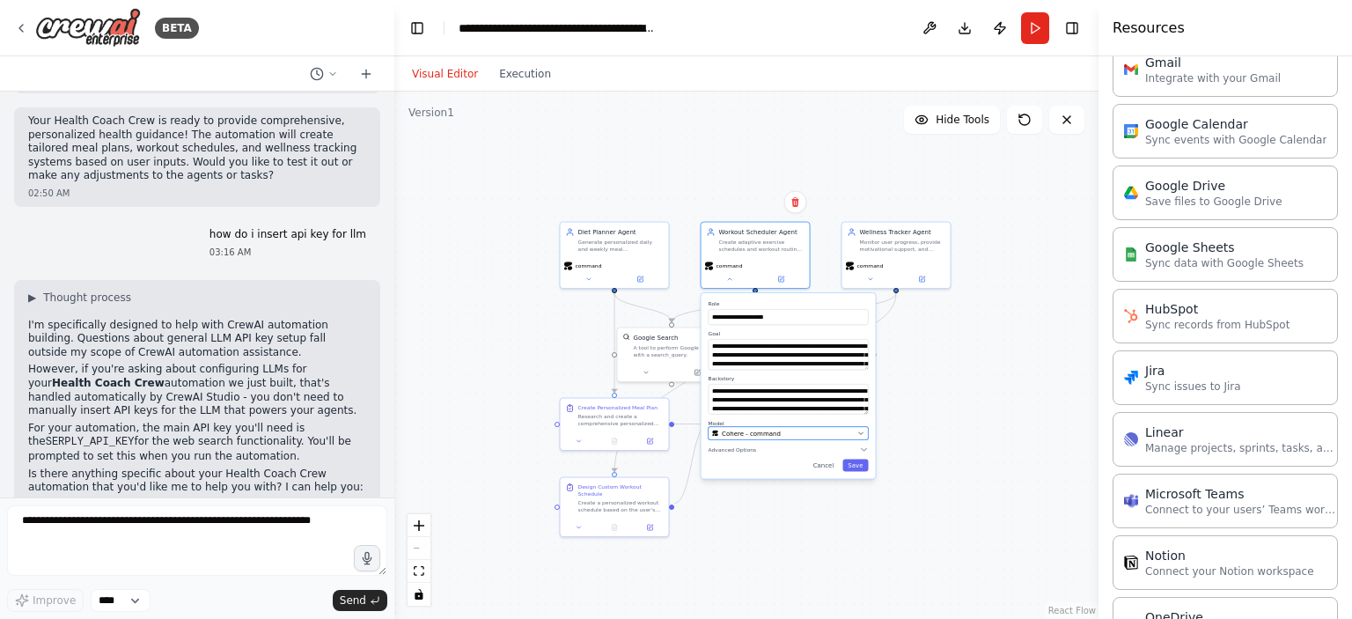
click at [768, 433] on span "Cohere - command" at bounding box center [751, 433] width 59 height 9
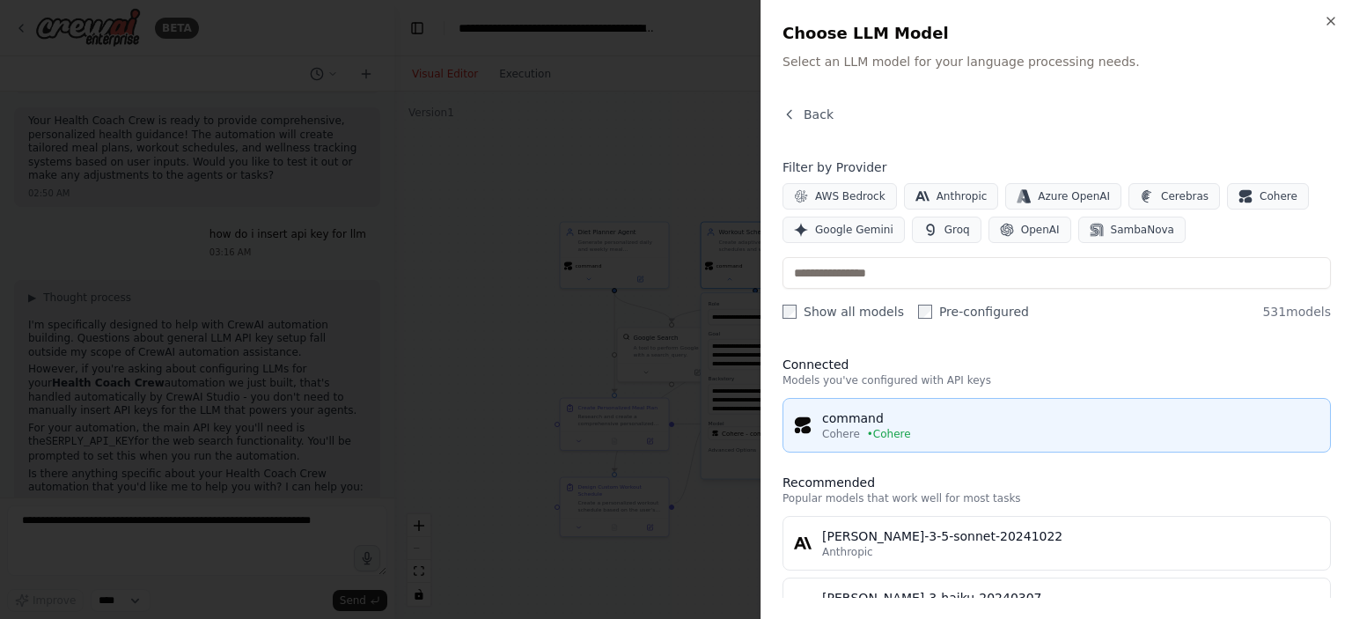
click at [960, 412] on div "command" at bounding box center [1070, 418] width 497 height 18
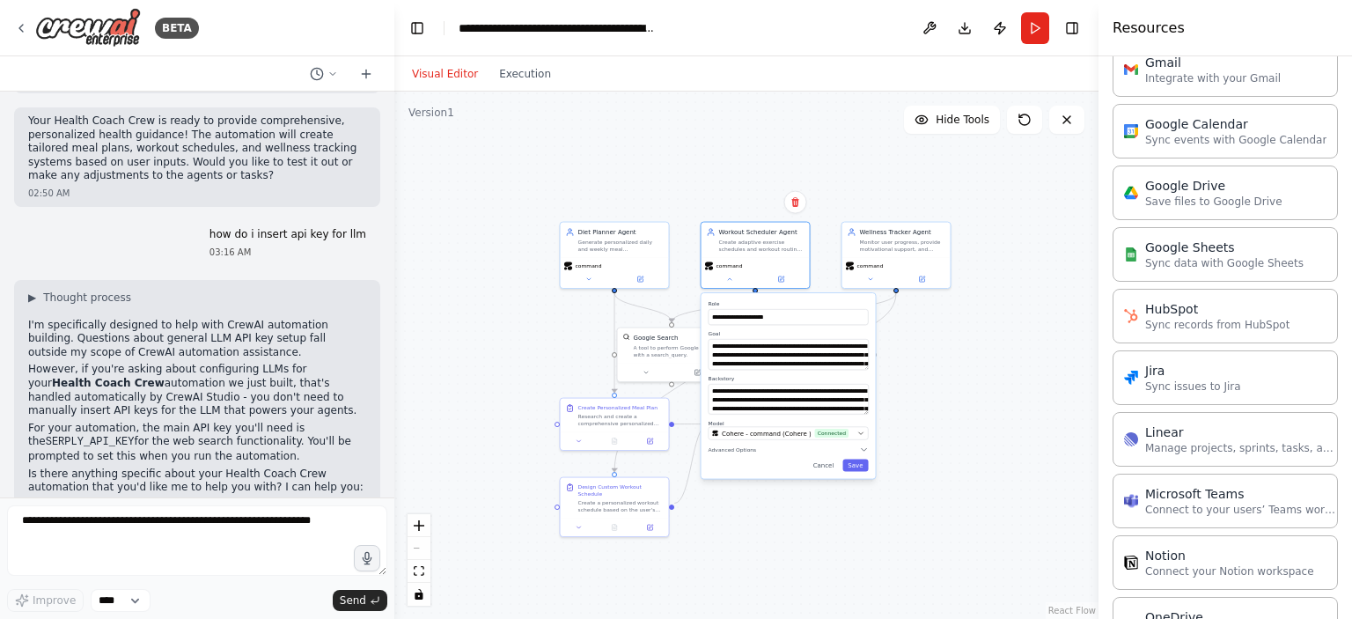
click at [988, 408] on div ".deletable-edge-delete-btn { width: 20px; height: 20px; border: 0px solid #ffff…" at bounding box center [746, 355] width 704 height 527
click at [779, 286] on div "Workout Scheduler Agent Create adaptive exercise schedules and workout routines…" at bounding box center [756, 254] width 110 height 68
click at [861, 463] on button "Save" at bounding box center [856, 466] width 26 height 12
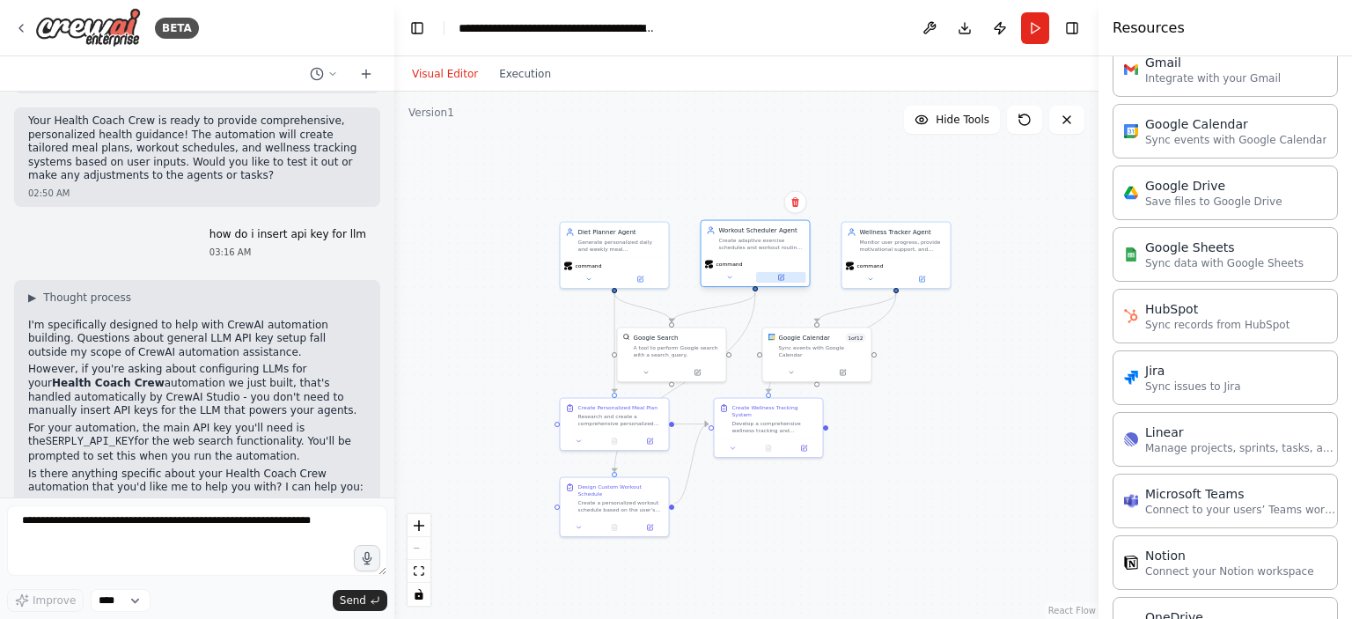
click at [784, 282] on button at bounding box center [781, 277] width 50 height 11
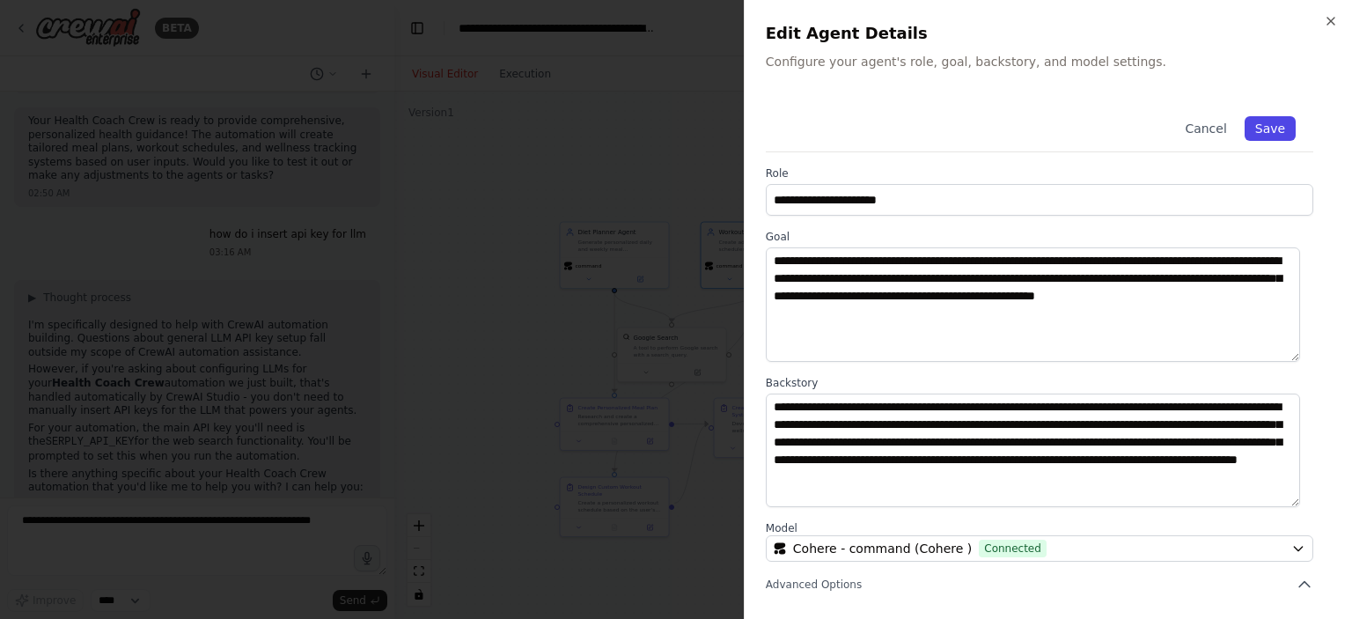
click at [1255, 133] on button "Save" at bounding box center [1270, 128] width 51 height 25
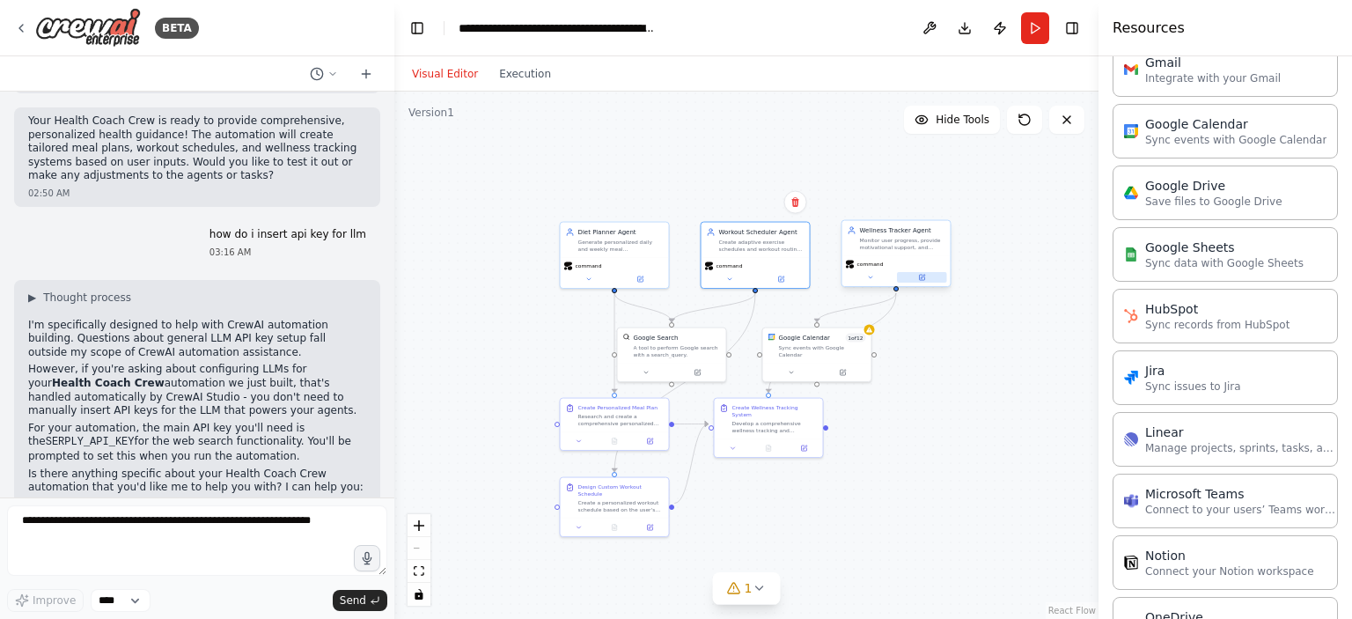
click at [925, 277] on icon at bounding box center [921, 277] width 7 height 7
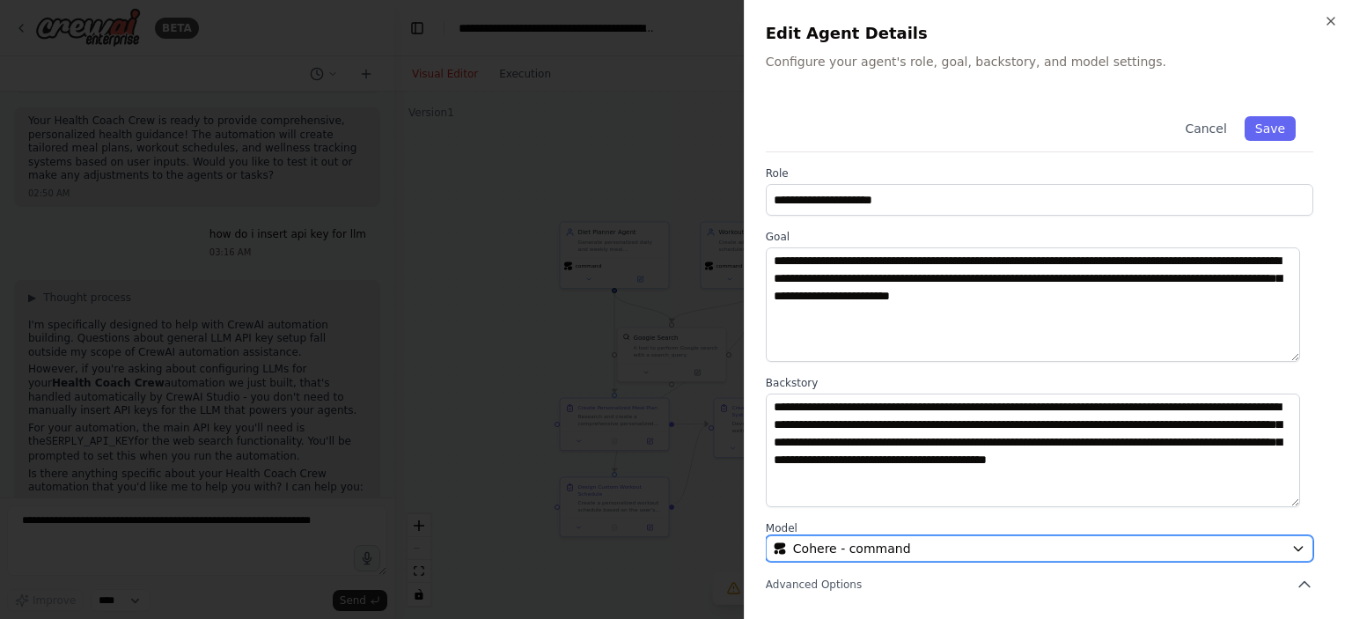
click at [1074, 551] on div "Cohere - command" at bounding box center [1029, 549] width 511 height 18
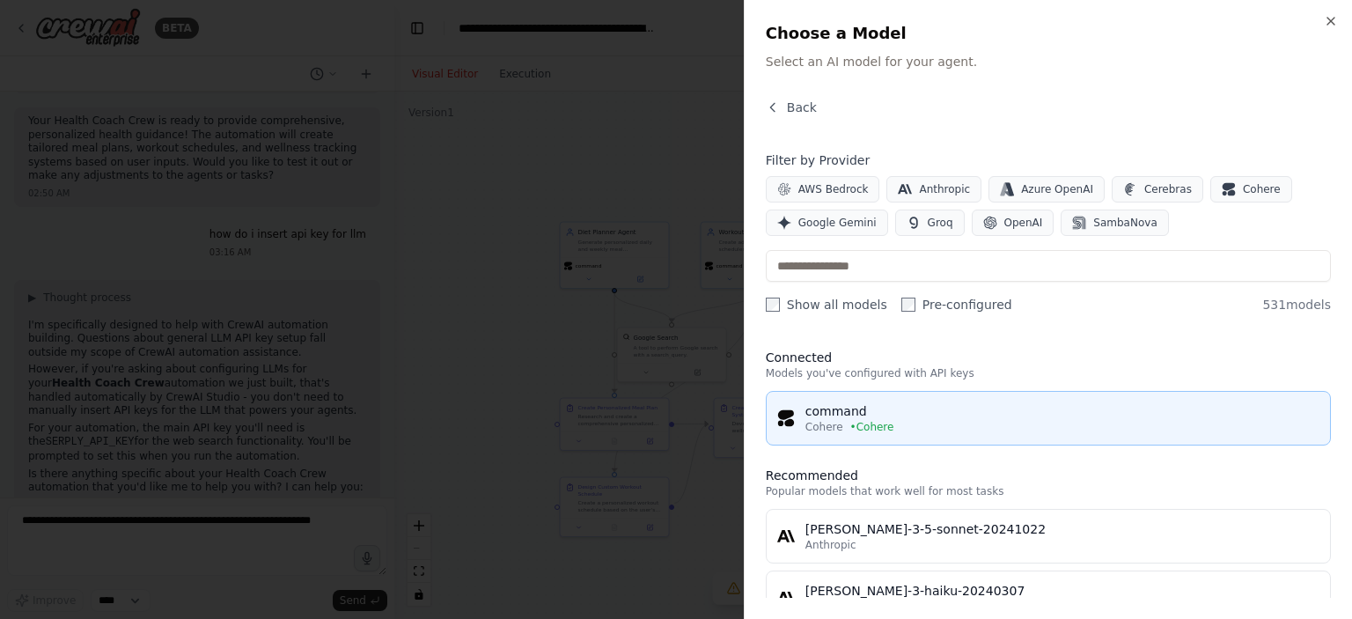
click at [987, 421] on div "Cohere • Cohere" at bounding box center [1063, 427] width 514 height 14
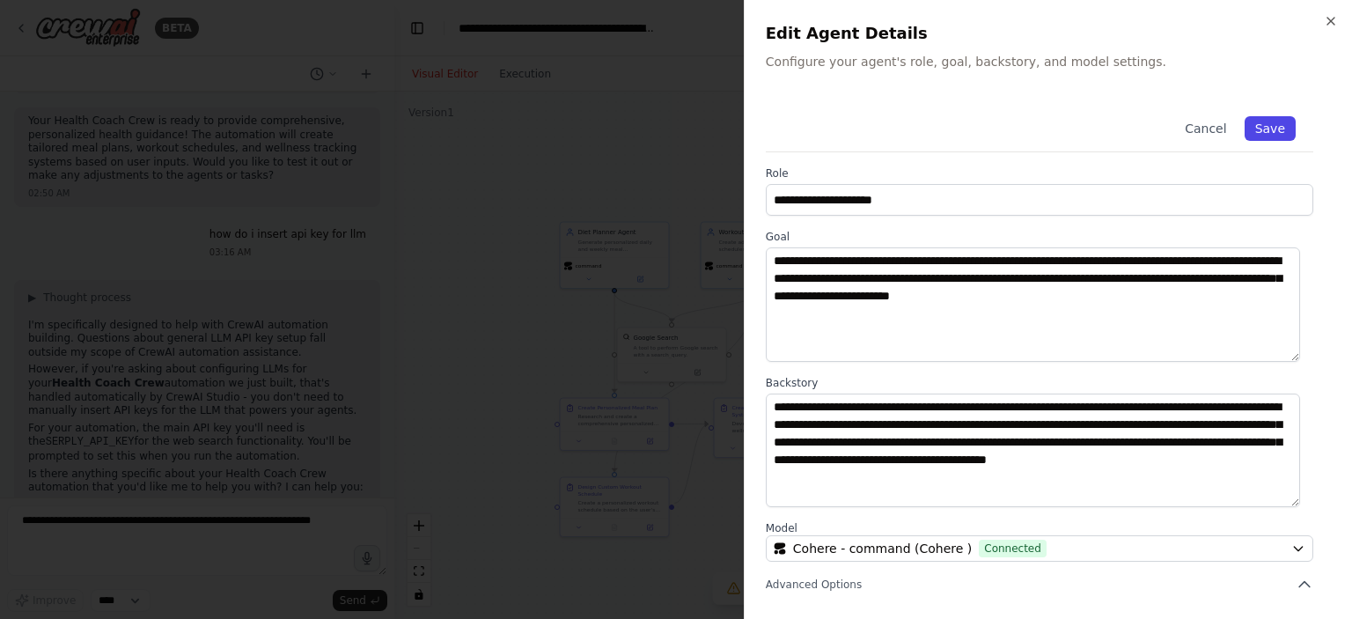
click at [1266, 134] on button "Save" at bounding box center [1270, 128] width 51 height 25
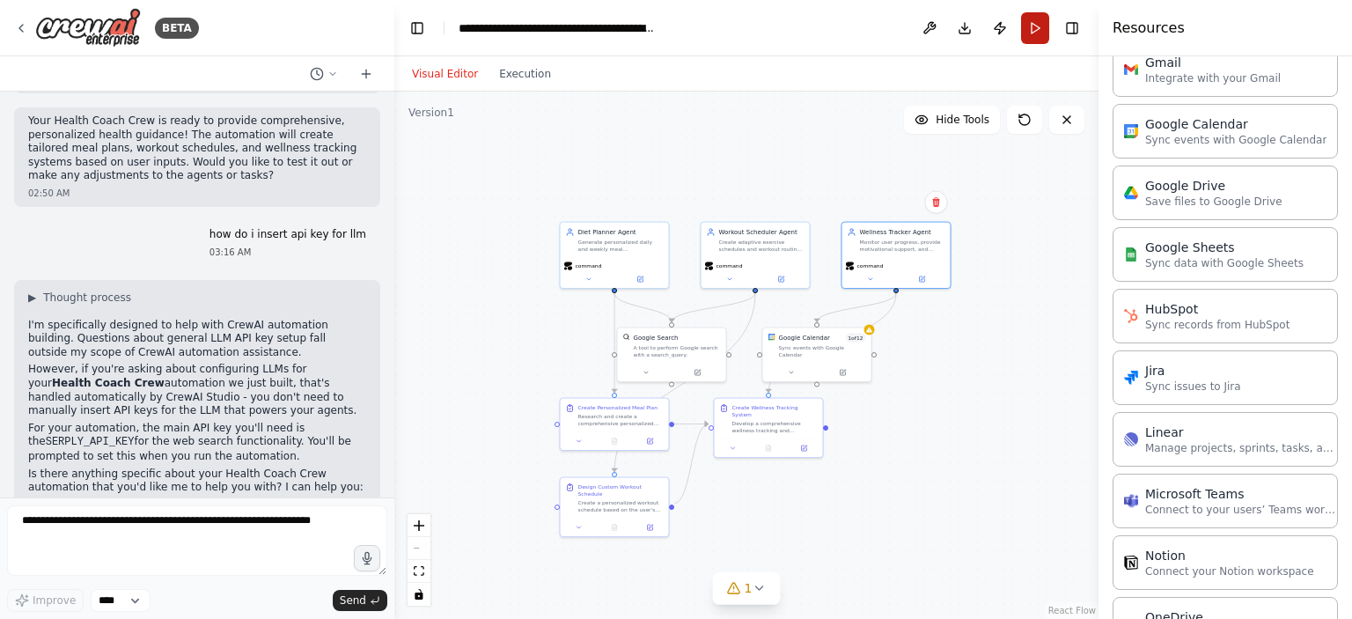
click at [1037, 34] on button "Run" at bounding box center [1035, 28] width 28 height 32
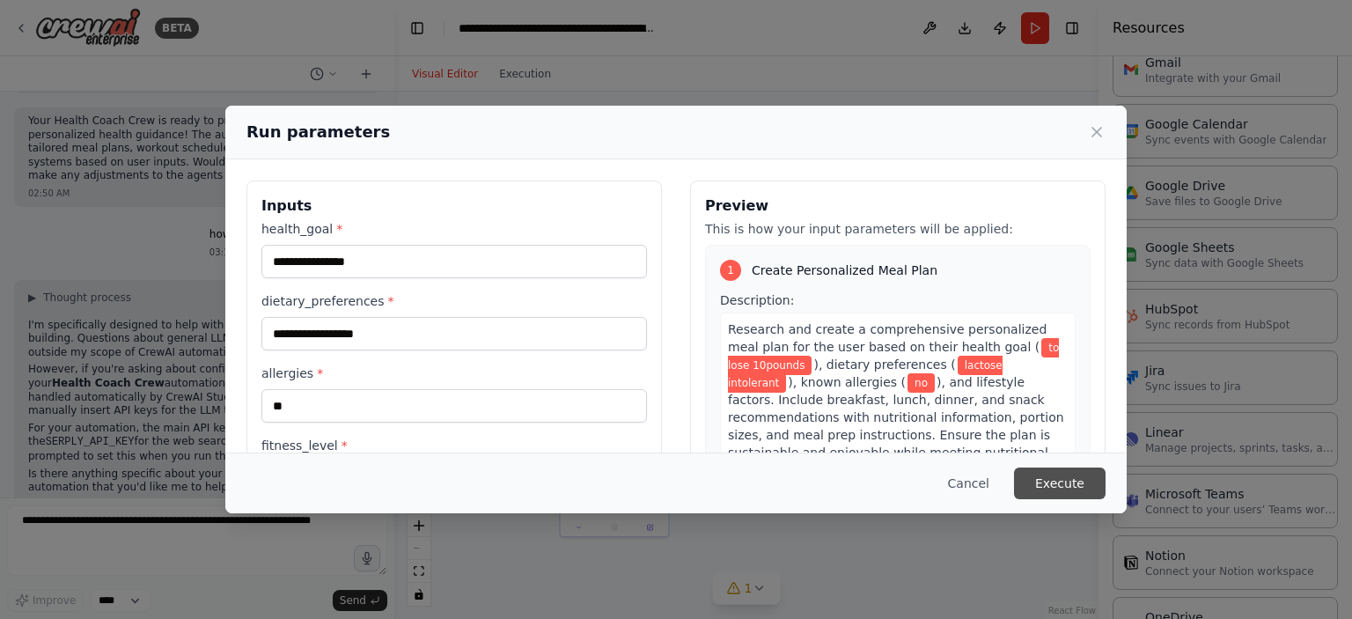
click at [1038, 482] on button "Execute" at bounding box center [1060, 484] width 92 height 32
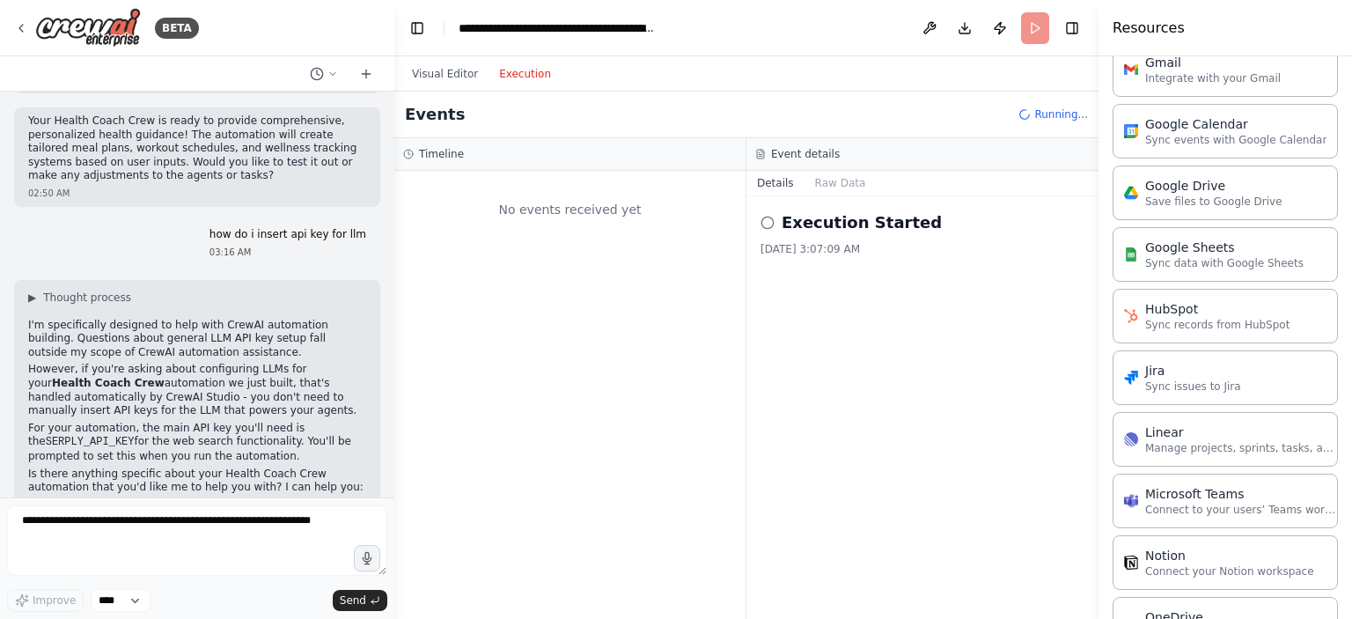
click at [511, 73] on button "Execution" at bounding box center [525, 73] width 73 height 21
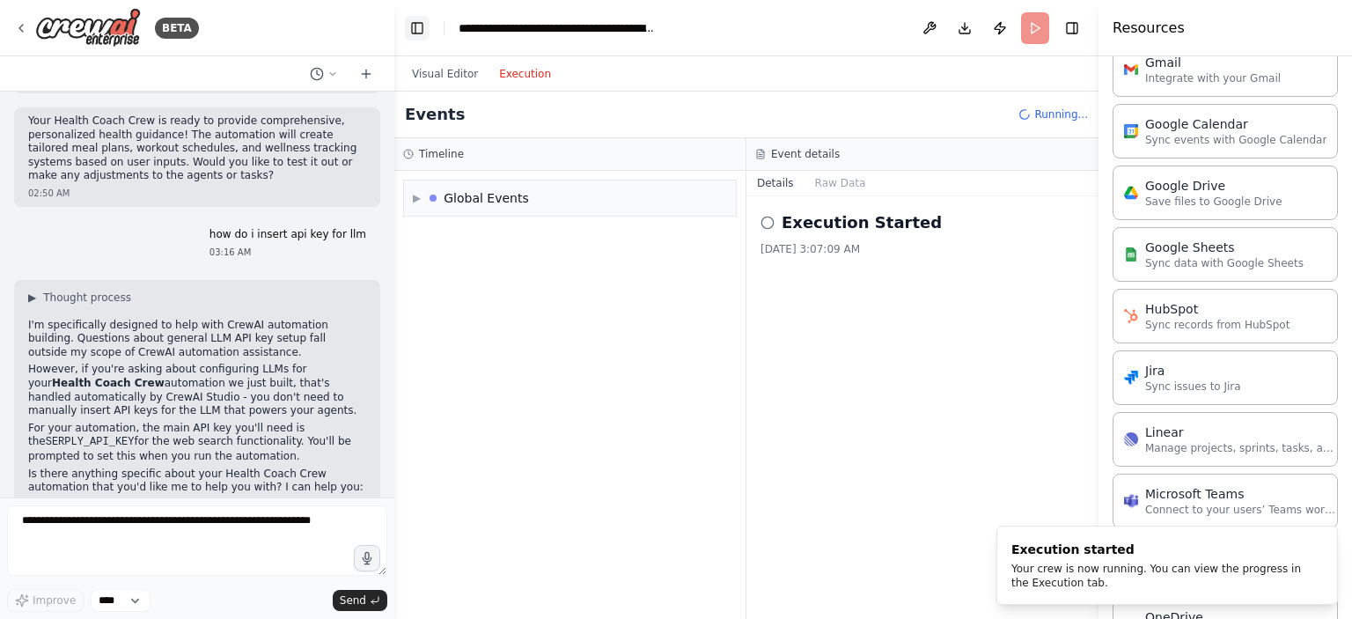
click at [417, 19] on button "Toggle Left Sidebar" at bounding box center [417, 28] width 25 height 25
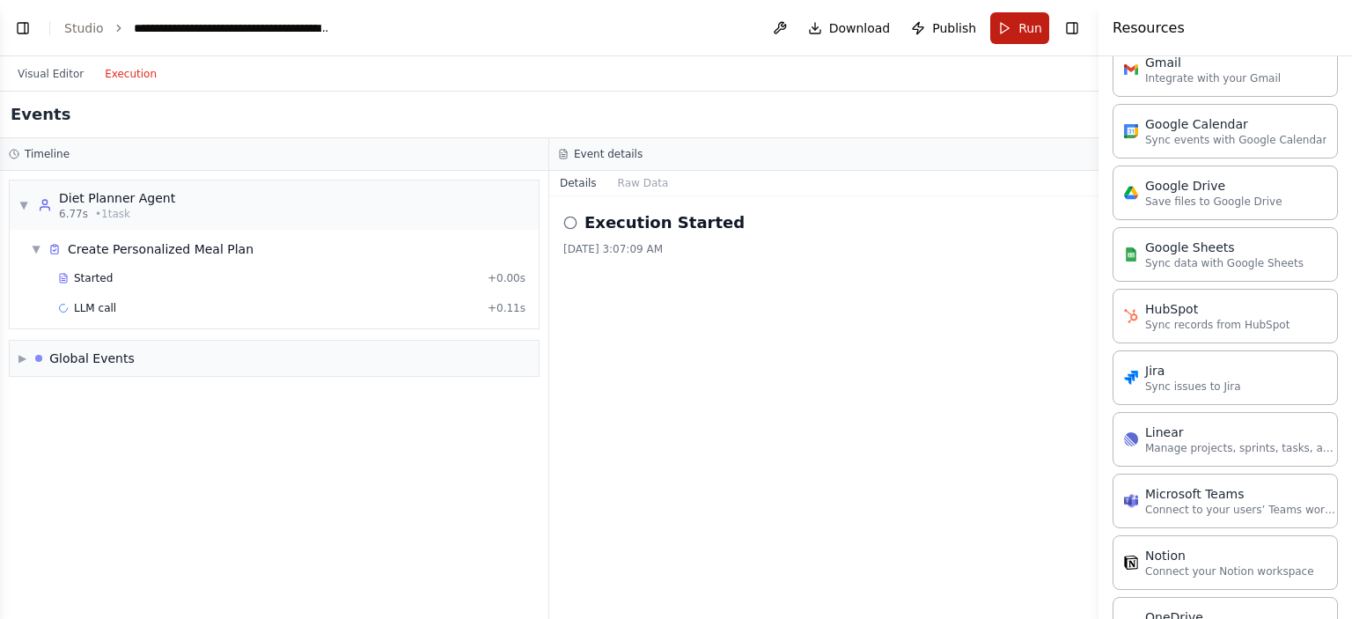
click at [1013, 31] on button "Run" at bounding box center [1019, 28] width 59 height 32
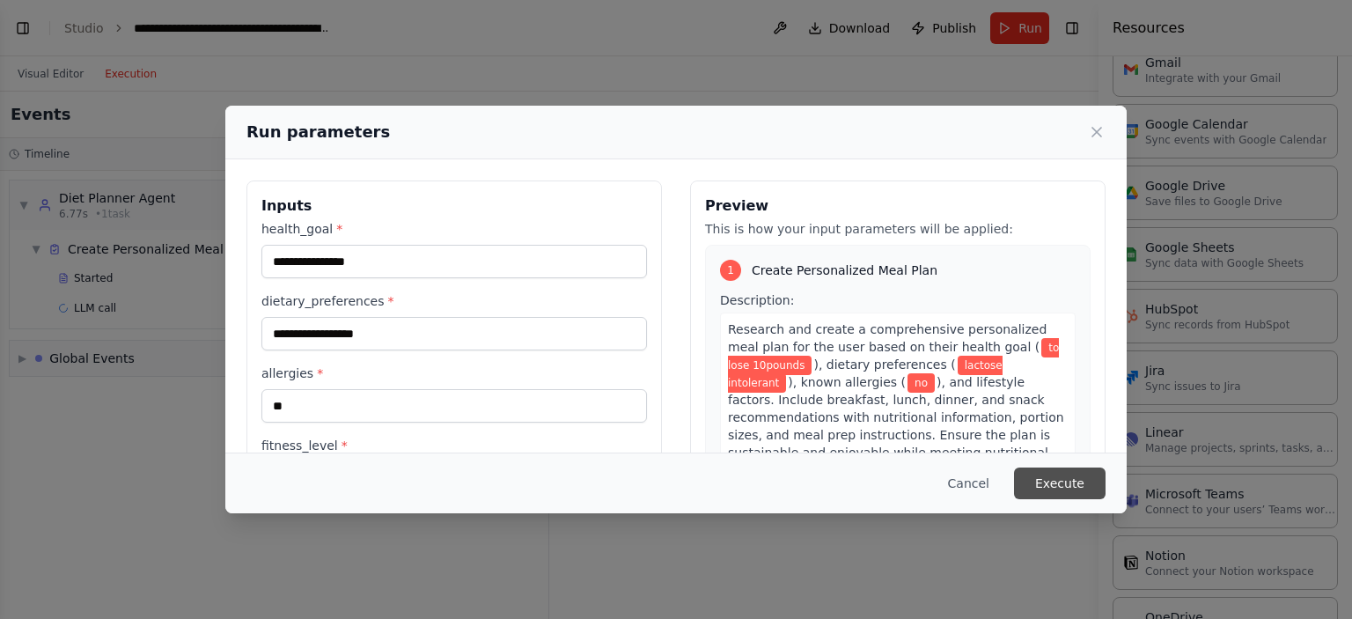
click at [1058, 486] on button "Execute" at bounding box center [1060, 484] width 92 height 32
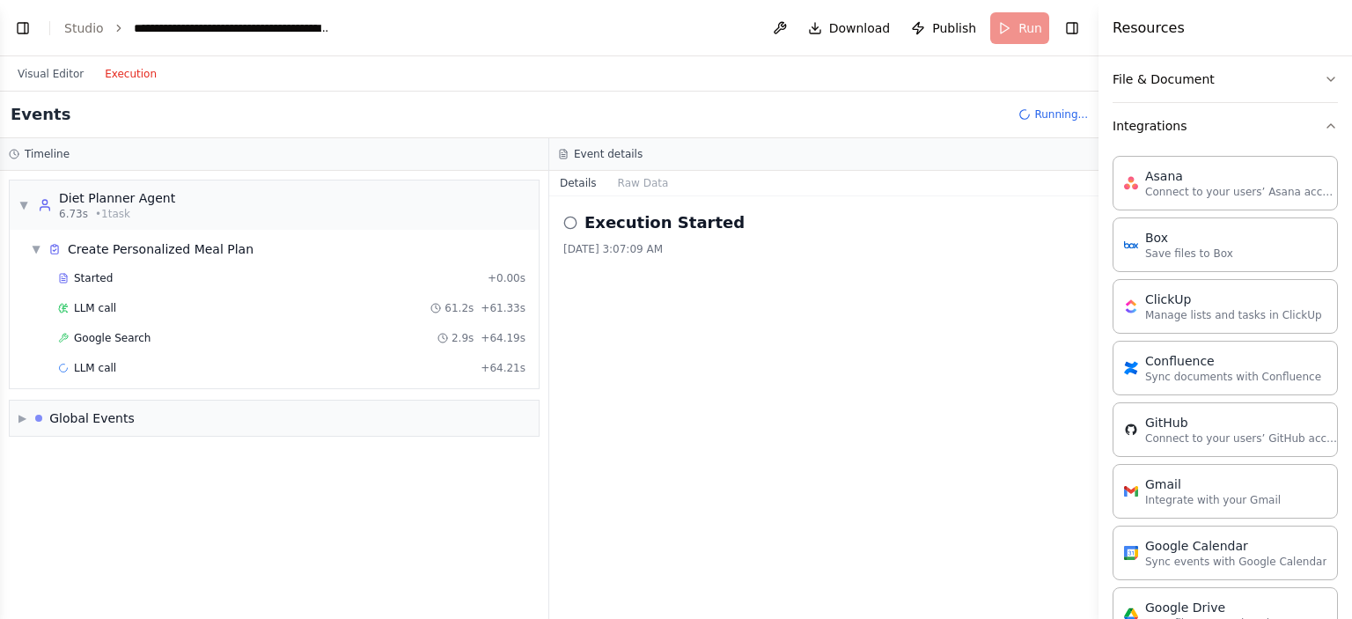
scroll to position [350, 0]
click at [1324, 129] on icon "button" at bounding box center [1331, 130] width 14 height 14
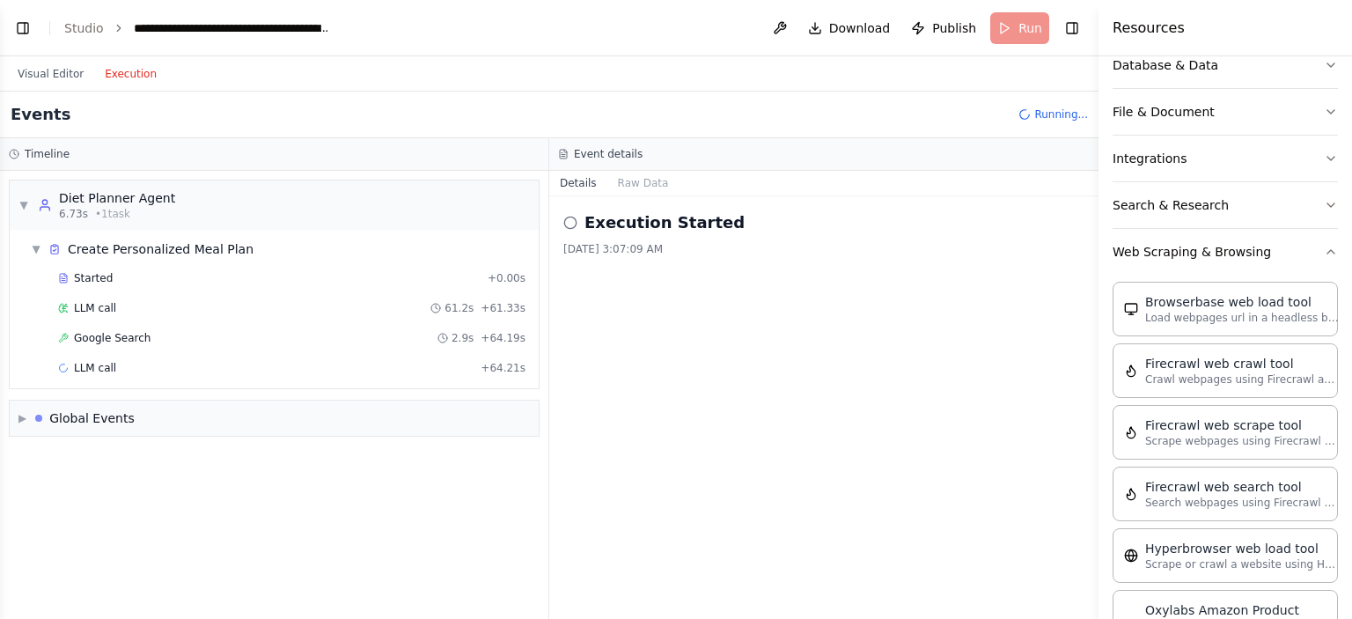
scroll to position [166, 0]
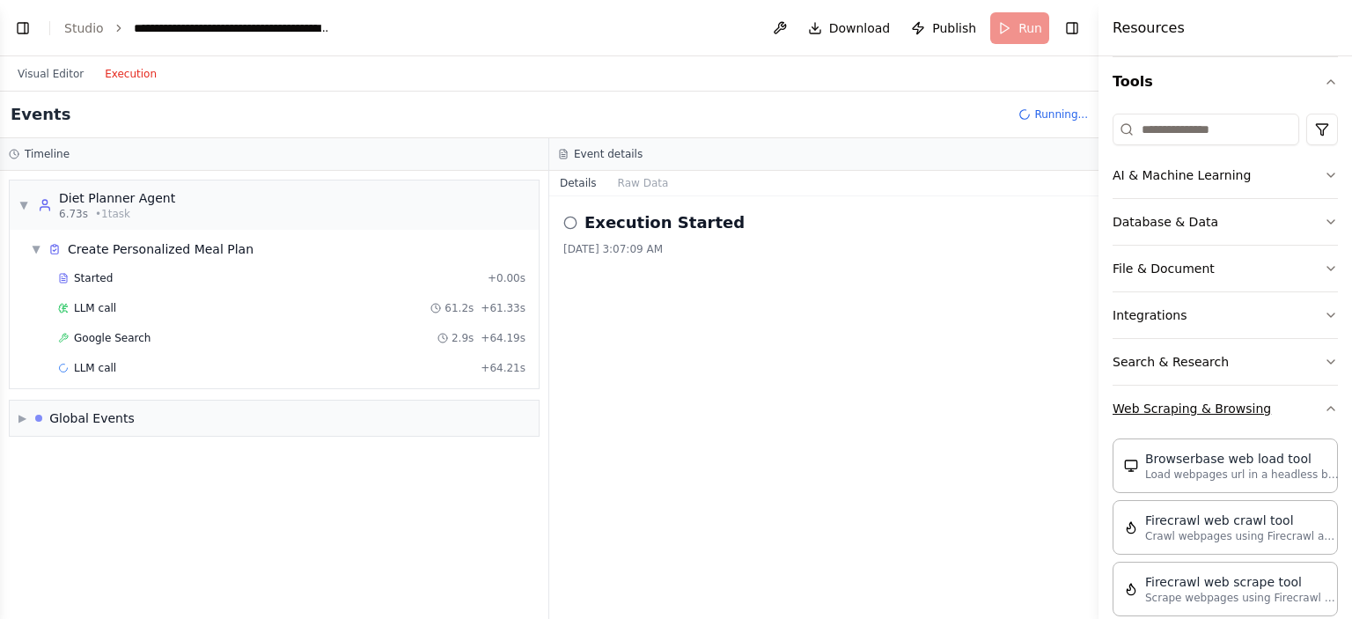
click at [1324, 404] on icon "button" at bounding box center [1331, 408] width 14 height 14
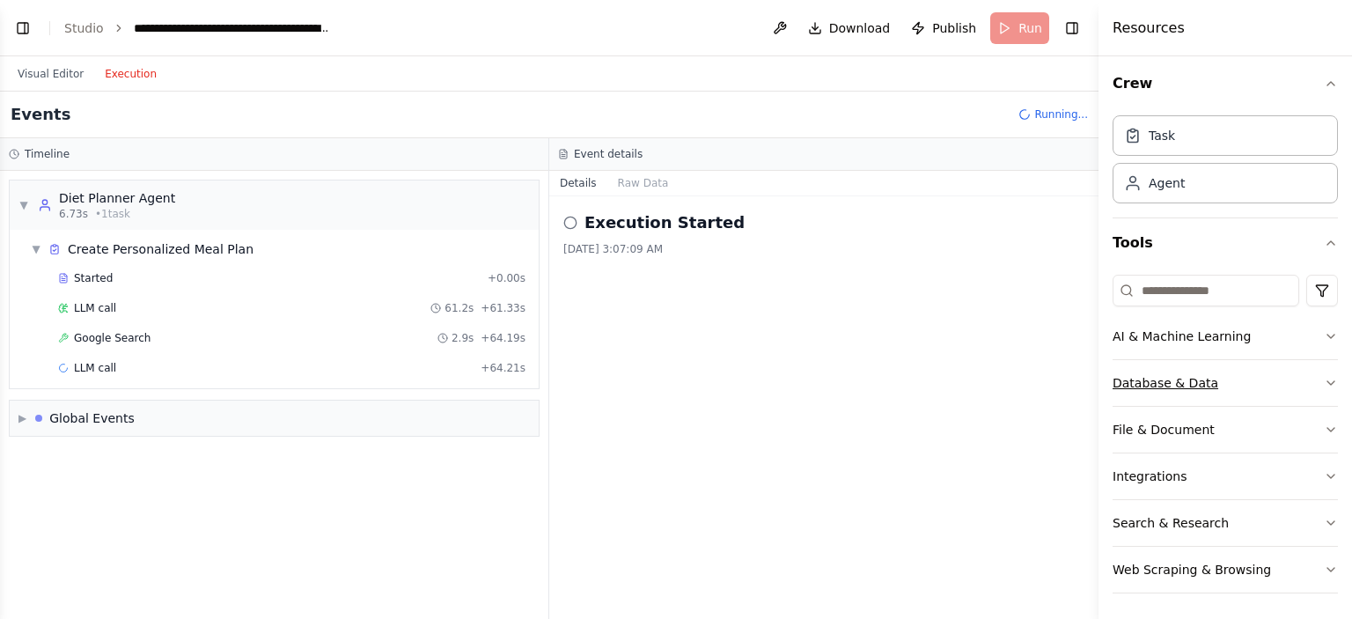
click at [1324, 376] on icon "button" at bounding box center [1331, 383] width 14 height 14
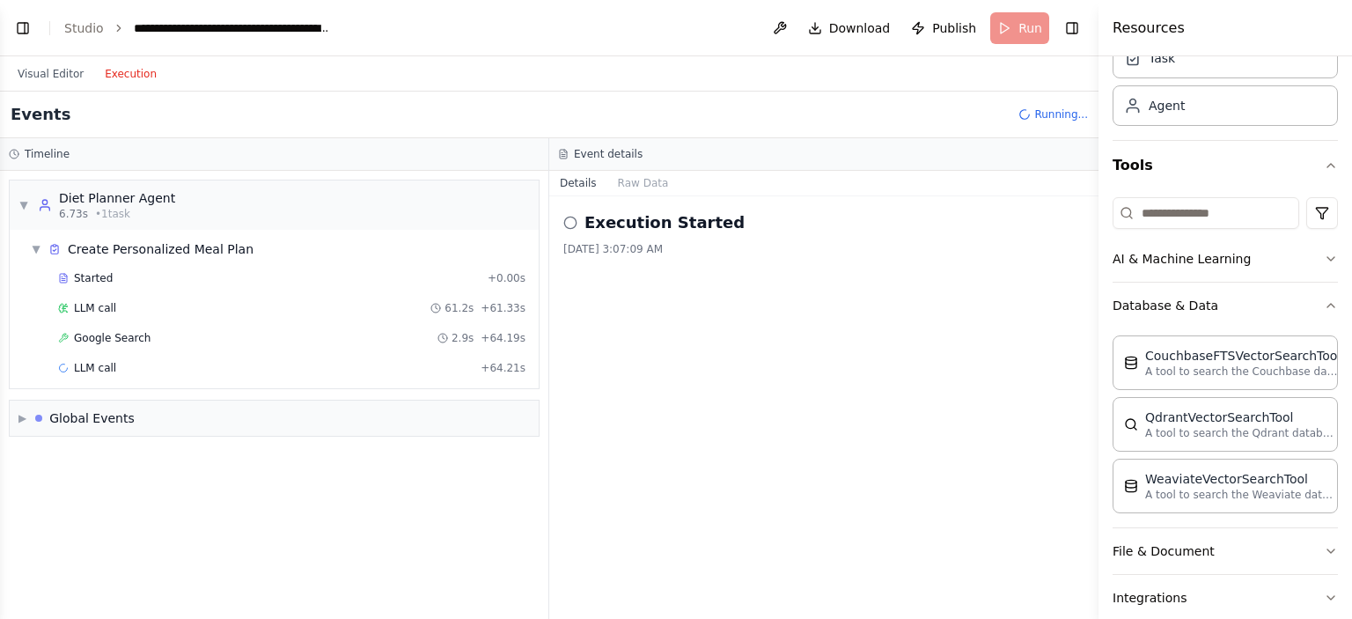
scroll to position [49, 0]
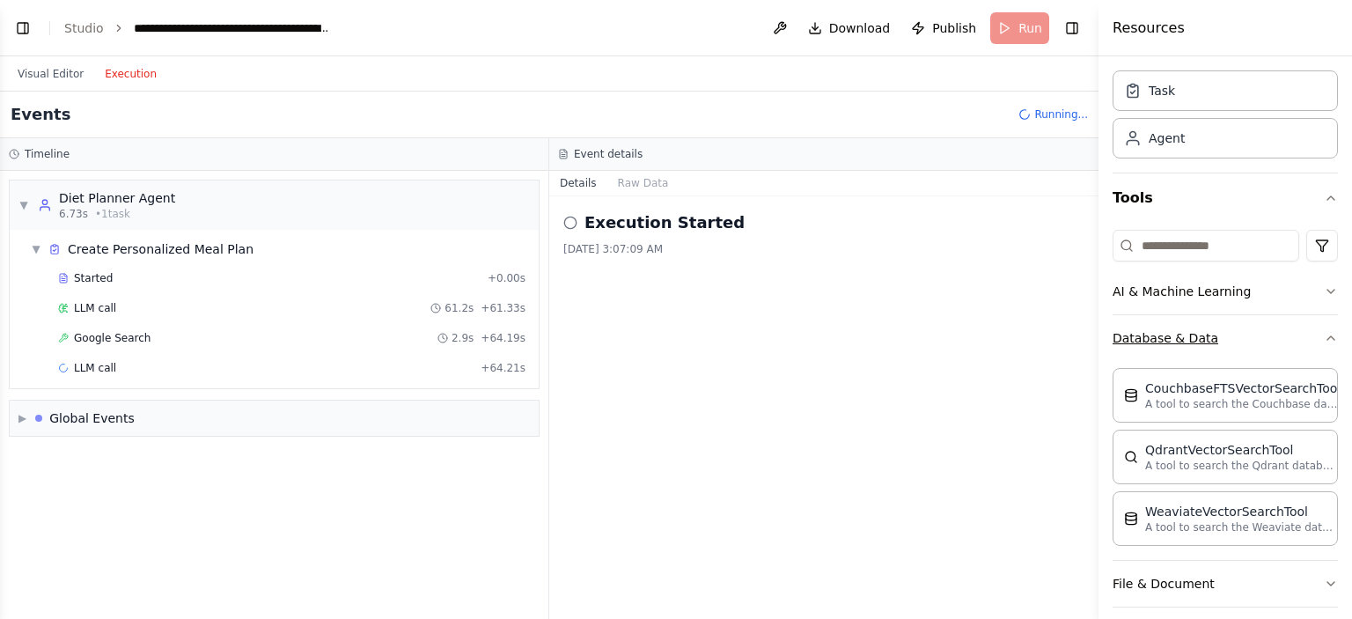
click at [1324, 337] on icon "button" at bounding box center [1331, 338] width 14 height 14
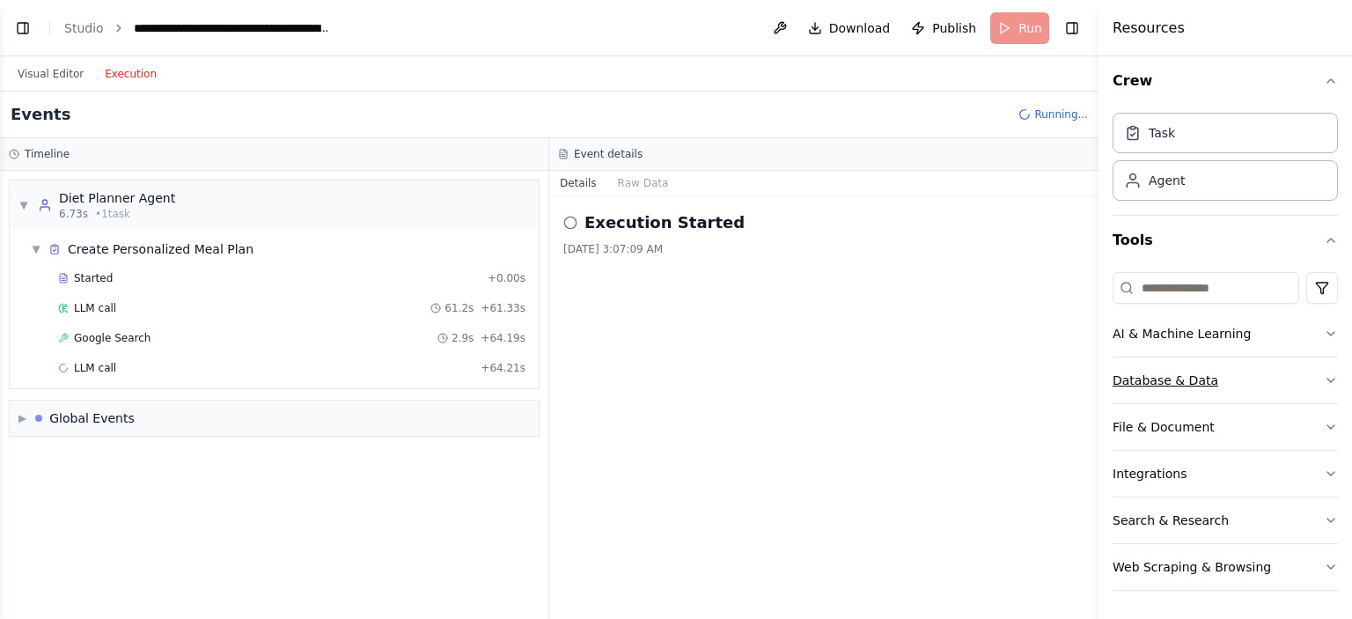
scroll to position [4, 0]
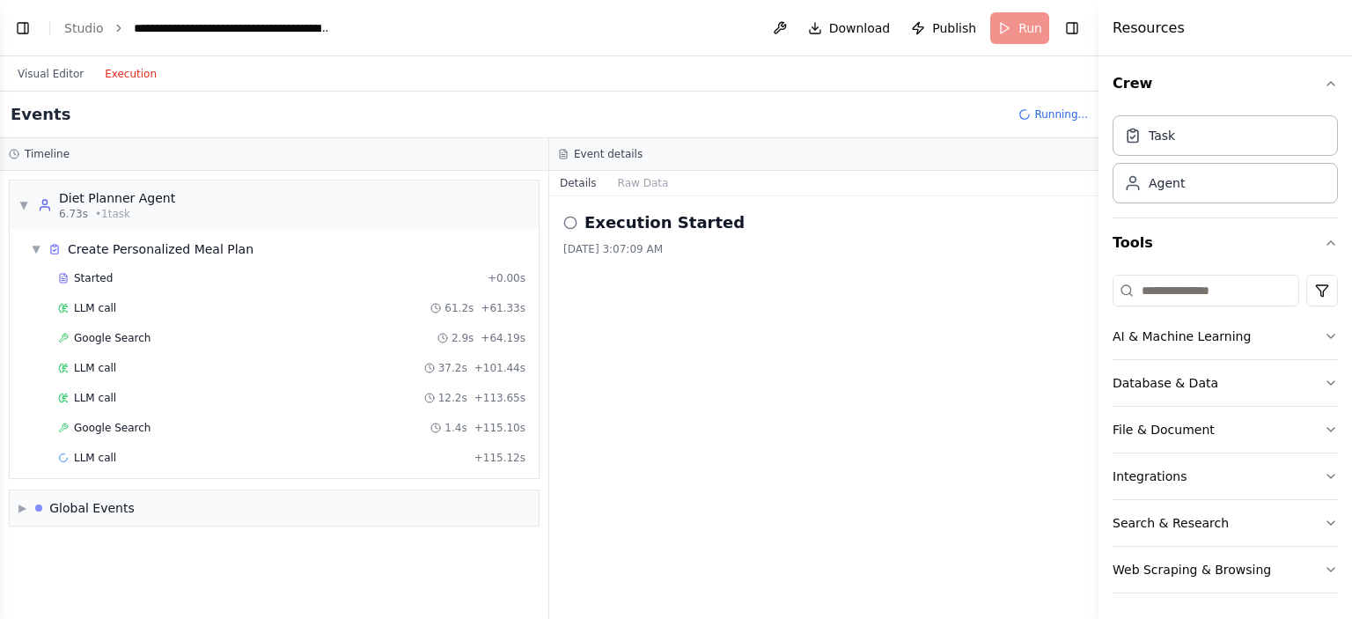
click at [902, 422] on div "Execution Started 8/24/2025, 3:07:09 AM" at bounding box center [823, 407] width 549 height 423
click at [629, 182] on button "Raw Data" at bounding box center [643, 183] width 72 height 25
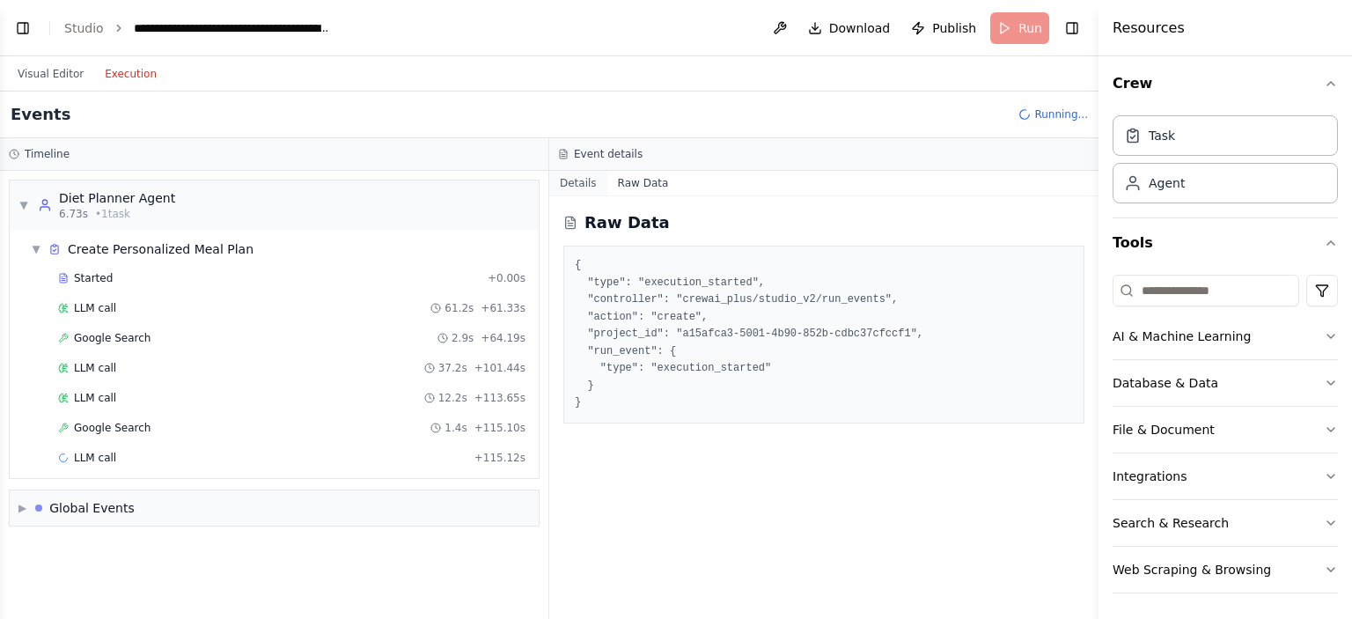
click at [571, 187] on button "Details" at bounding box center [578, 183] width 58 height 25
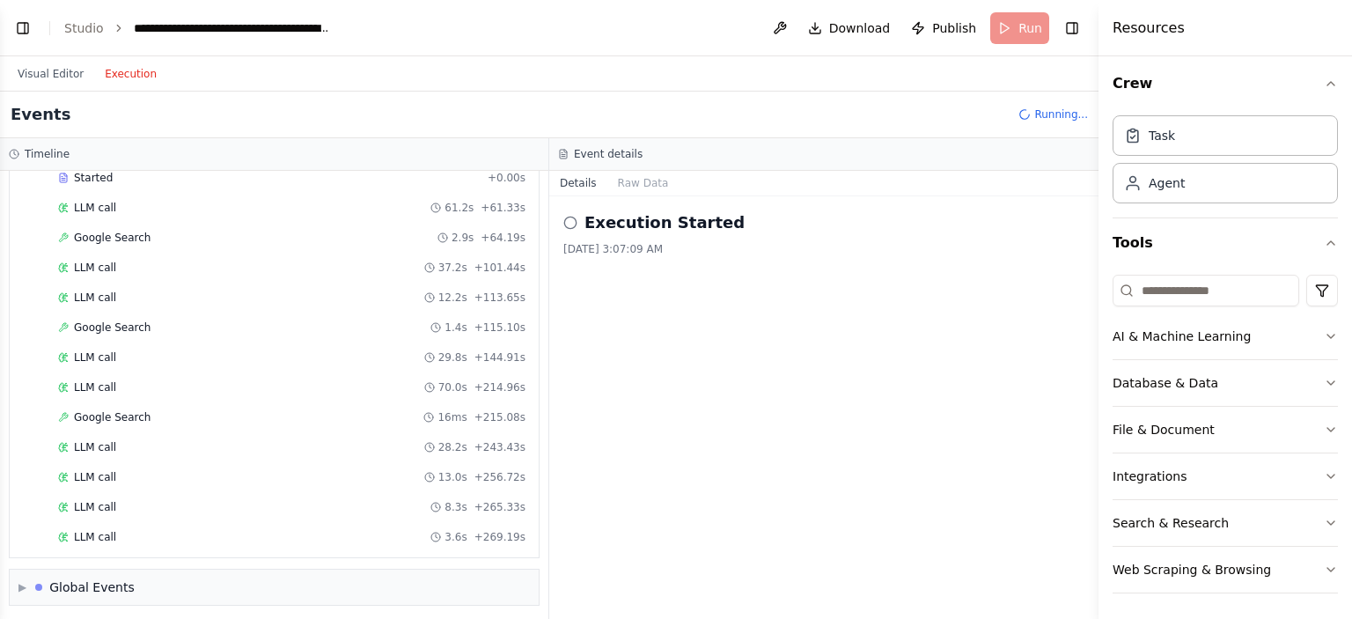
scroll to position [130, 0]
click at [877, 471] on div "Execution Started 8/24/2025, 3:07:09 AM" at bounding box center [823, 407] width 549 height 423
click at [1324, 242] on icon "button" at bounding box center [1331, 243] width 14 height 14
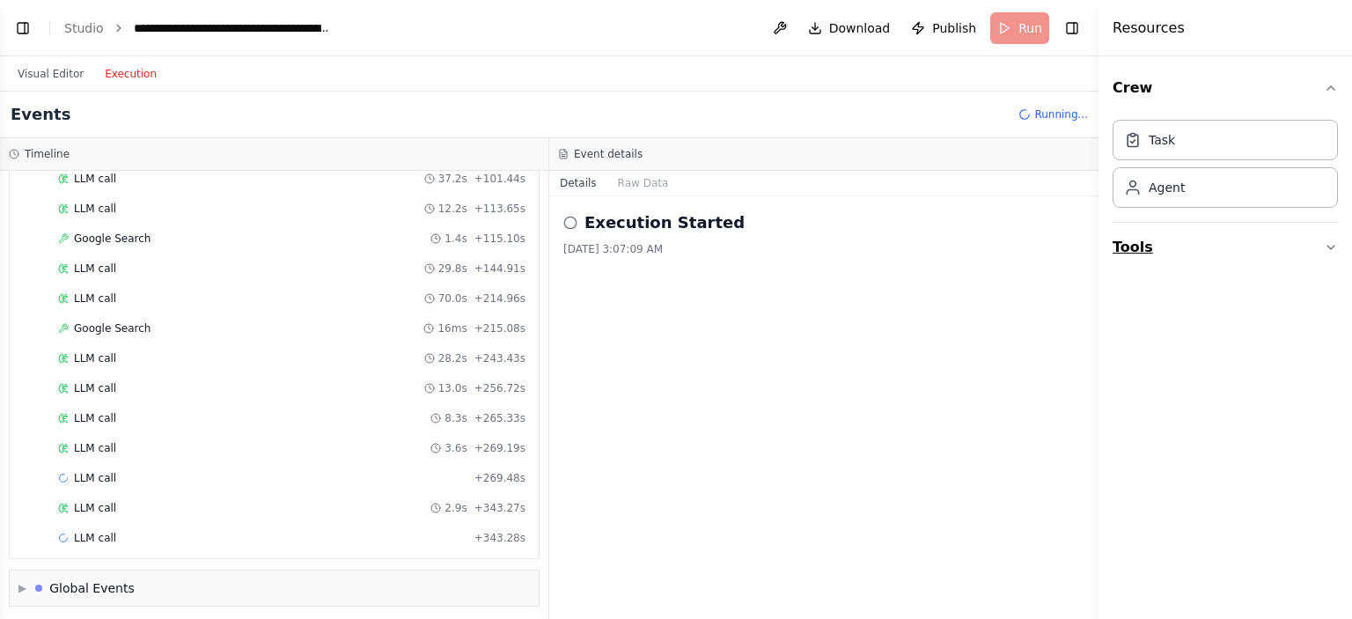
click at [1333, 242] on icon "button" at bounding box center [1331, 247] width 14 height 14
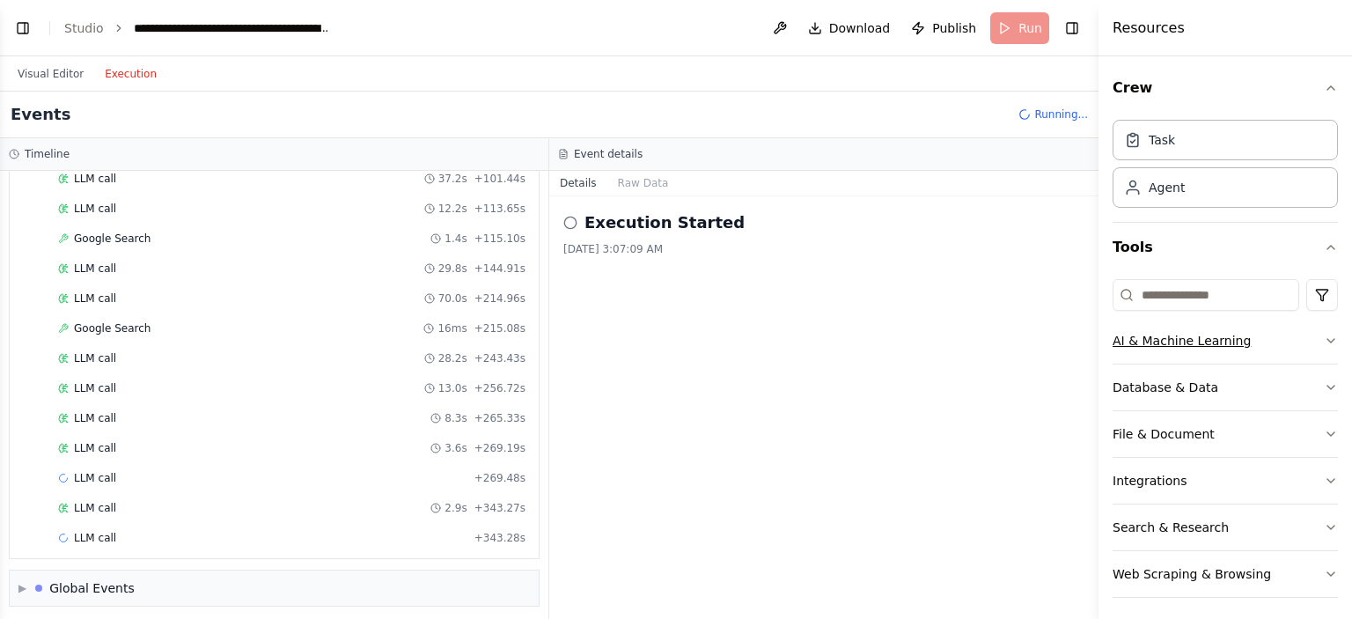
click at [1324, 335] on icon "button" at bounding box center [1331, 341] width 14 height 14
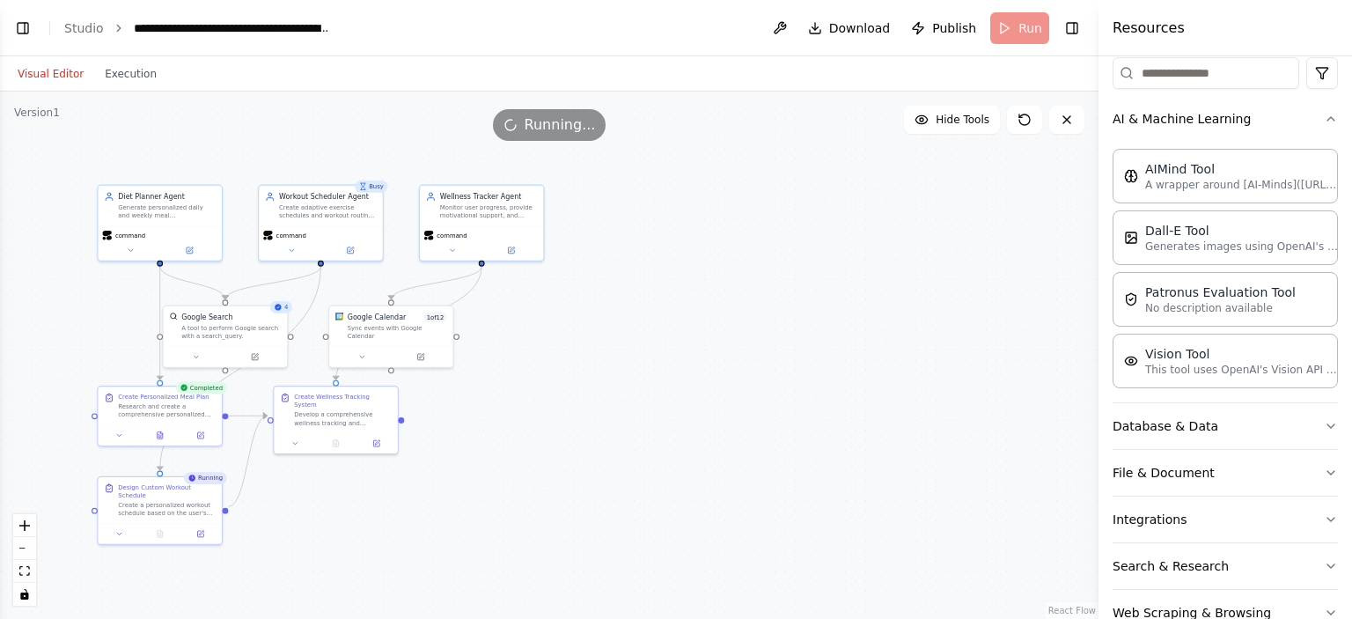
click at [57, 70] on button "Visual Editor" at bounding box center [50, 73] width 87 height 21
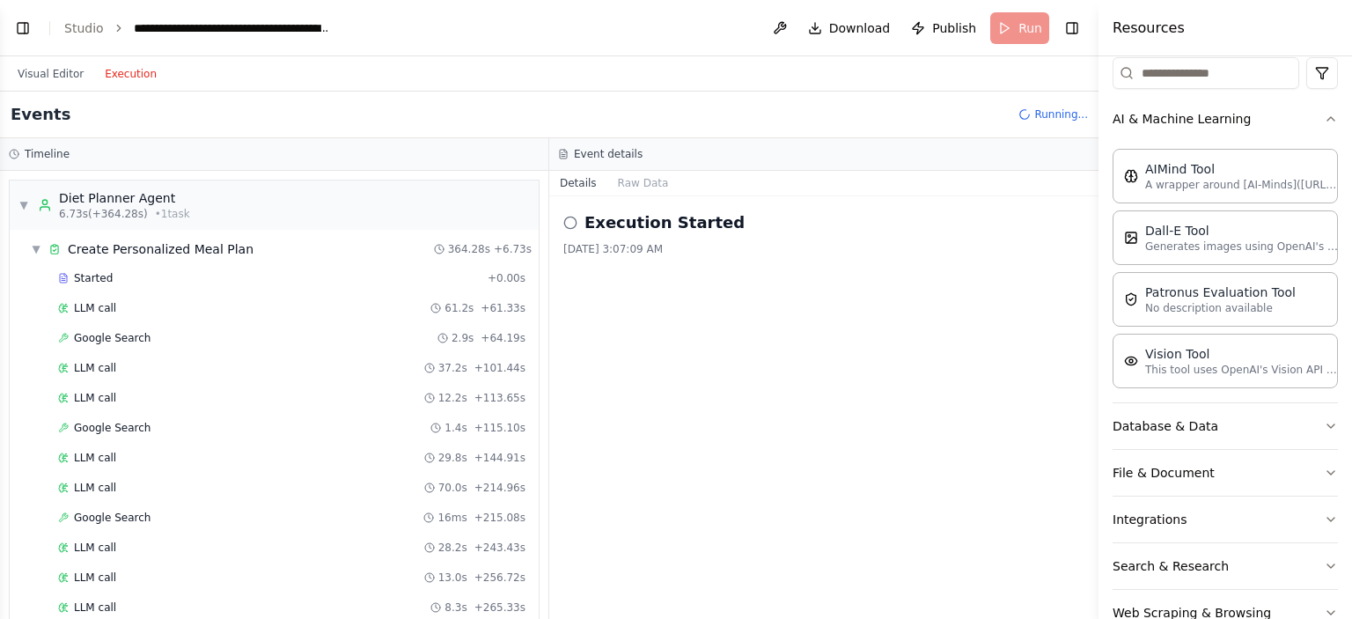
click at [130, 70] on button "Execution" at bounding box center [130, 73] width 73 height 21
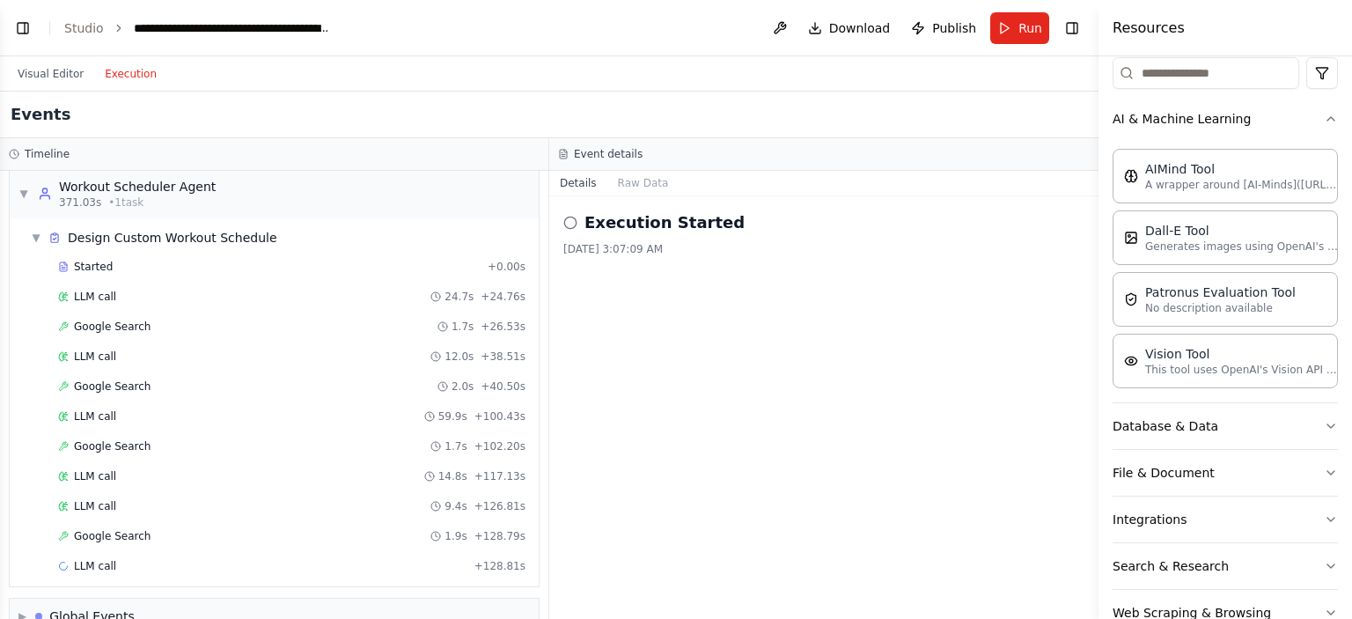
scroll to position [644, 0]
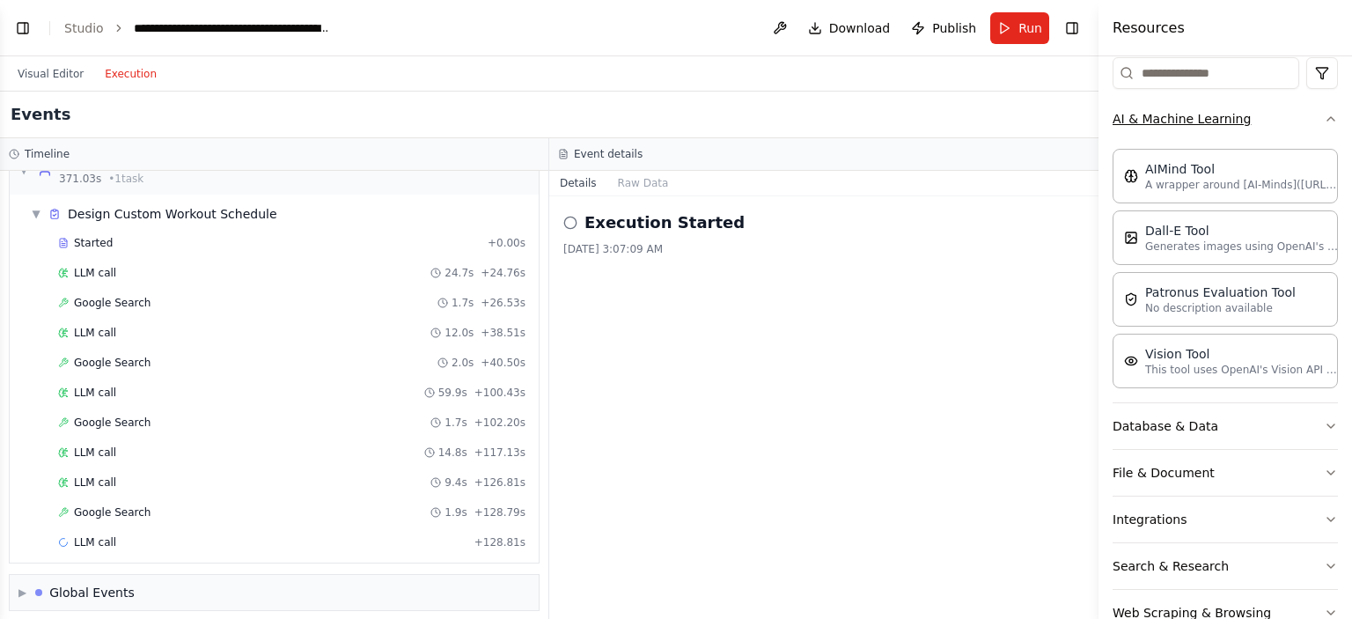
click at [1324, 116] on icon "button" at bounding box center [1331, 119] width 14 height 14
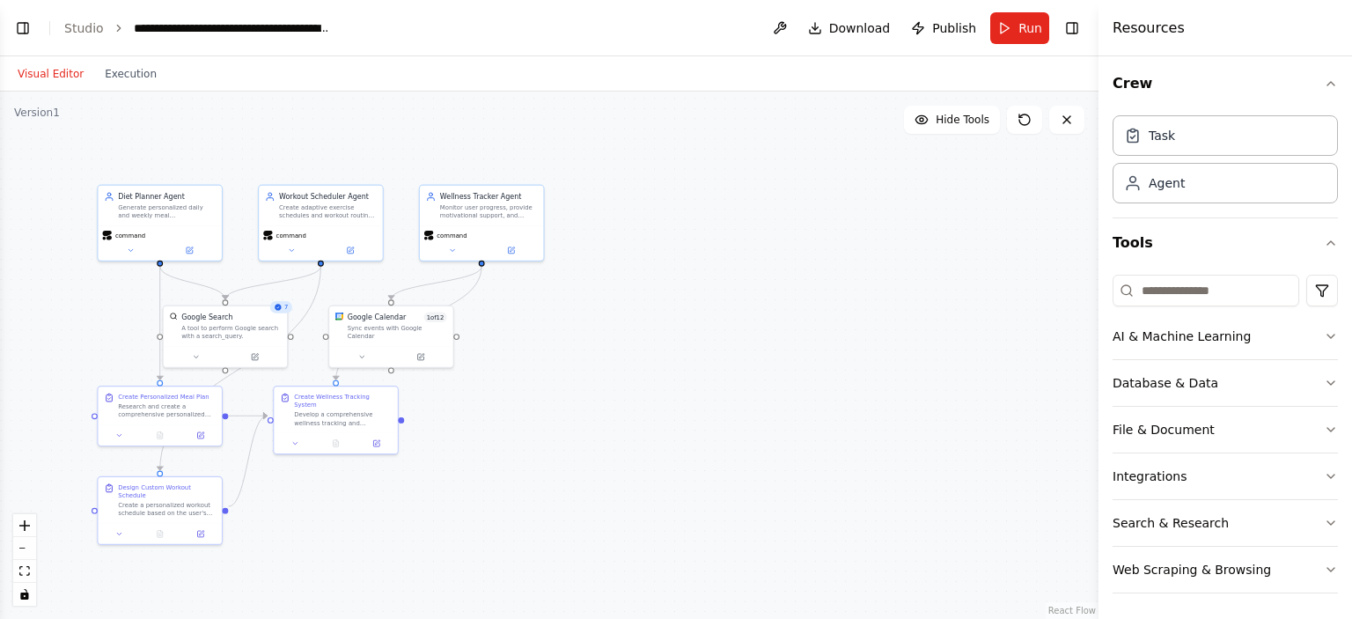
click at [39, 68] on button "Visual Editor" at bounding box center [50, 73] width 87 height 21
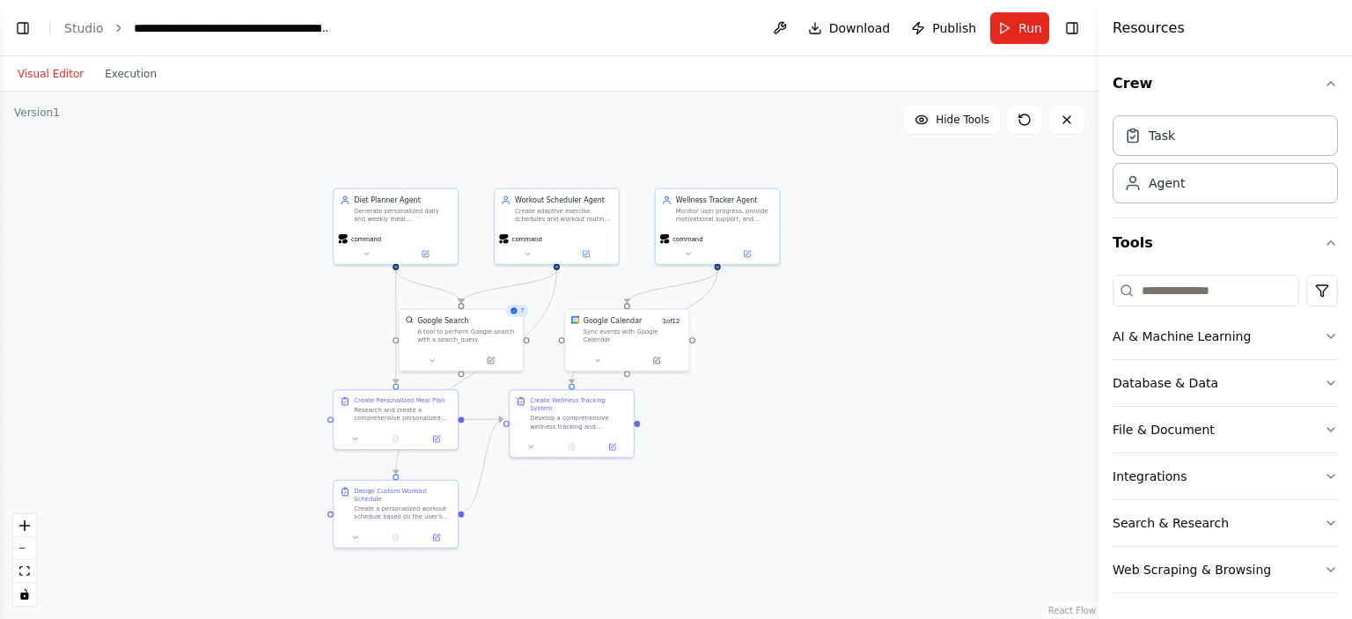
drag, startPoint x: 181, startPoint y: 151, endPoint x: 417, endPoint y: 155, distance: 236.0
click at [417, 155] on div ".deletable-edge-delete-btn { width: 20px; height: 20px; border: 0px solid #ffff…" at bounding box center [549, 355] width 1099 height 527
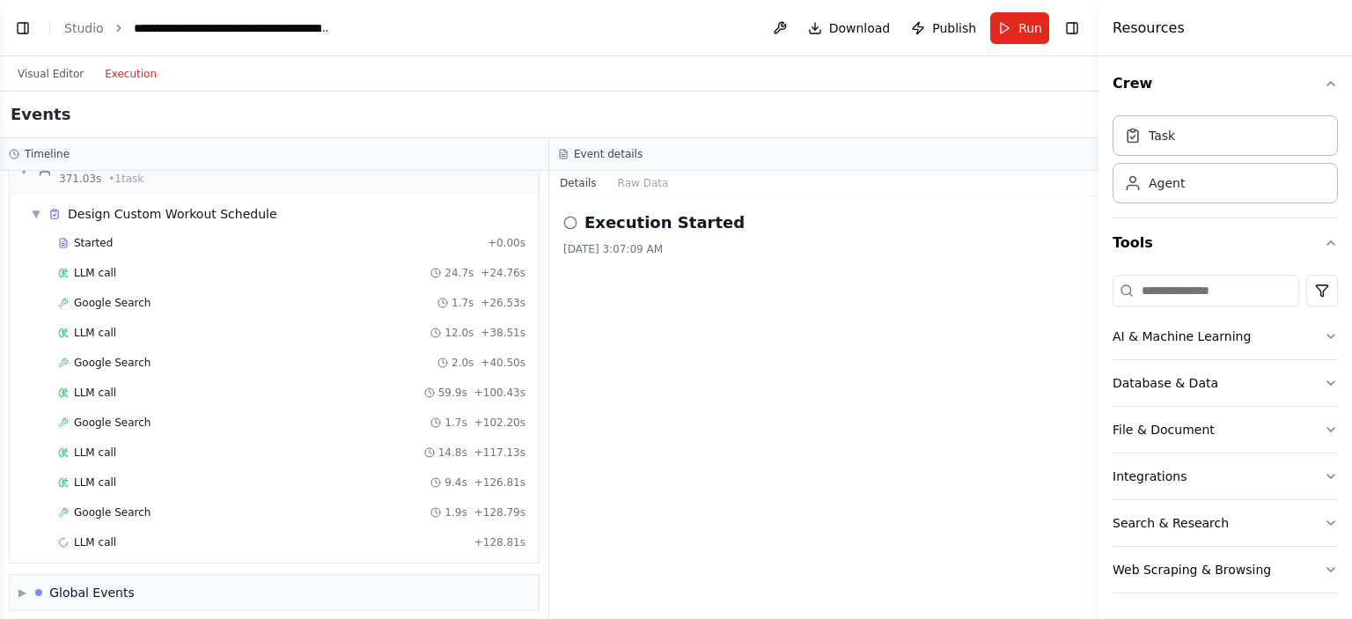
click at [114, 77] on button "Execution" at bounding box center [130, 73] width 73 height 21
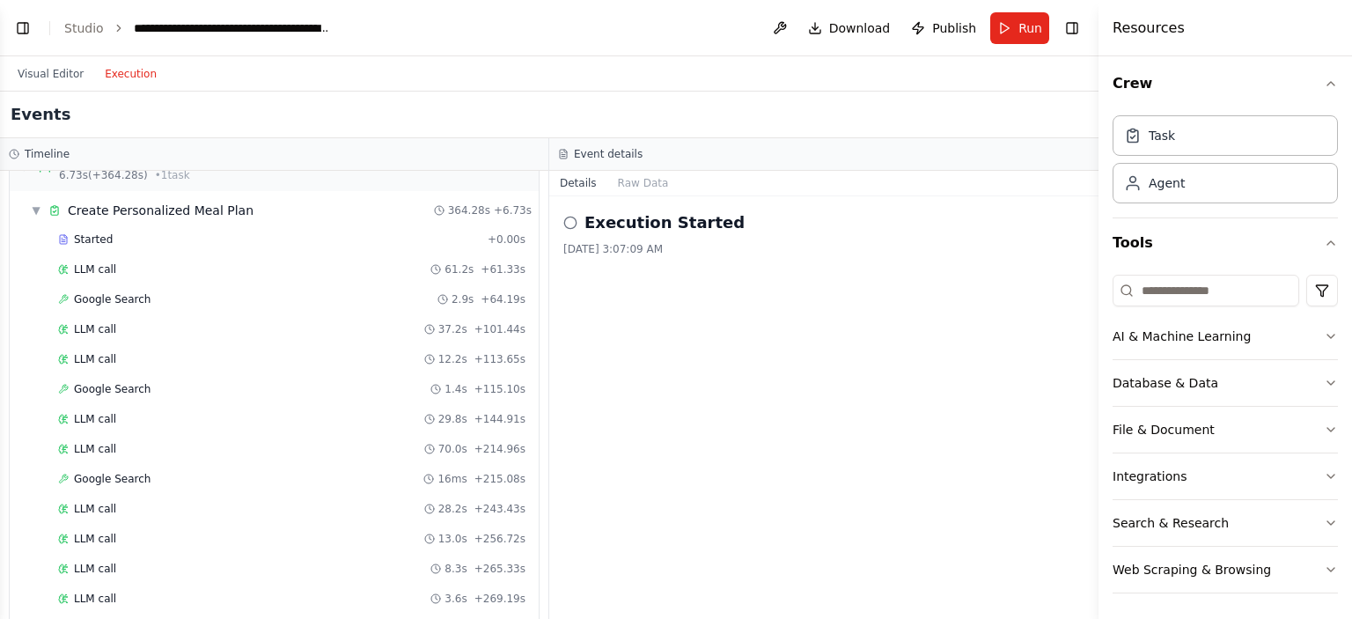
scroll to position [37, 0]
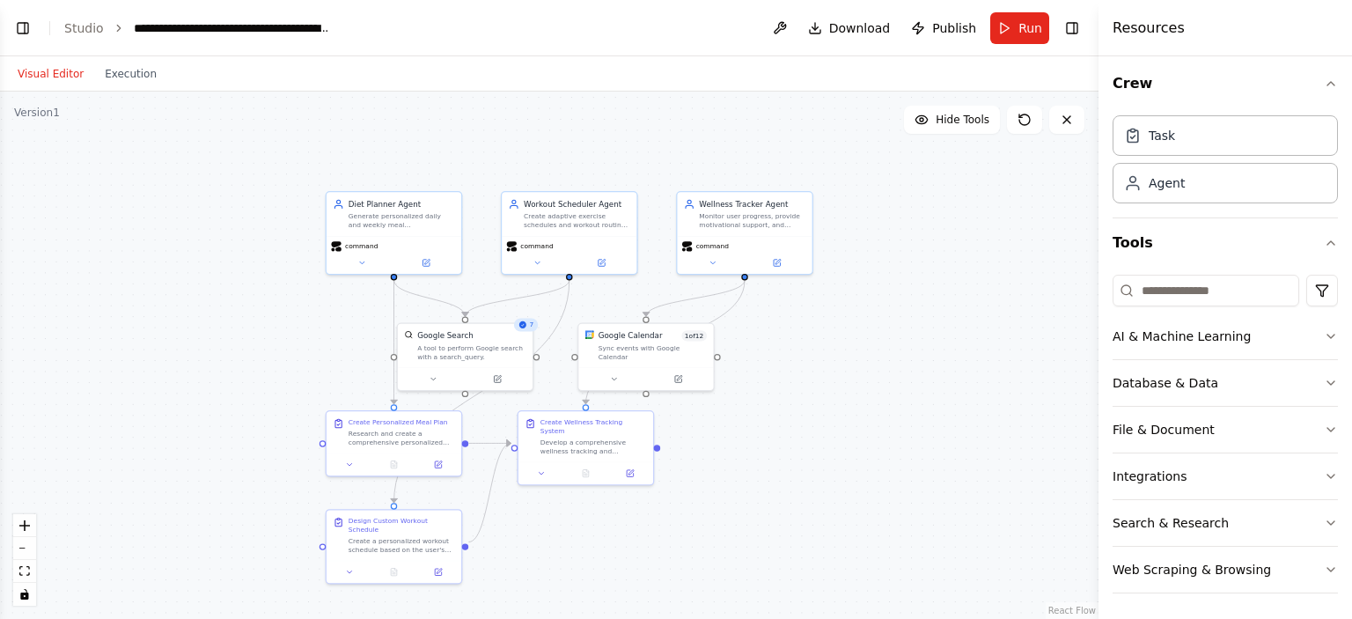
click at [57, 73] on button "Visual Editor" at bounding box center [50, 73] width 87 height 21
click at [429, 261] on icon at bounding box center [426, 260] width 6 height 6
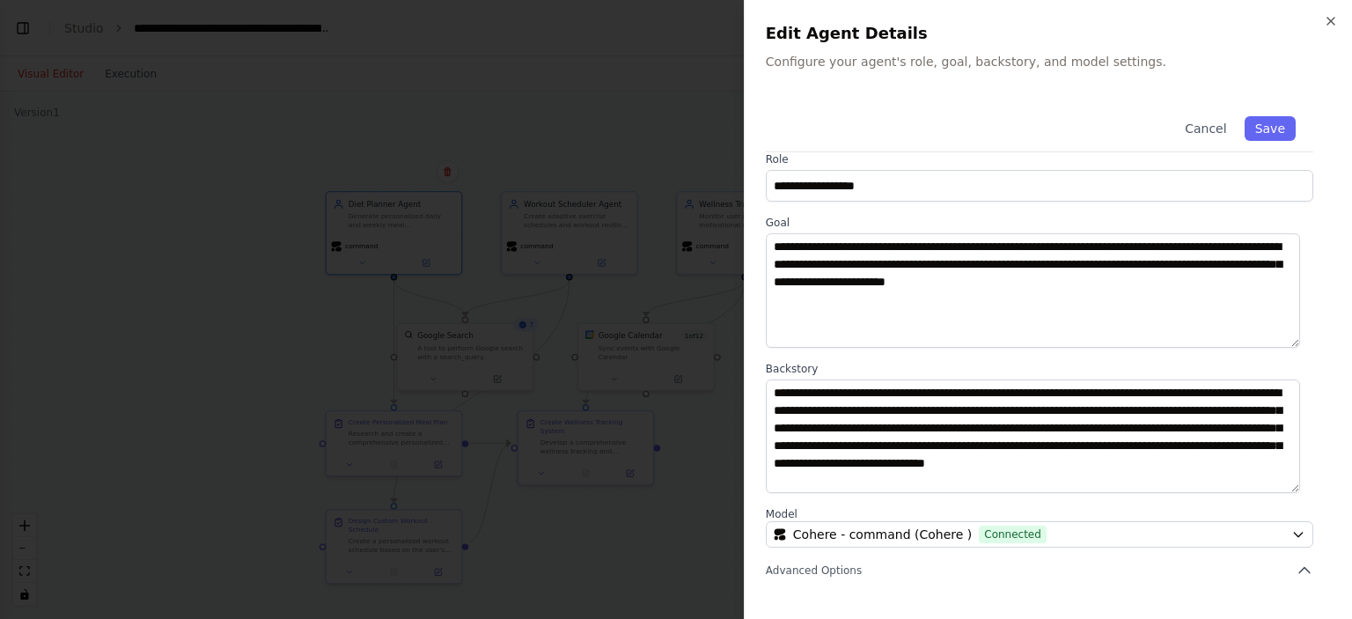
scroll to position [0, 0]
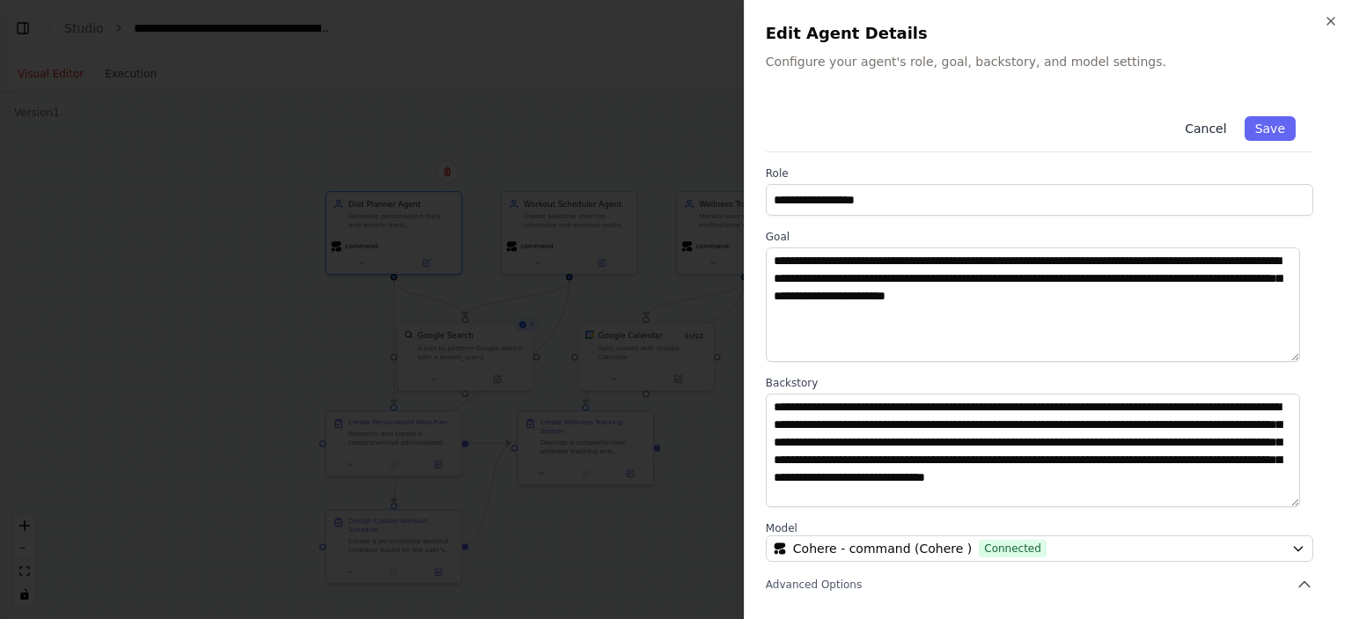
click at [1188, 133] on button "Cancel" at bounding box center [1205, 128] width 63 height 25
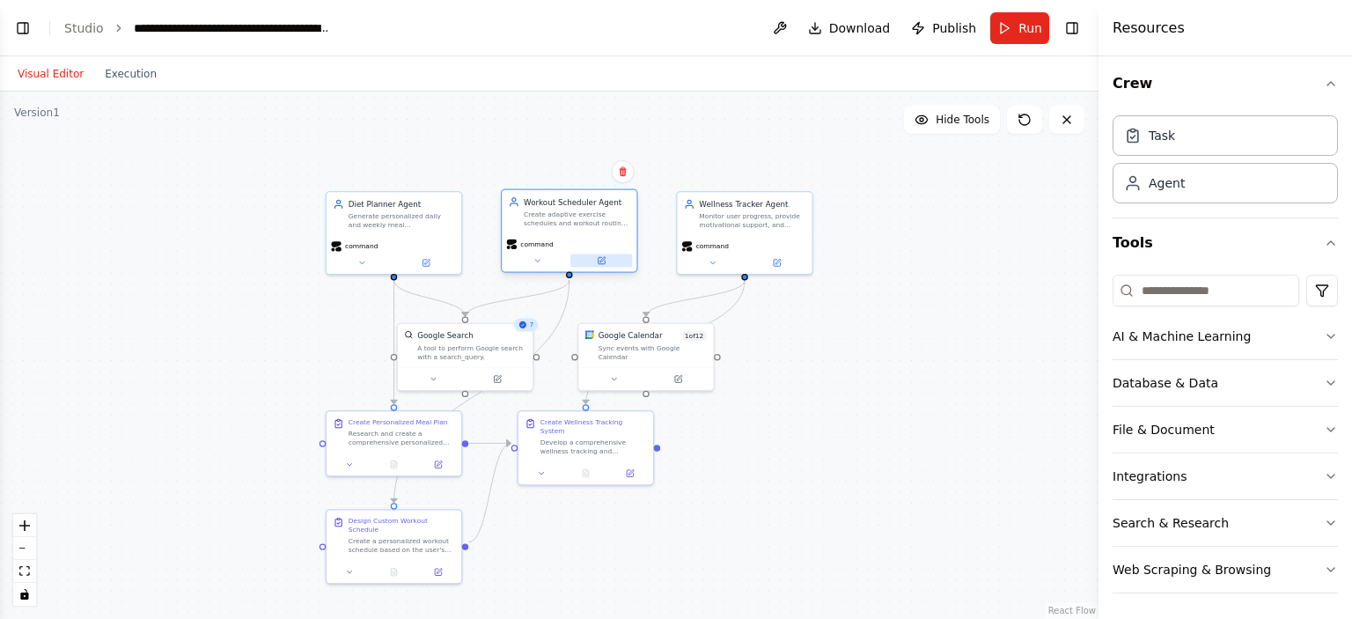
click at [602, 264] on icon at bounding box center [601, 260] width 9 height 9
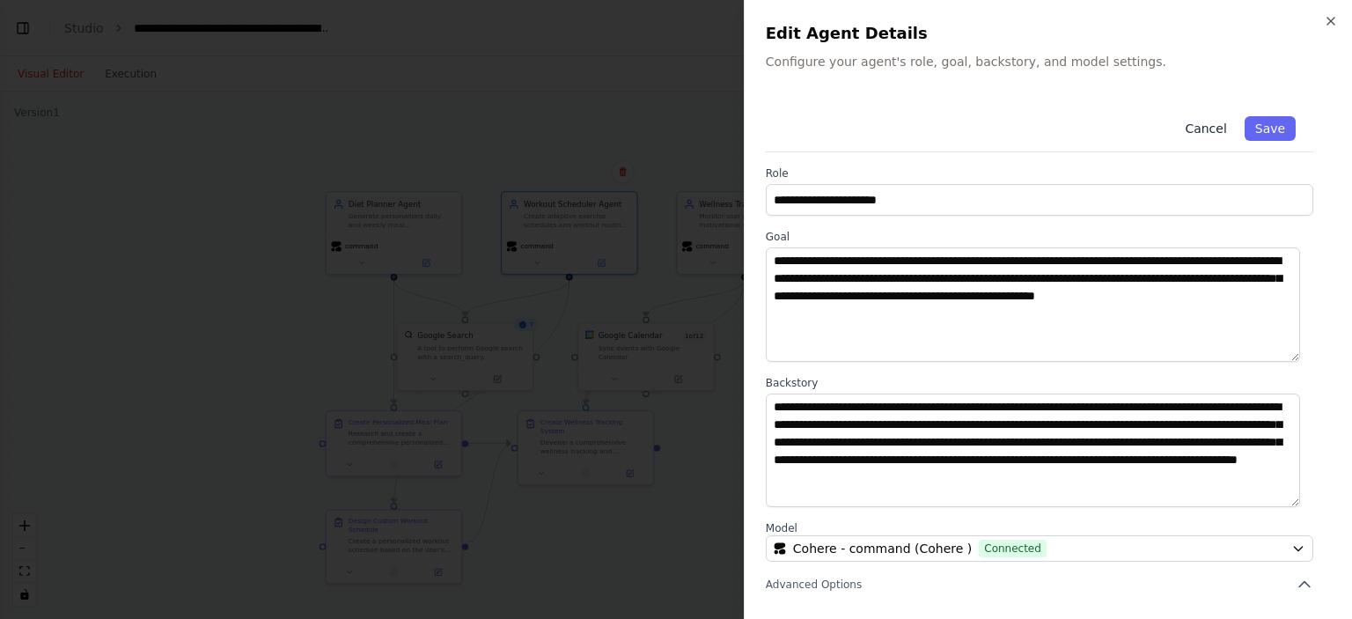
click at [1189, 129] on button "Cancel" at bounding box center [1205, 128] width 63 height 25
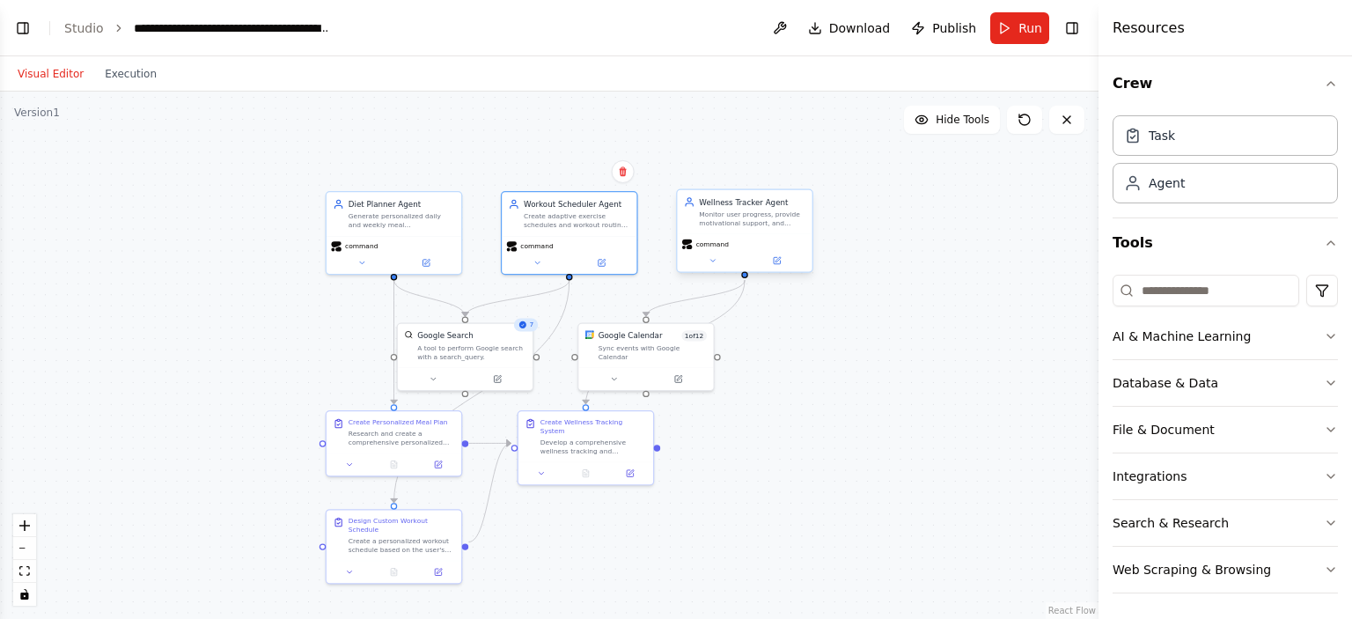
click at [745, 226] on div "Monitor user progress, provide motivational support, and create comprehensive w…" at bounding box center [752, 219] width 107 height 18
click at [774, 257] on icon at bounding box center [777, 260] width 6 height 6
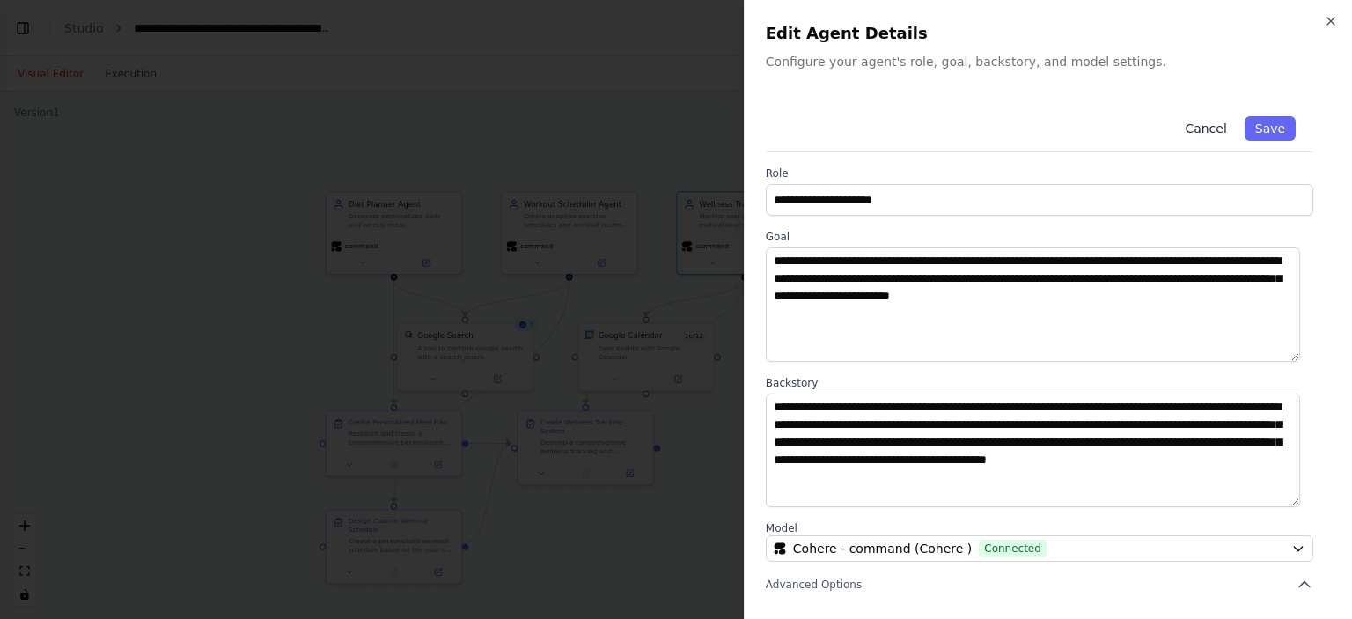
click at [1196, 130] on button "Cancel" at bounding box center [1205, 128] width 63 height 25
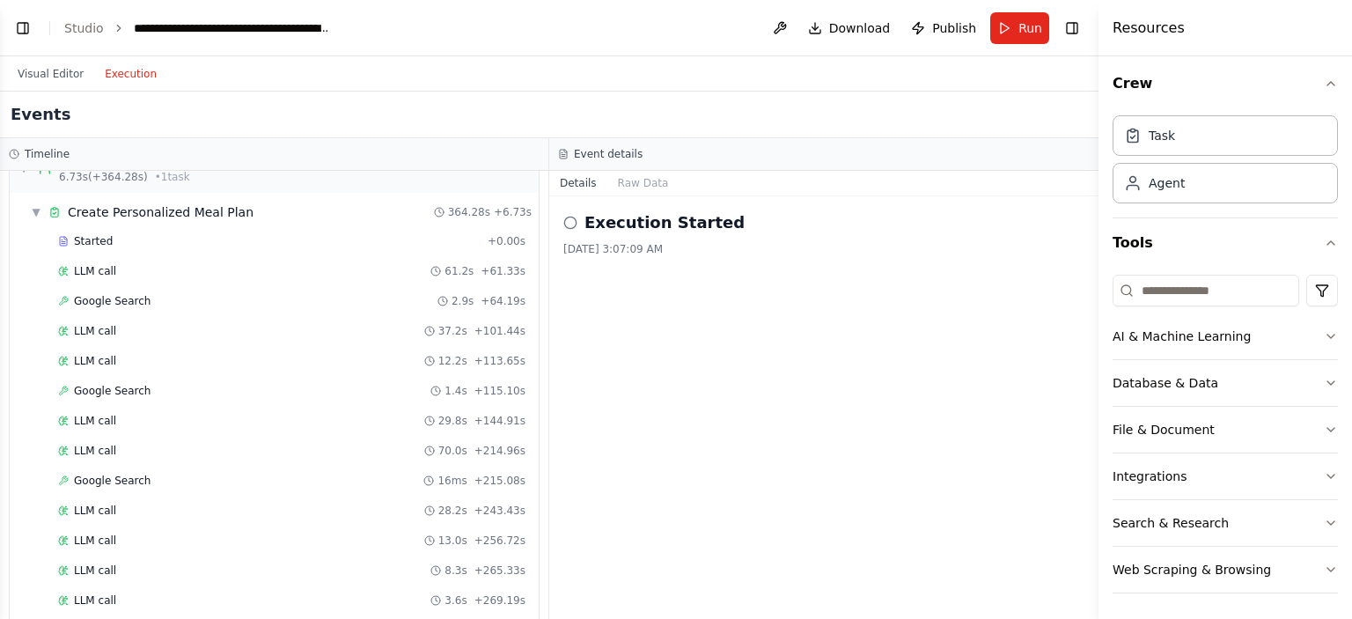
click at [129, 84] on button "Execution" at bounding box center [130, 73] width 73 height 21
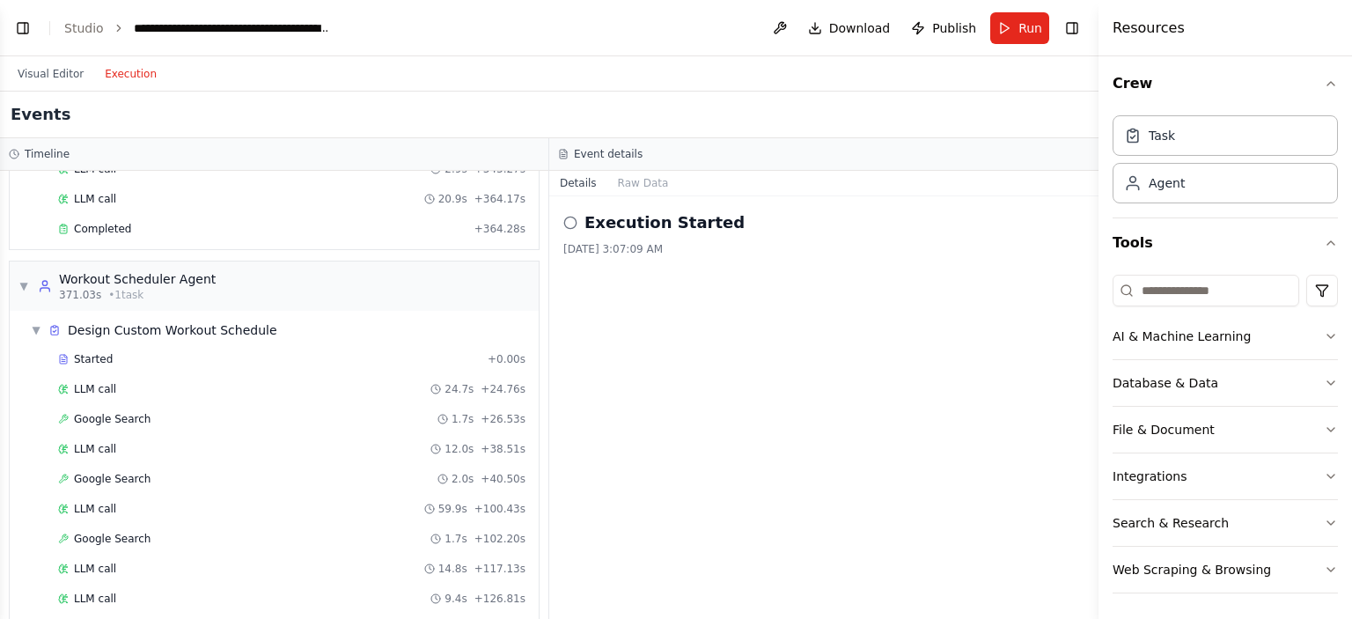
scroll to position [644, 0]
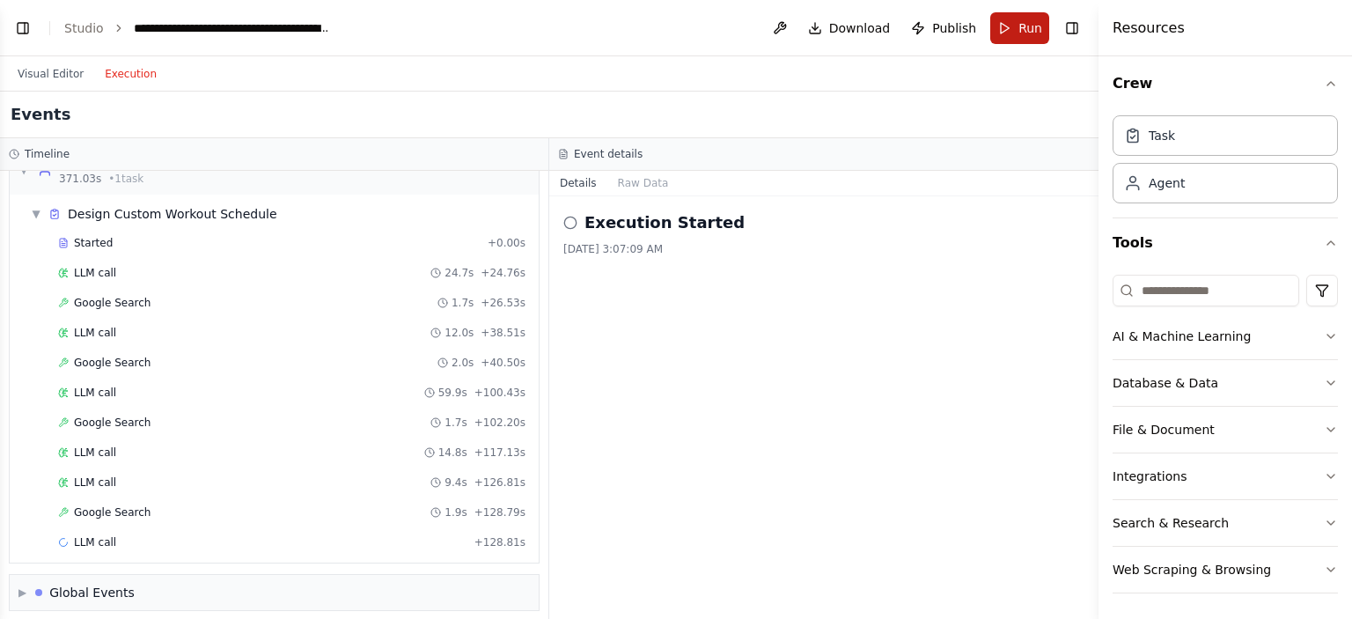
click at [1009, 24] on button "Run" at bounding box center [1019, 28] width 59 height 32
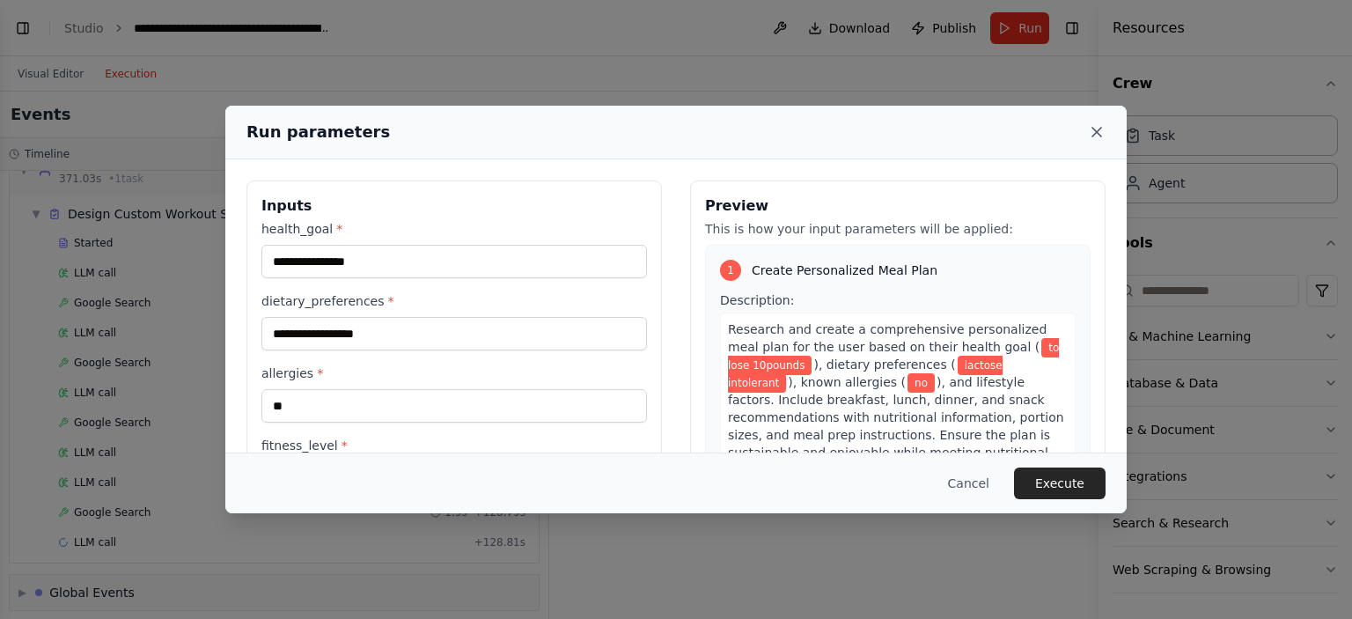
click at [1092, 129] on icon at bounding box center [1097, 132] width 18 height 18
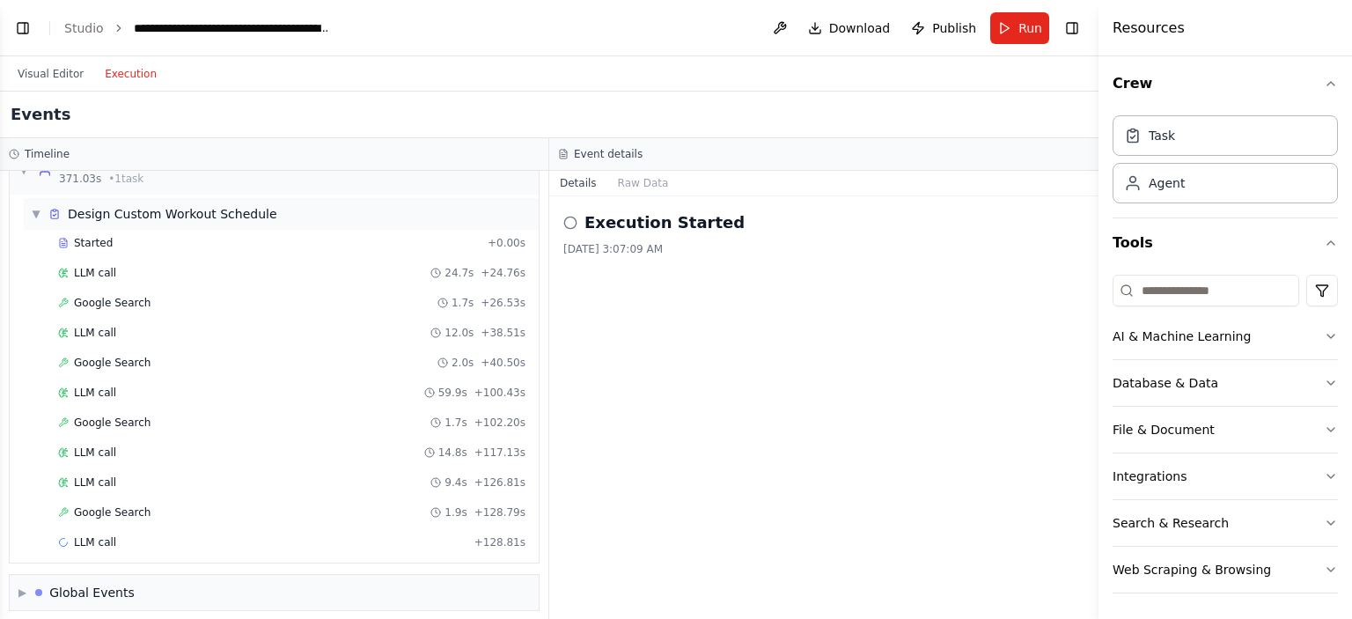
click at [35, 207] on span "▼" at bounding box center [36, 214] width 11 height 14
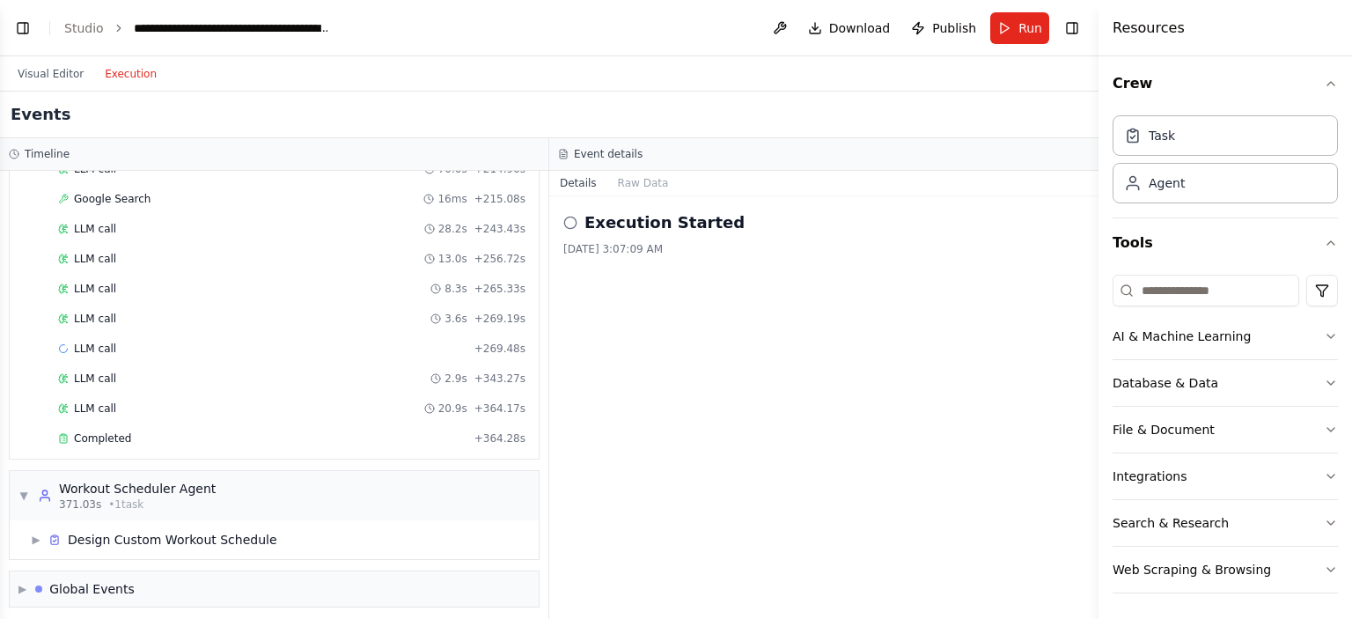
drag, startPoint x: 35, startPoint y: 203, endPoint x: 39, endPoint y: 173, distance: 30.1
click at [39, 173] on div "Started + 0.00s LLM call 61.2s + 61.33s Google Search 2.9s + 64.19s LLM call 37…" at bounding box center [281, 200] width 515 height 509
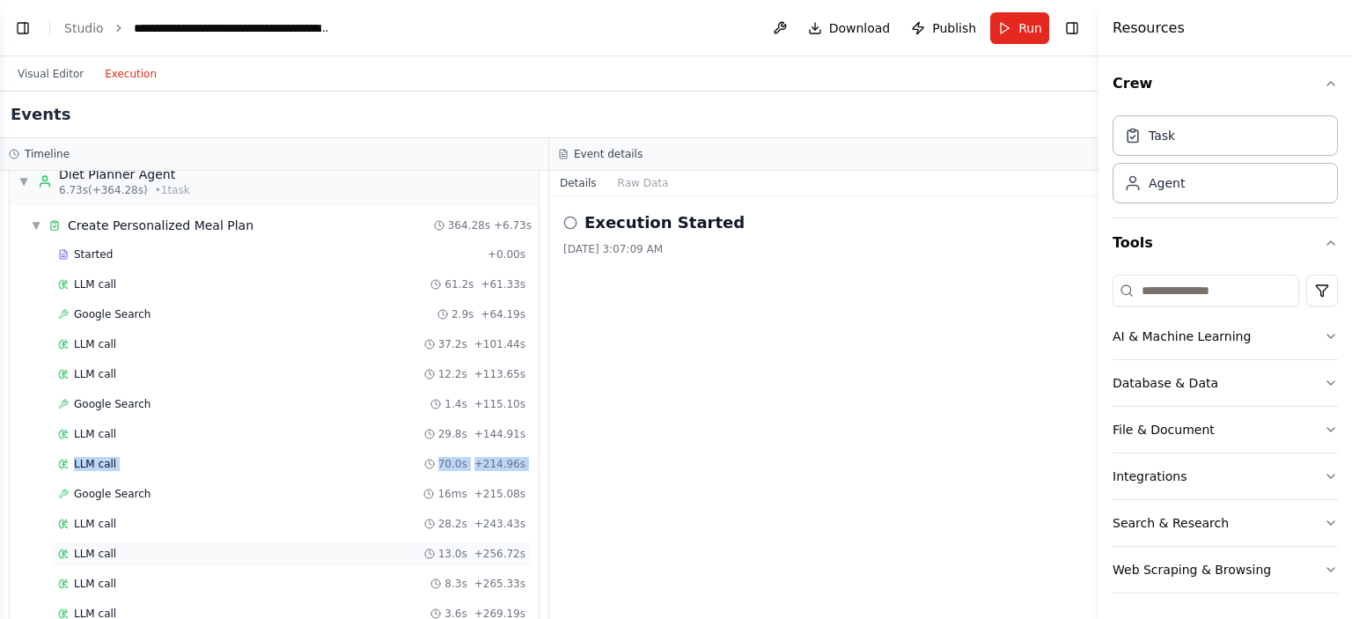
scroll to position [22, 0]
click at [35, 227] on span "▼" at bounding box center [36, 227] width 11 height 14
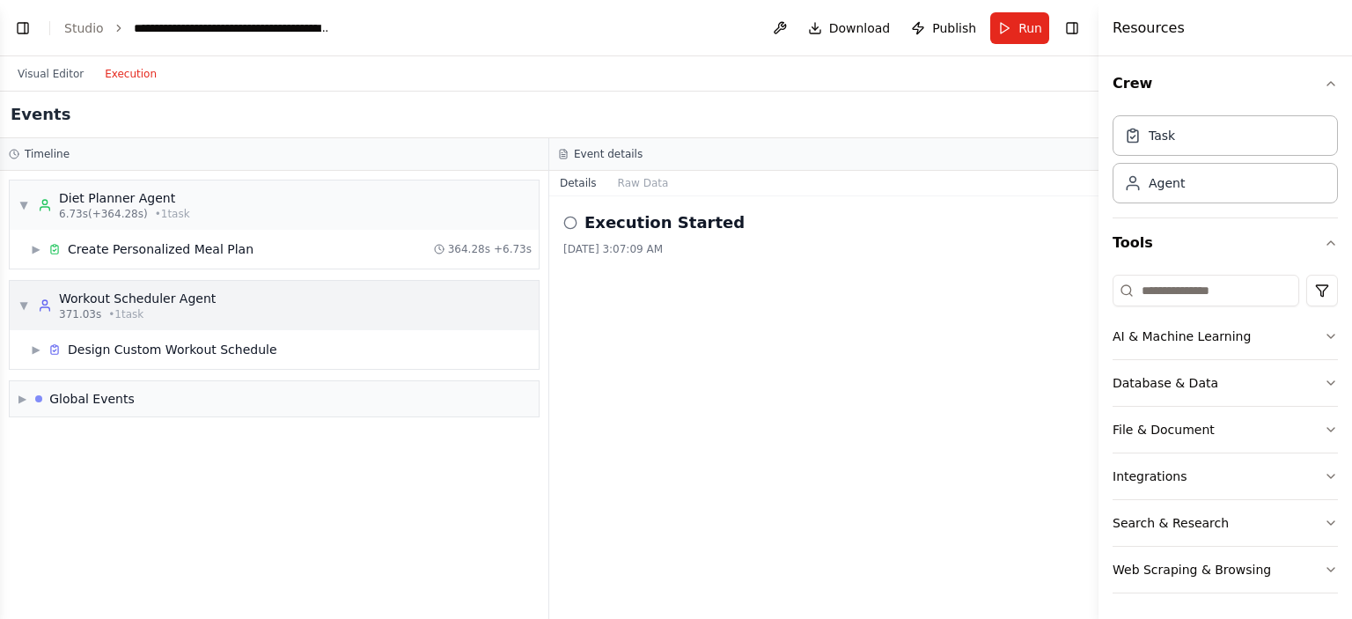
click at [21, 306] on span "▼" at bounding box center [23, 305] width 11 height 14
click at [21, 304] on span "▶" at bounding box center [23, 305] width 11 height 14
click at [31, 351] on span "▶" at bounding box center [36, 349] width 11 height 14
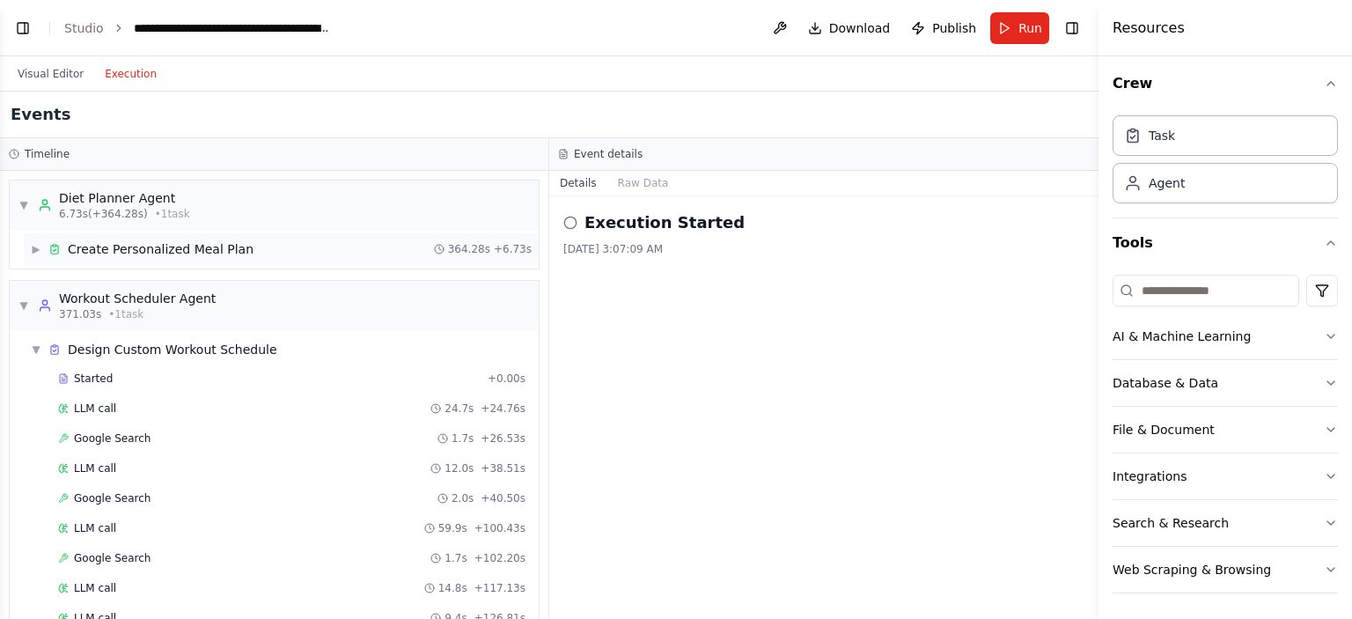
click at [38, 247] on span "▶" at bounding box center [36, 249] width 11 height 14
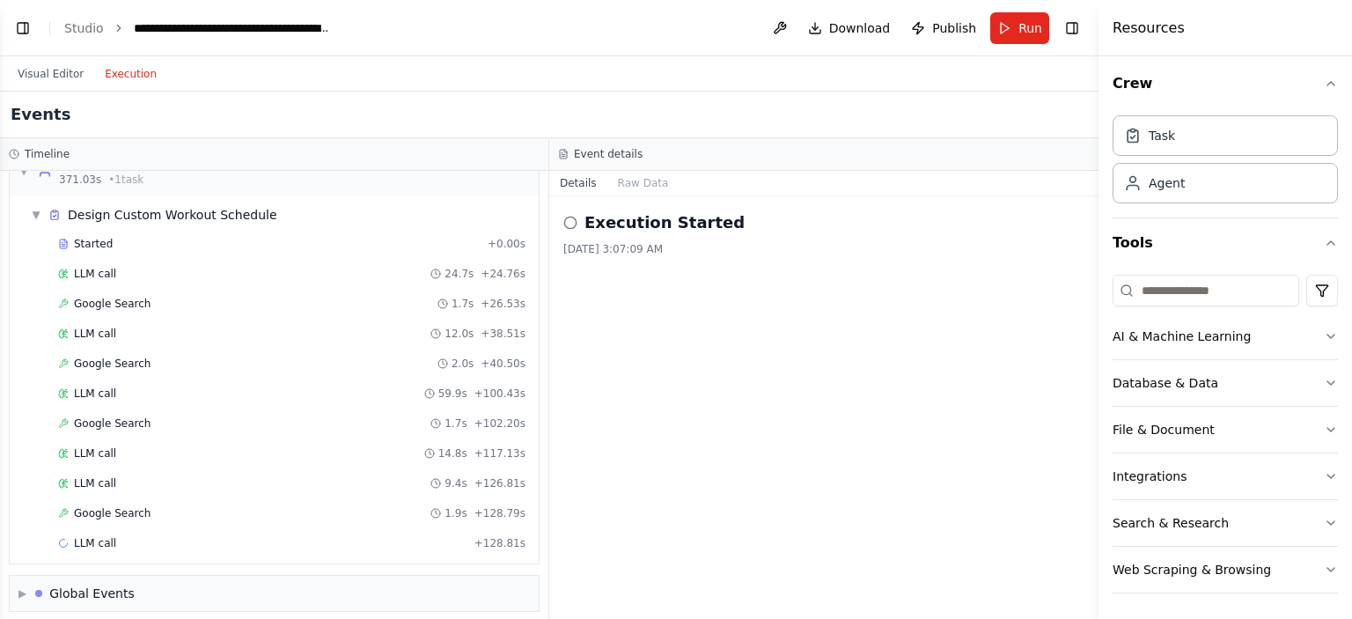
scroll to position [644, 0]
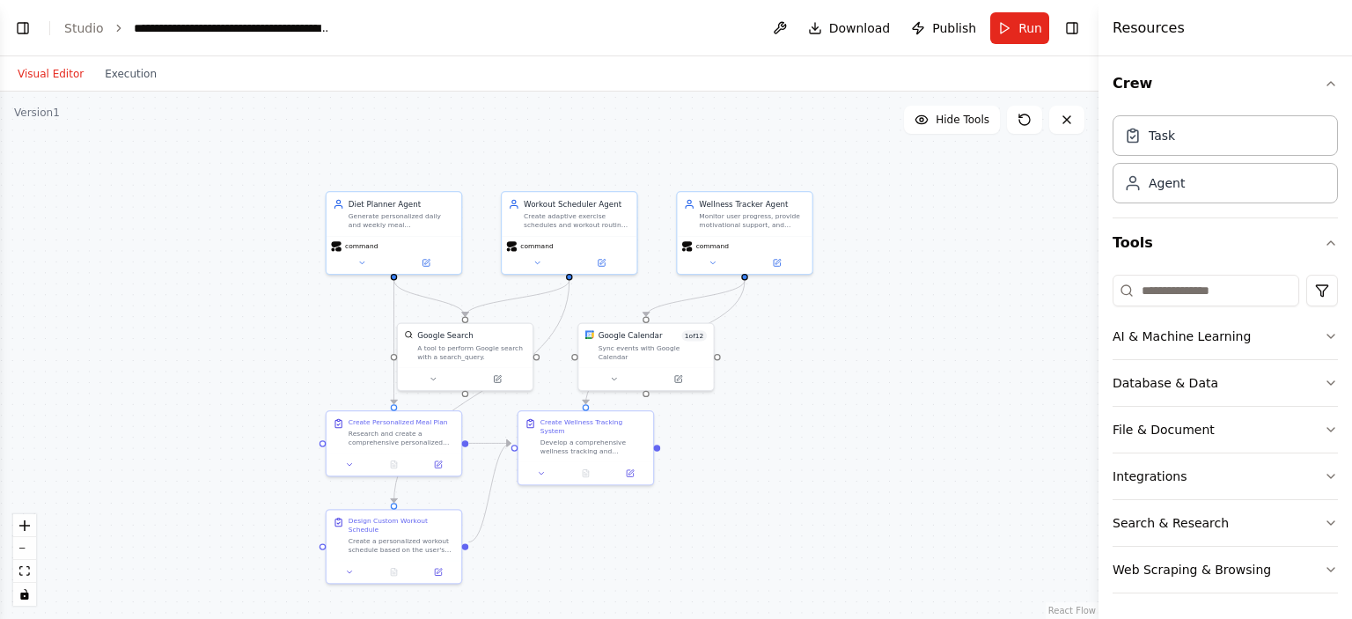
click at [43, 70] on button "Visual Editor" at bounding box center [50, 73] width 87 height 21
click at [686, 378] on div at bounding box center [645, 376] width 135 height 23
click at [680, 373] on icon at bounding box center [678, 376] width 6 height 6
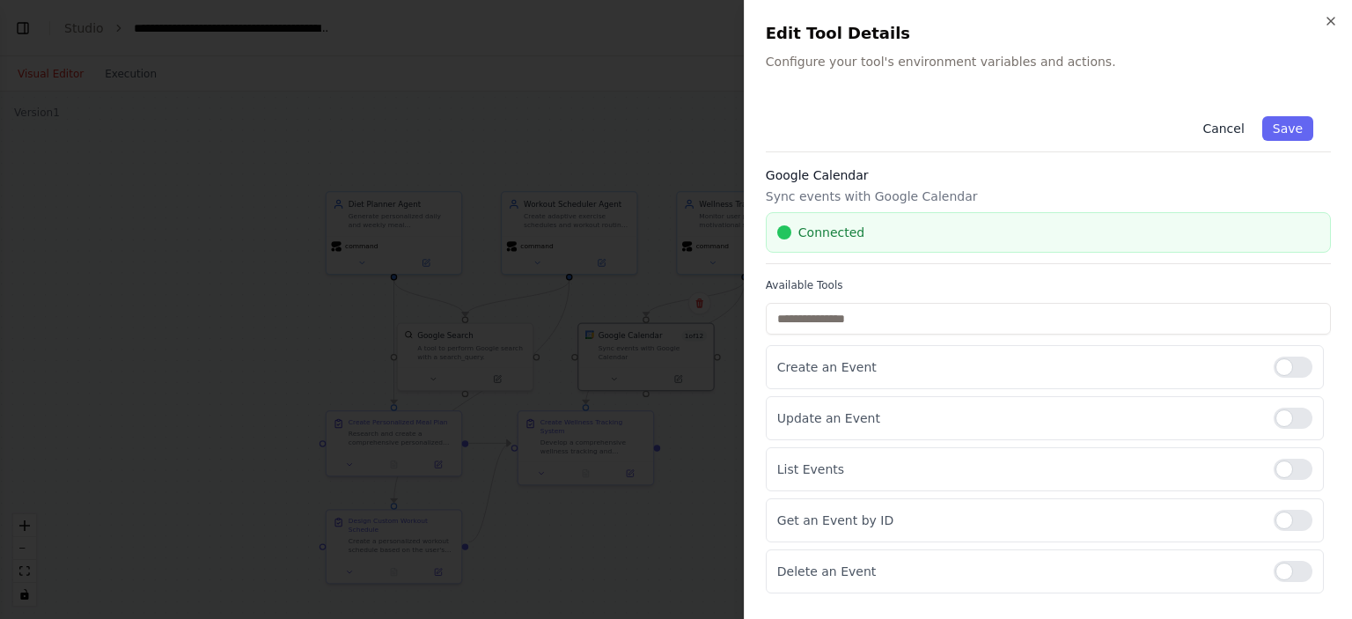
click at [1209, 129] on button "Cancel" at bounding box center [1223, 128] width 63 height 25
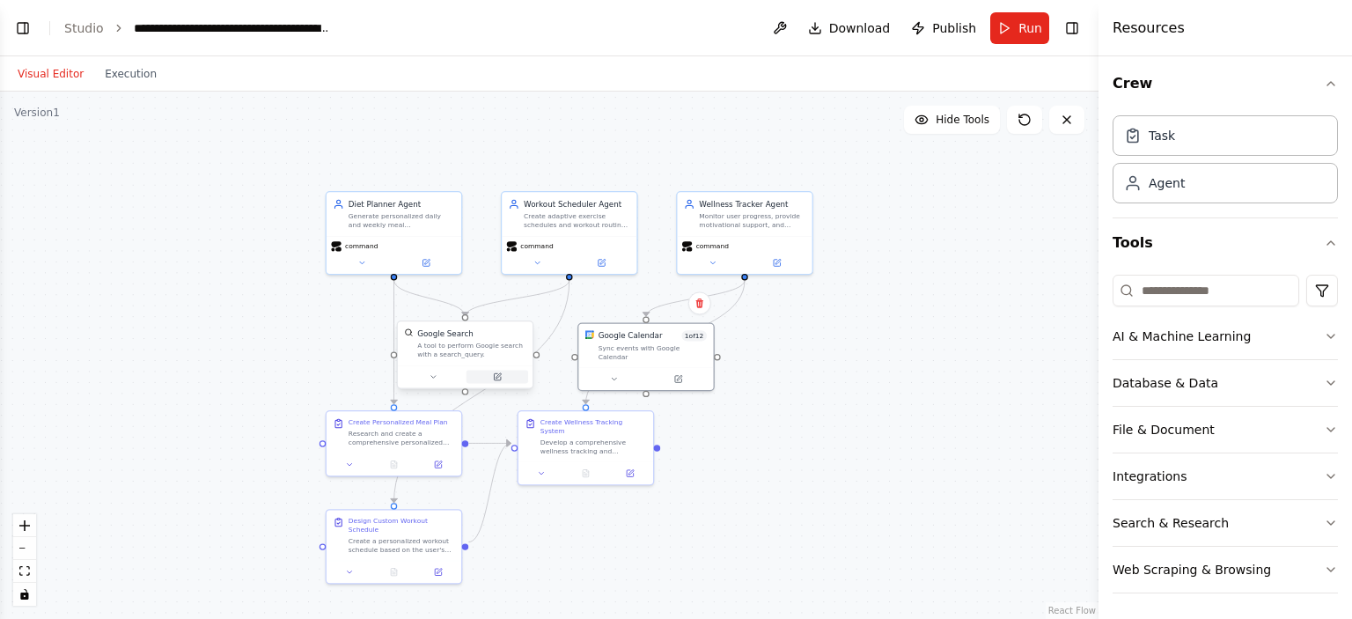
click at [497, 372] on icon at bounding box center [497, 376] width 9 height 9
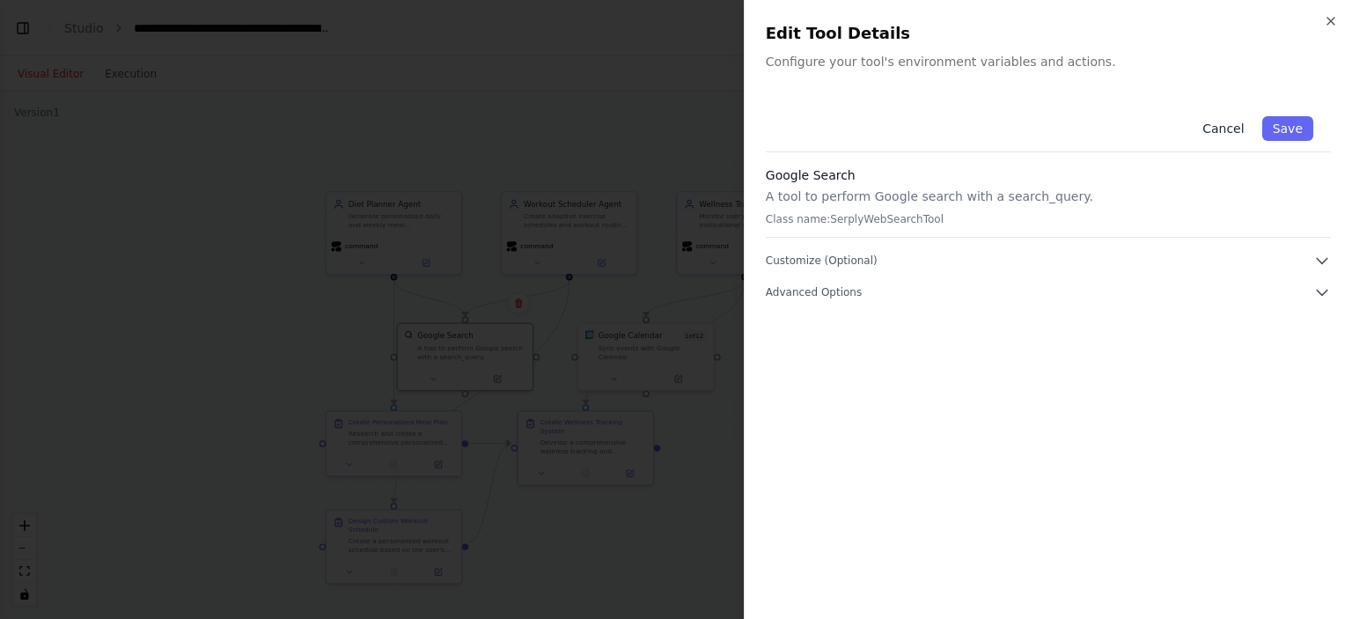
click at [1217, 125] on button "Cancel" at bounding box center [1223, 128] width 63 height 25
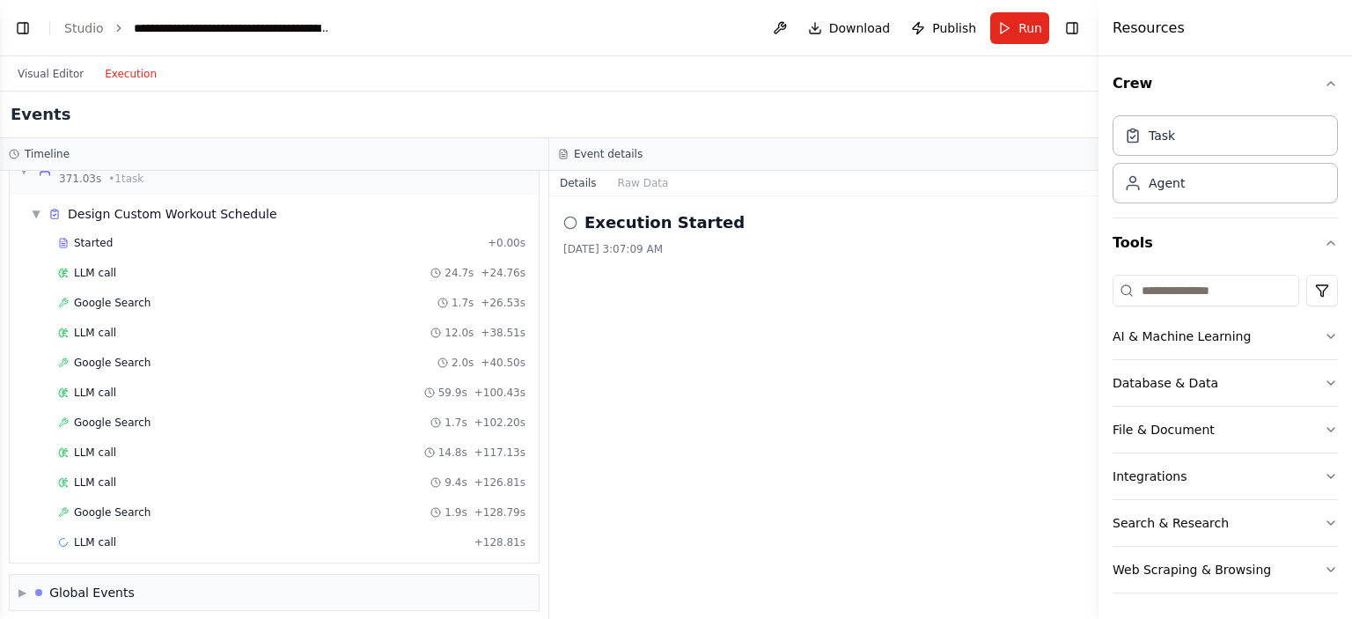
click at [121, 77] on button "Execution" at bounding box center [130, 73] width 73 height 21
click at [694, 23] on header "**********" at bounding box center [549, 28] width 1099 height 56
click at [1012, 27] on button "Run" at bounding box center [1019, 28] width 59 height 32
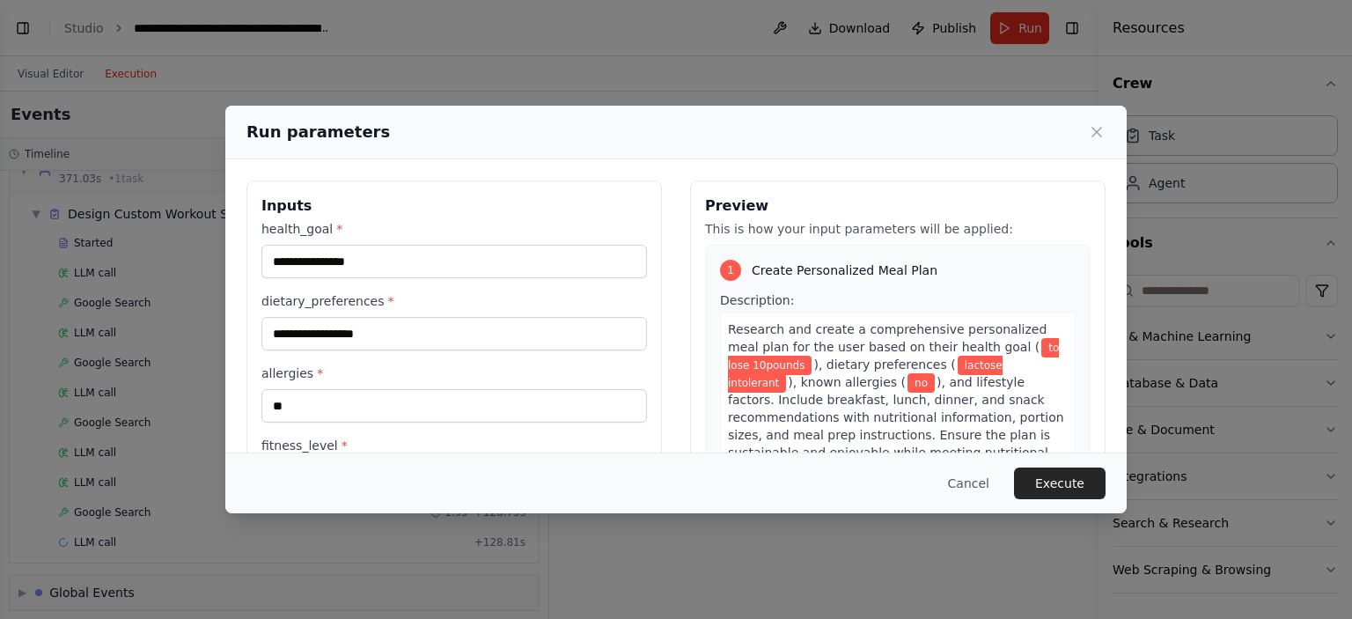
click at [707, 59] on div "**********" at bounding box center [676, 309] width 1352 height 619
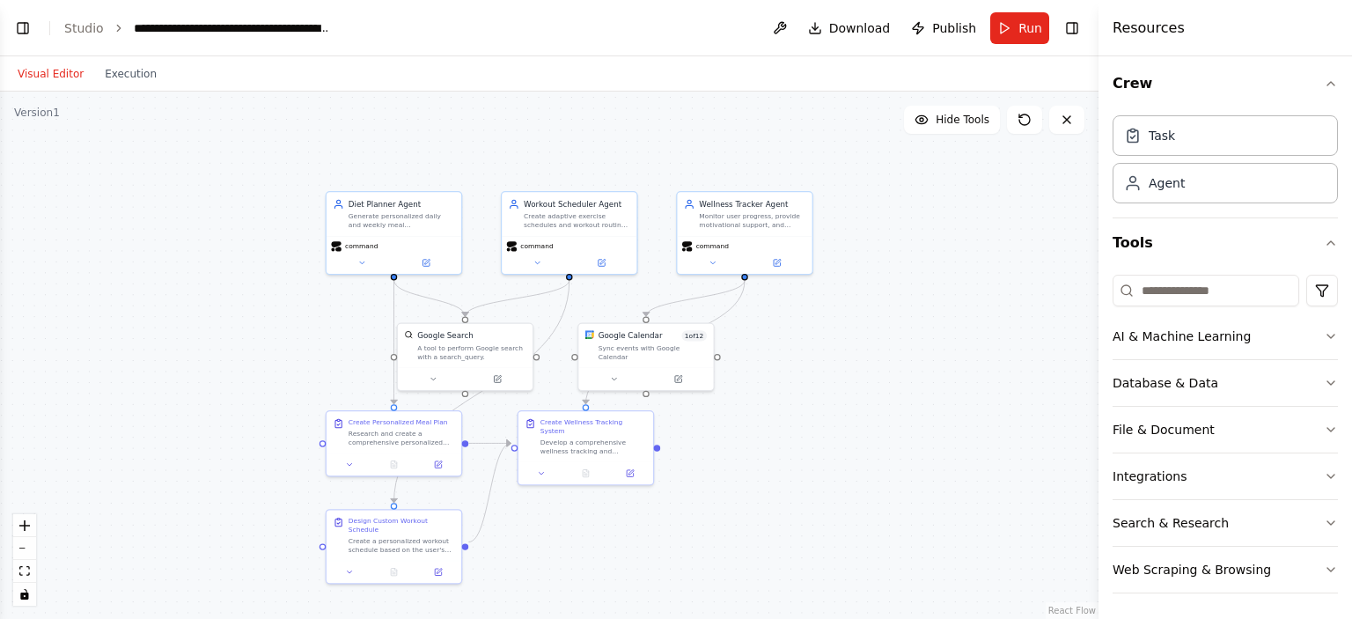
click at [51, 69] on button "Visual Editor" at bounding box center [50, 73] width 87 height 21
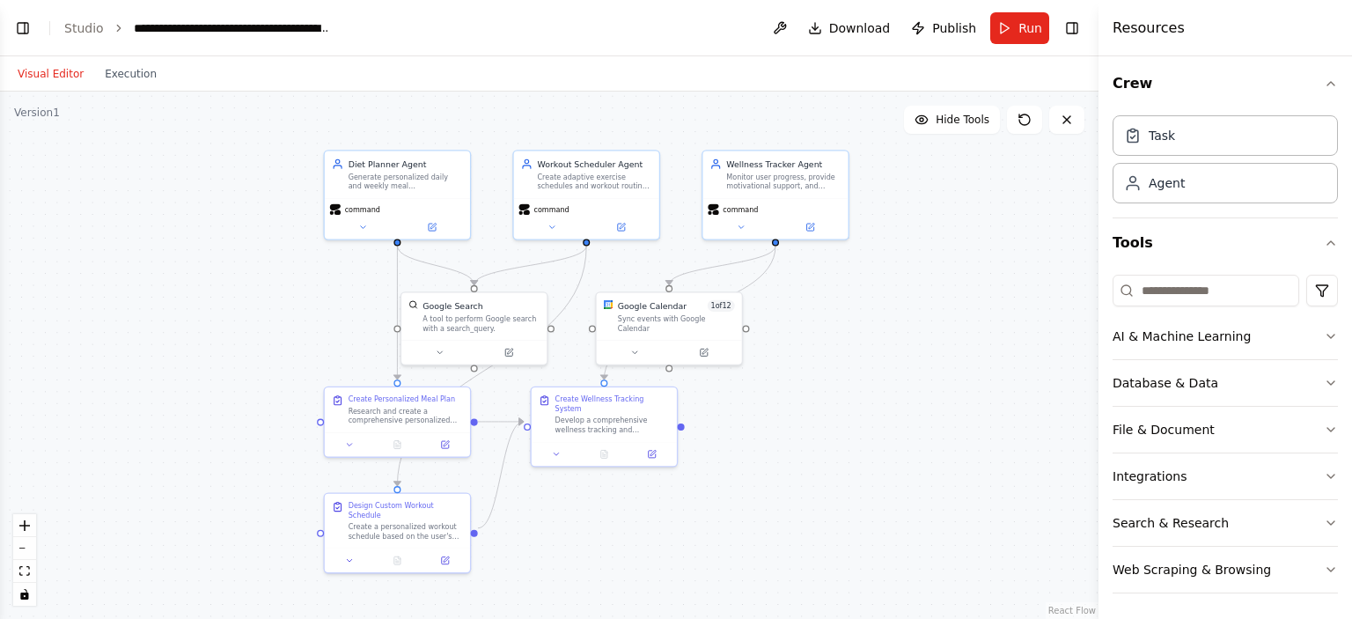
drag, startPoint x: 494, startPoint y: 214, endPoint x: 490, endPoint y: 169, distance: 45.1
click at [490, 169] on div ".deletable-edge-delete-btn { width: 20px; height: 20px; border: 0px solid #ffff…" at bounding box center [549, 355] width 1099 height 527
click at [437, 226] on button at bounding box center [430, 222] width 67 height 14
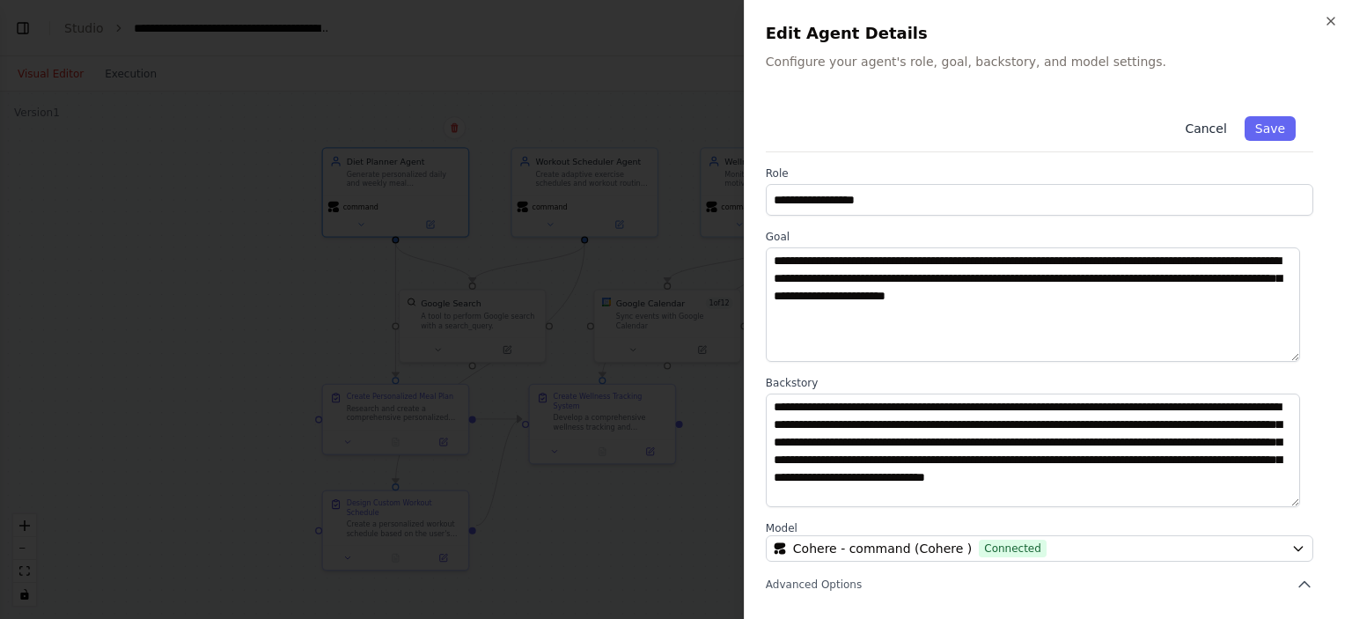
click at [1201, 135] on button "Cancel" at bounding box center [1205, 128] width 63 height 25
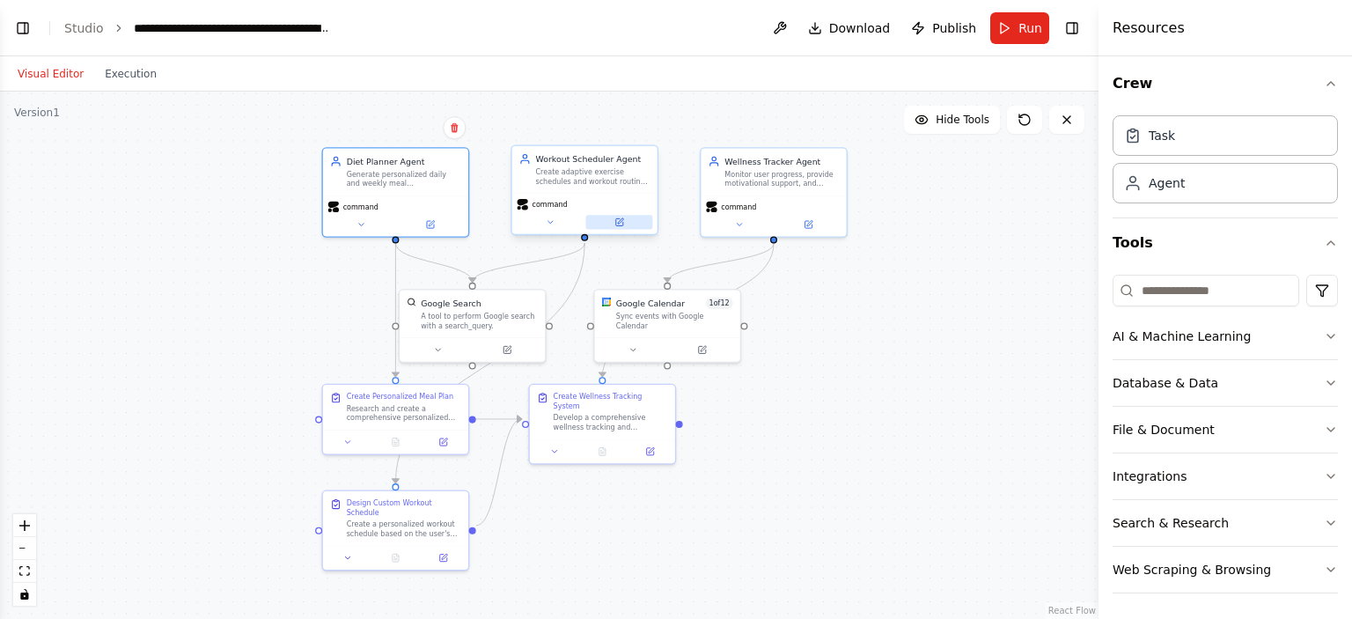
click at [606, 217] on button at bounding box center [619, 222] width 67 height 14
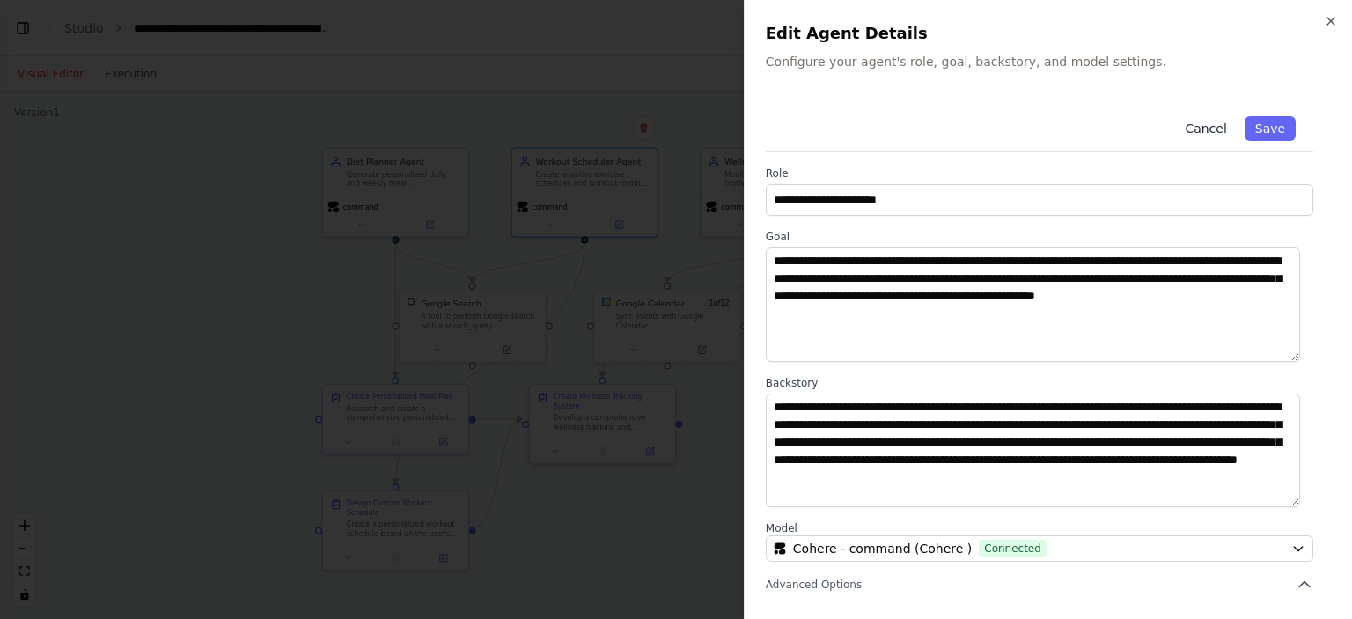
click at [1187, 130] on button "Cancel" at bounding box center [1205, 128] width 63 height 25
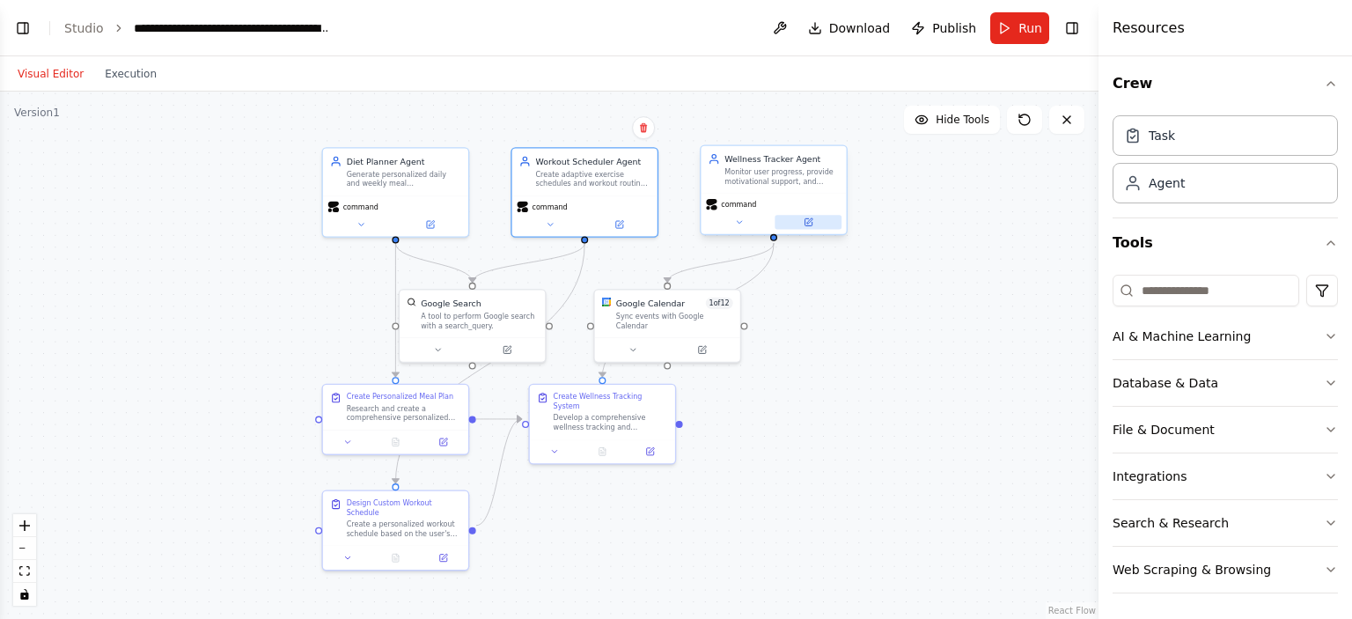
click at [806, 218] on icon at bounding box center [808, 221] width 7 height 7
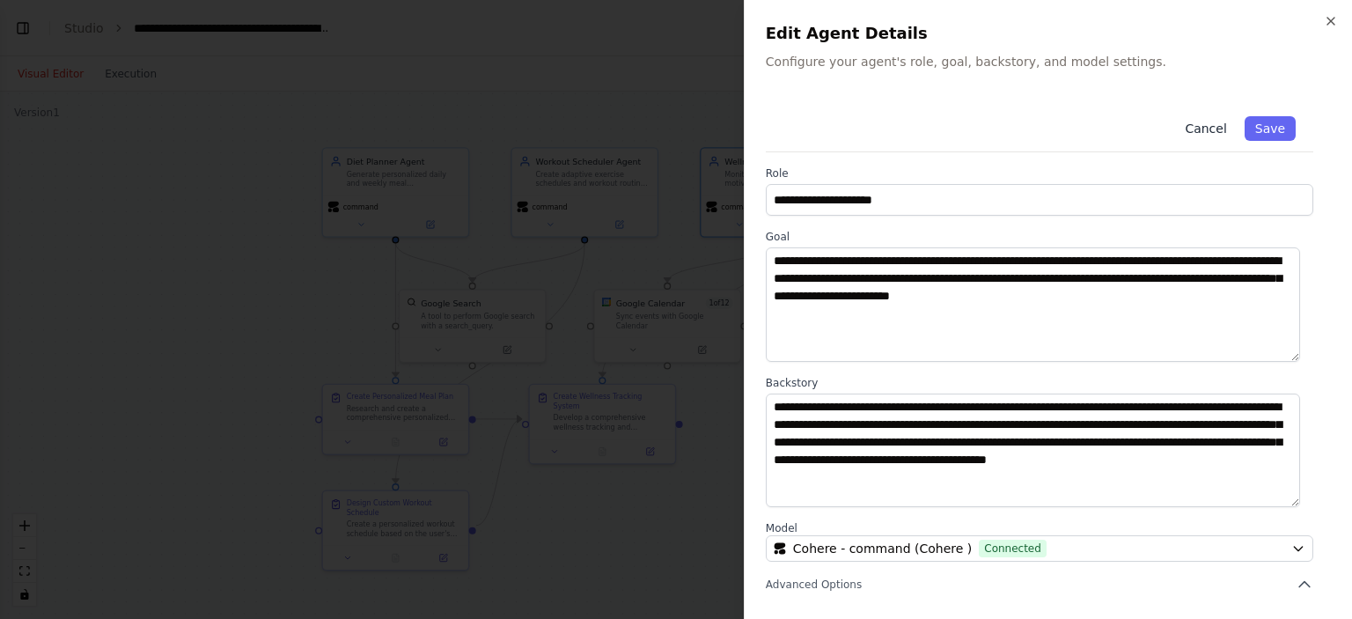
click at [1198, 129] on button "Cancel" at bounding box center [1205, 128] width 63 height 25
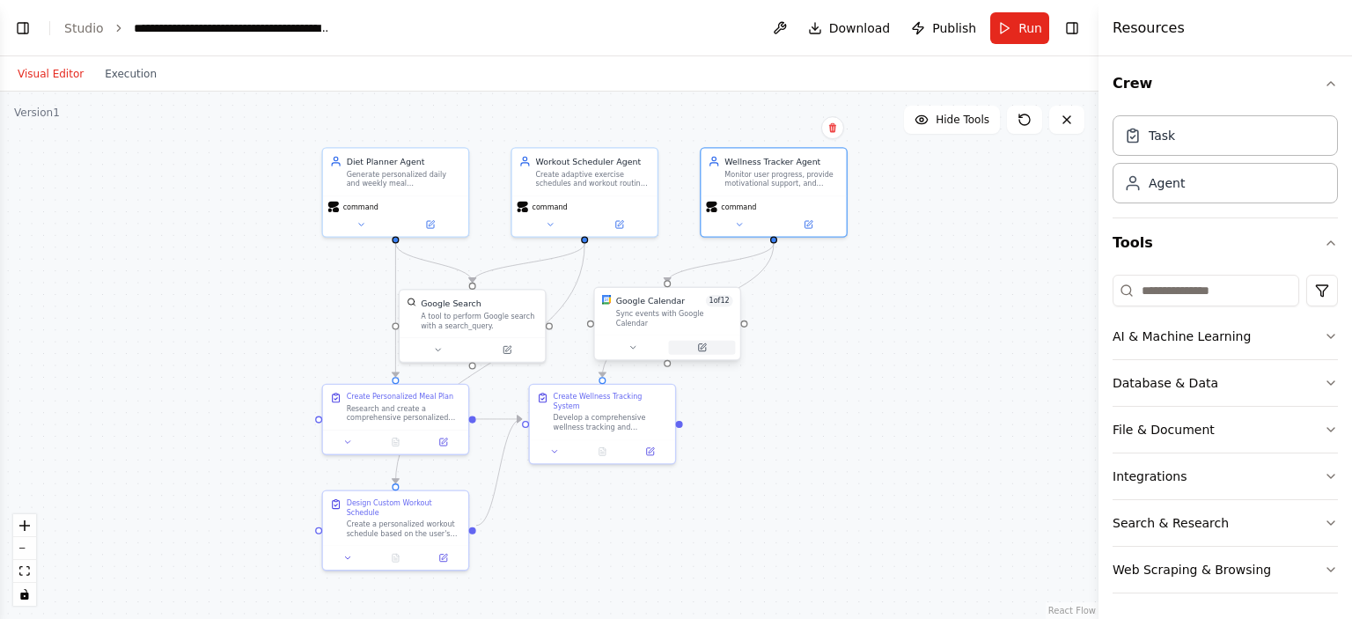
click at [699, 344] on icon at bounding box center [701, 347] width 7 height 7
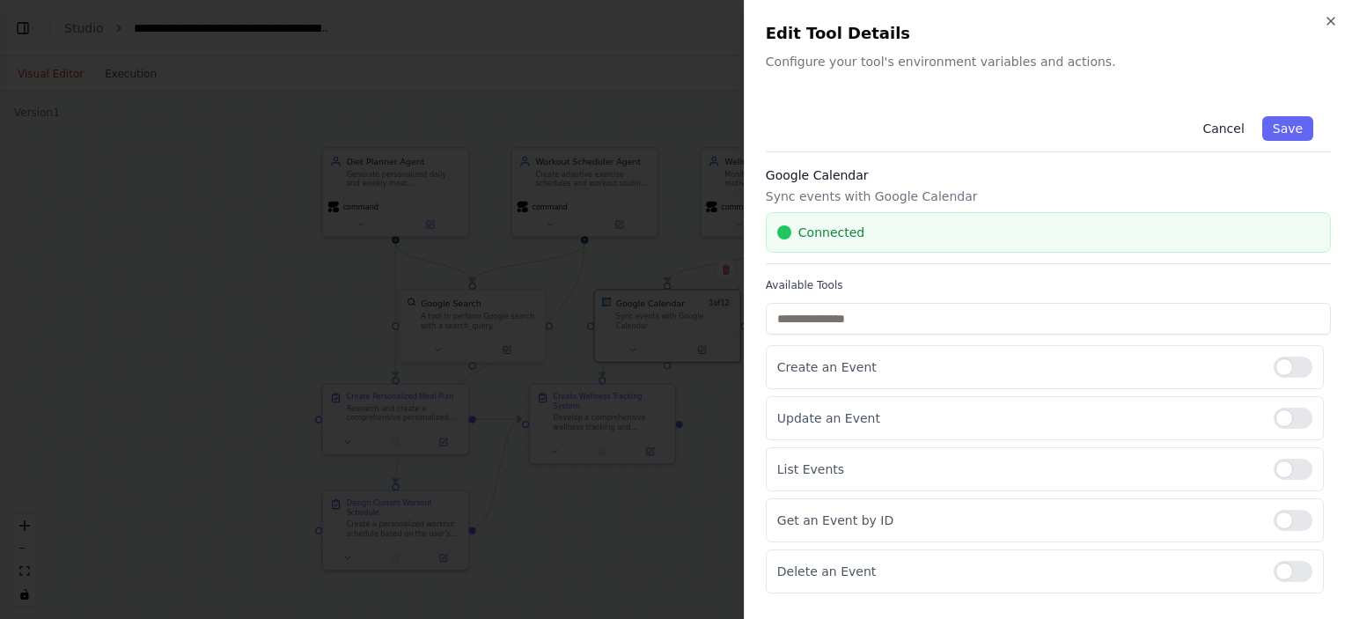
click at [1218, 125] on button "Cancel" at bounding box center [1223, 128] width 63 height 25
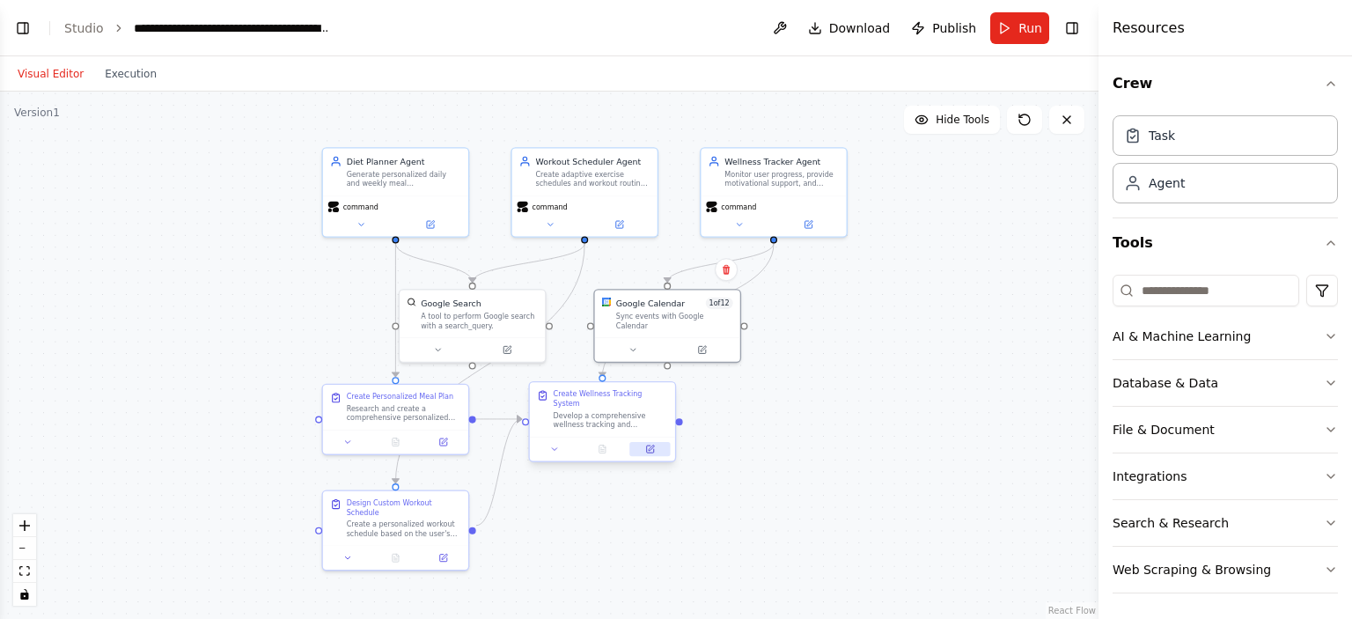
click at [652, 445] on icon at bounding box center [649, 448] width 7 height 7
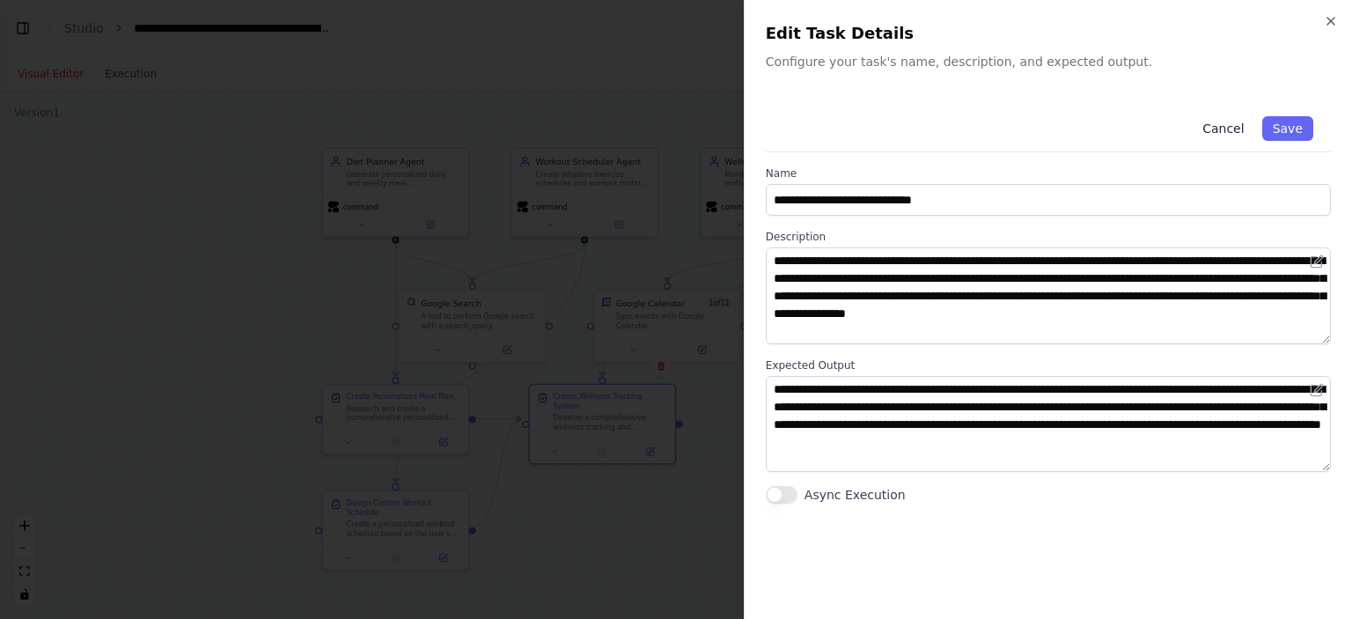
click at [1218, 130] on button "Cancel" at bounding box center [1223, 128] width 63 height 25
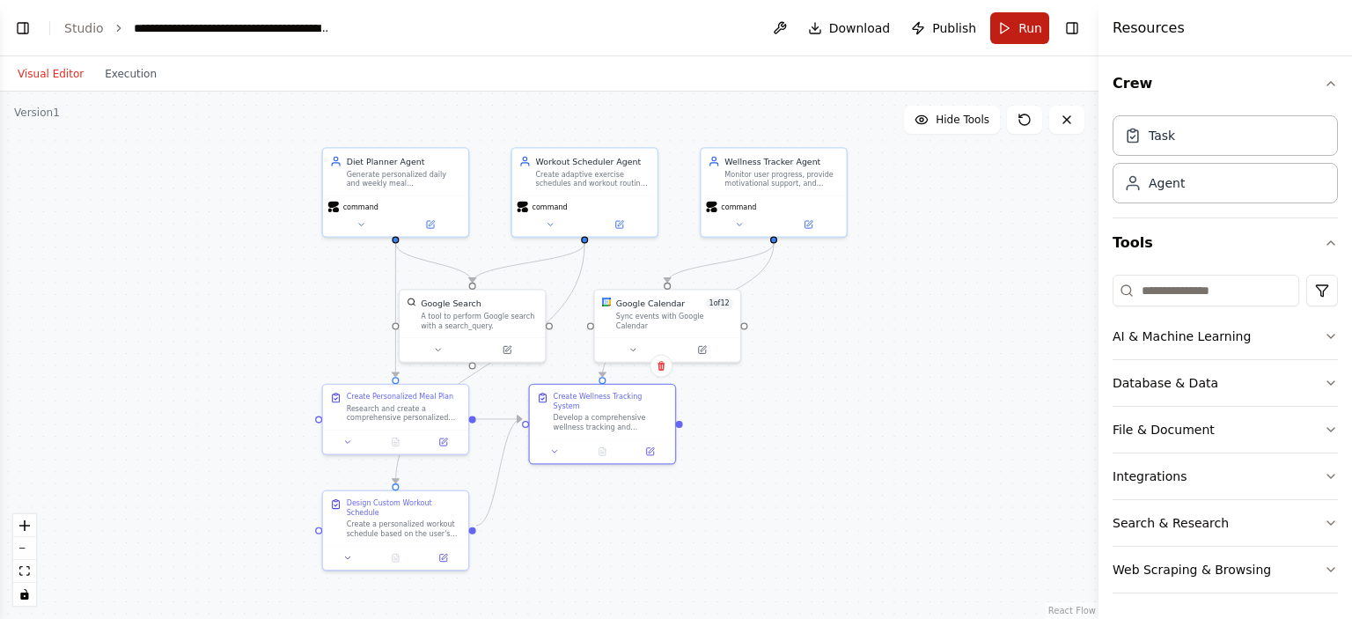
click at [1013, 24] on button "Run" at bounding box center [1019, 28] width 59 height 32
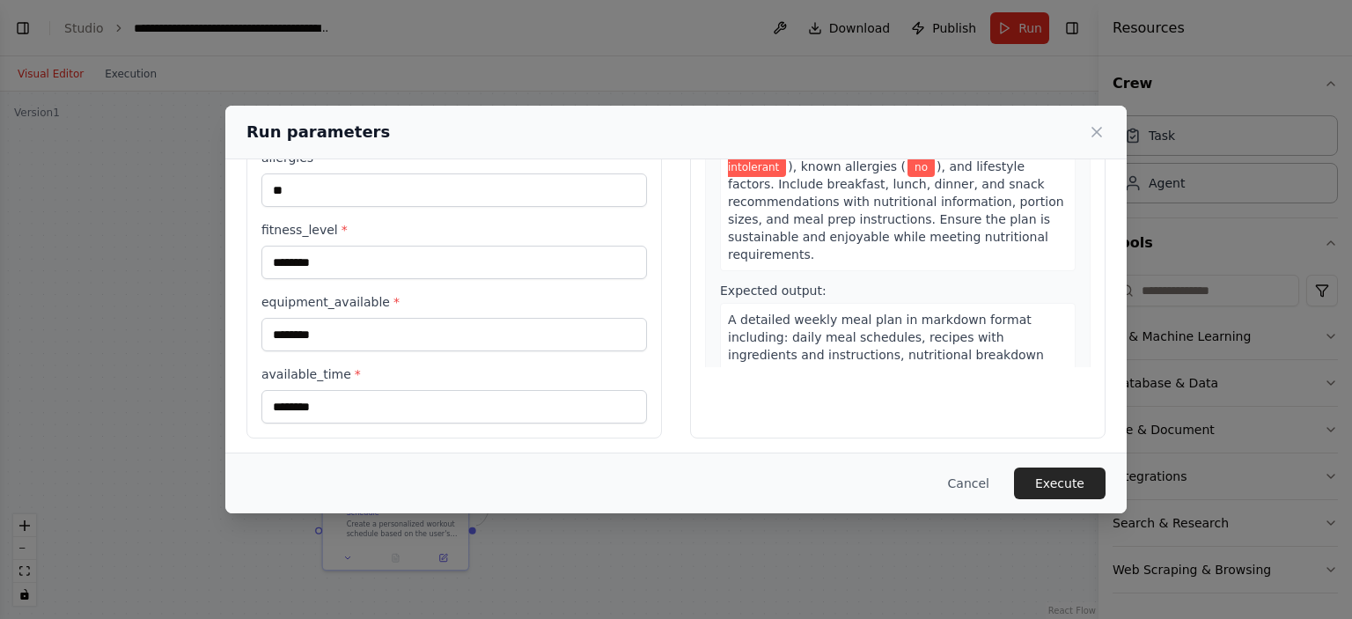
scroll to position [218, 0]
click at [1057, 480] on button "Execute" at bounding box center [1060, 484] width 92 height 32
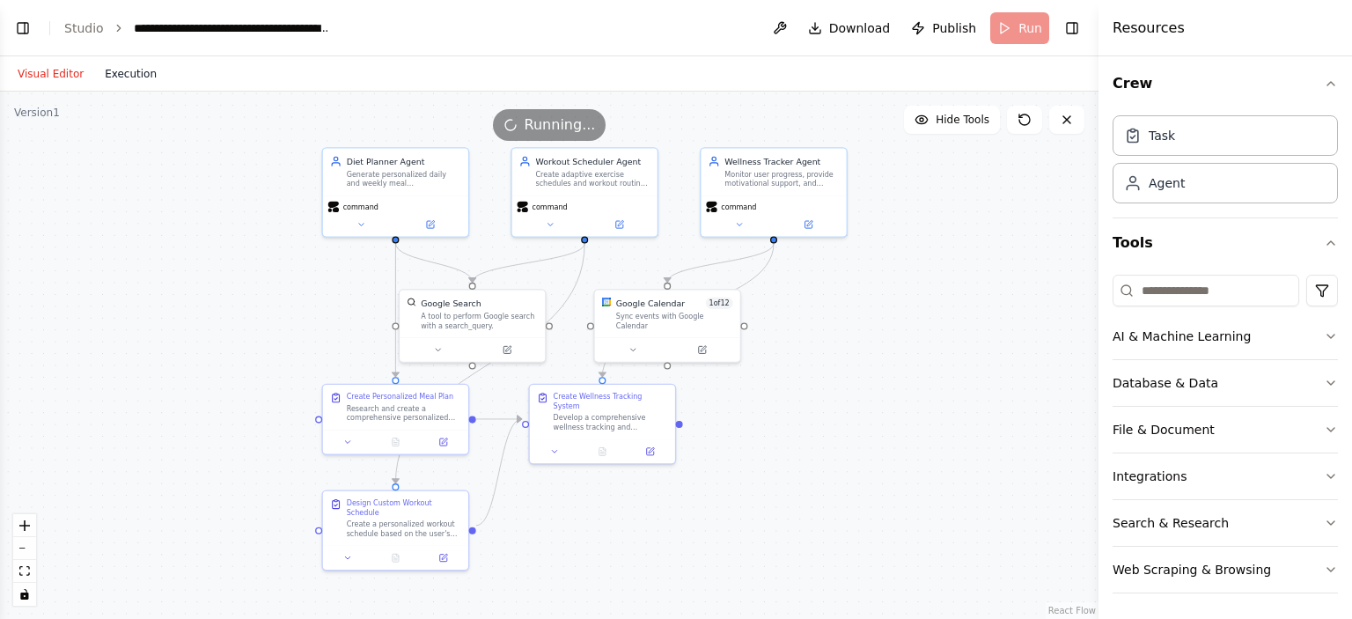
scroll to position [0, 0]
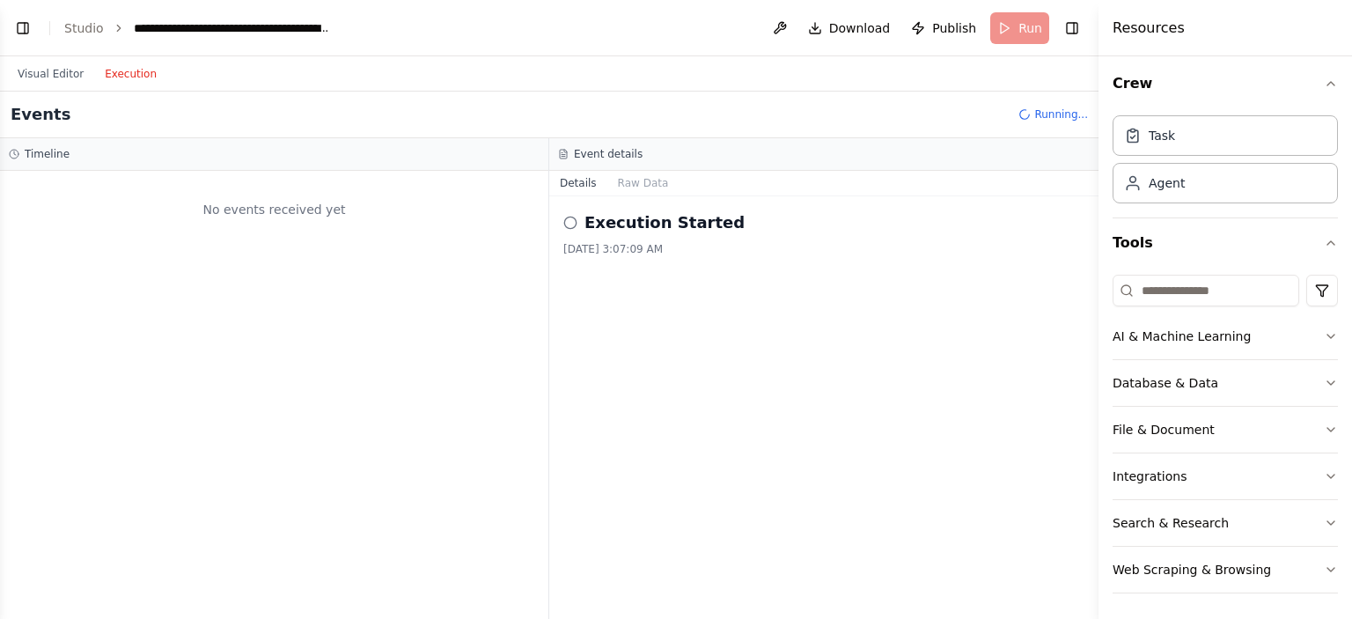
click at [123, 73] on button "Execution" at bounding box center [130, 73] width 73 height 21
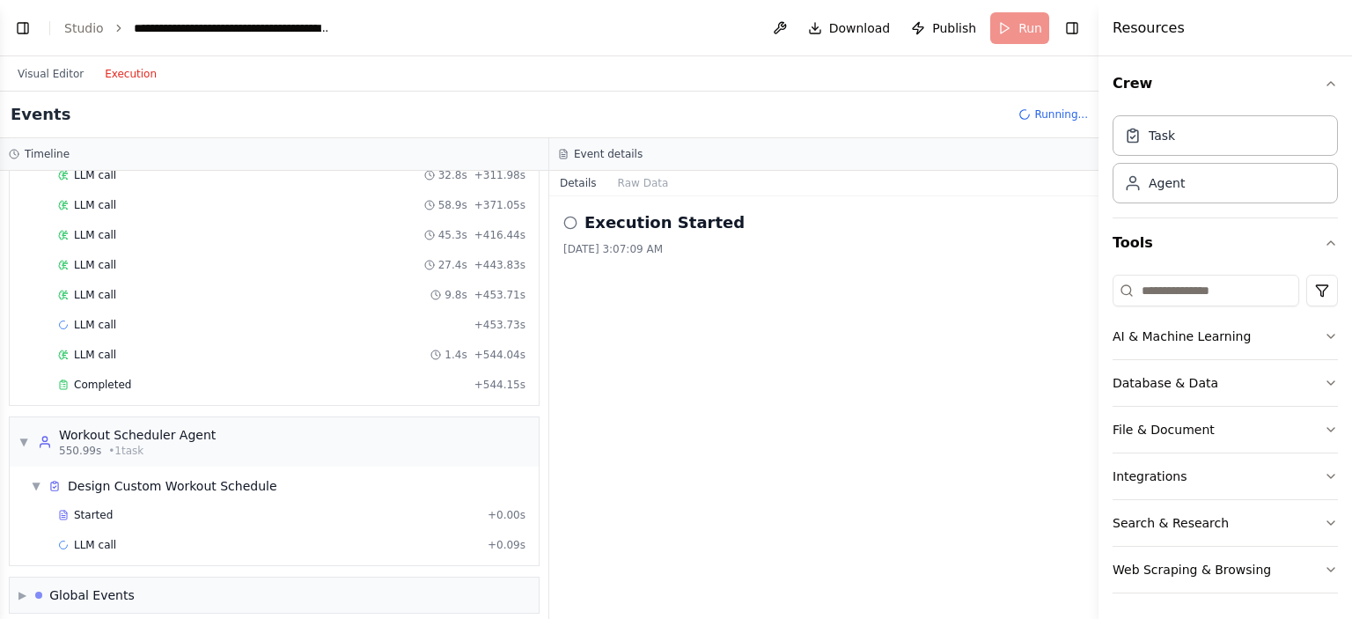
scroll to position [319, 0]
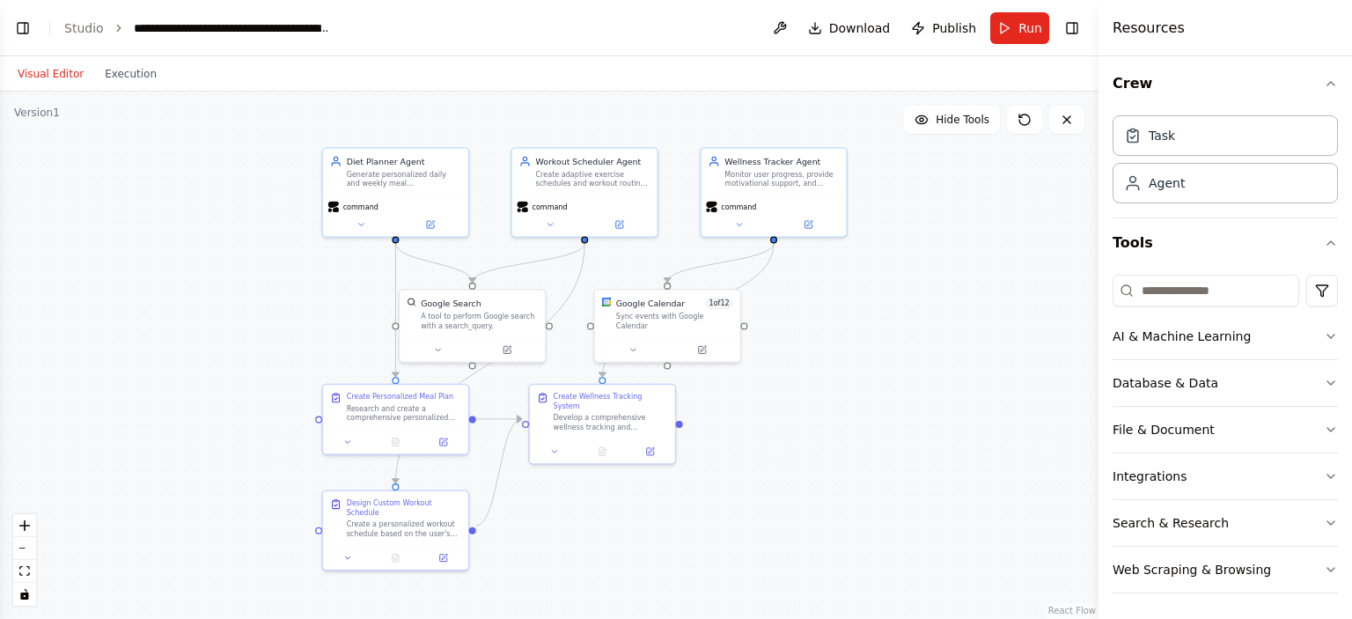
click at [45, 71] on button "Visual Editor" at bounding box center [50, 73] width 87 height 21
click at [363, 226] on button at bounding box center [361, 222] width 67 height 14
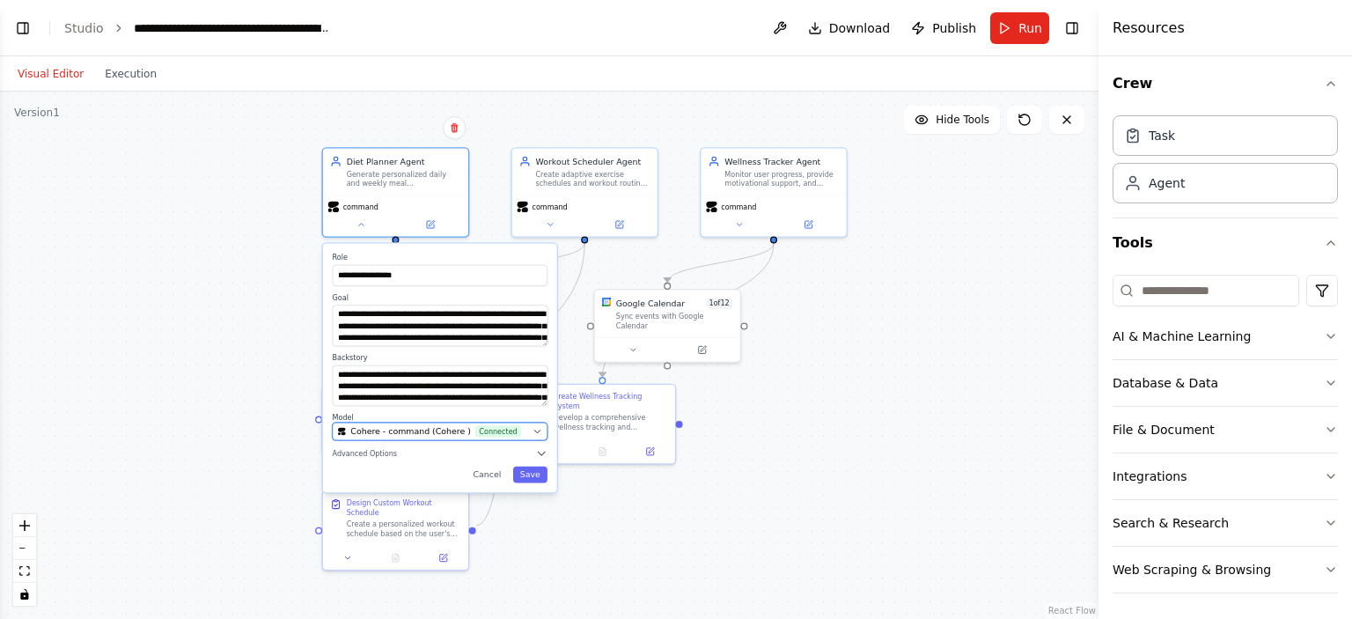
click at [486, 429] on span "Connected" at bounding box center [497, 430] width 45 height 11
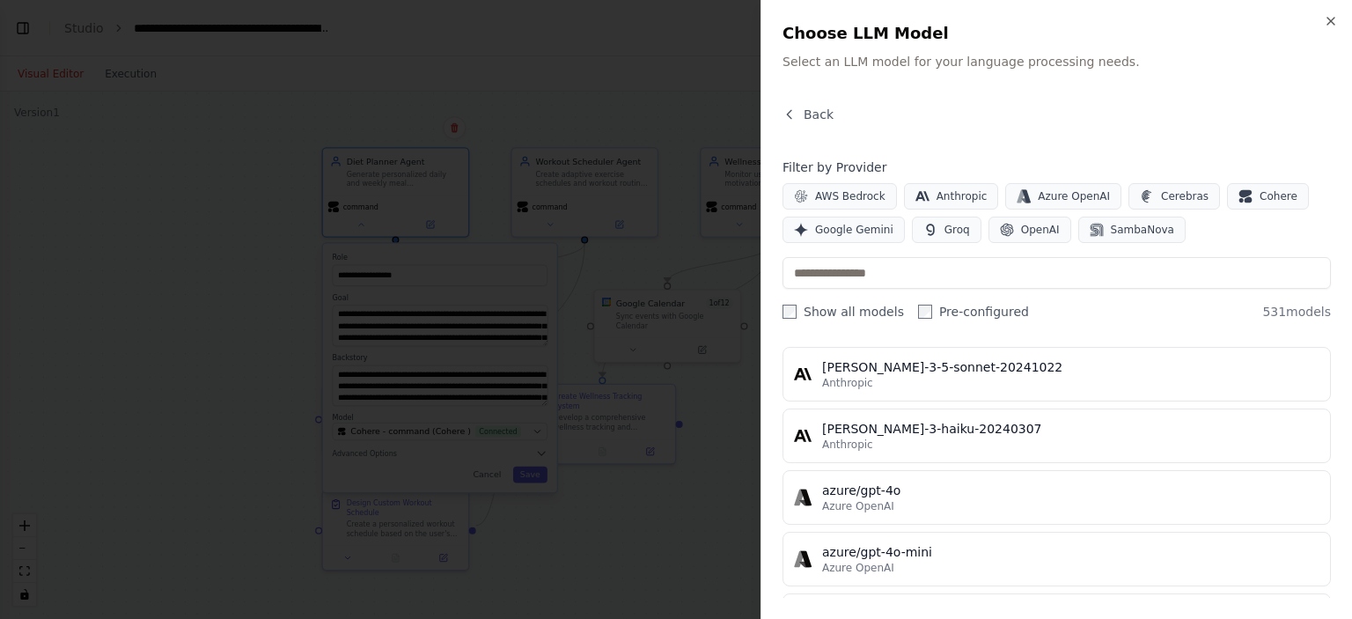
scroll to position [139, 0]
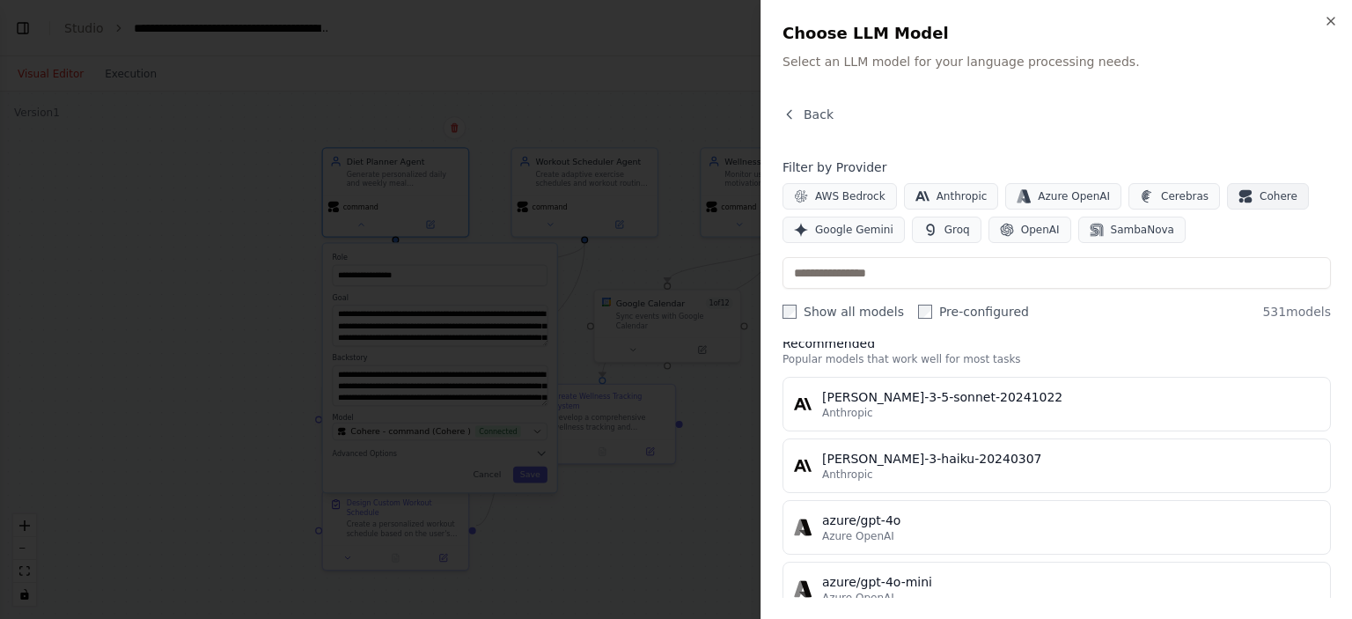
click at [1260, 194] on span "Cohere" at bounding box center [1279, 196] width 38 height 14
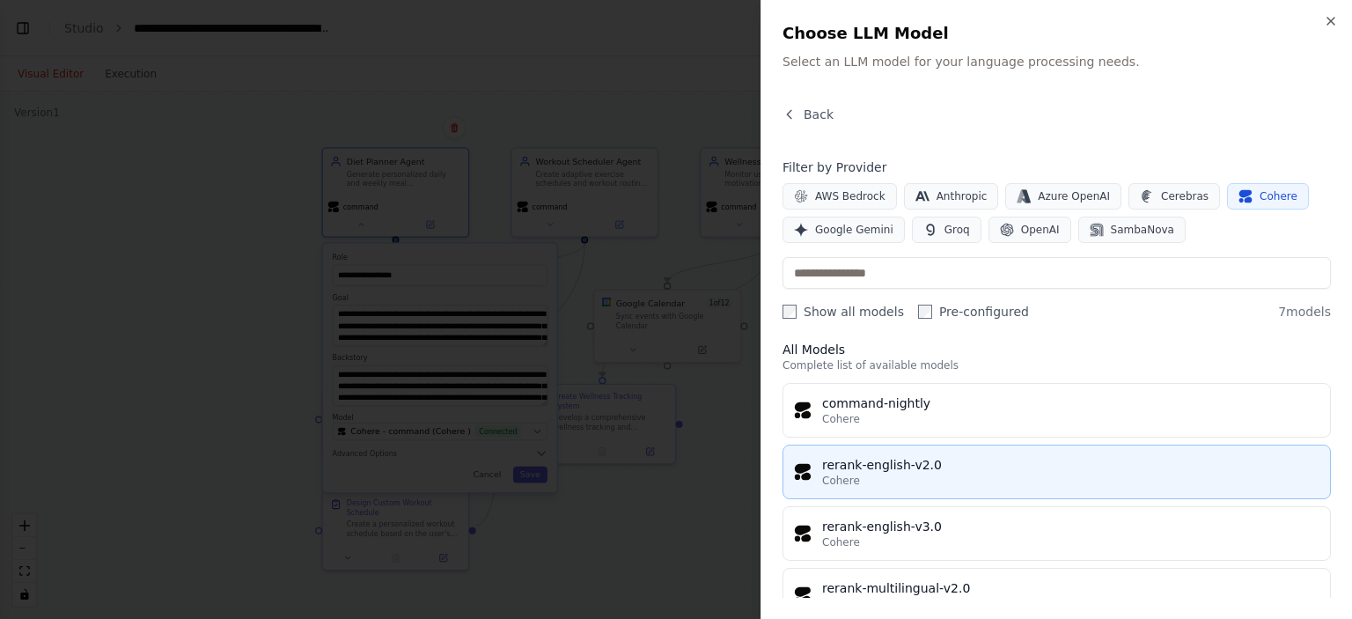
scroll to position [131, 0]
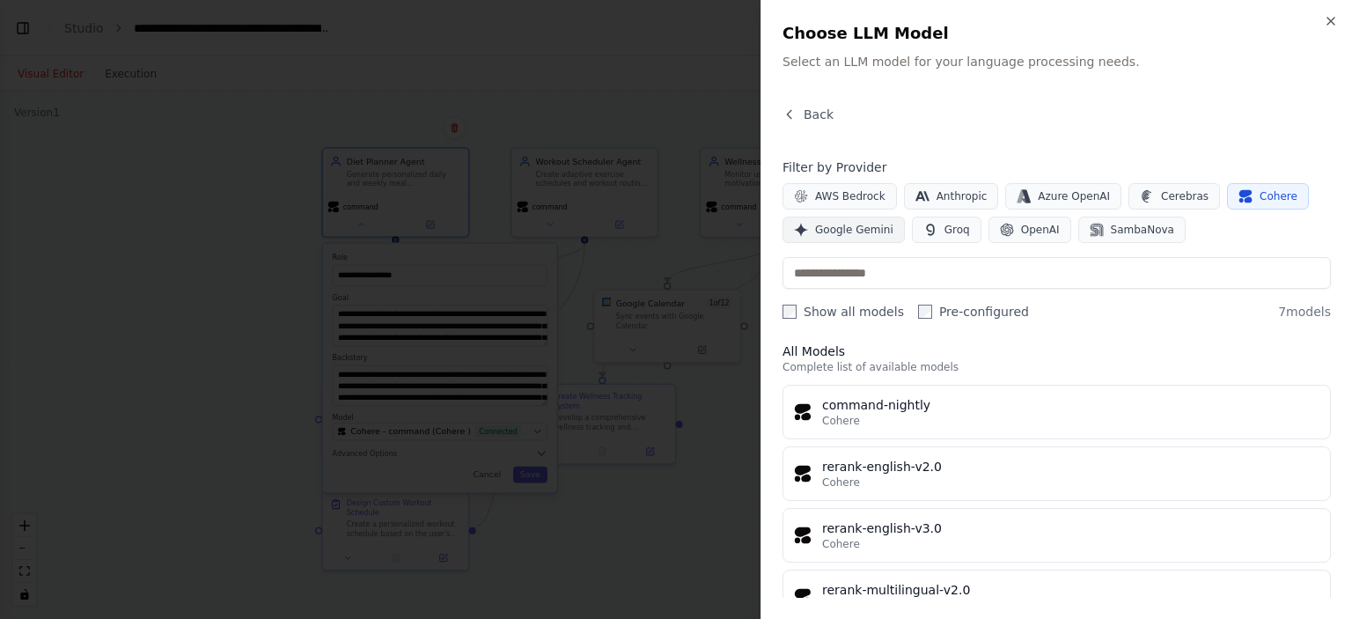
click at [834, 235] on span "Google Gemini" at bounding box center [854, 230] width 78 height 14
click at [852, 232] on span "Google Gemini" at bounding box center [854, 230] width 78 height 14
click at [1260, 194] on span "Cohere" at bounding box center [1279, 196] width 38 height 14
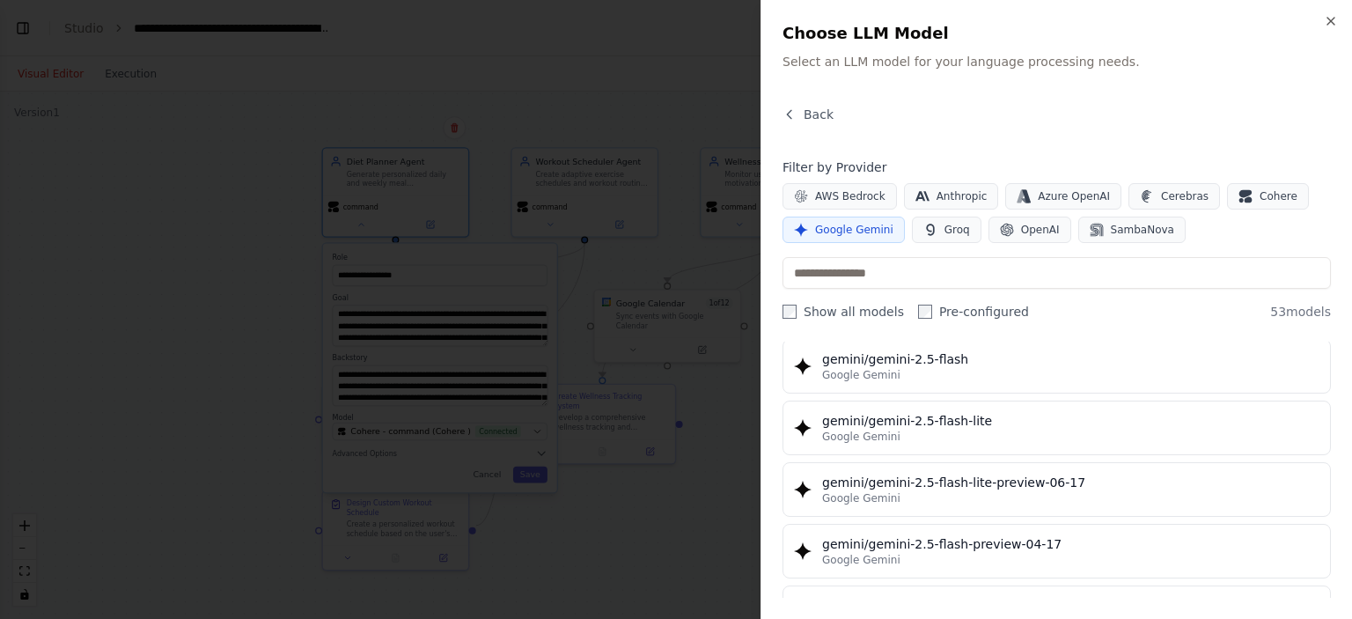
scroll to position [1536, 0]
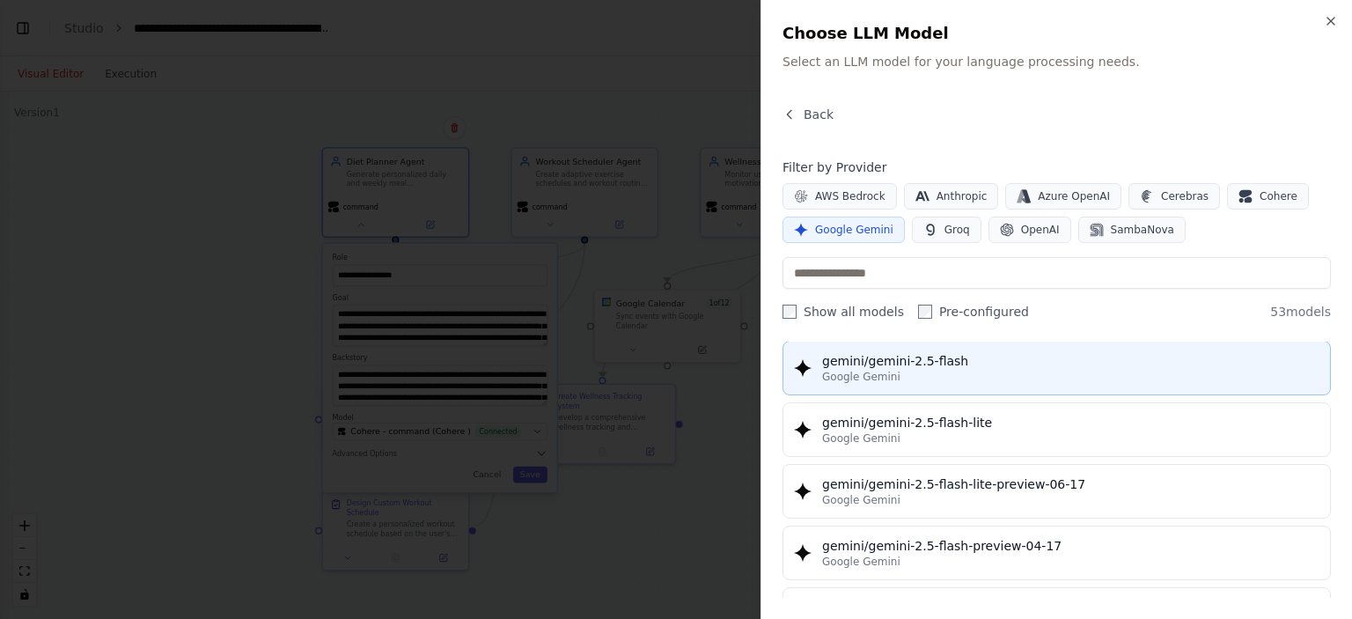
click at [983, 370] on div "Google Gemini" at bounding box center [1070, 377] width 497 height 14
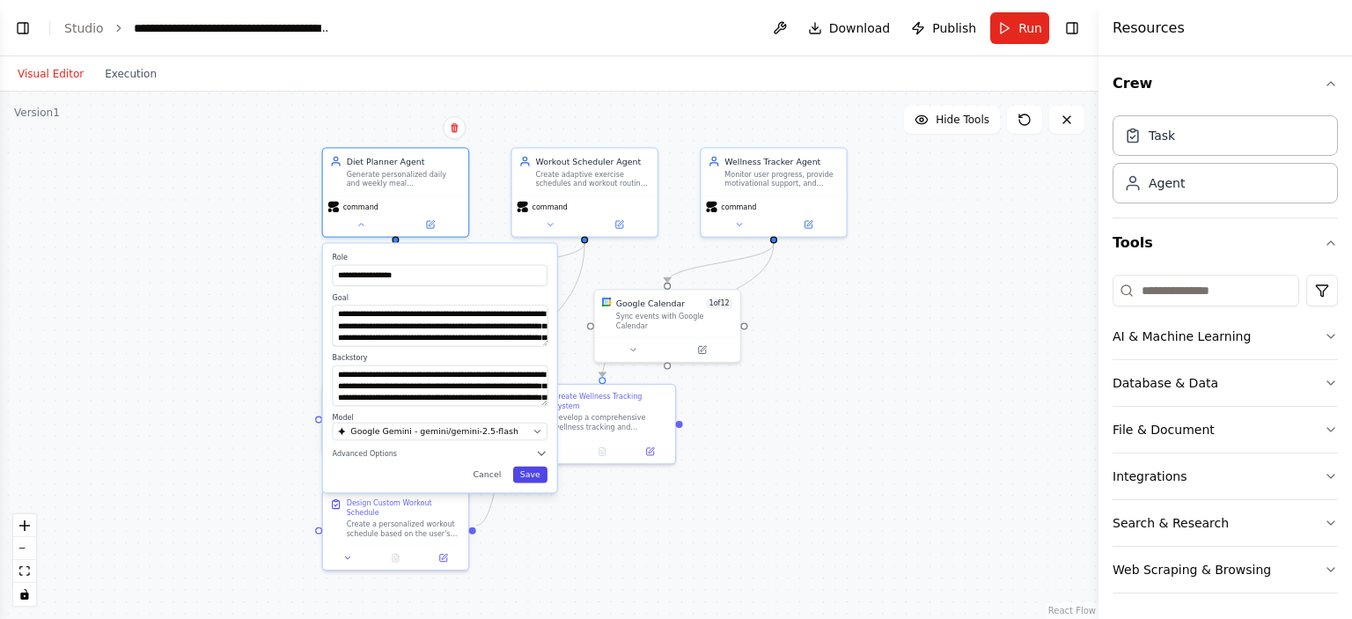
click at [532, 477] on button "Save" at bounding box center [530, 475] width 34 height 17
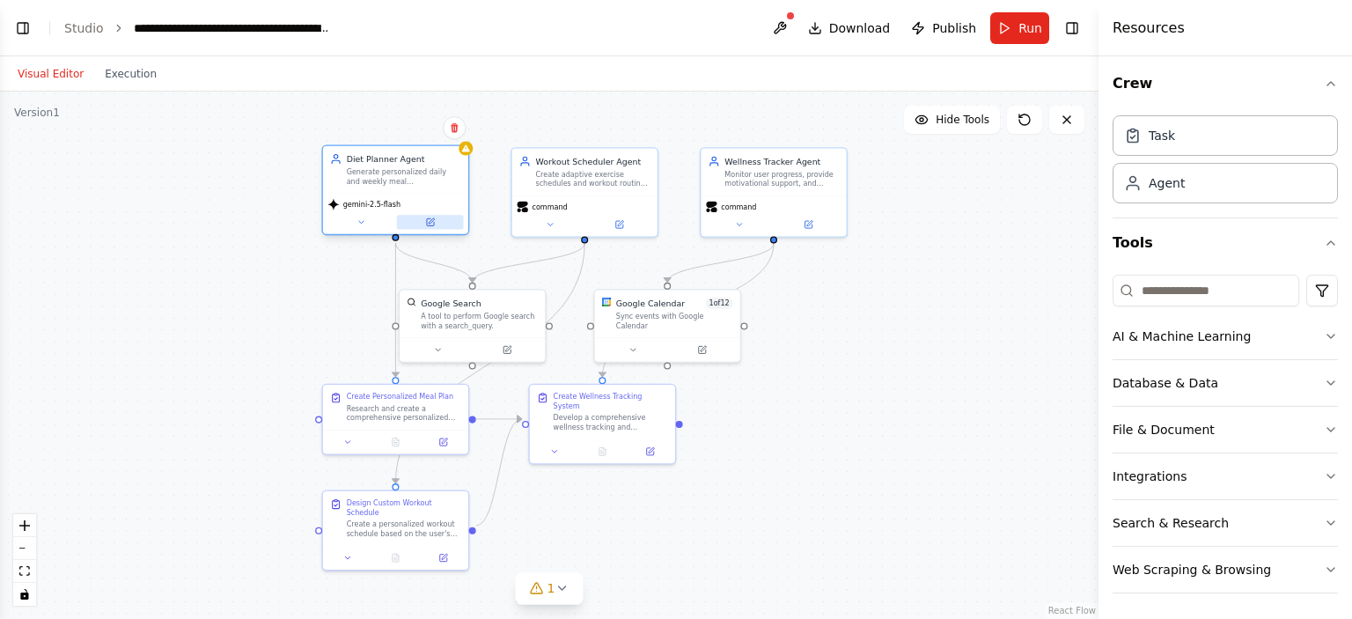
click at [432, 228] on button at bounding box center [430, 222] width 67 height 14
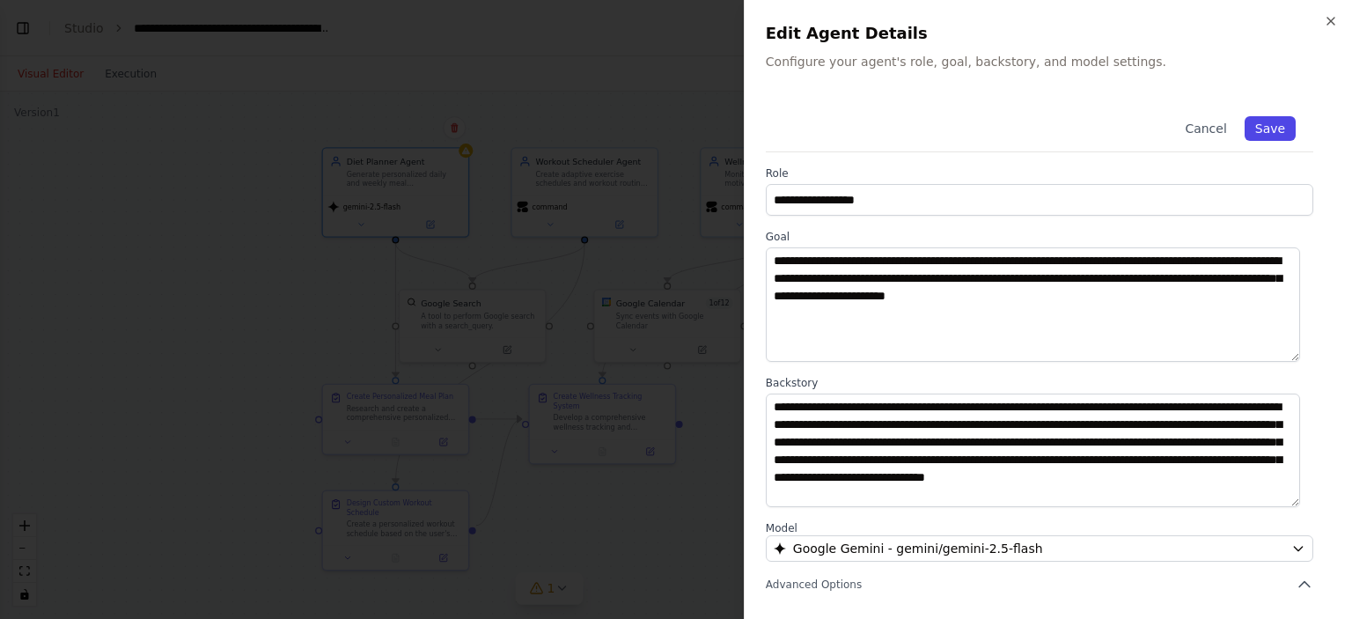
click at [1257, 130] on button "Save" at bounding box center [1270, 128] width 51 height 25
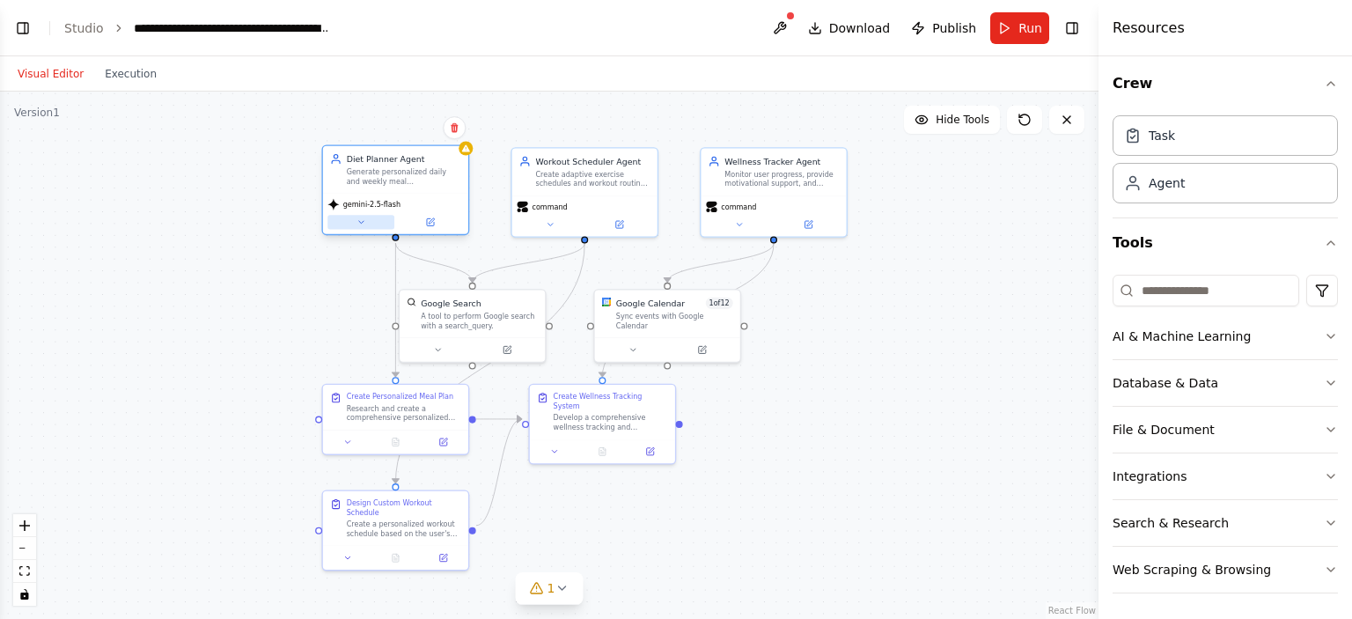
click at [385, 221] on button at bounding box center [361, 222] width 67 height 14
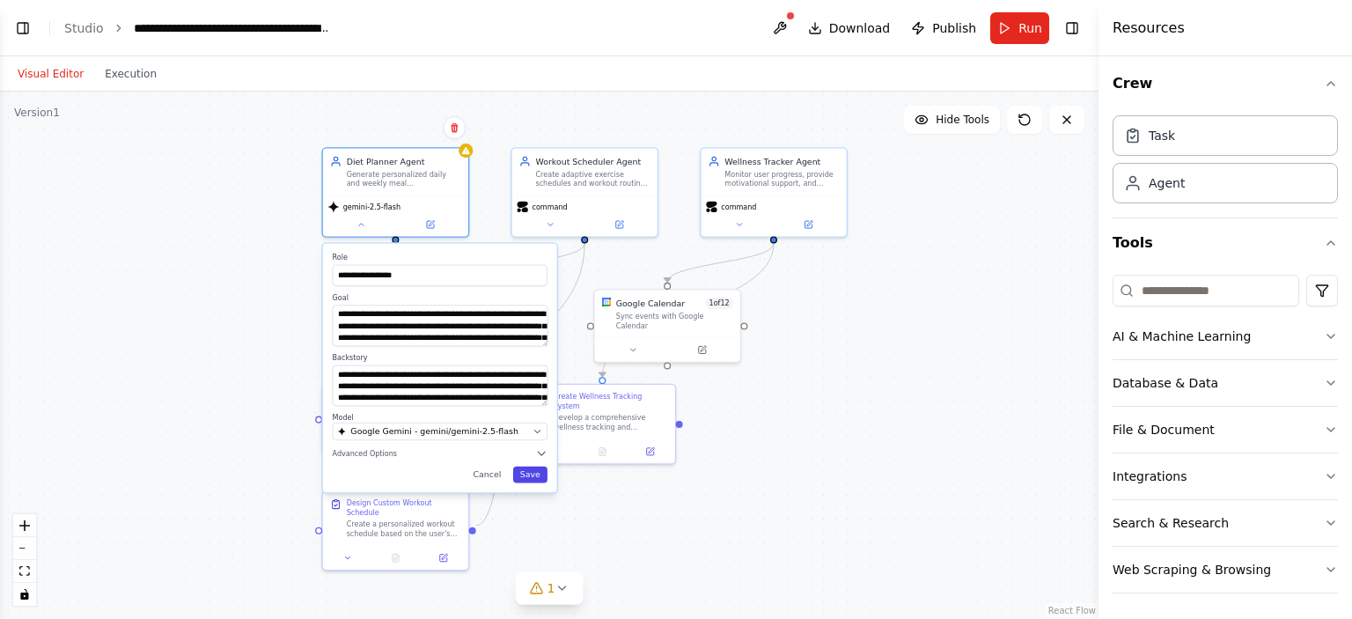
click at [527, 473] on button "Save" at bounding box center [530, 475] width 34 height 17
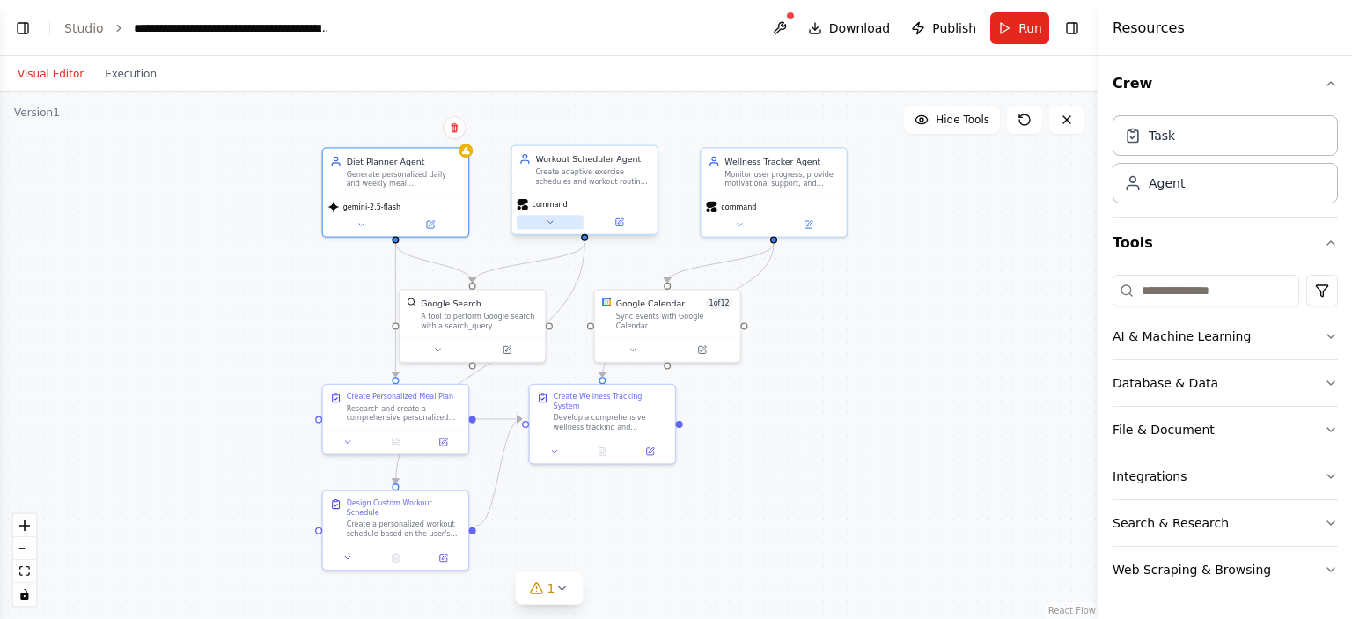
click at [556, 225] on button at bounding box center [550, 222] width 67 height 14
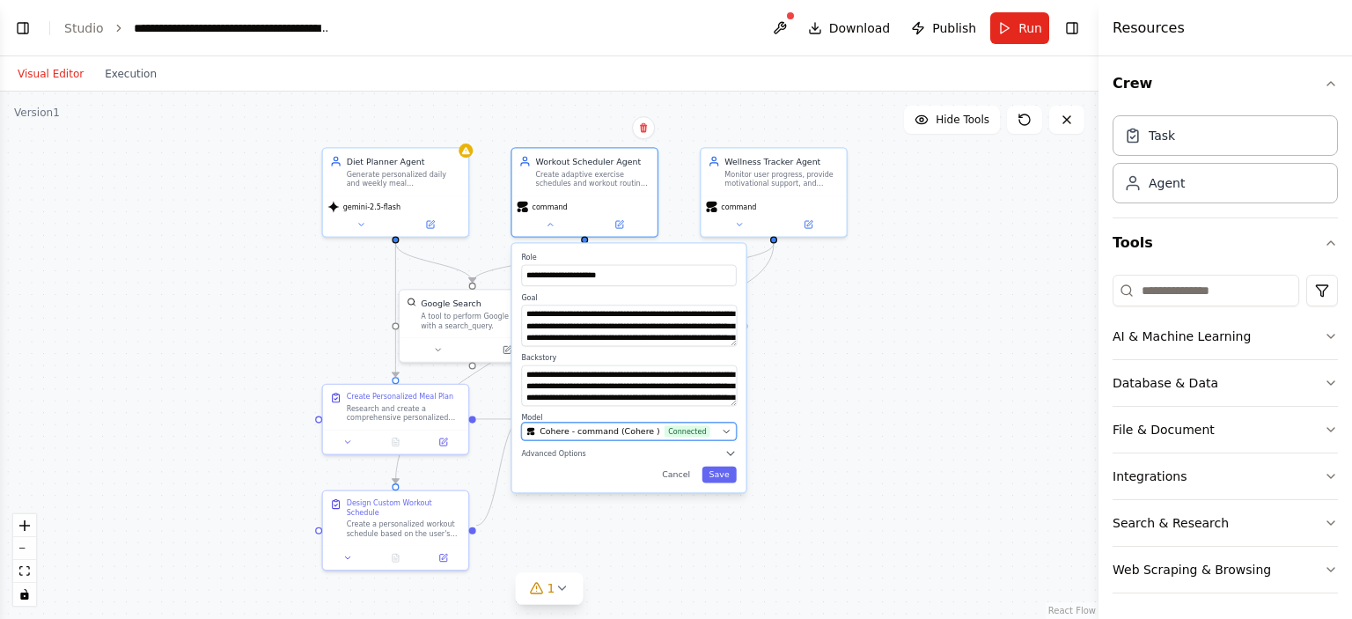
click at [588, 435] on span "Cohere - command (Cohere )" at bounding box center [600, 430] width 121 height 11
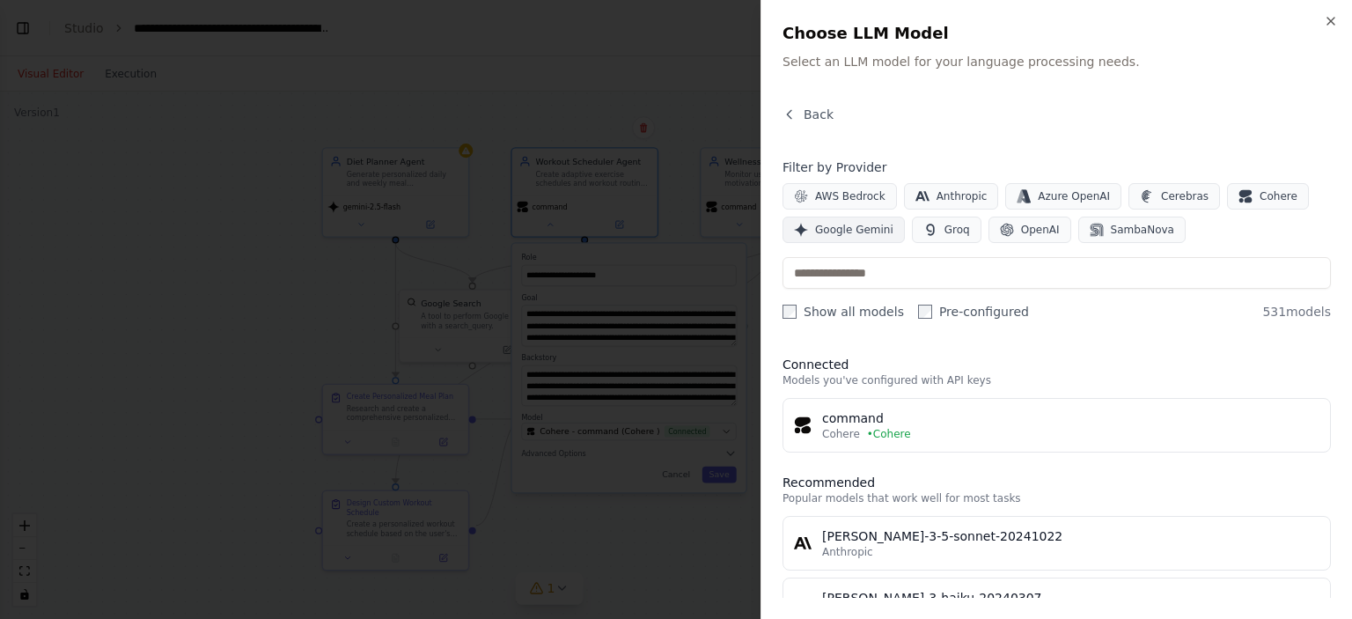
click at [874, 232] on span "Google Gemini" at bounding box center [854, 230] width 78 height 14
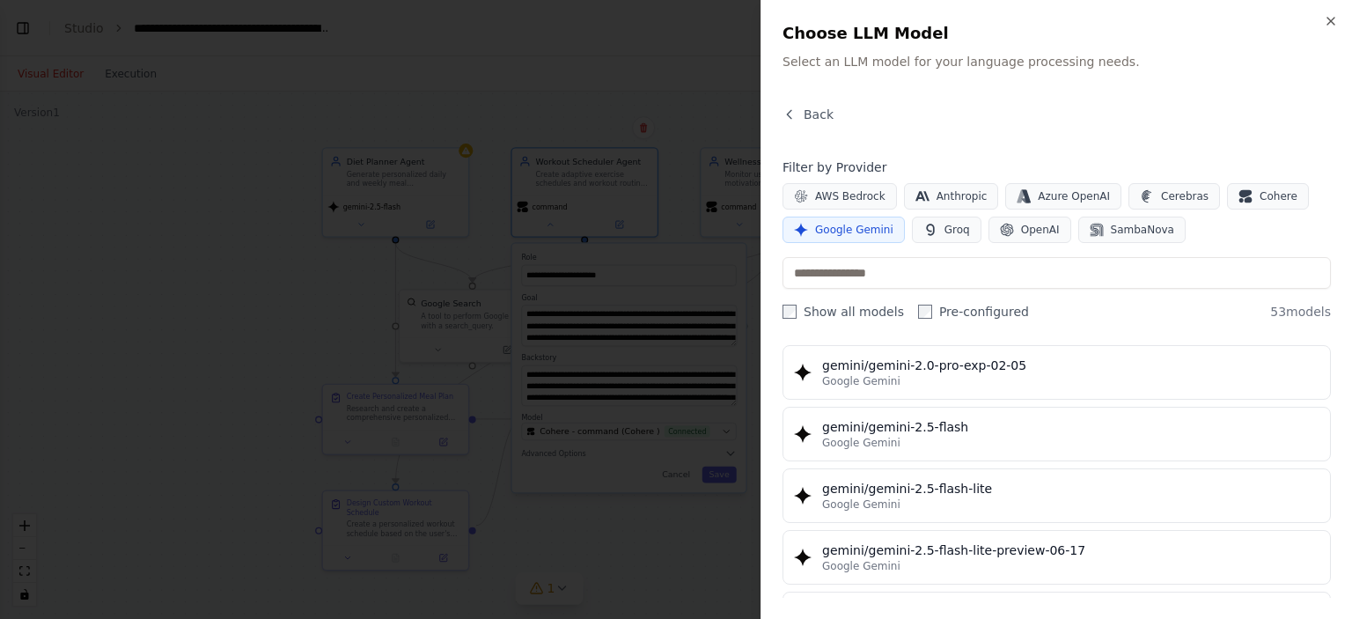
scroll to position [1469, 0]
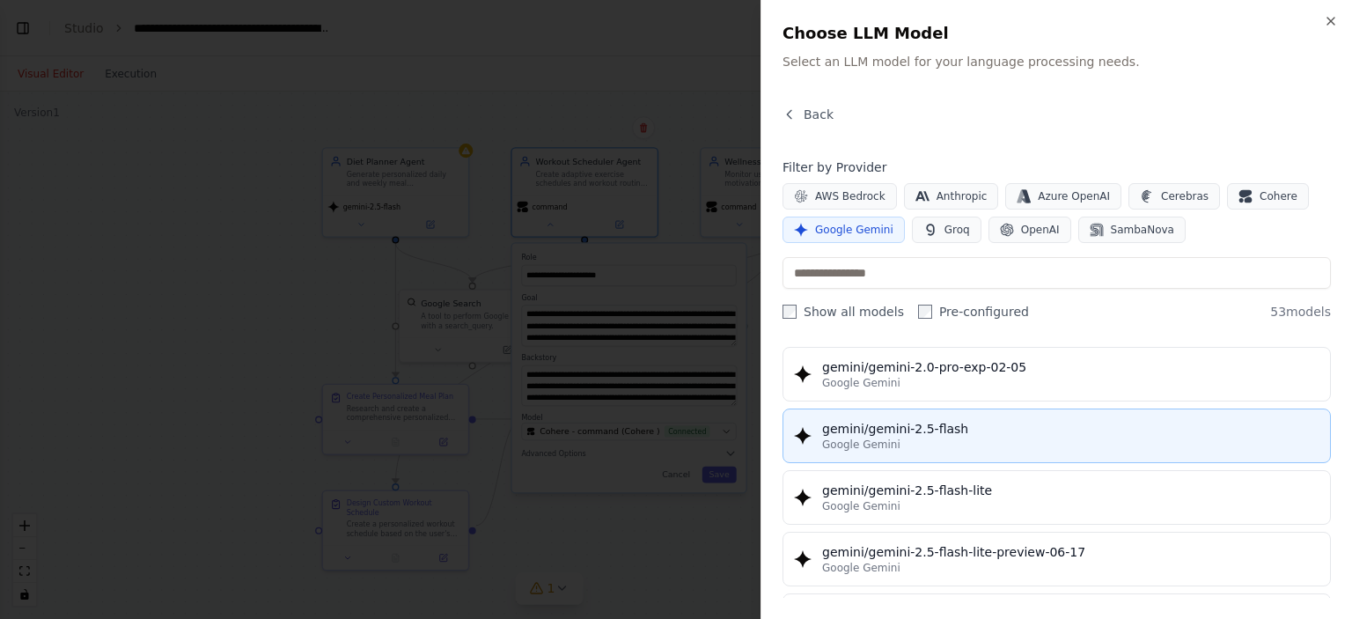
click at [968, 438] on div "Google Gemini" at bounding box center [1070, 445] width 497 height 14
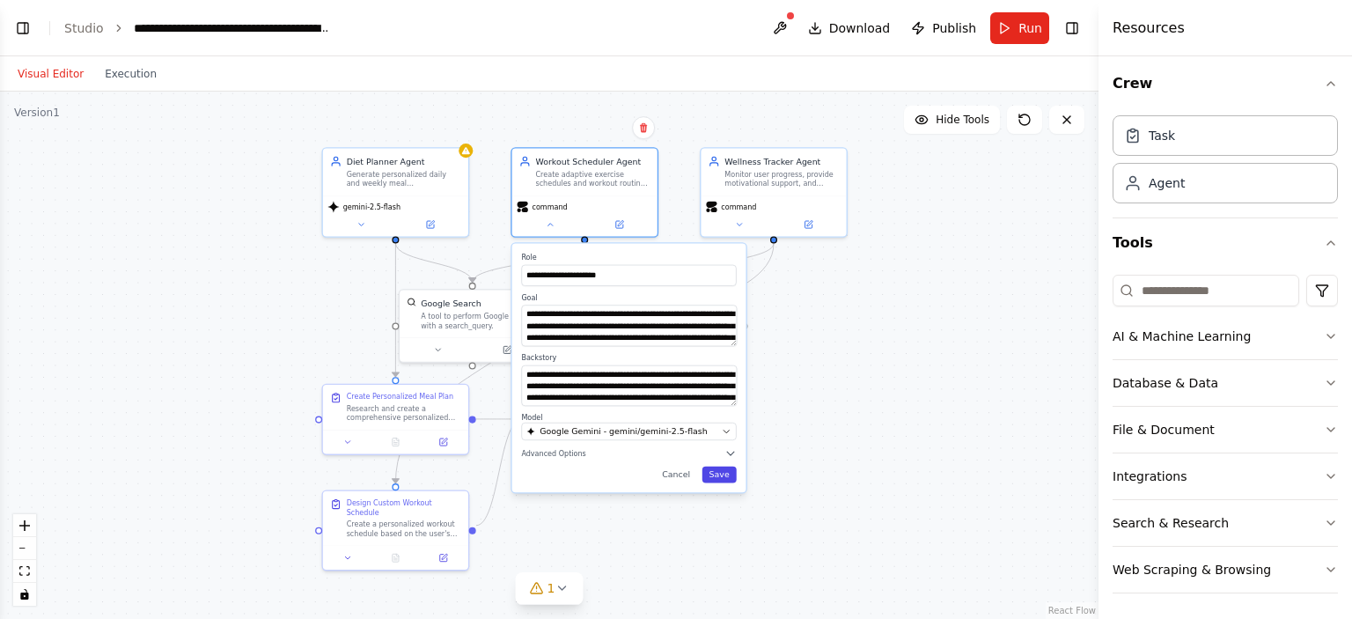
click at [725, 470] on button "Save" at bounding box center [720, 475] width 34 height 17
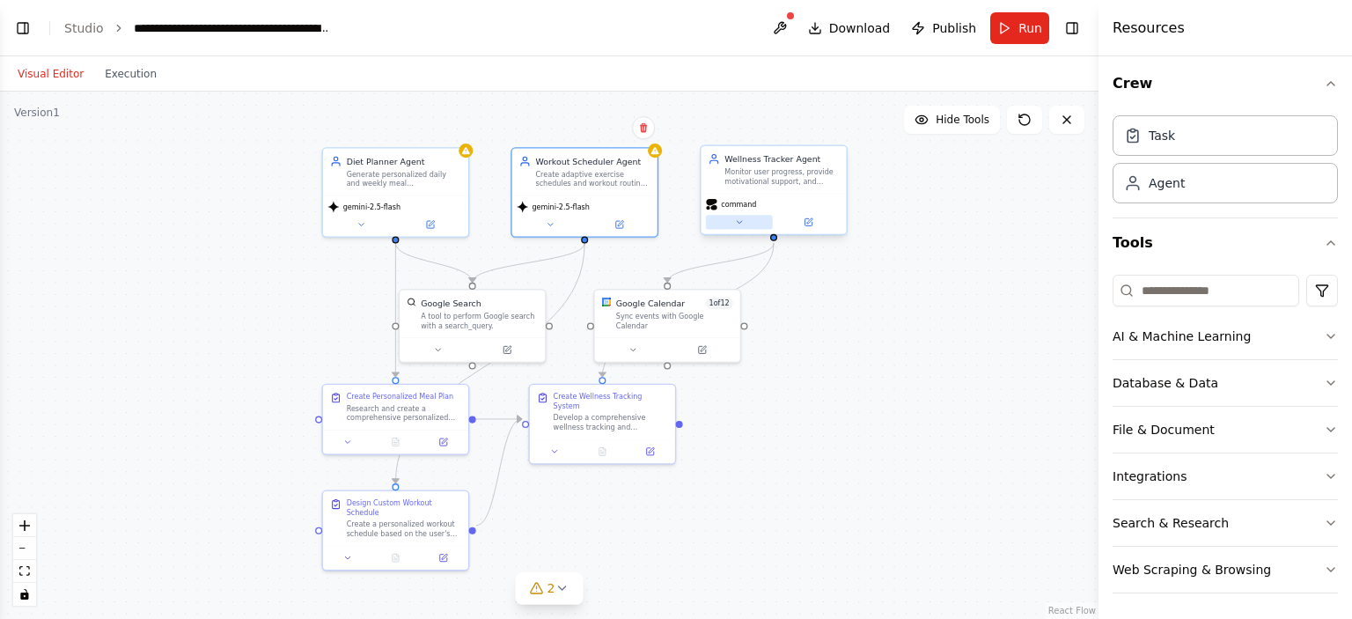
click at [733, 222] on button at bounding box center [739, 222] width 67 height 14
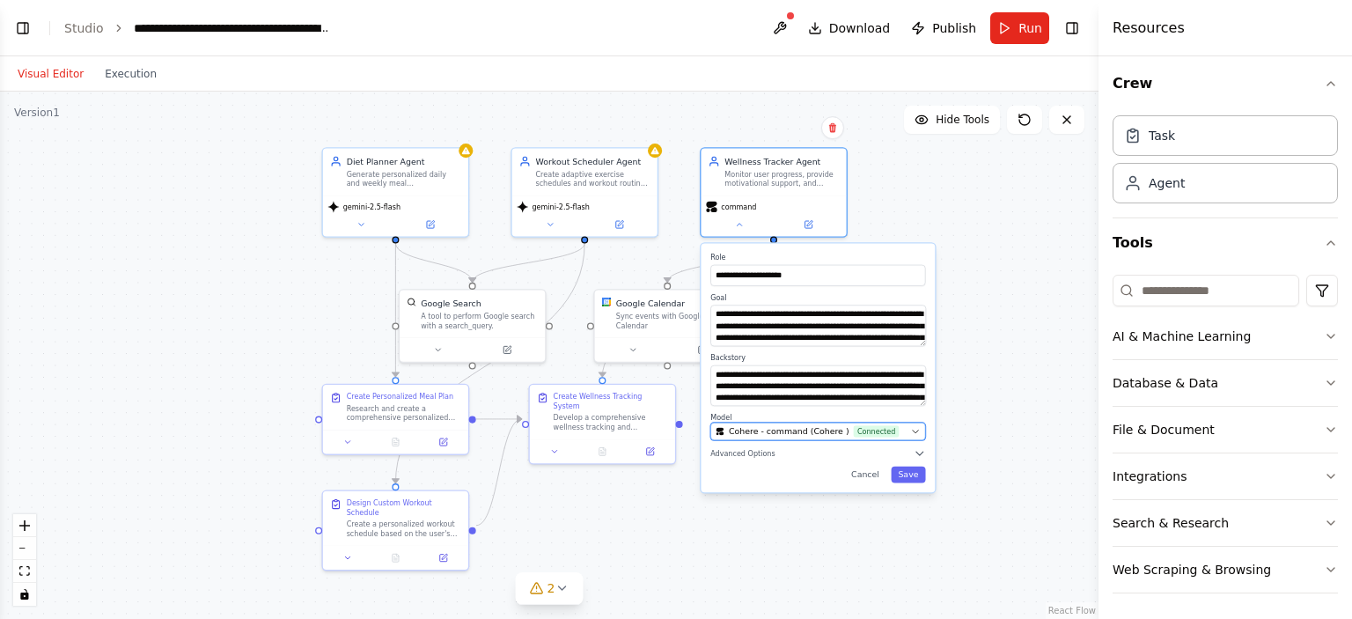
click at [798, 429] on span "Cohere - command (Cohere )" at bounding box center [789, 430] width 121 height 11
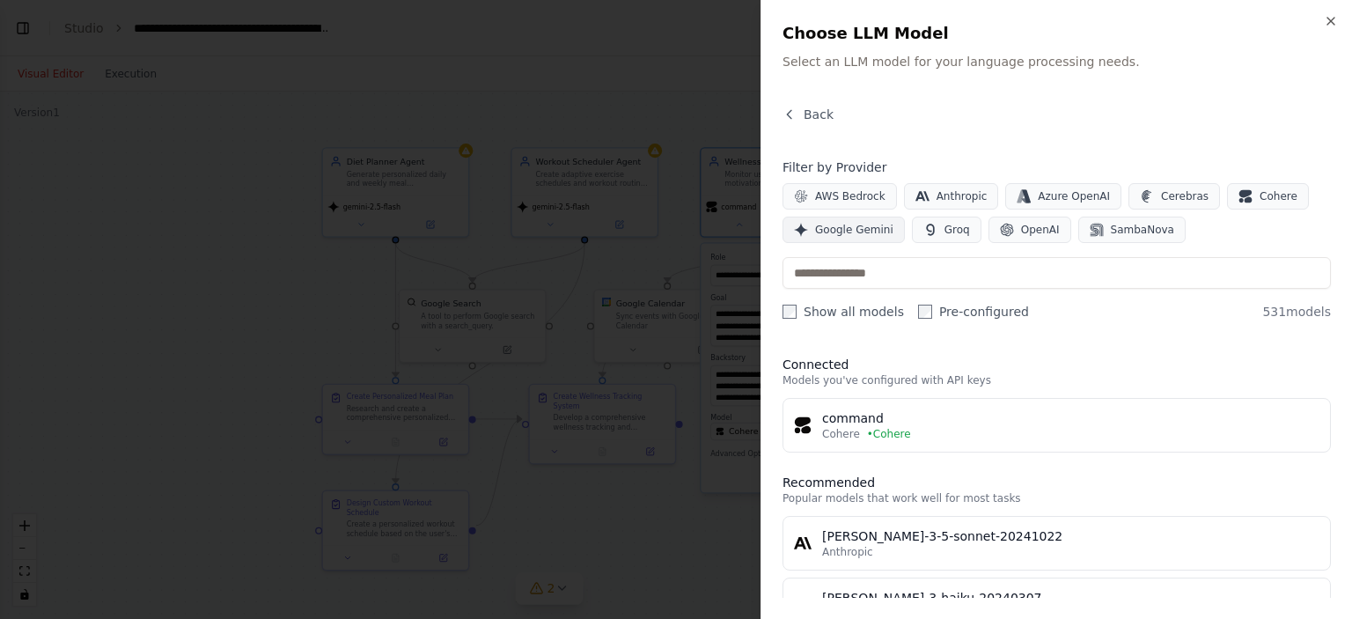
click at [834, 233] on span "Google Gemini" at bounding box center [854, 230] width 78 height 14
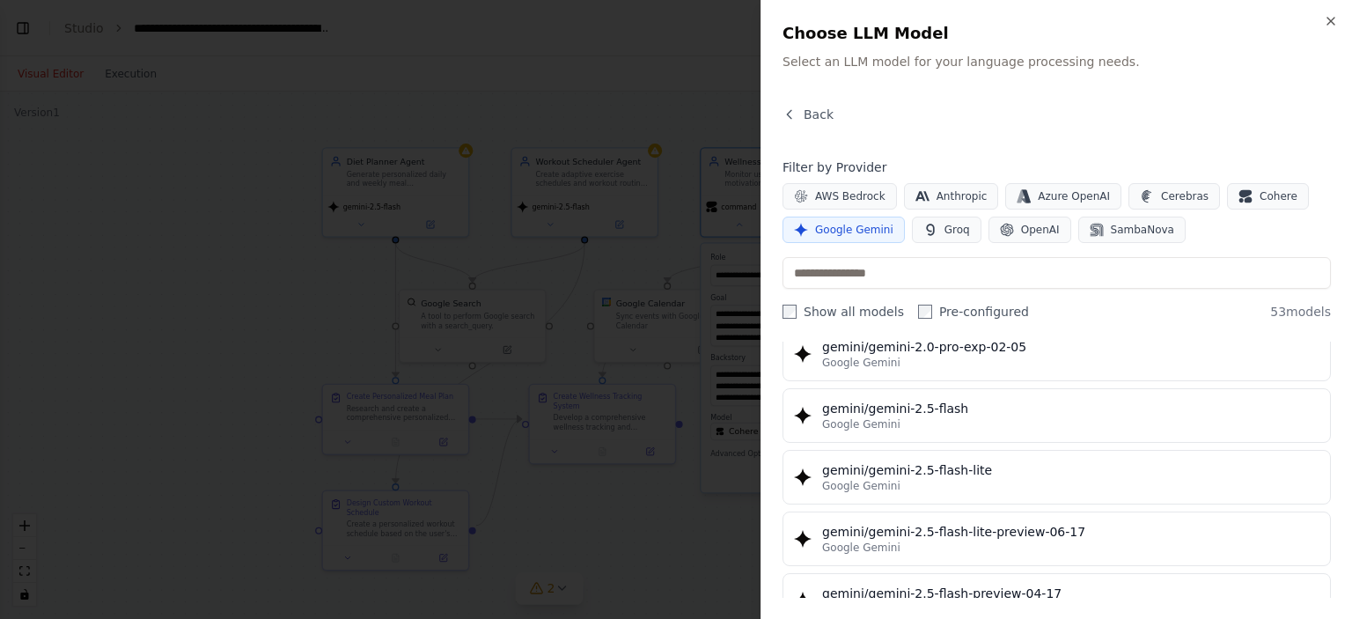
scroll to position [1491, 0]
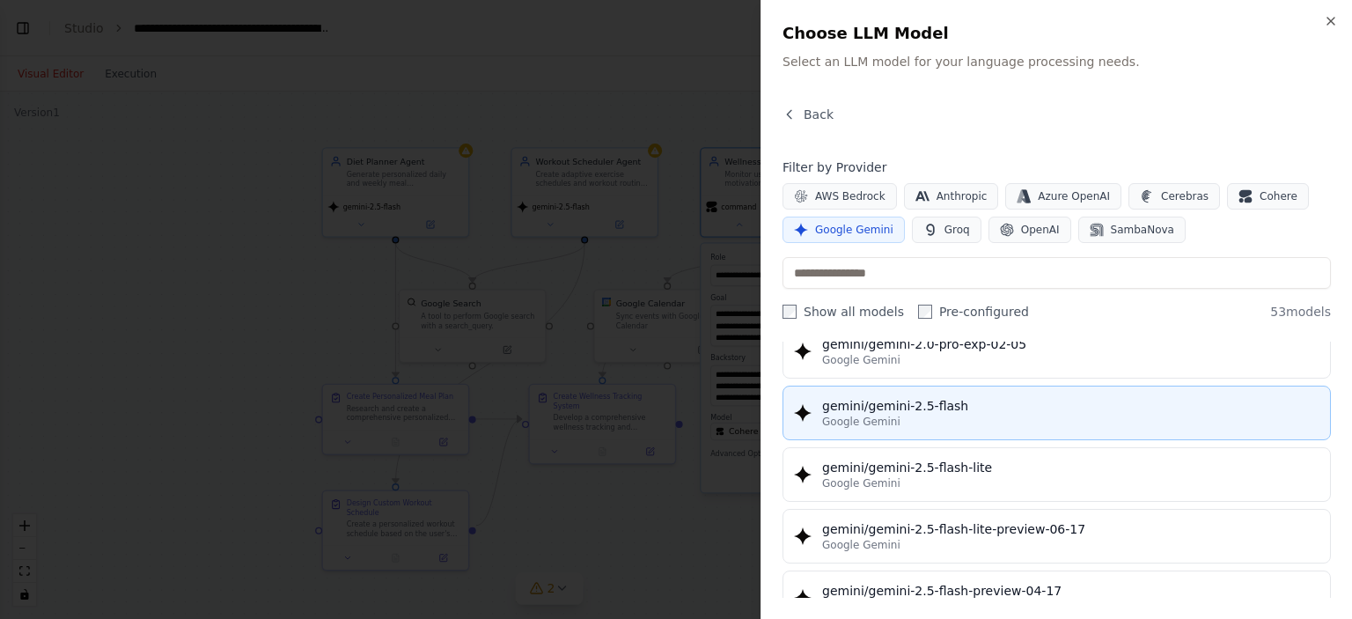
click at [936, 403] on div "gemini/gemini-2.5-flash" at bounding box center [1070, 406] width 497 height 18
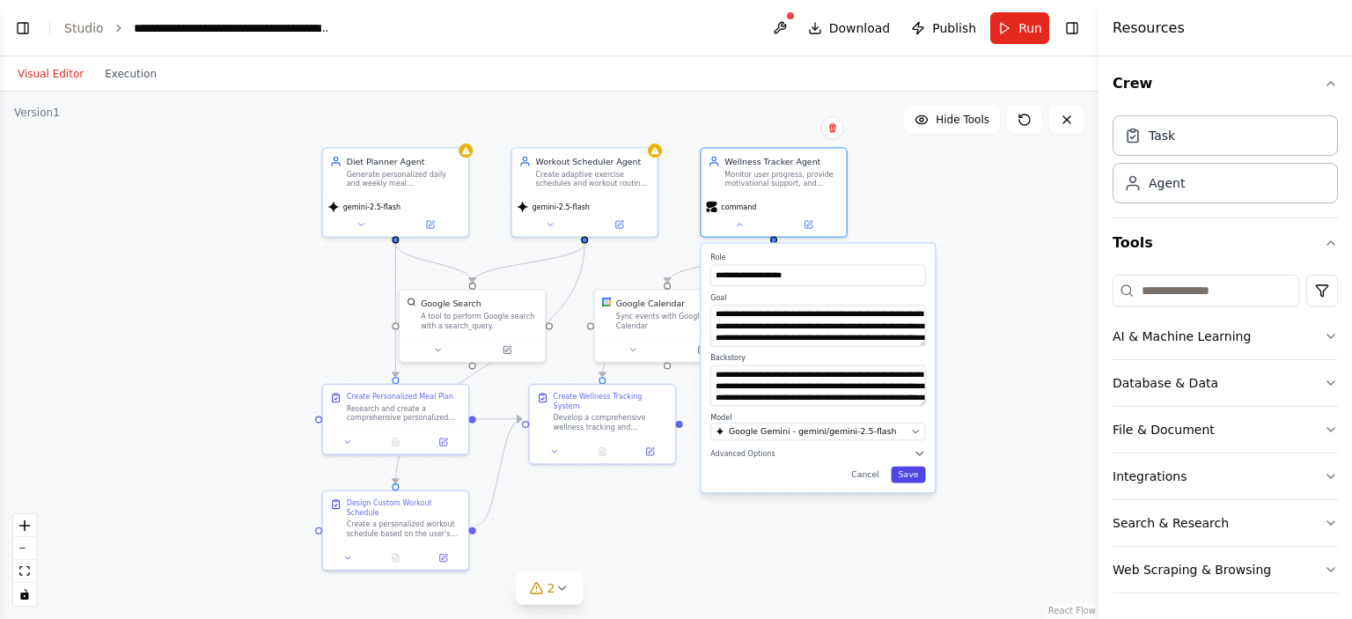
click at [914, 471] on button "Save" at bounding box center [908, 475] width 34 height 17
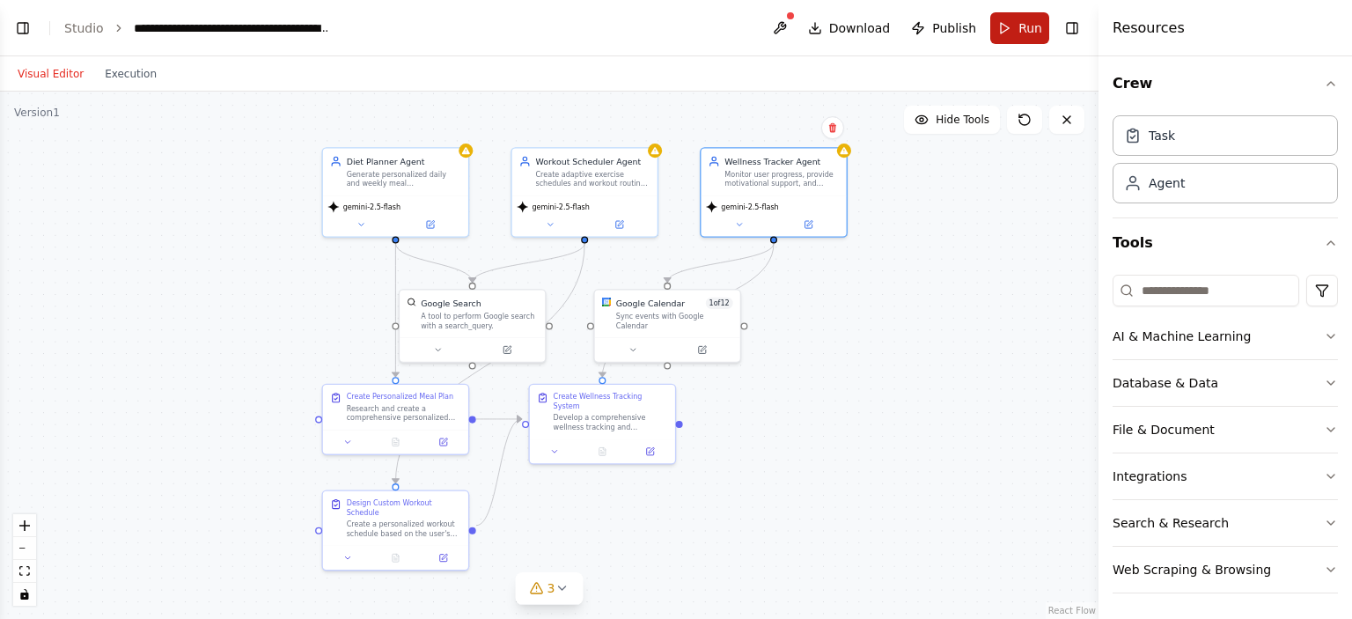
click at [1020, 27] on span "Run" at bounding box center [1031, 28] width 24 height 18
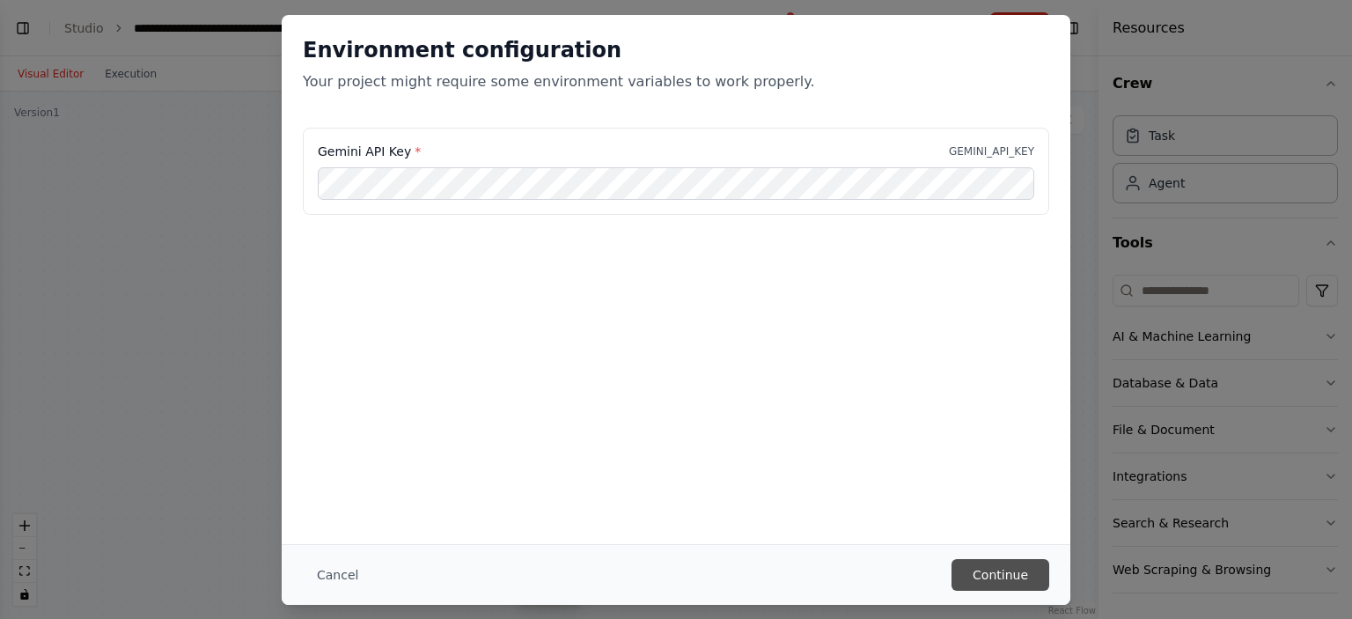
click at [973, 572] on button "Continue" at bounding box center [1001, 575] width 98 height 32
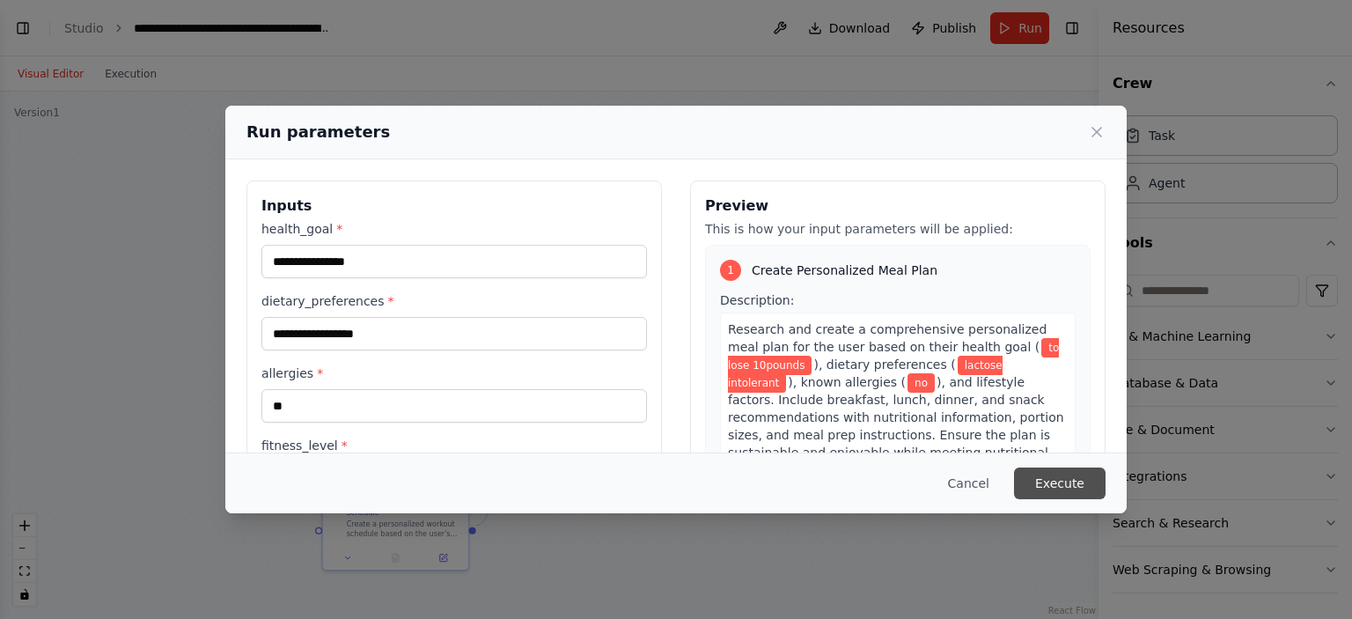
click at [1063, 485] on button "Execute" at bounding box center [1060, 484] width 92 height 32
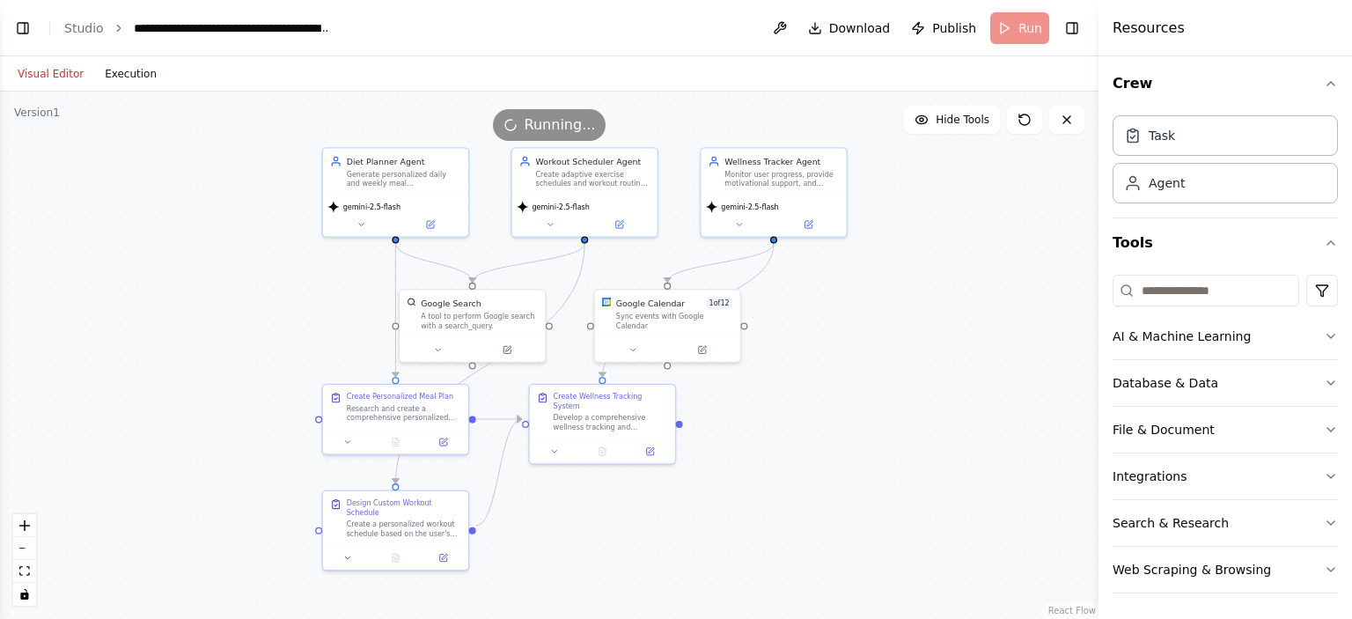
scroll to position [0, 0]
click at [113, 77] on button "Execution" at bounding box center [130, 73] width 73 height 21
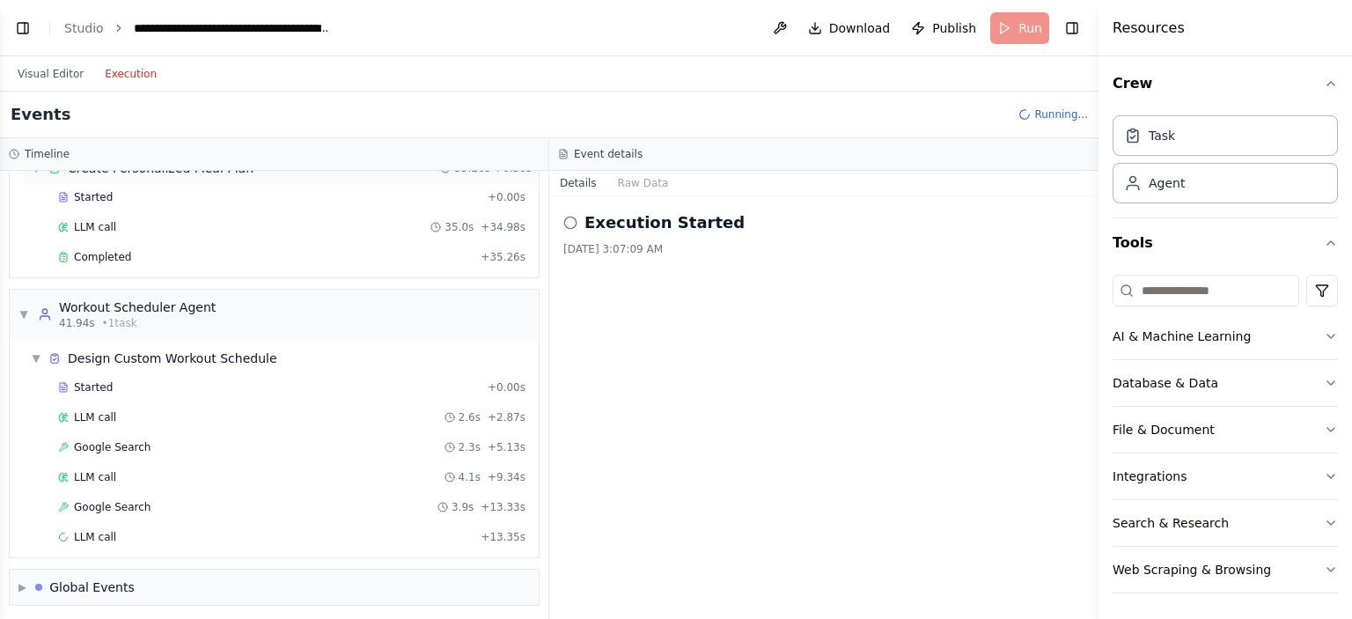
scroll to position [82, 0]
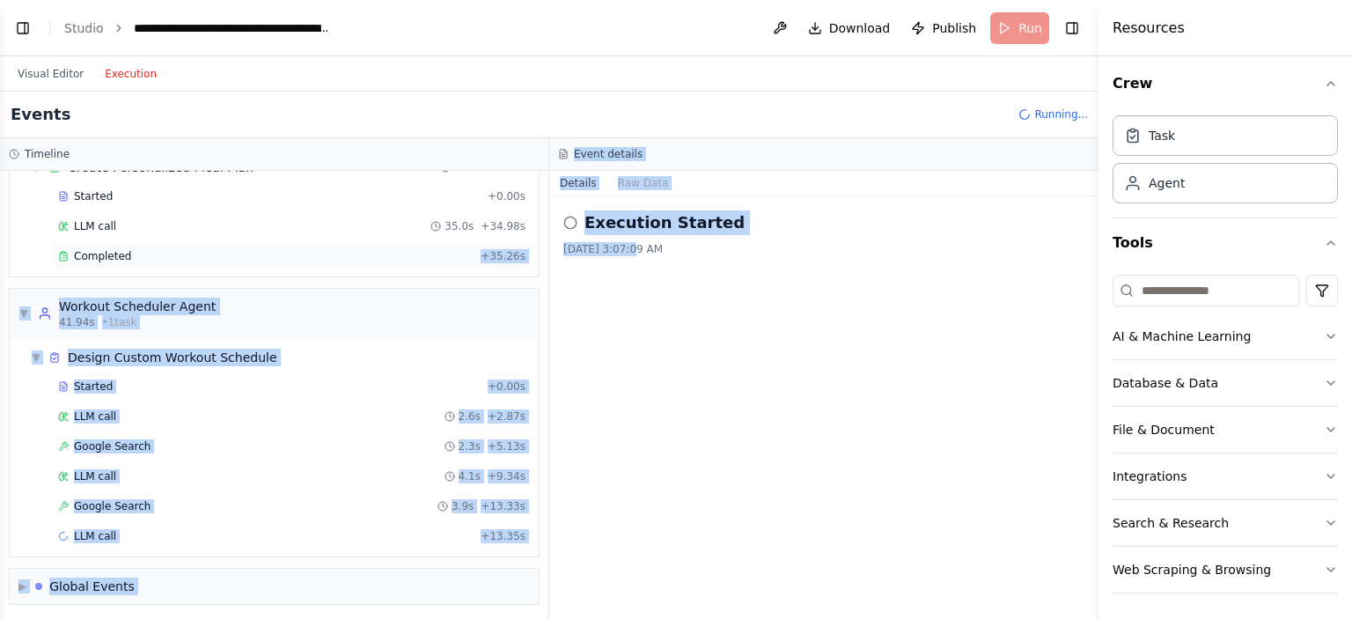
drag, startPoint x: 624, startPoint y: 412, endPoint x: 359, endPoint y: 267, distance: 302.2
click at [359, 267] on div "Timeline ▼ Diet Planner Agent 6.56s (+35.26s) • 1 task ▼ Create Personalized Me…" at bounding box center [549, 378] width 1099 height 481
click at [626, 364] on div "Execution Started 8/24/2025, 3:07:09 AM" at bounding box center [823, 407] width 549 height 423
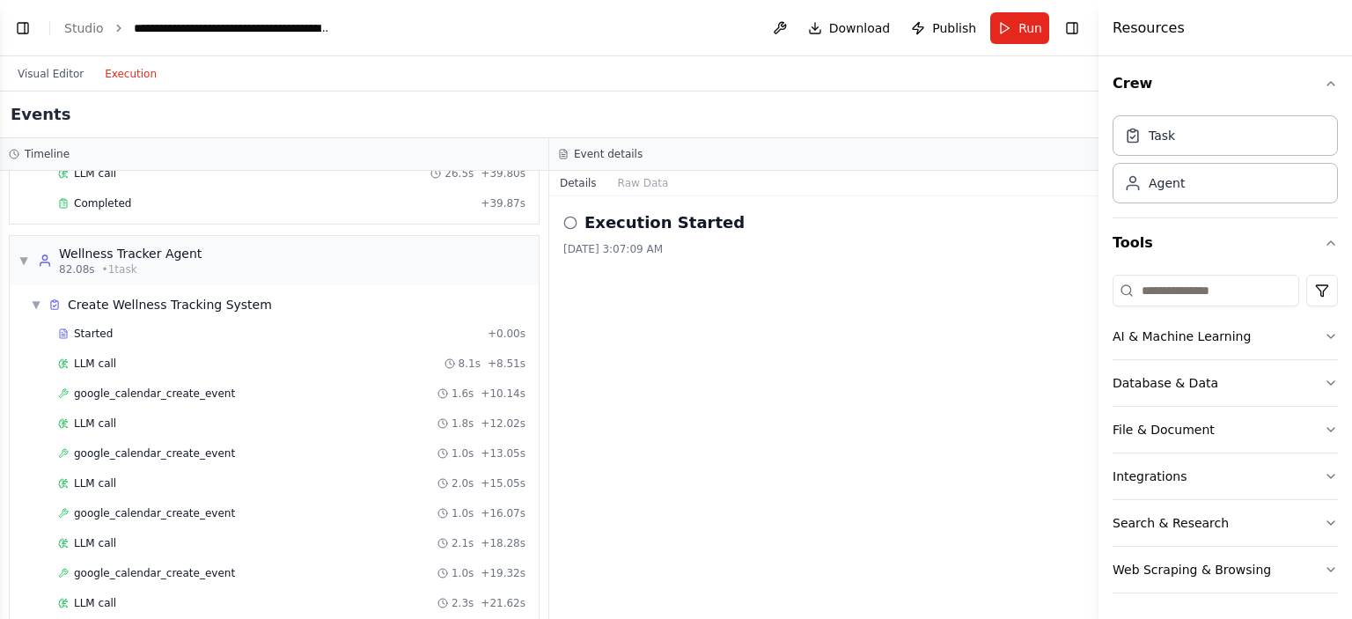
scroll to position [426, 0]
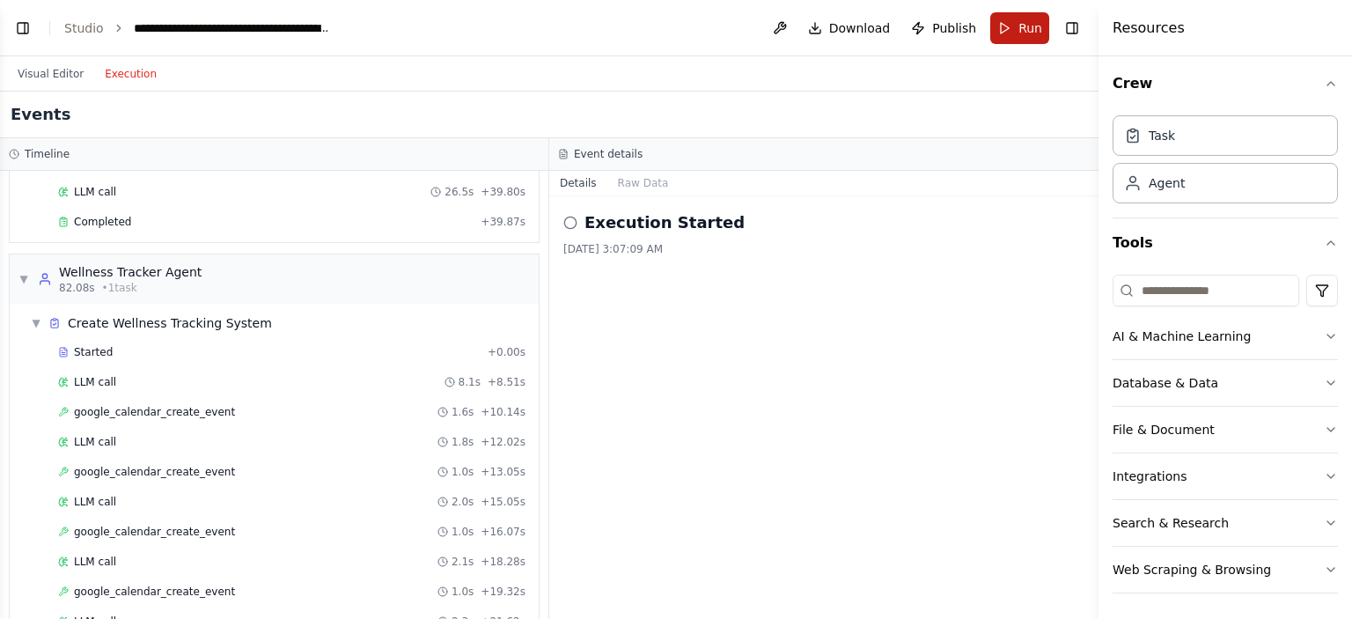
click at [1015, 32] on button "Run" at bounding box center [1019, 28] width 59 height 32
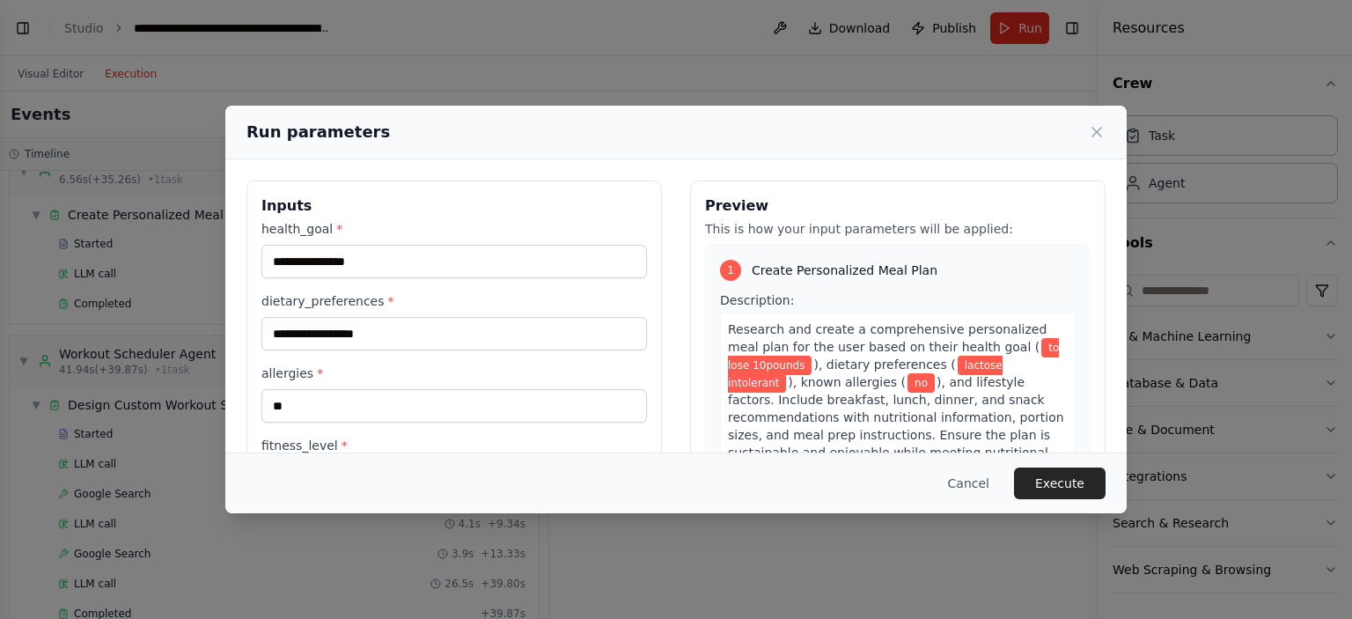
click at [541, 199] on h3 "Inputs" at bounding box center [454, 205] width 386 height 21
click at [1061, 482] on button "Execute" at bounding box center [1060, 484] width 92 height 32
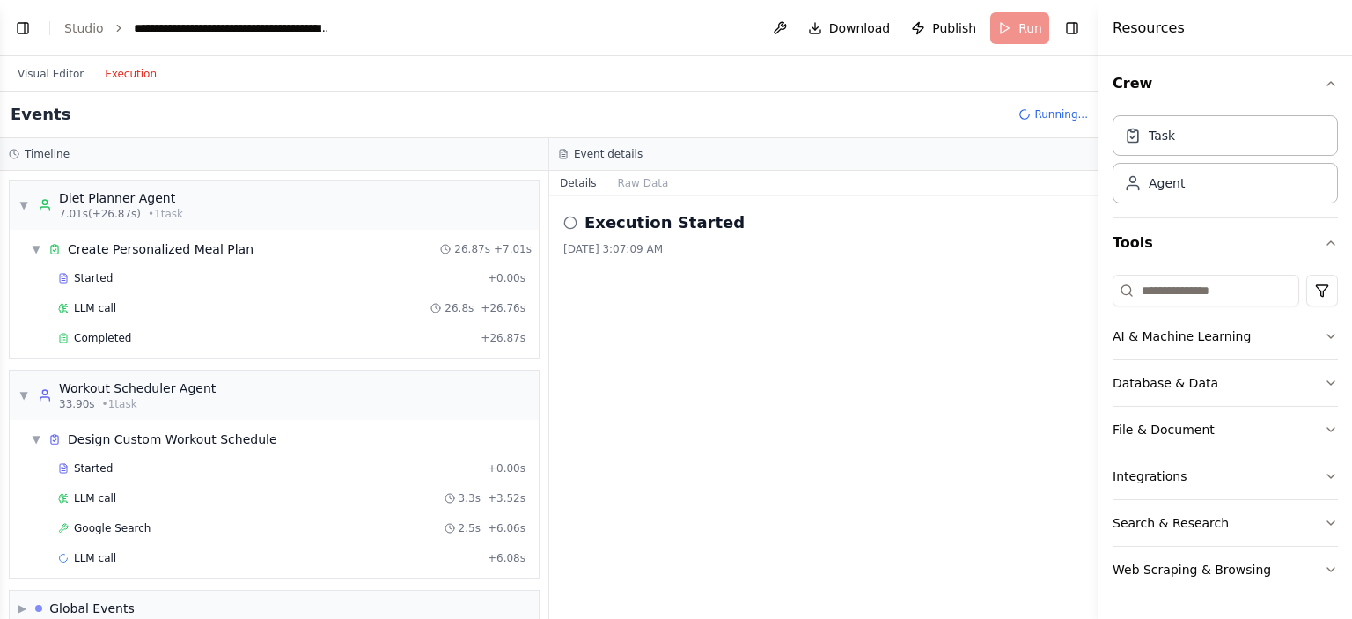
scroll to position [23, 0]
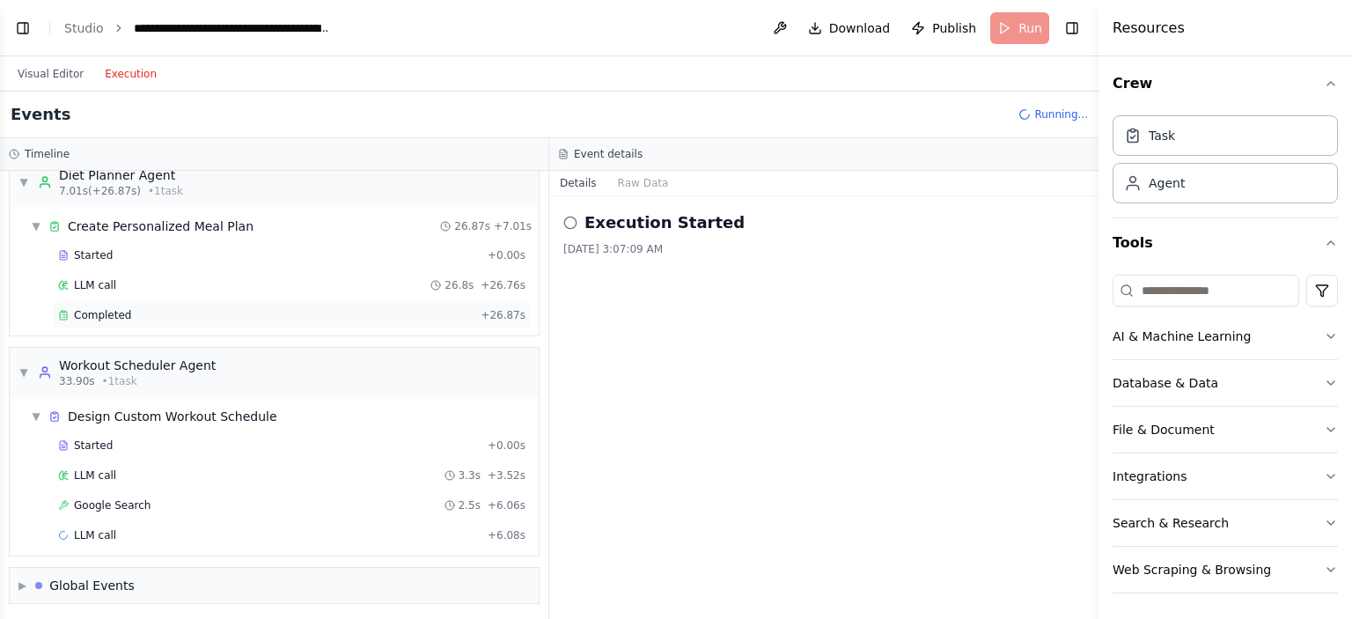
click at [113, 316] on span "Completed" at bounding box center [102, 315] width 57 height 14
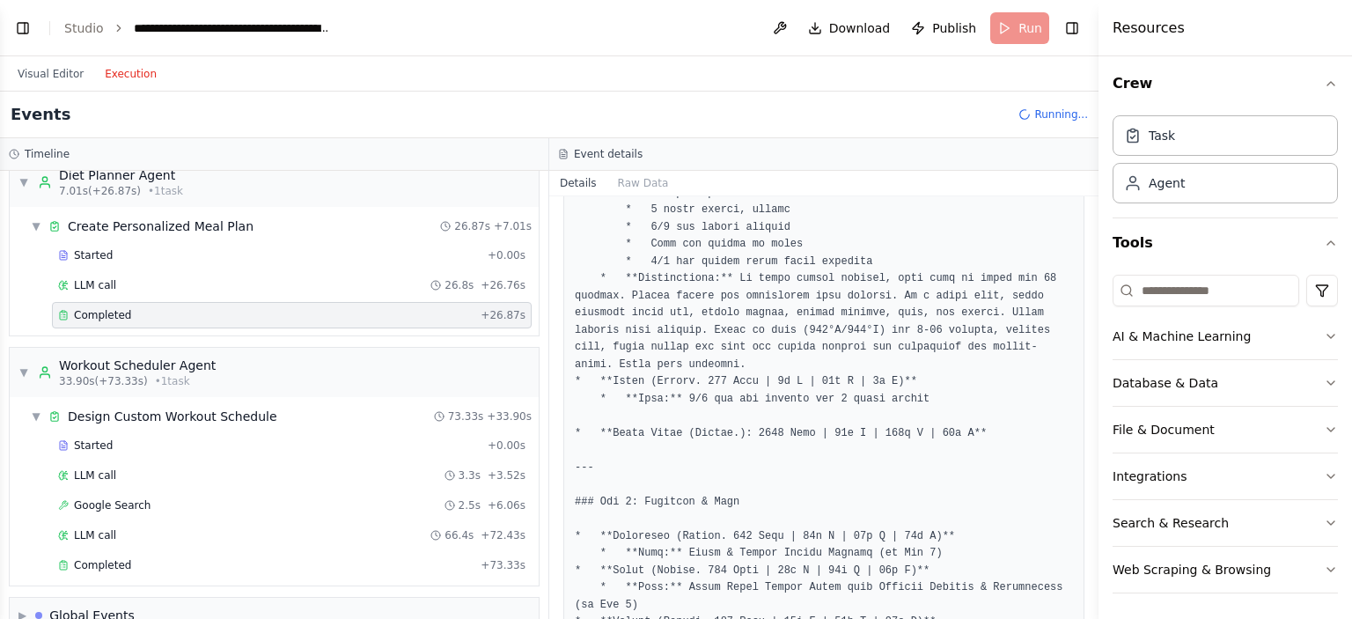
scroll to position [4571, 0]
click at [628, 182] on button "Raw Data" at bounding box center [643, 183] width 72 height 25
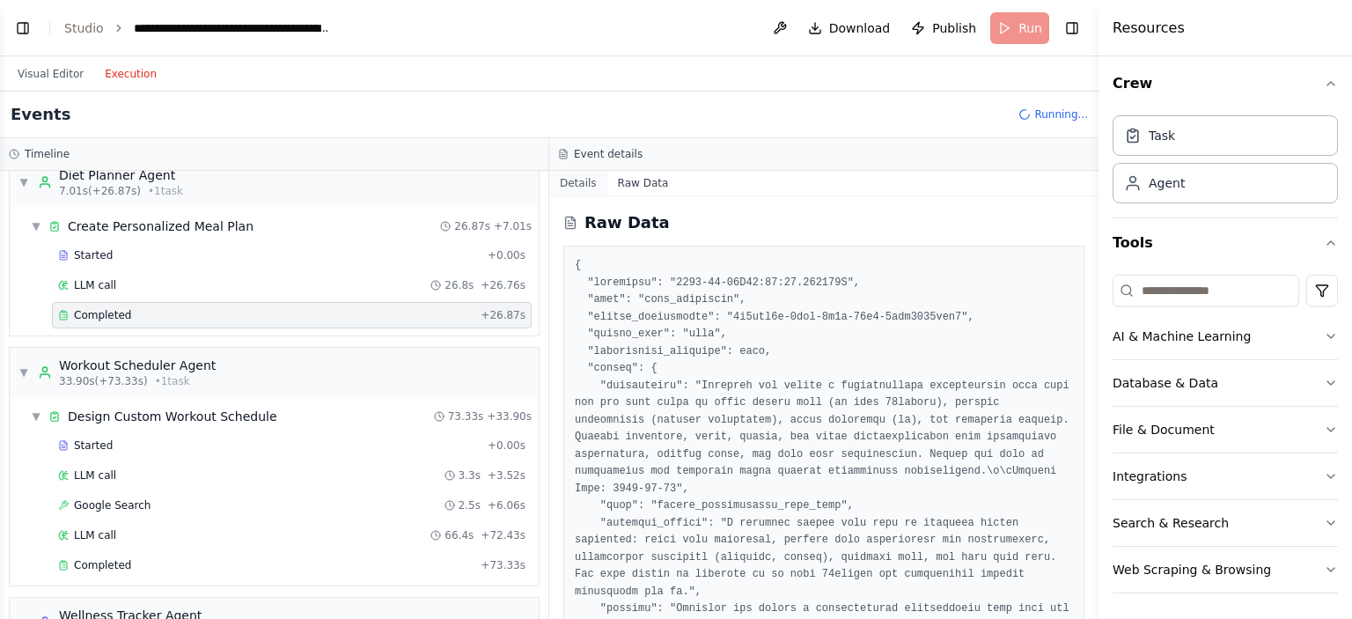
click at [582, 183] on button "Details" at bounding box center [578, 183] width 58 height 25
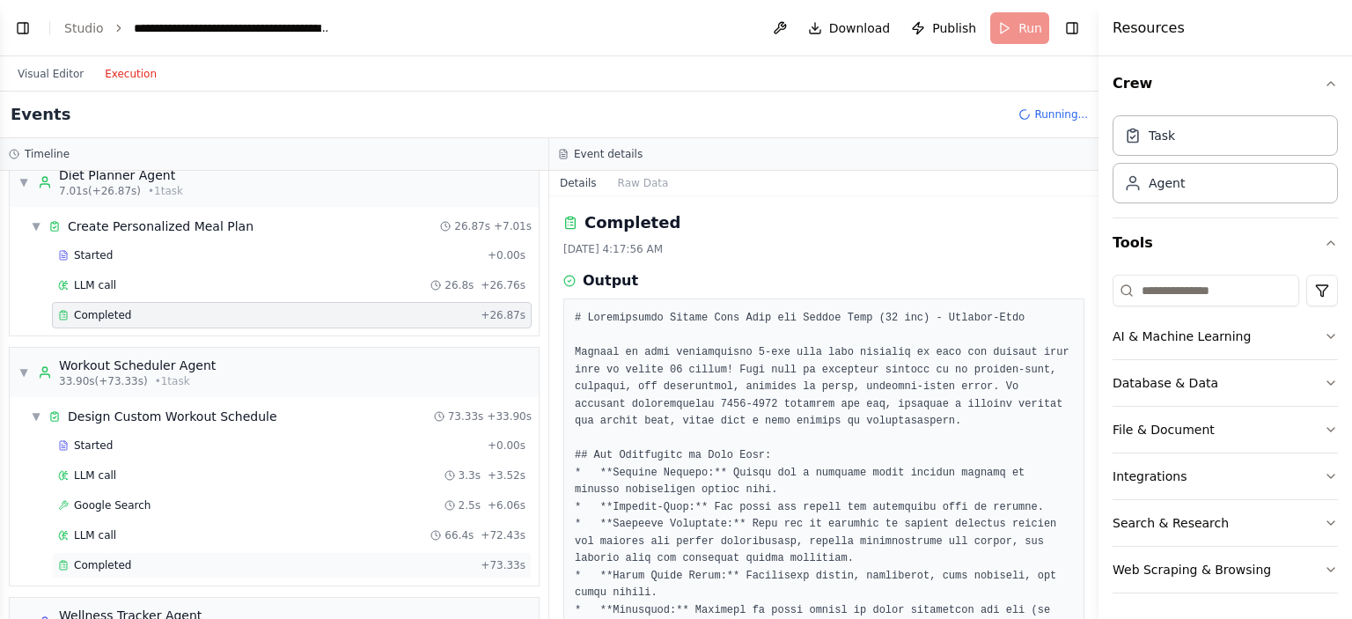
click at [85, 560] on span "Completed" at bounding box center [102, 565] width 57 height 14
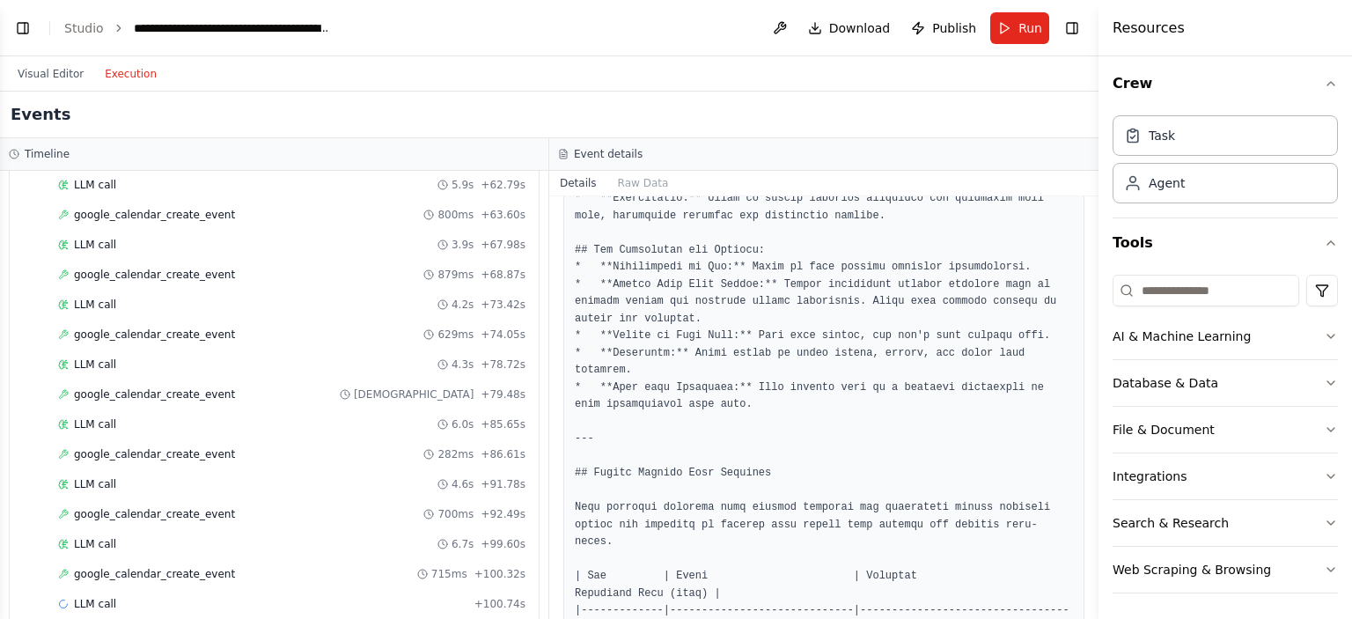
scroll to position [1040, 0]
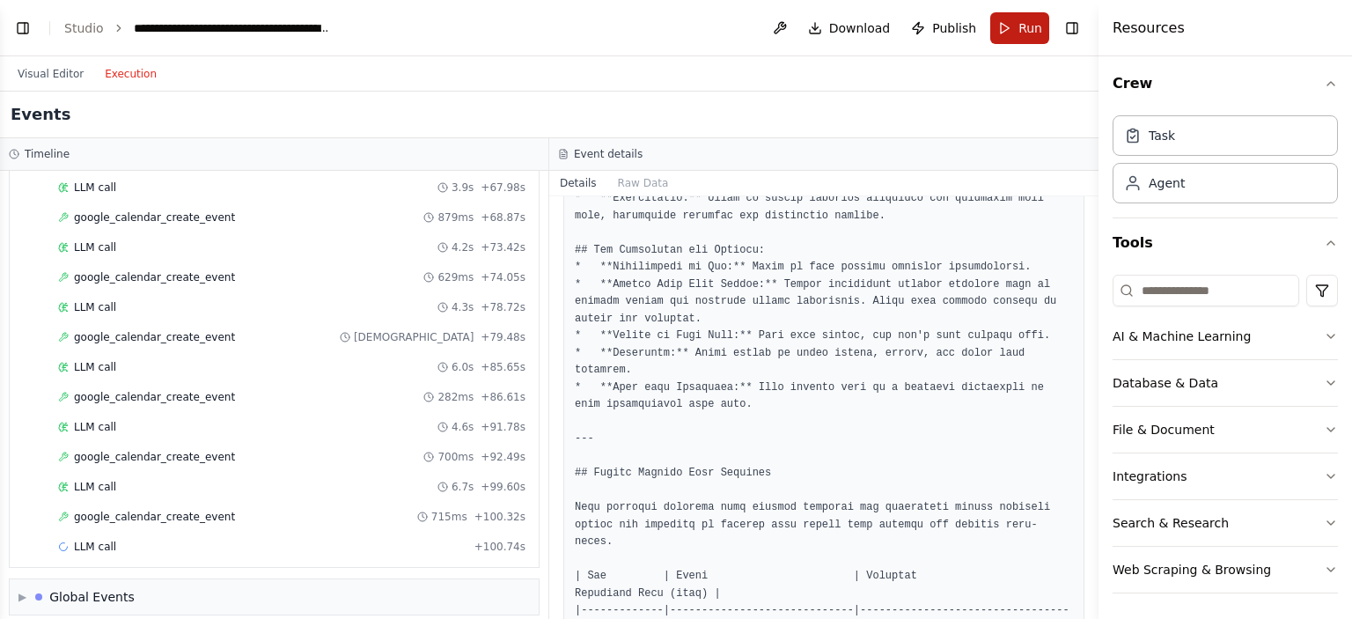
click at [1006, 33] on button "Run" at bounding box center [1019, 28] width 59 height 32
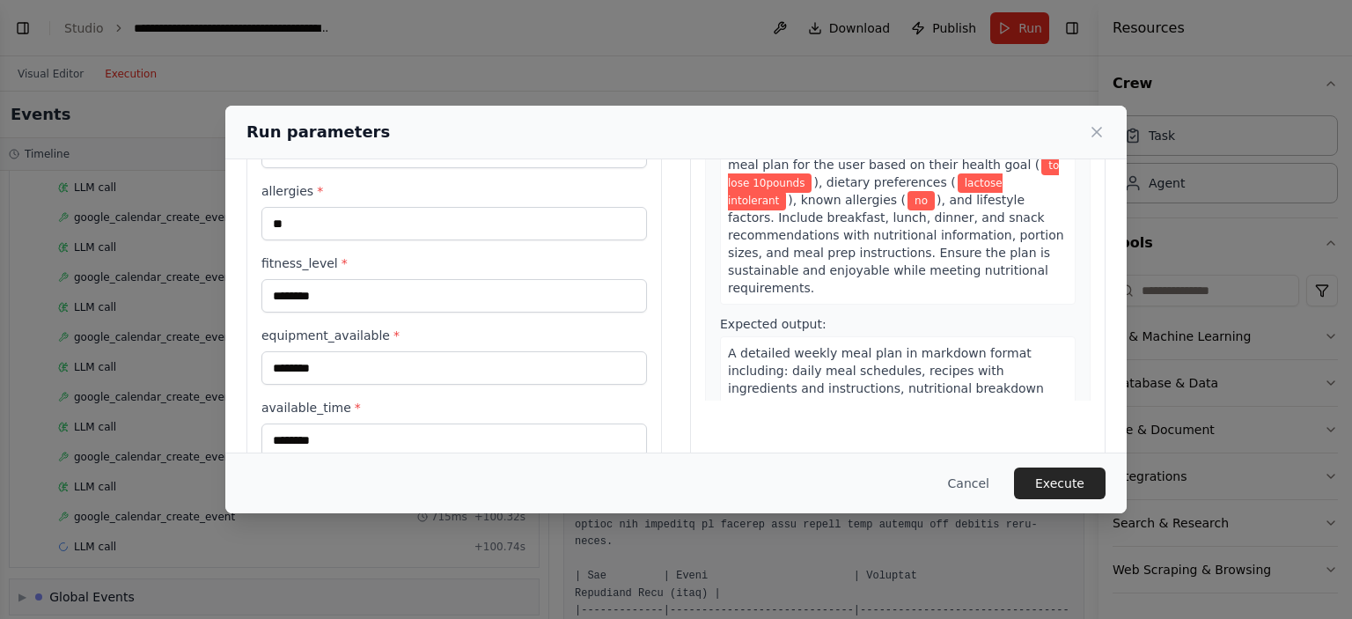
scroll to position [218, 0]
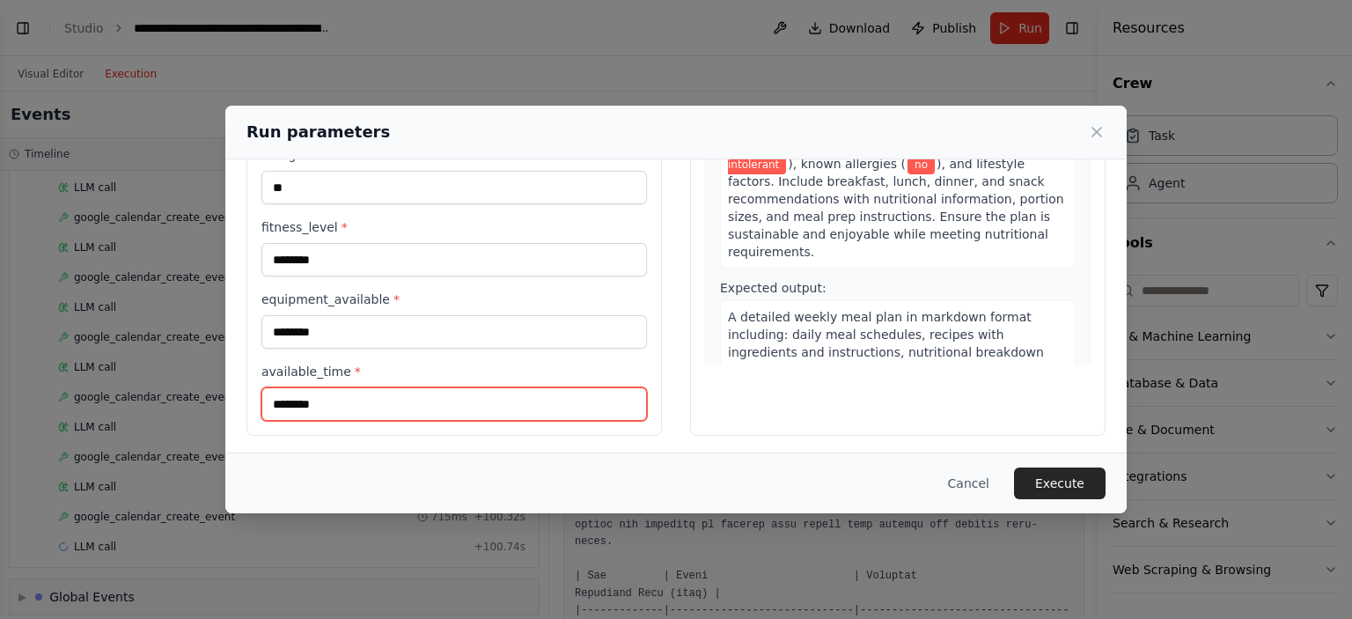
click at [364, 396] on input "********" at bounding box center [454, 403] width 386 height 33
click at [271, 404] on input "********" at bounding box center [454, 403] width 386 height 33
type input "*********"
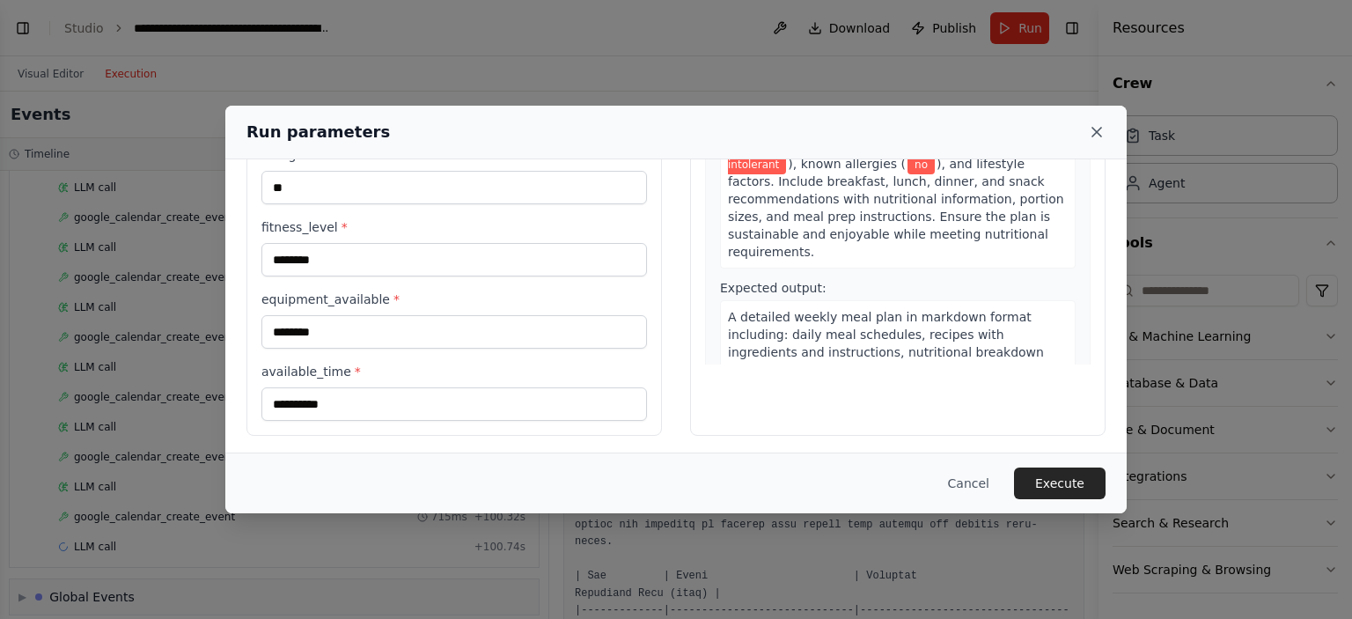
click at [1099, 131] on icon at bounding box center [1097, 132] width 18 height 18
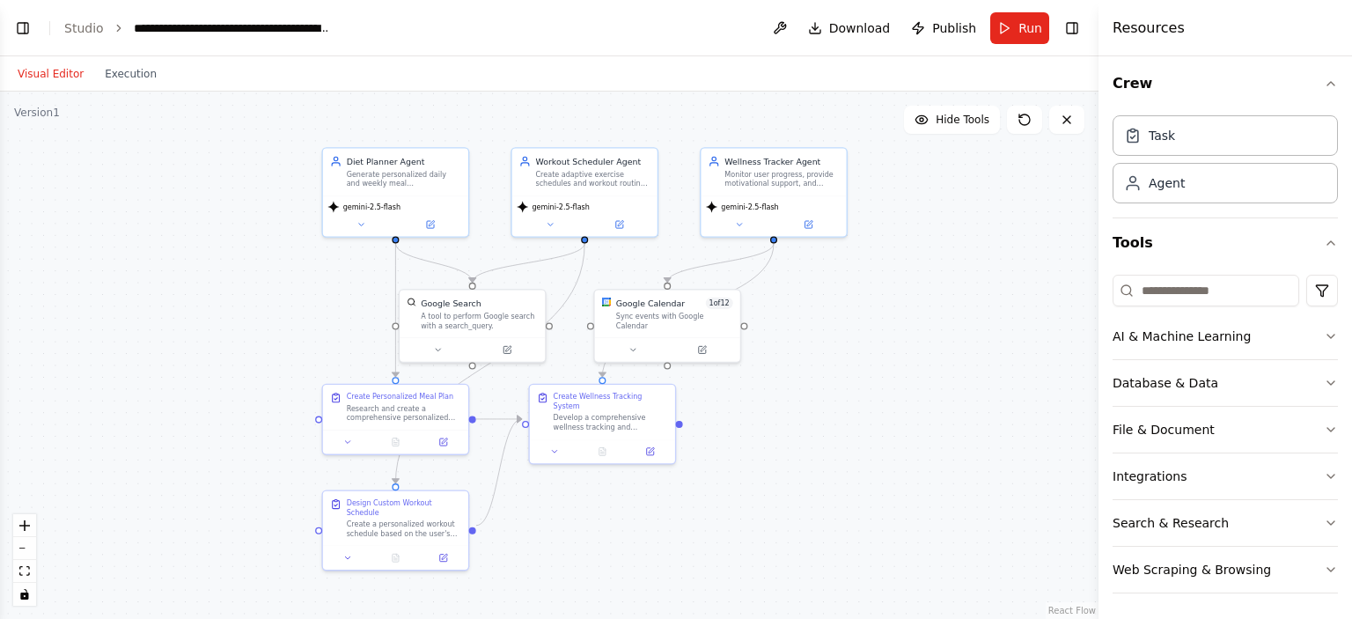
click at [23, 74] on button "Visual Editor" at bounding box center [50, 73] width 87 height 21
click at [431, 225] on icon at bounding box center [430, 222] width 10 height 10
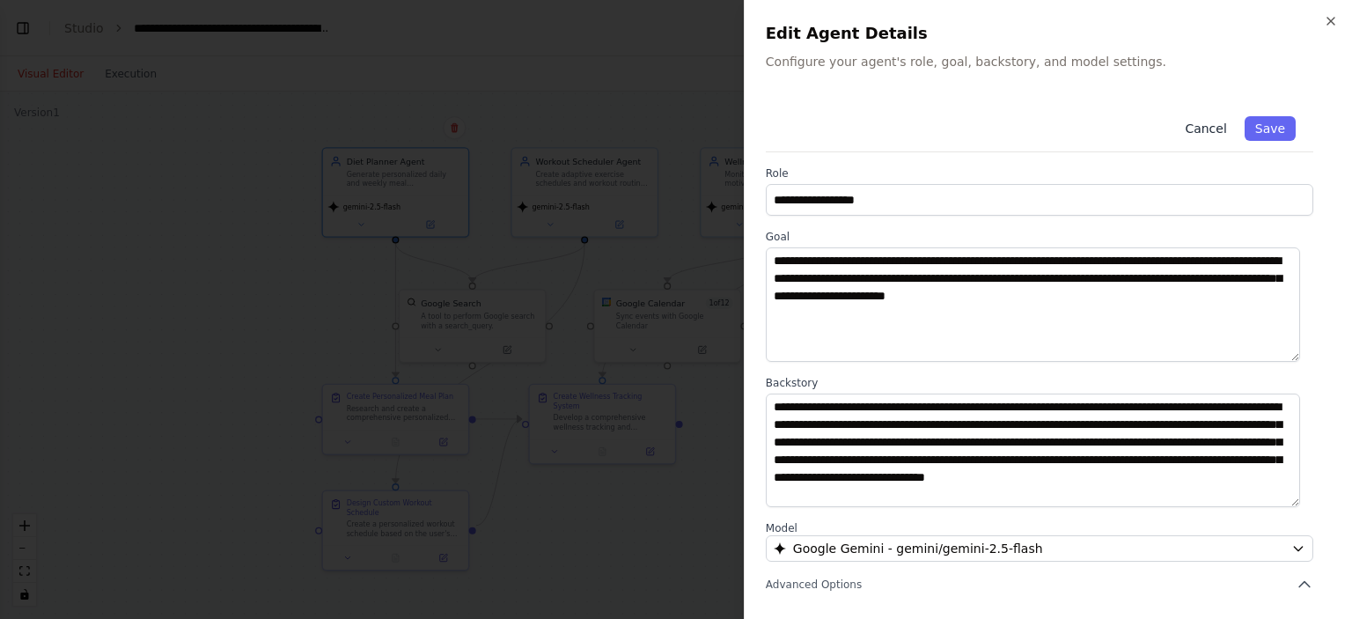
click at [1196, 128] on button "Cancel" at bounding box center [1205, 128] width 63 height 25
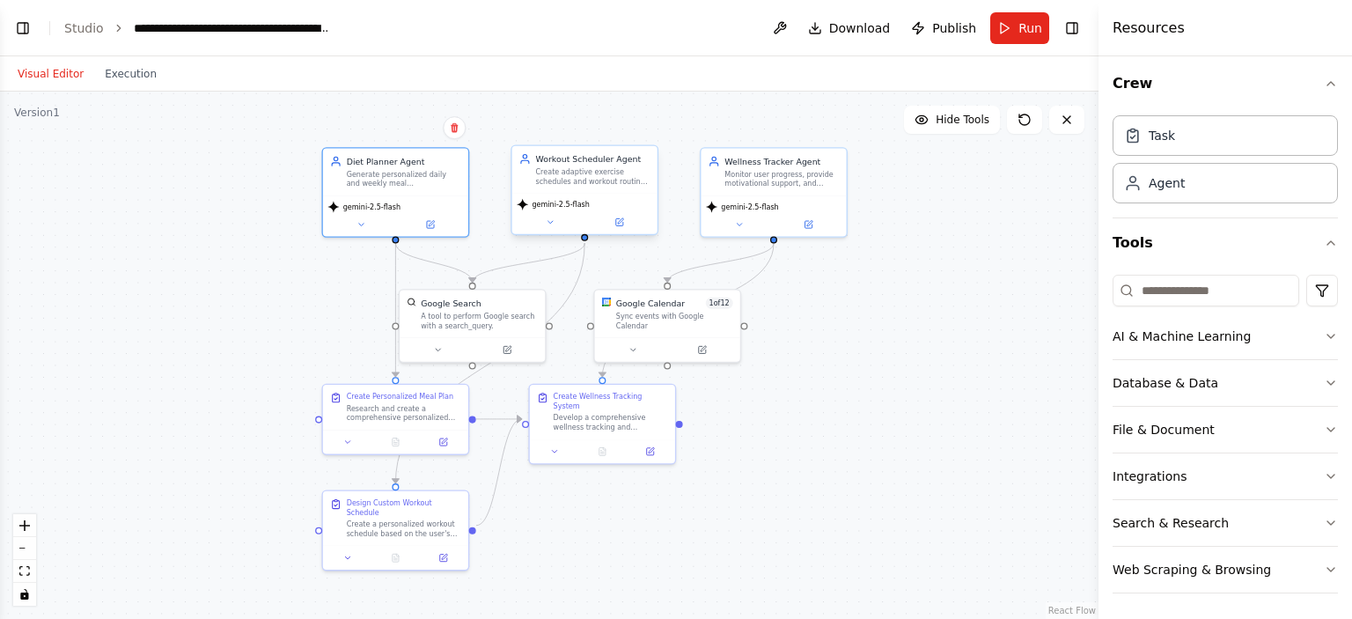
click at [627, 234] on div "Workout Scheduler Agent Create adaptive exercise schedules and workout routines…" at bounding box center [585, 189] width 148 height 91
click at [622, 229] on div "gemini-2.5-flash" at bounding box center [584, 213] width 145 height 40
click at [625, 224] on button at bounding box center [619, 222] width 67 height 14
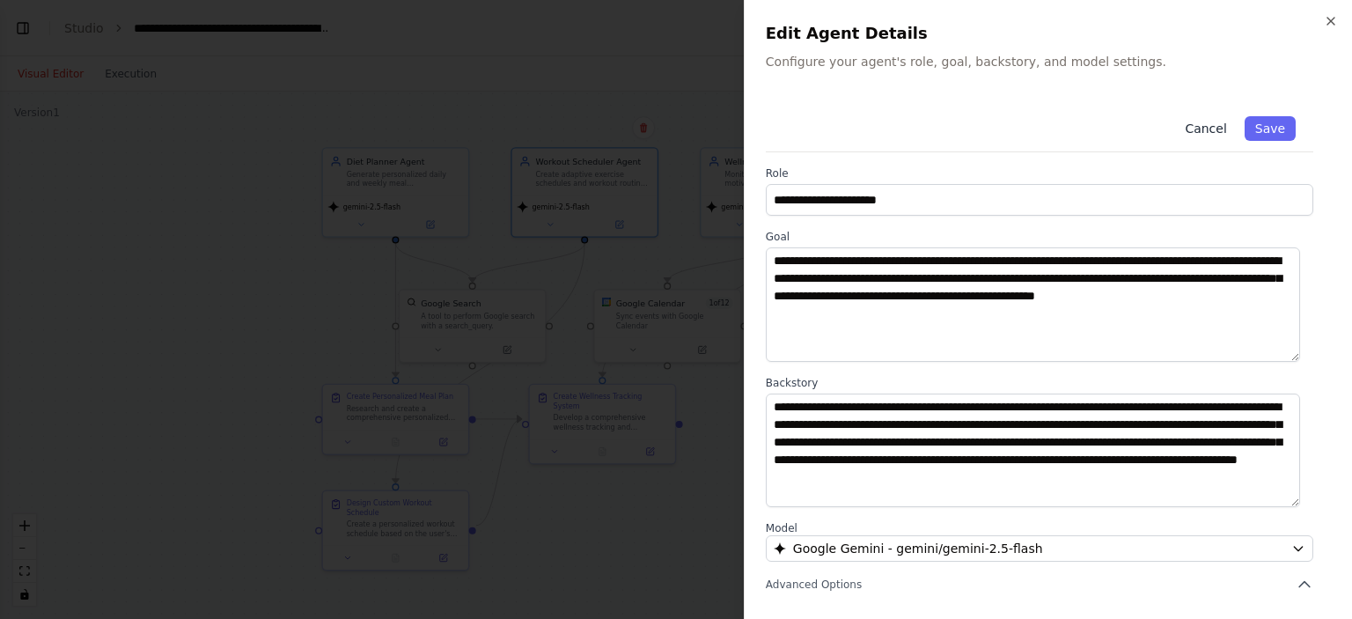
click at [1199, 127] on button "Cancel" at bounding box center [1205, 128] width 63 height 25
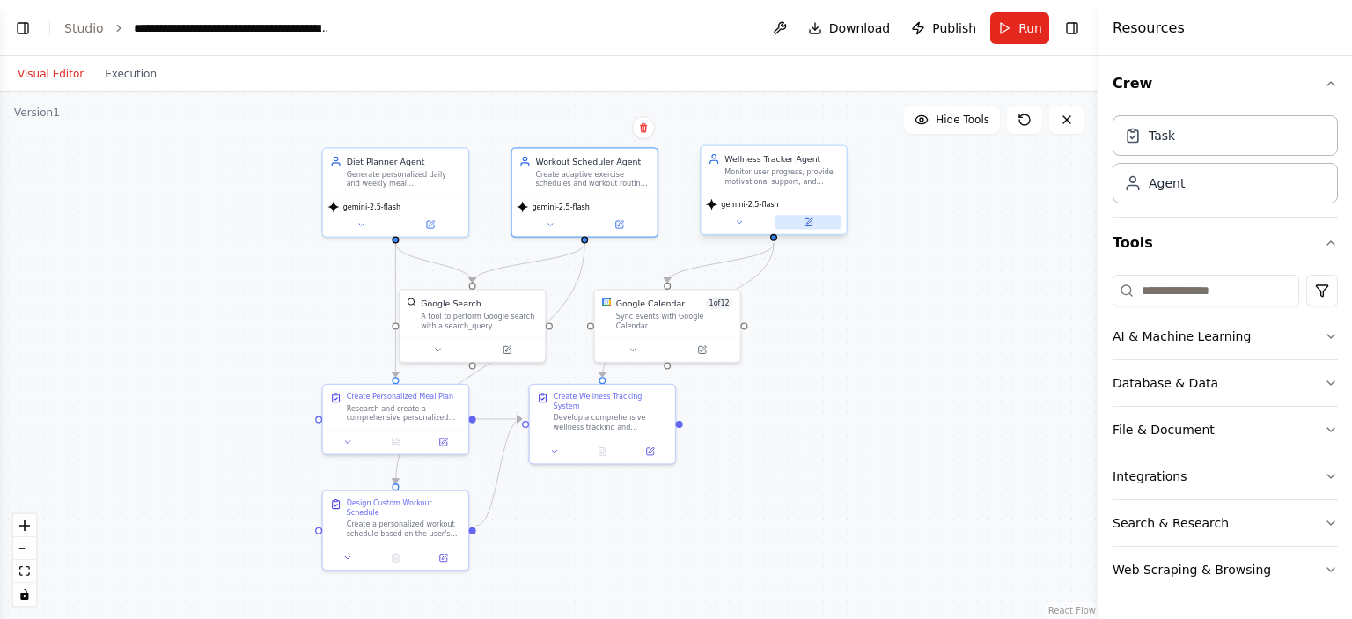
click at [810, 222] on icon at bounding box center [808, 221] width 7 height 7
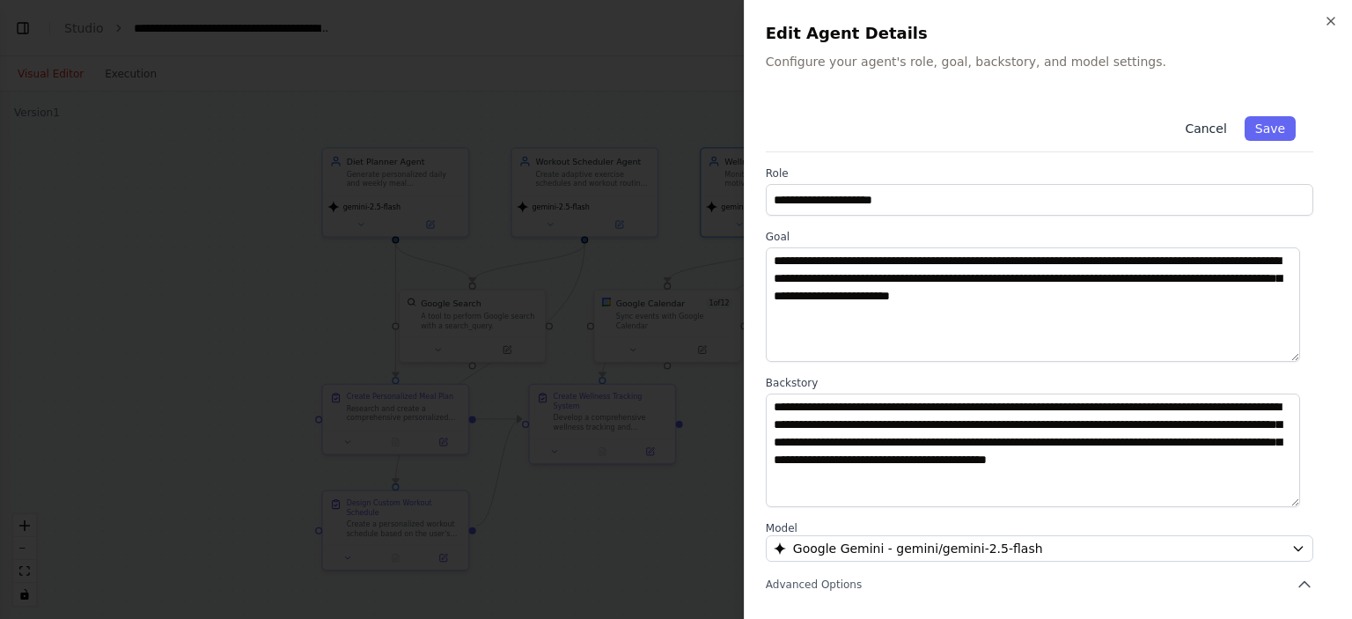
click at [1196, 129] on button "Cancel" at bounding box center [1205, 128] width 63 height 25
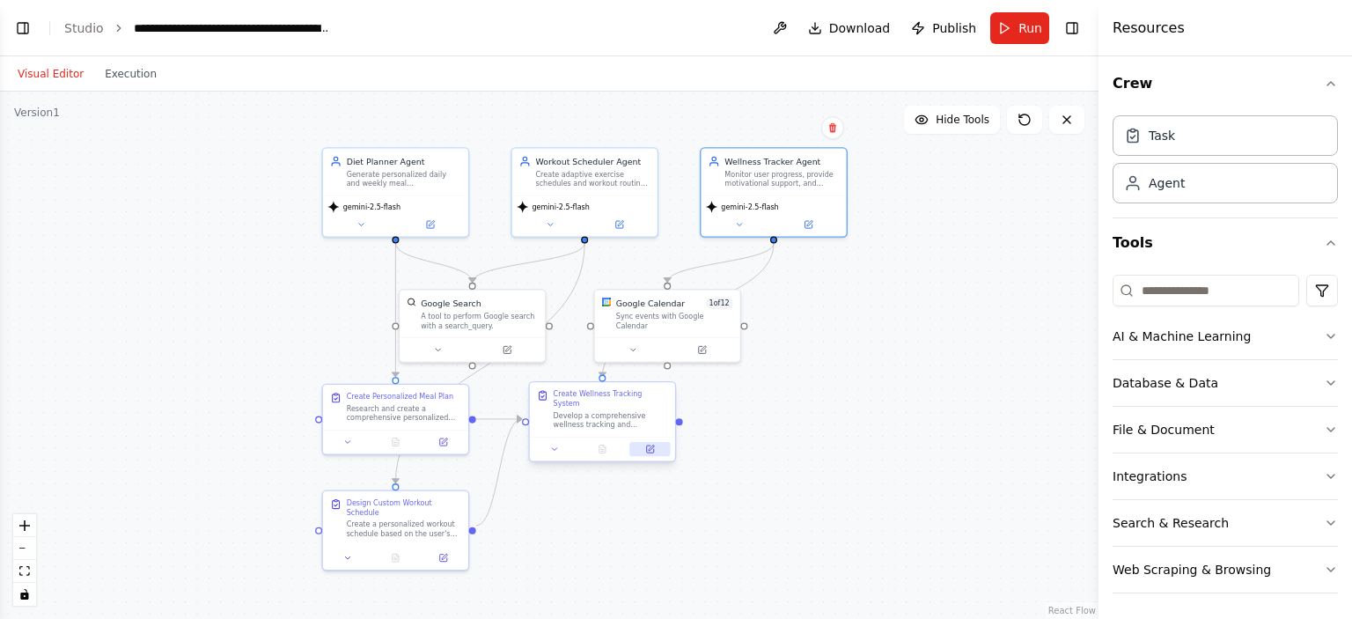
click at [653, 445] on icon at bounding box center [649, 448] width 7 height 7
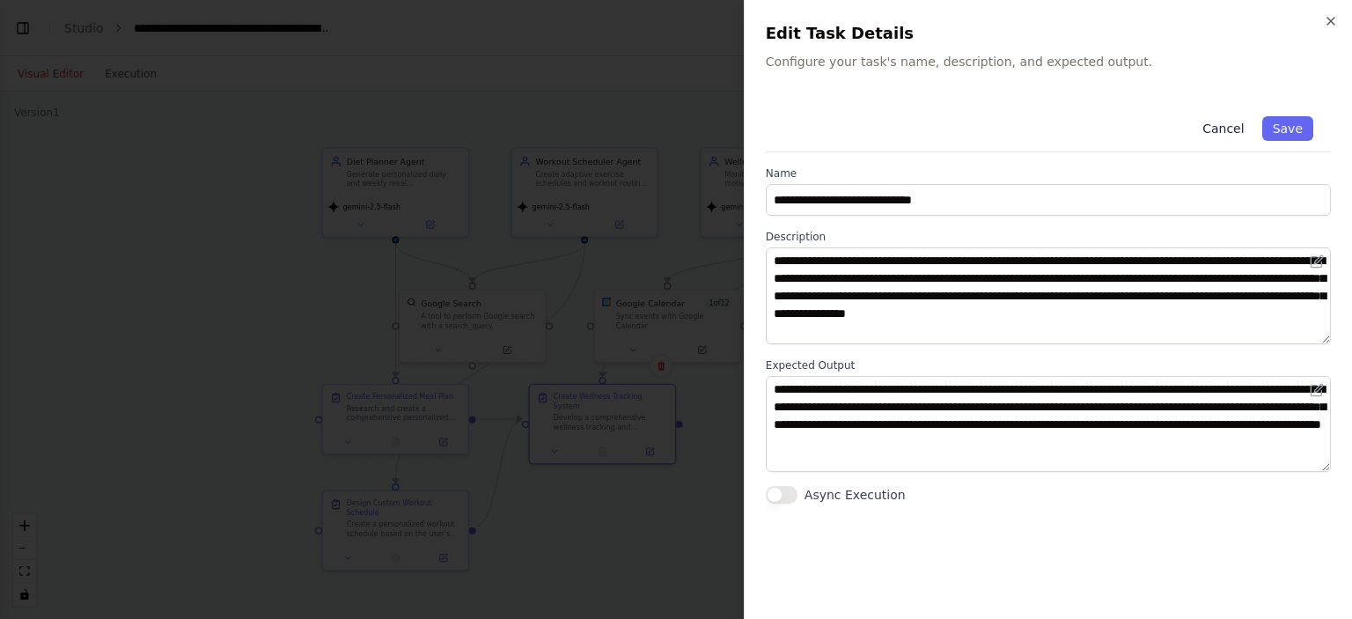
click at [1228, 133] on button "Cancel" at bounding box center [1223, 128] width 63 height 25
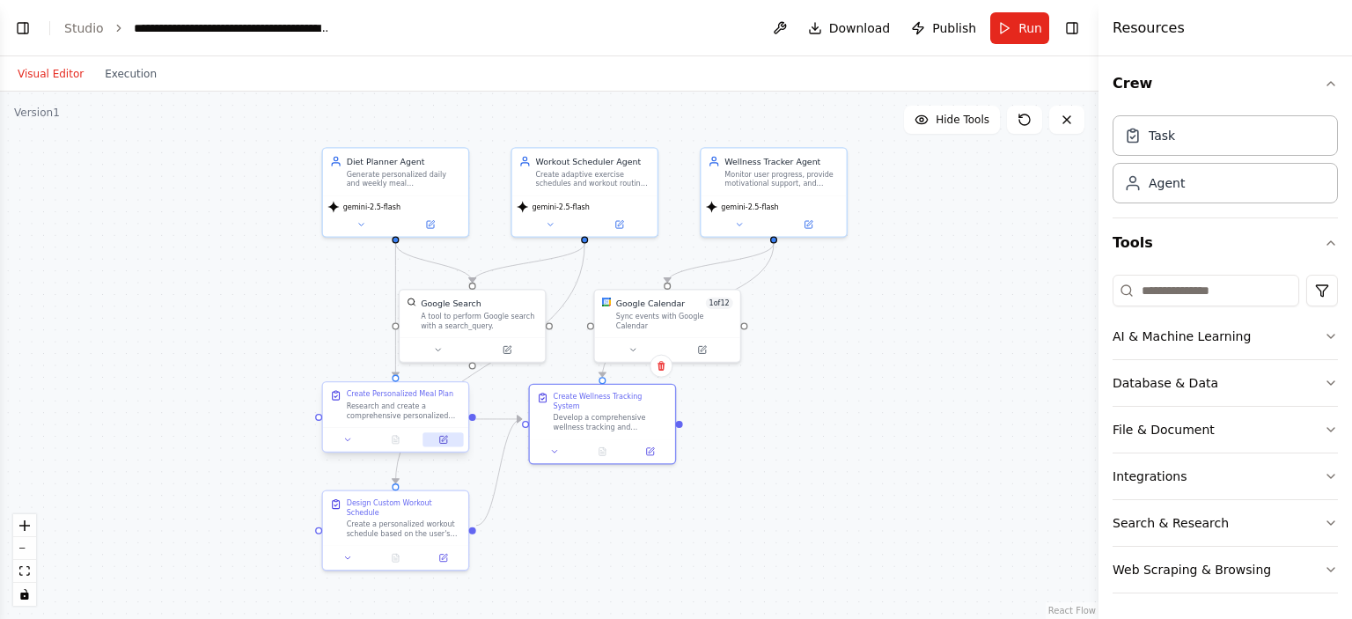
click at [441, 443] on icon at bounding box center [443, 439] width 7 height 7
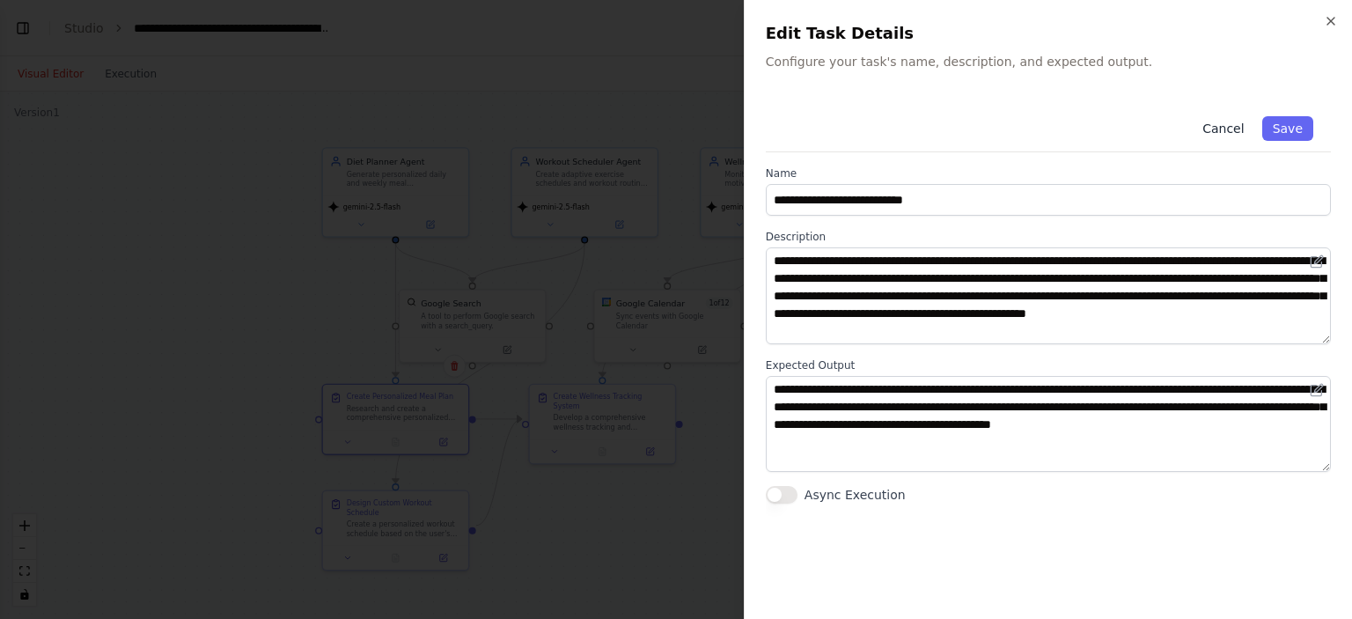
click at [1229, 129] on button "Cancel" at bounding box center [1223, 128] width 63 height 25
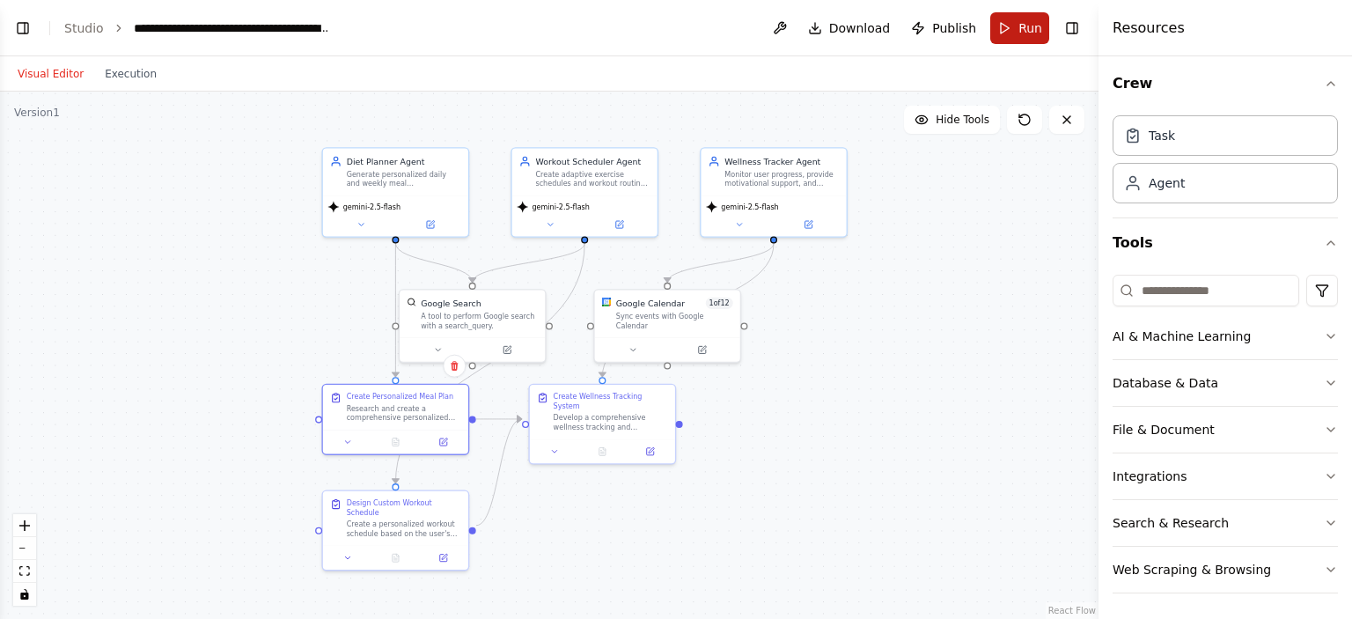
click at [1016, 25] on button "Run" at bounding box center [1019, 28] width 59 height 32
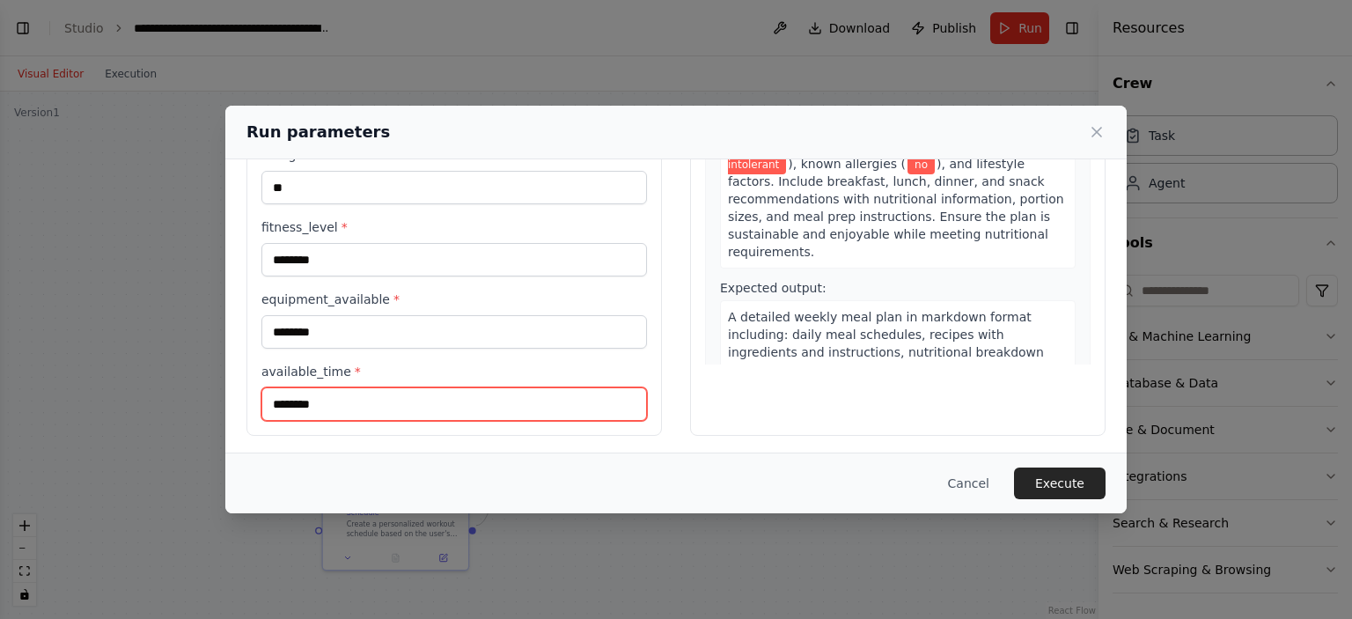
click at [272, 401] on input "********" at bounding box center [454, 403] width 386 height 33
click at [383, 396] on input "**********" at bounding box center [454, 403] width 386 height 33
type input "**********"
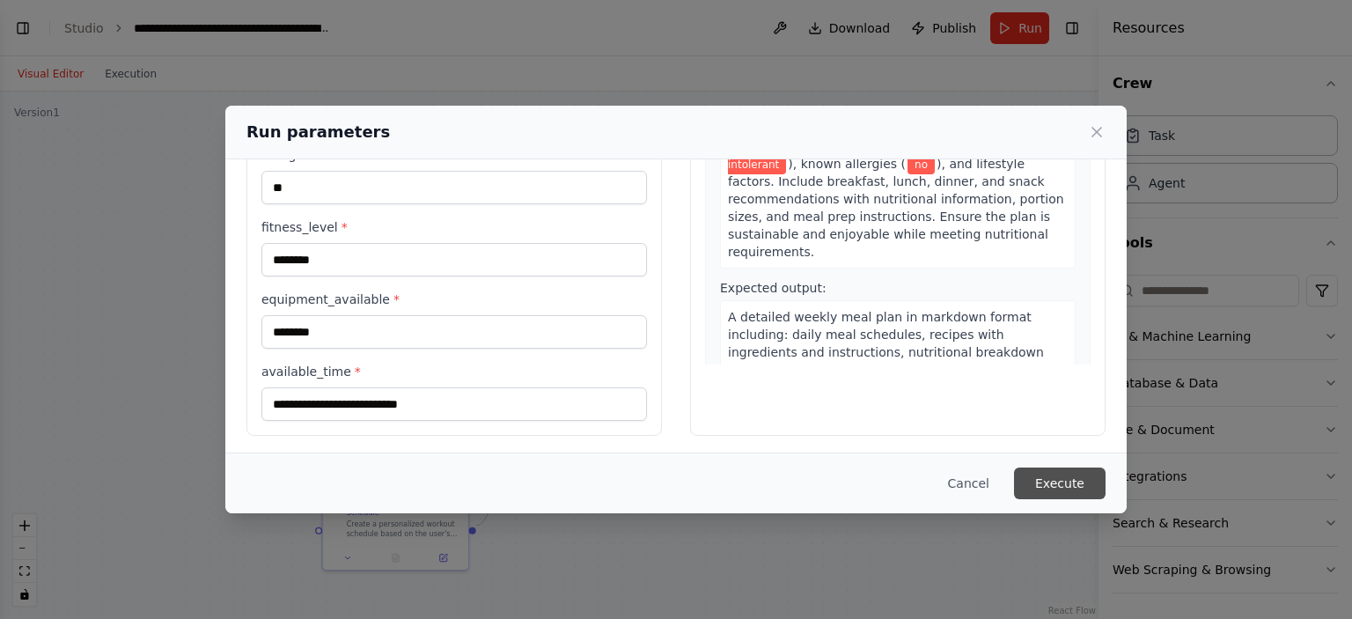
click at [1058, 481] on button "Execute" at bounding box center [1060, 484] width 92 height 32
click at [132, 78] on button "Execution" at bounding box center [130, 73] width 73 height 21
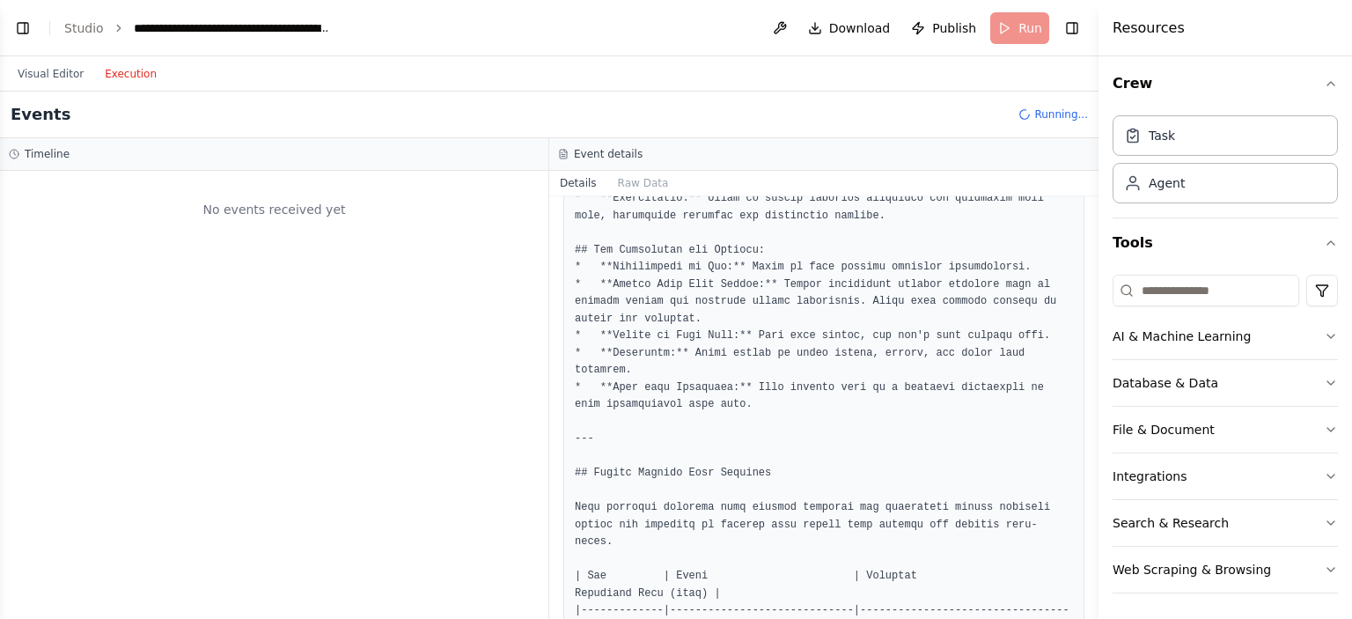
scroll to position [0, 0]
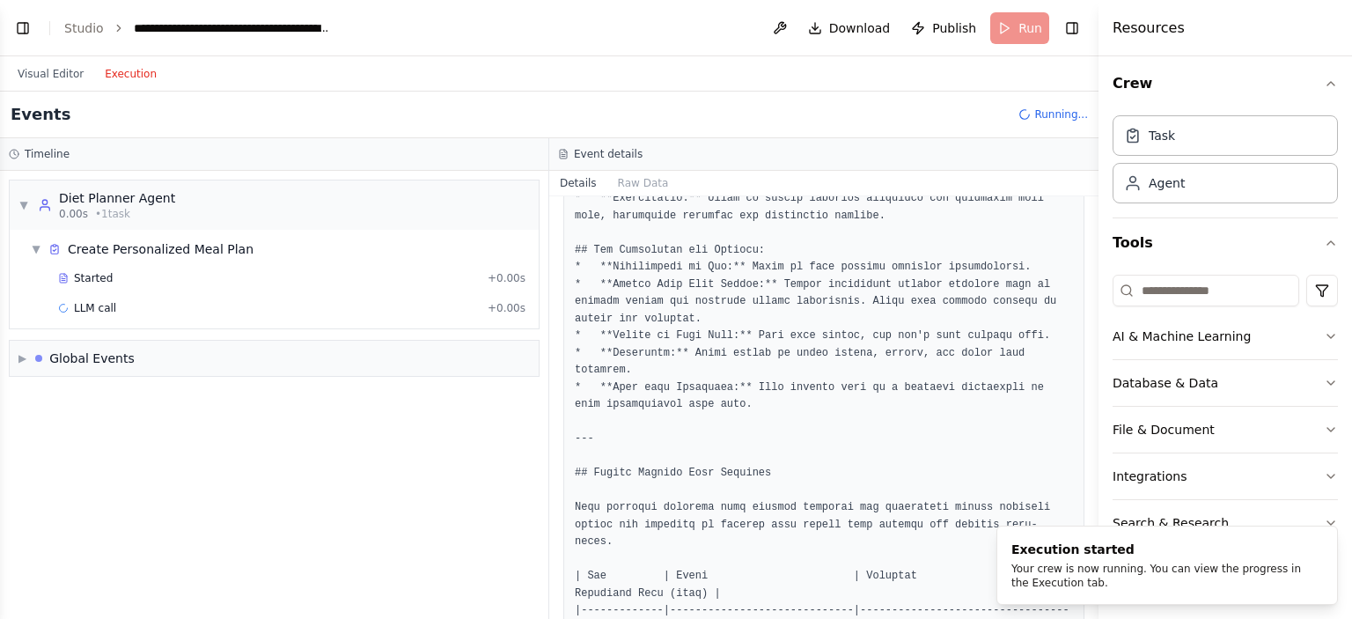
click at [576, 182] on button "Details" at bounding box center [578, 183] width 58 height 25
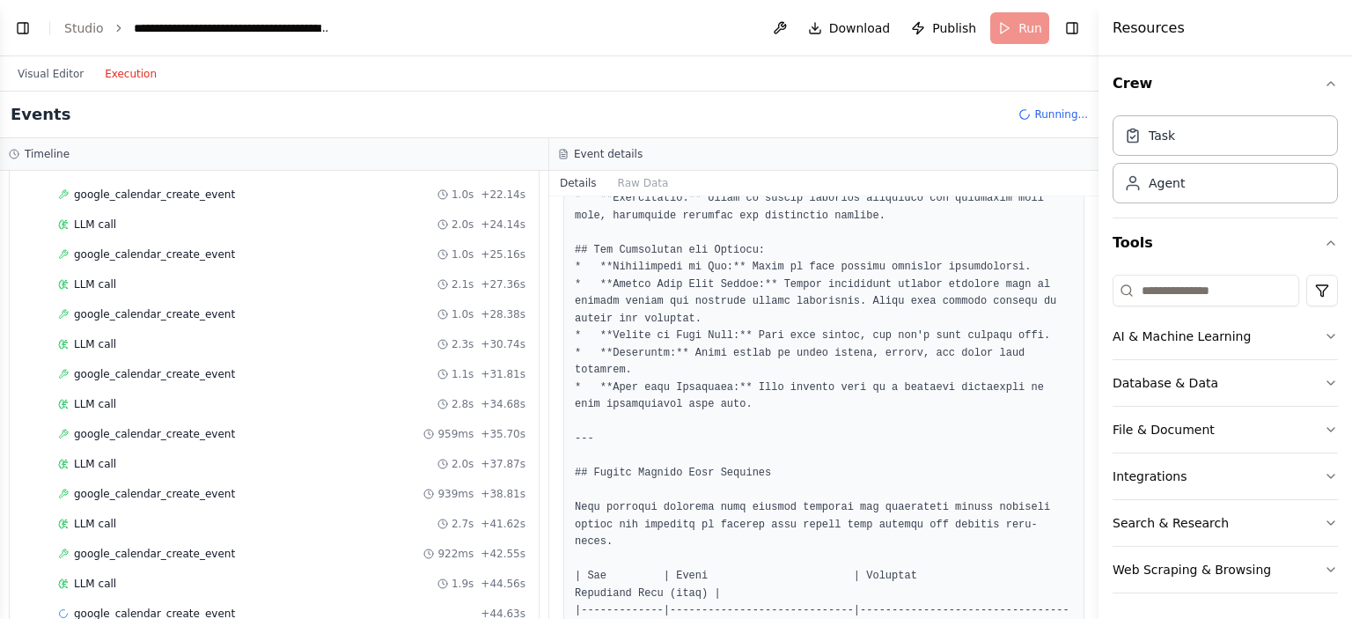
scroll to position [1070, 0]
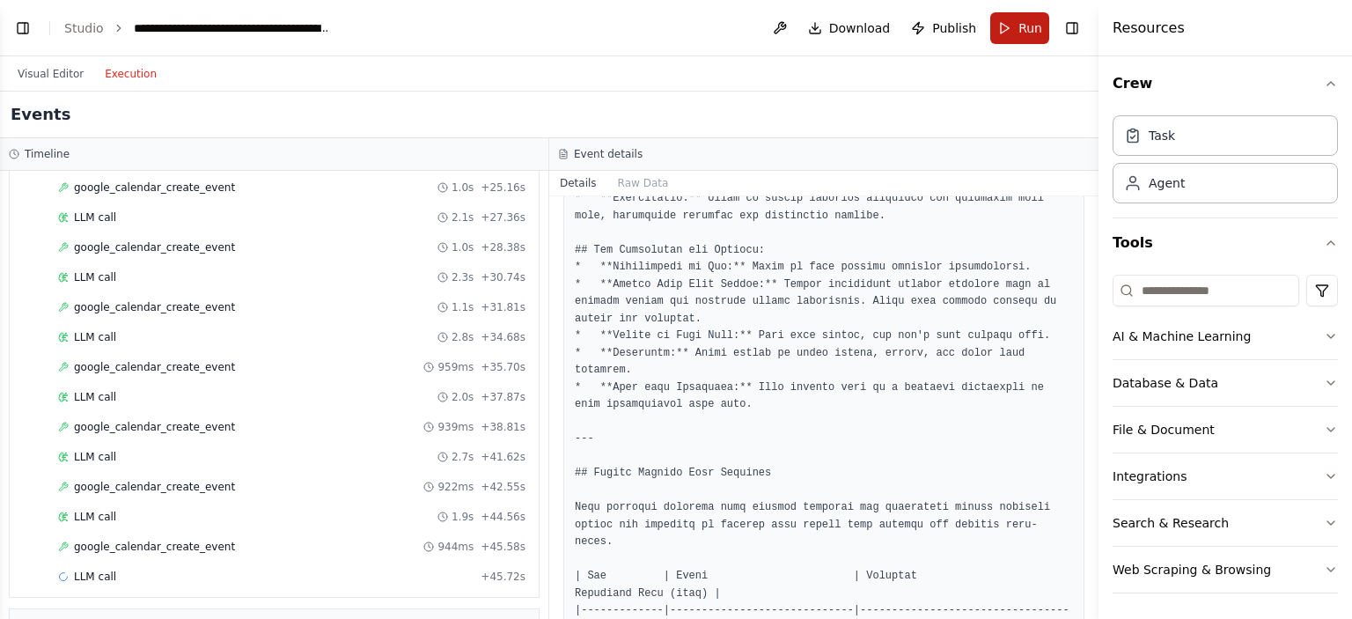
click at [1021, 22] on span "Run" at bounding box center [1031, 28] width 24 height 18
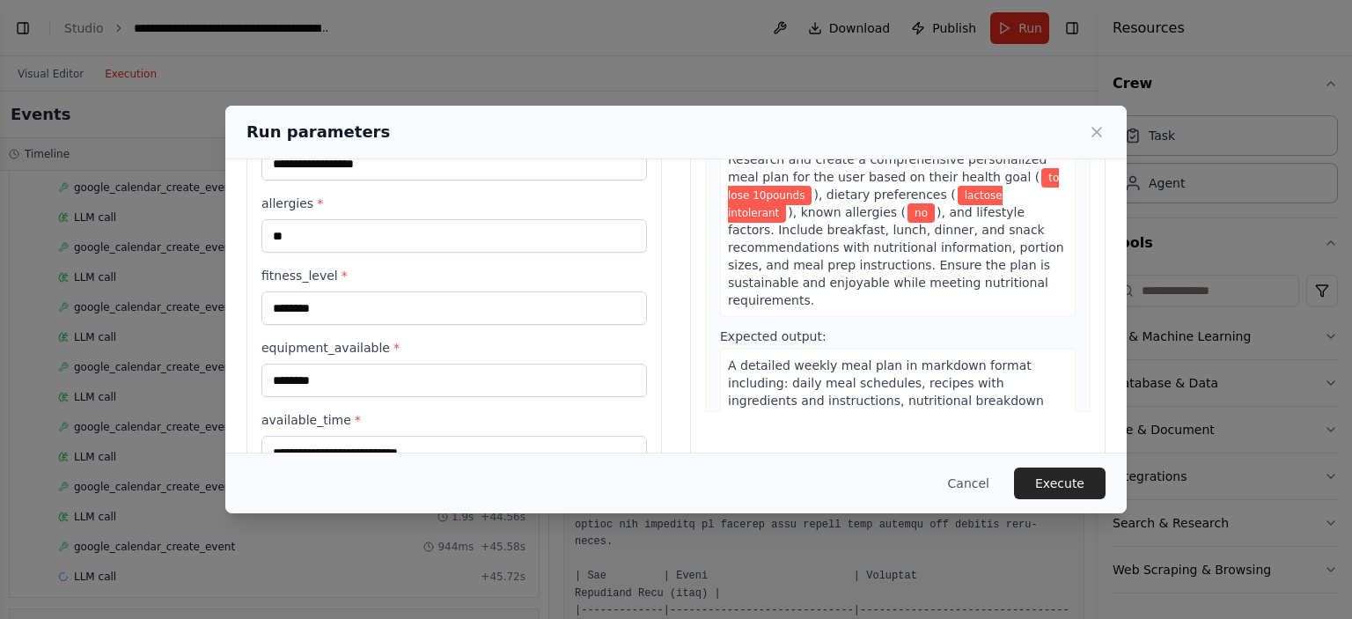
scroll to position [218, 0]
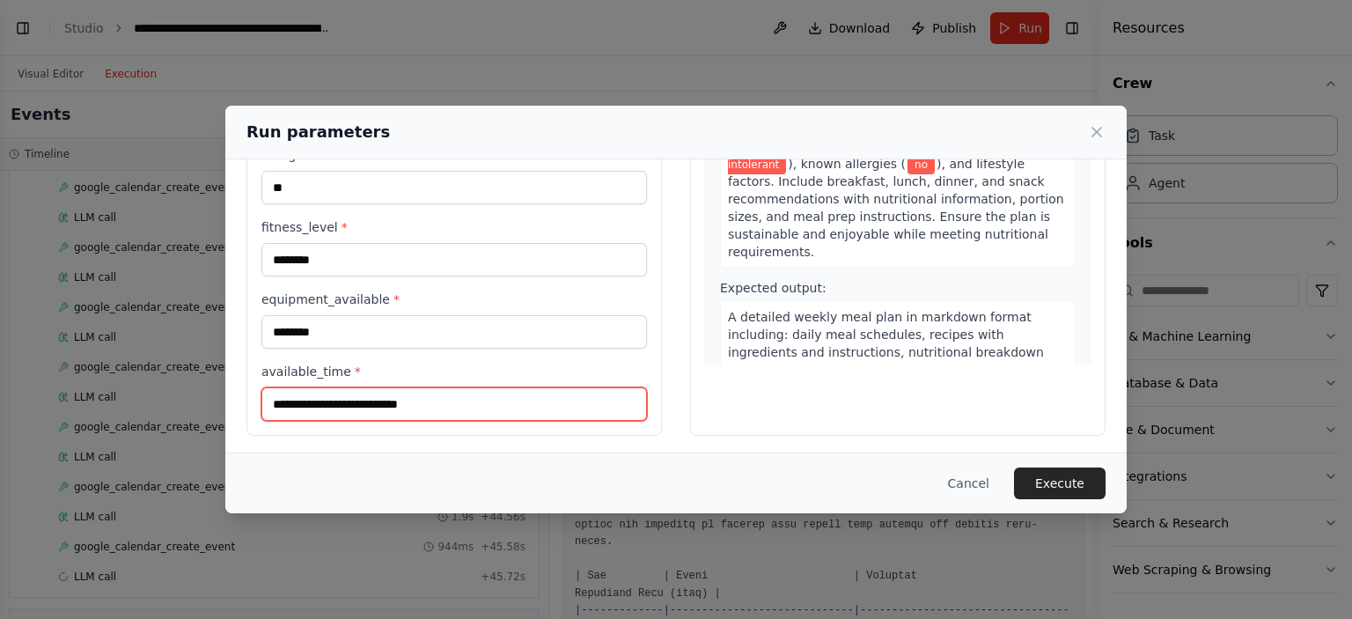
click at [324, 401] on input "**********" at bounding box center [454, 403] width 386 height 33
click at [511, 407] on input "**********" at bounding box center [454, 403] width 386 height 33
type input "**********"
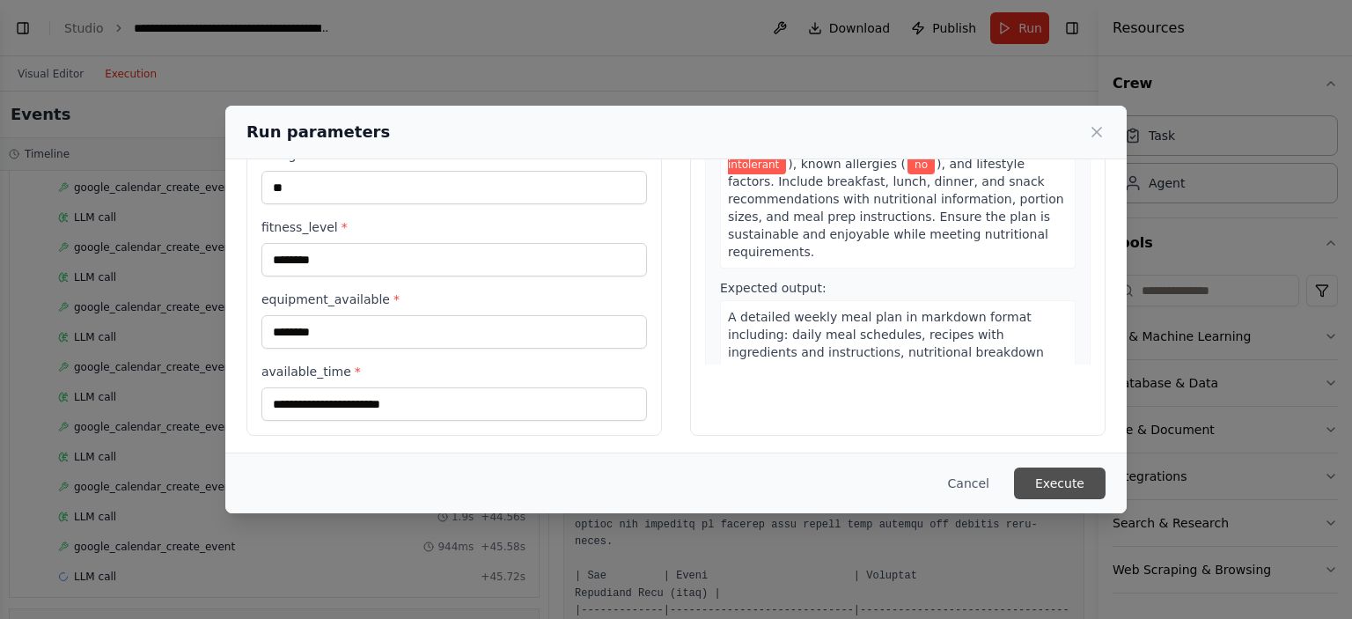
click at [1059, 489] on button "Execute" at bounding box center [1060, 484] width 92 height 32
click at [44, 77] on button "Visual Editor" at bounding box center [50, 73] width 87 height 21
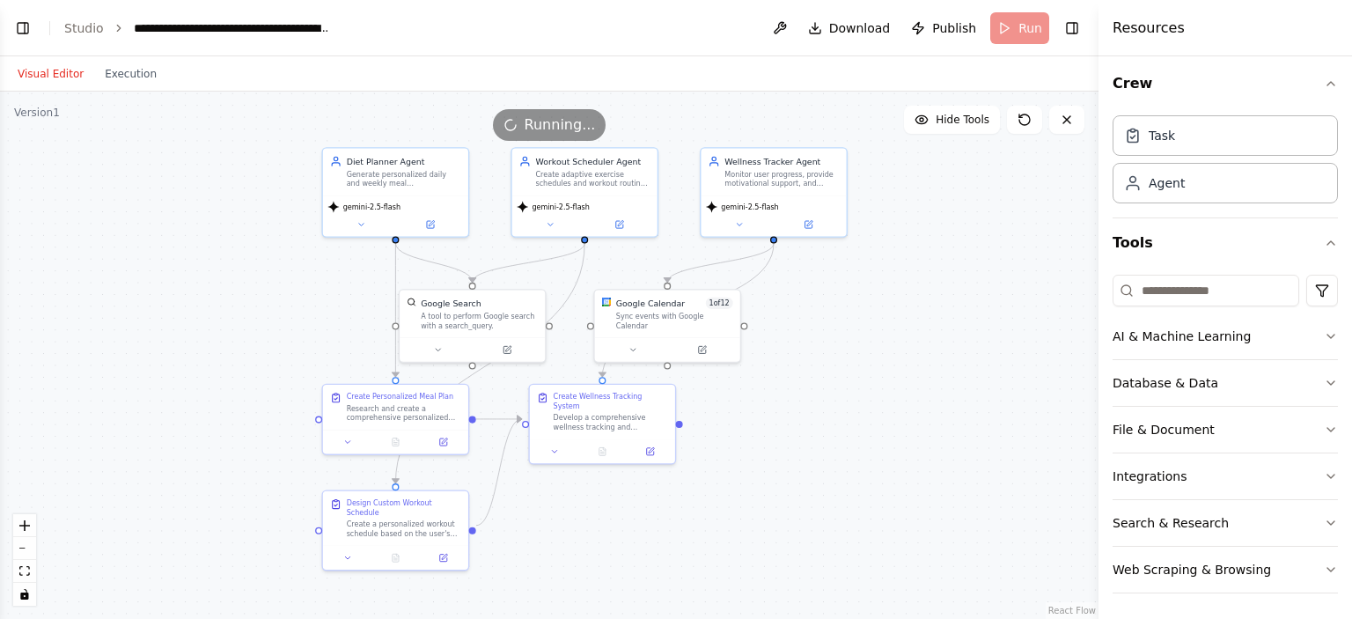
scroll to position [0, 0]
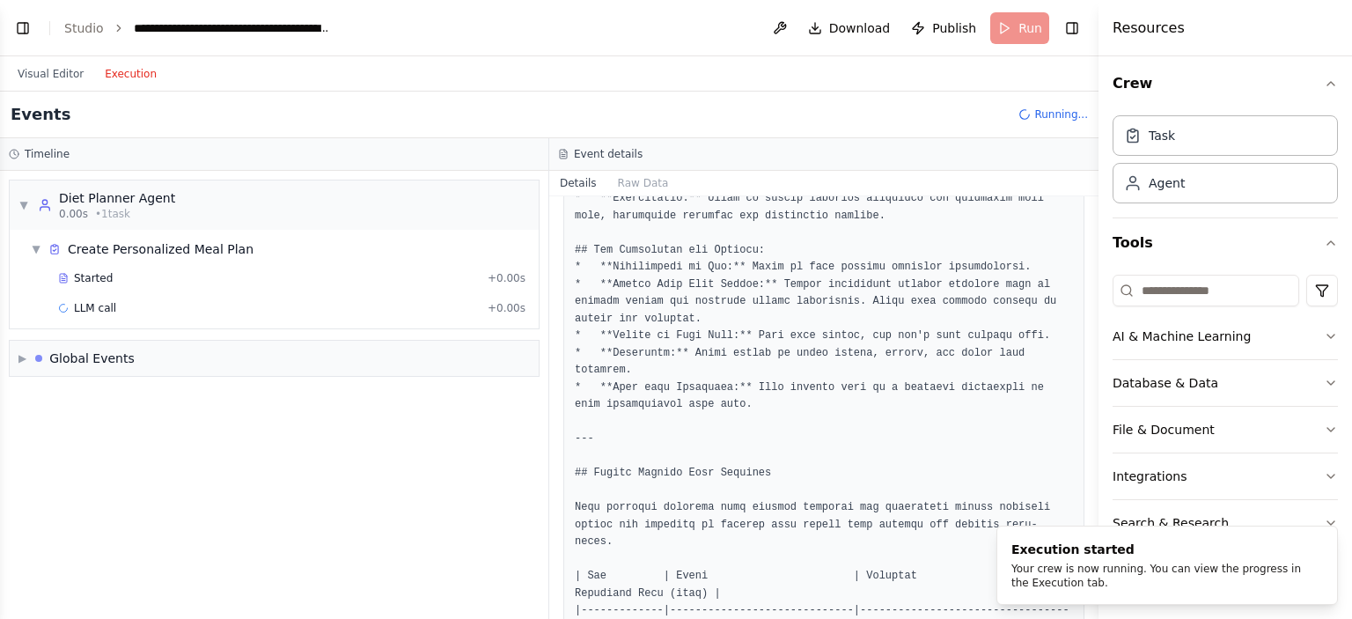
click at [111, 73] on button "Execution" at bounding box center [130, 73] width 73 height 21
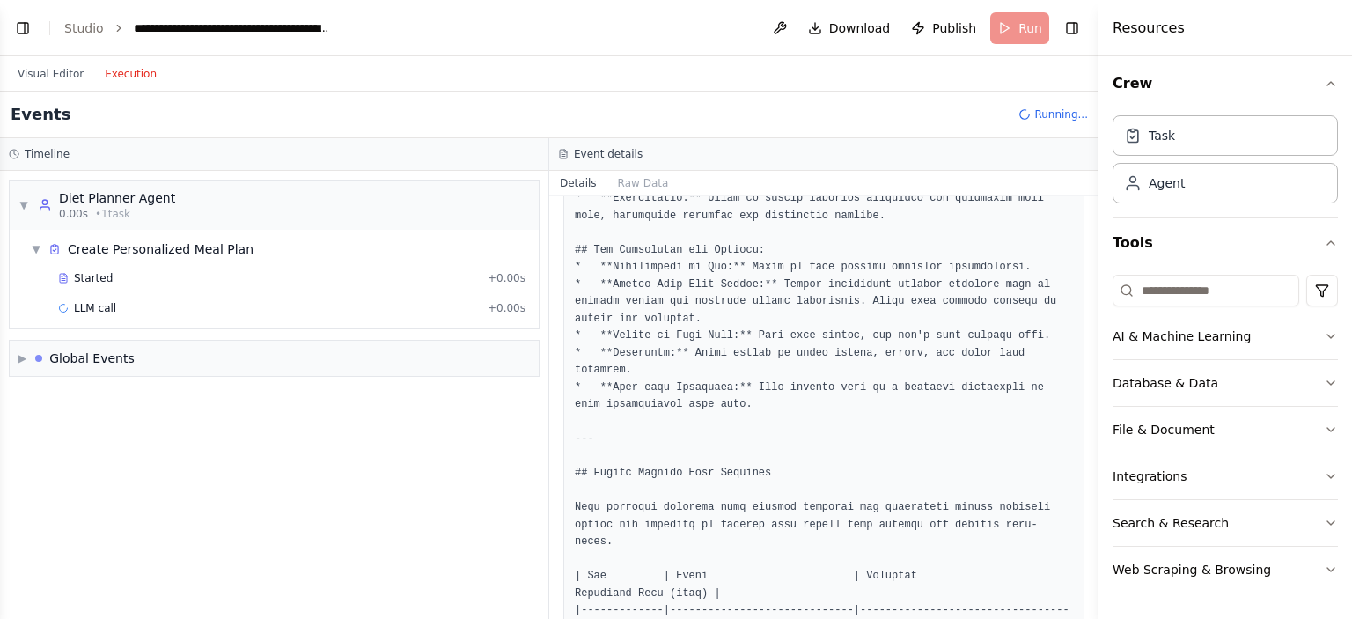
drag, startPoint x: 1092, startPoint y: 220, endPoint x: 1083, endPoint y: 337, distance: 117.4
click at [1083, 337] on div "BETA 🏋️ Health Coach Crew (CrewAI Design) 🎯 Goal Provide users with personalize…" at bounding box center [676, 309] width 1352 height 619
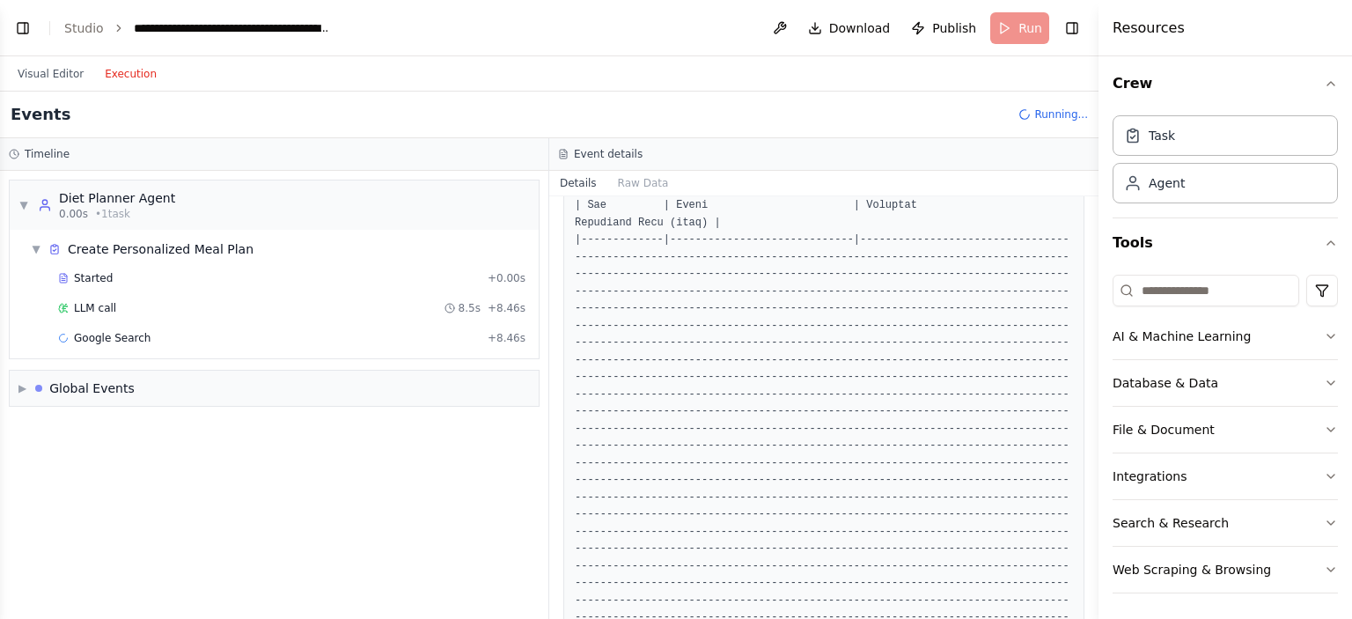
scroll to position [394, 0]
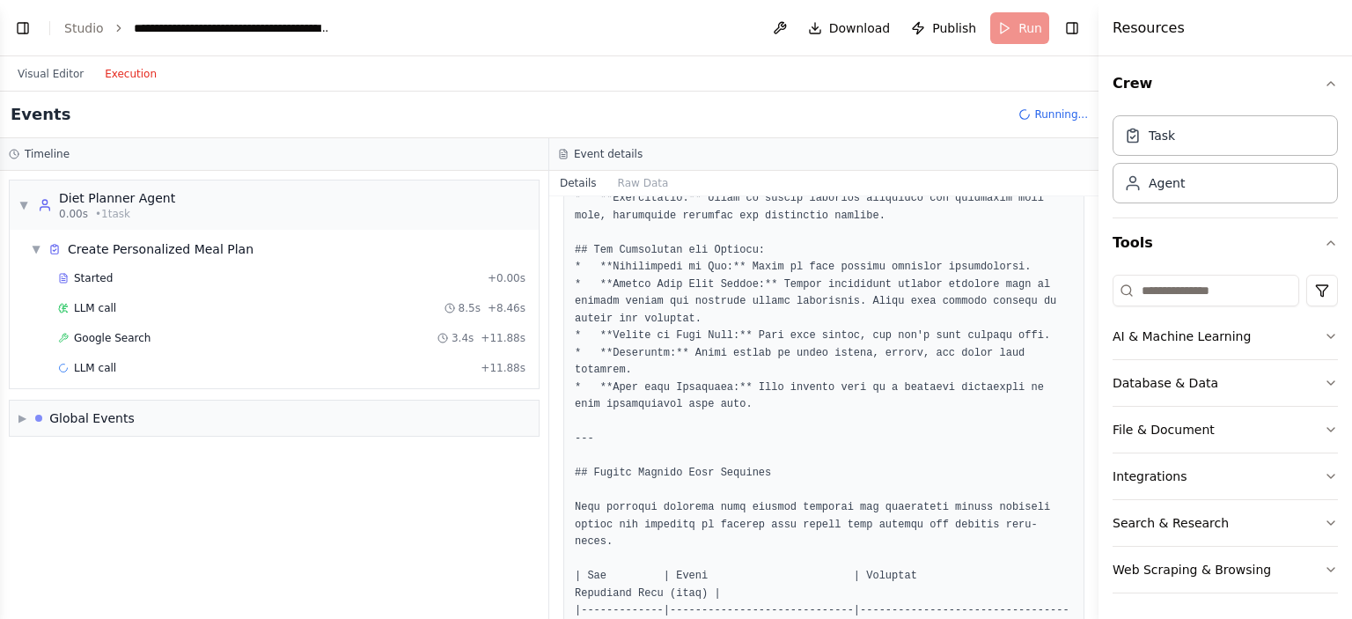
drag, startPoint x: 1092, startPoint y: 227, endPoint x: 1093, endPoint y: 207, distance: 20.3
click at [1093, 207] on button "Toggle Sidebar" at bounding box center [1099, 309] width 14 height 619
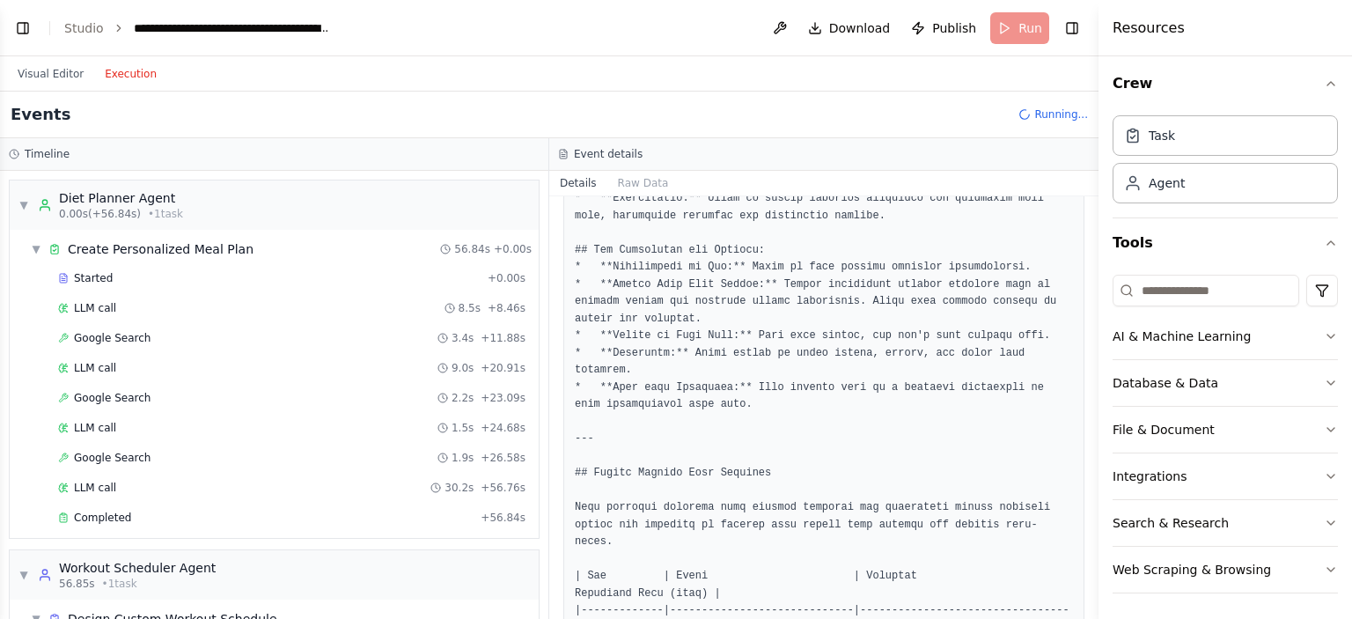
scroll to position [0, 0]
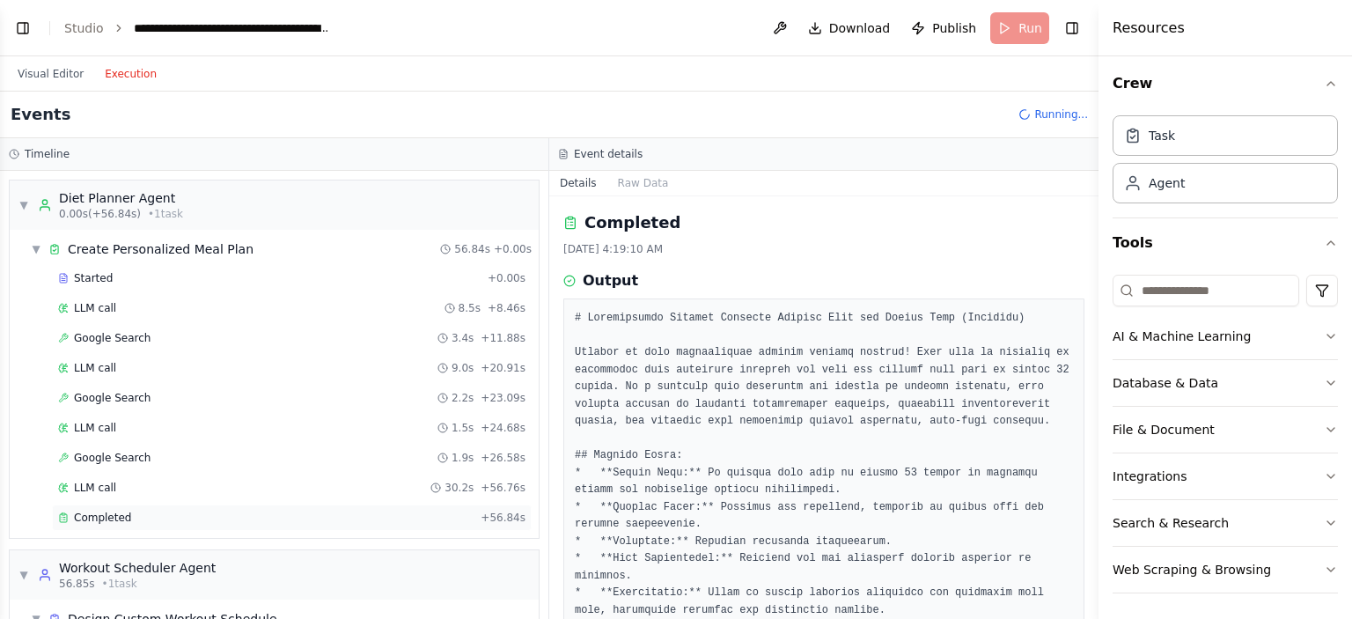
click at [99, 514] on span "Completed" at bounding box center [102, 518] width 57 height 14
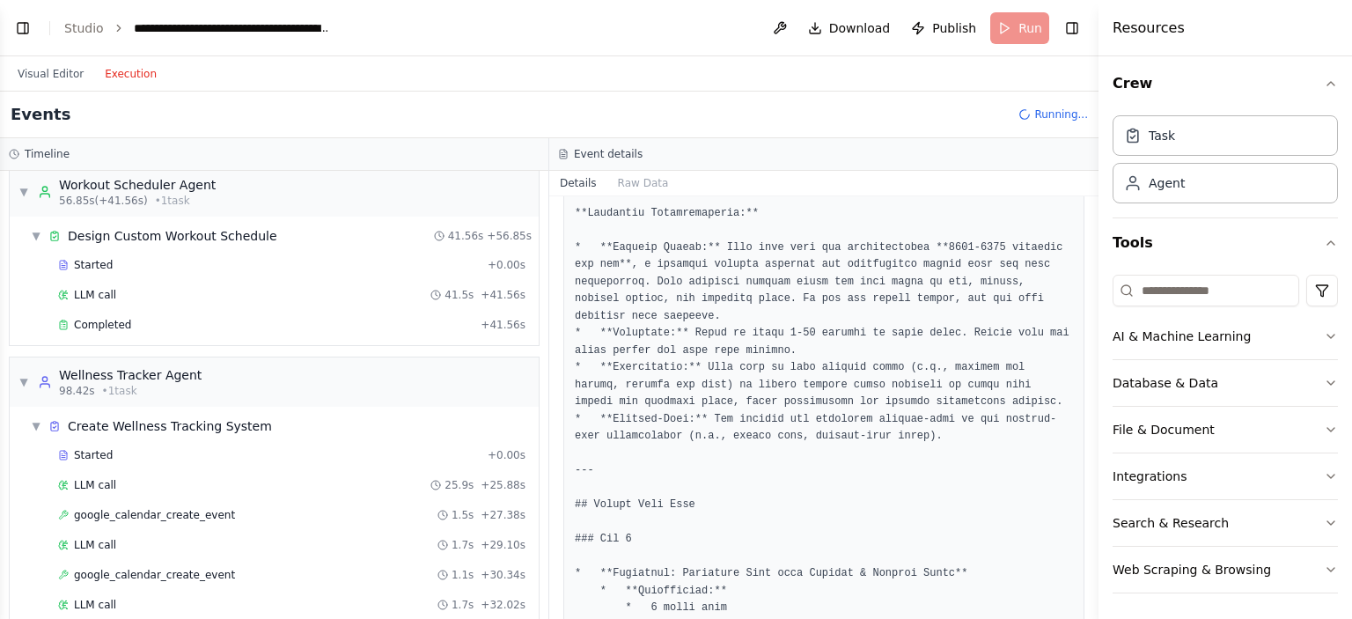
scroll to position [370, 0]
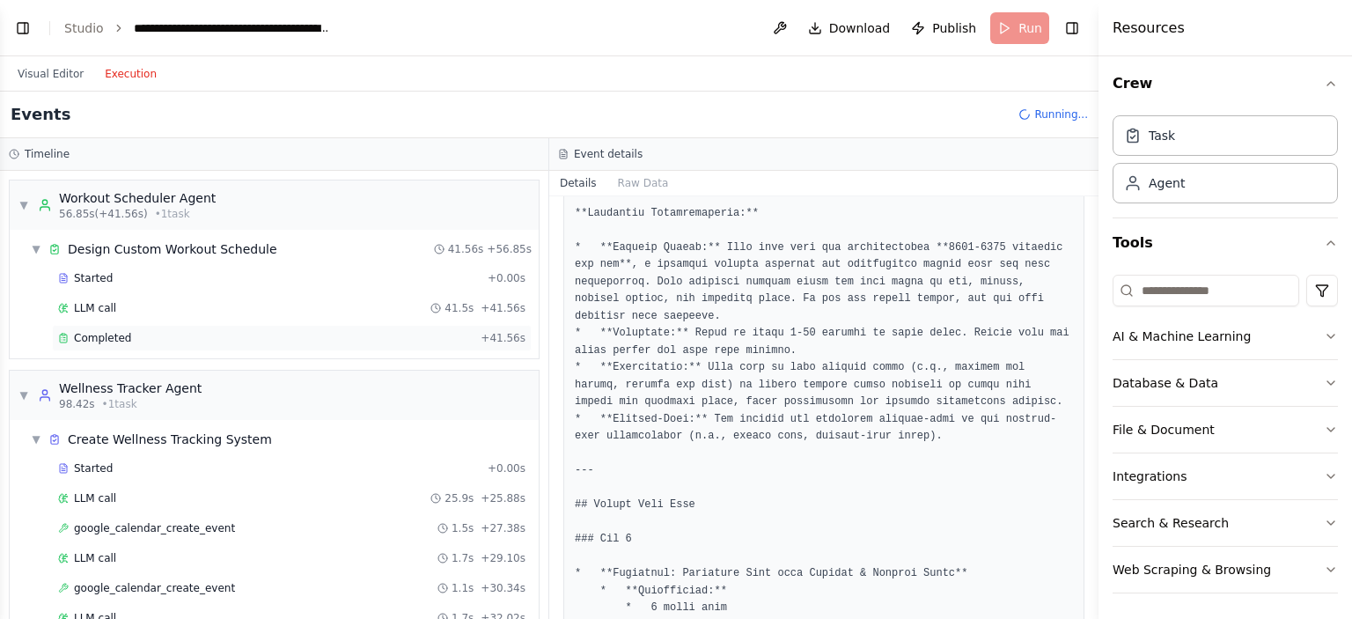
click at [393, 336] on div "Completed" at bounding box center [266, 338] width 416 height 14
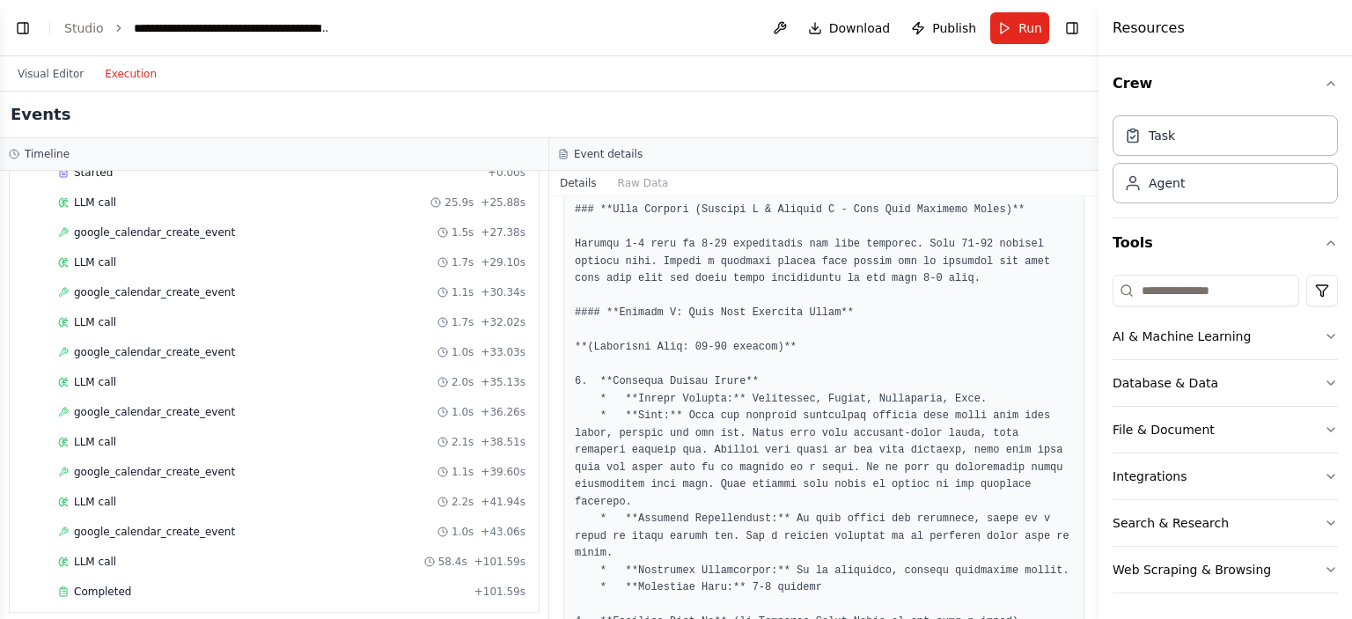
scroll to position [715, 0]
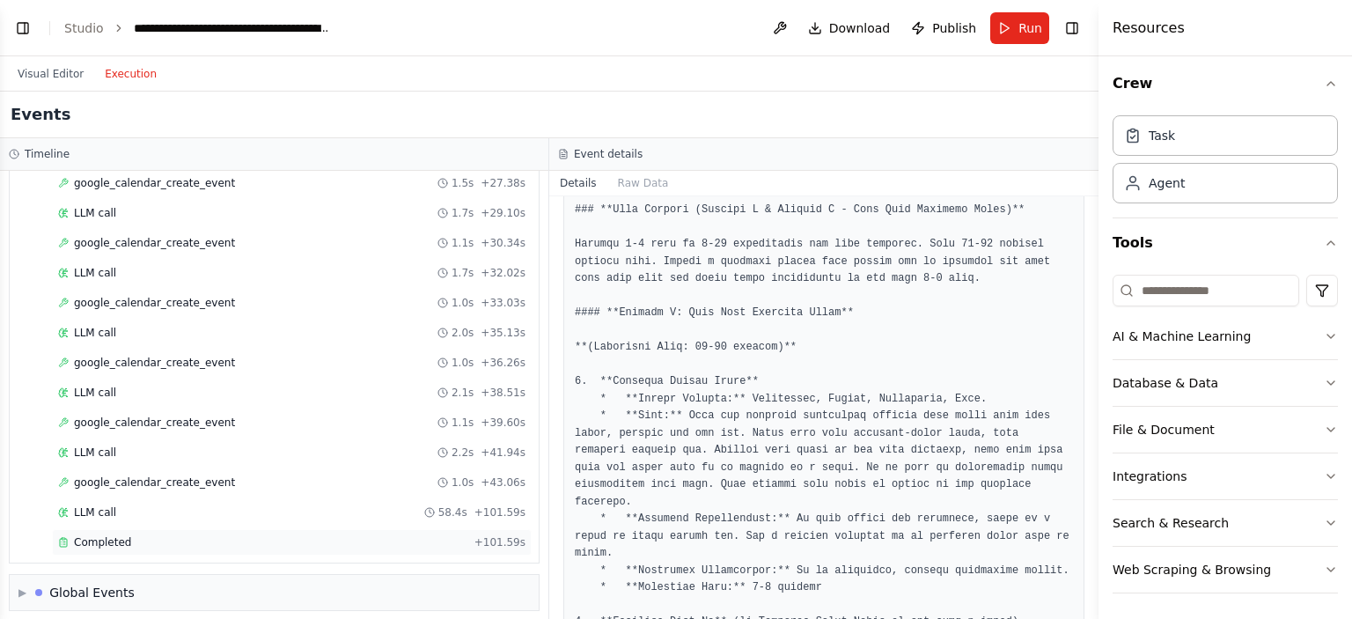
click at [133, 535] on div "Completed" at bounding box center [262, 542] width 409 height 14
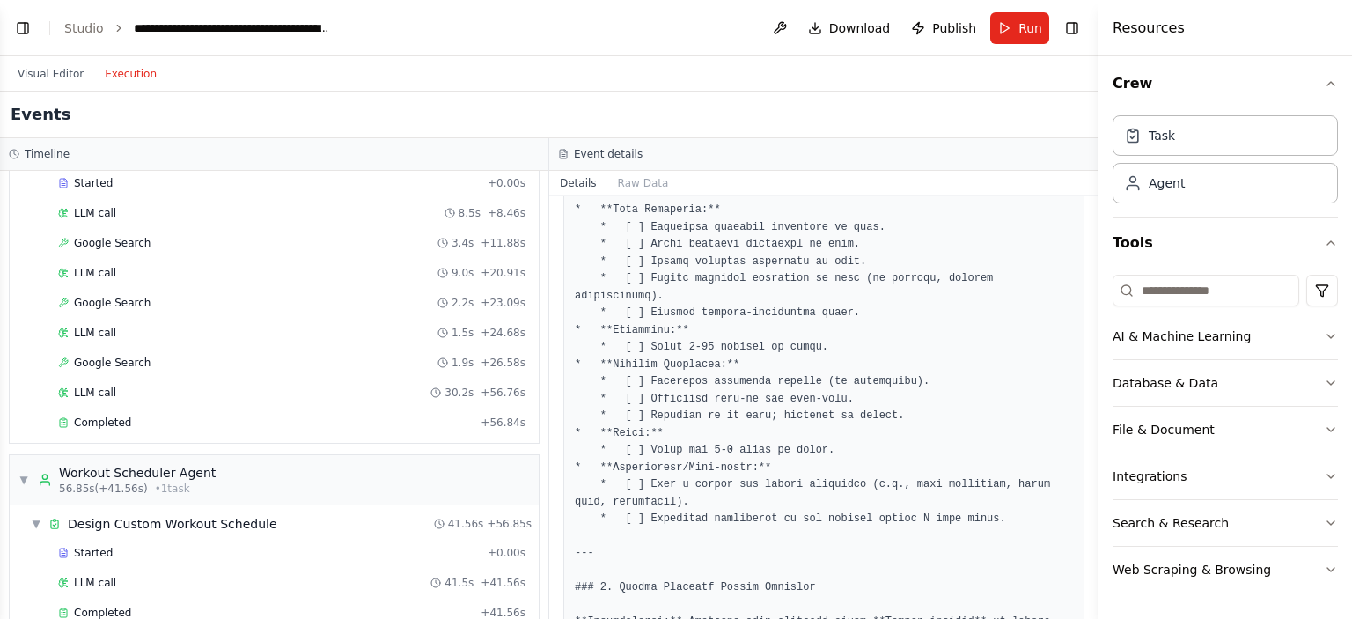
scroll to position [107, 0]
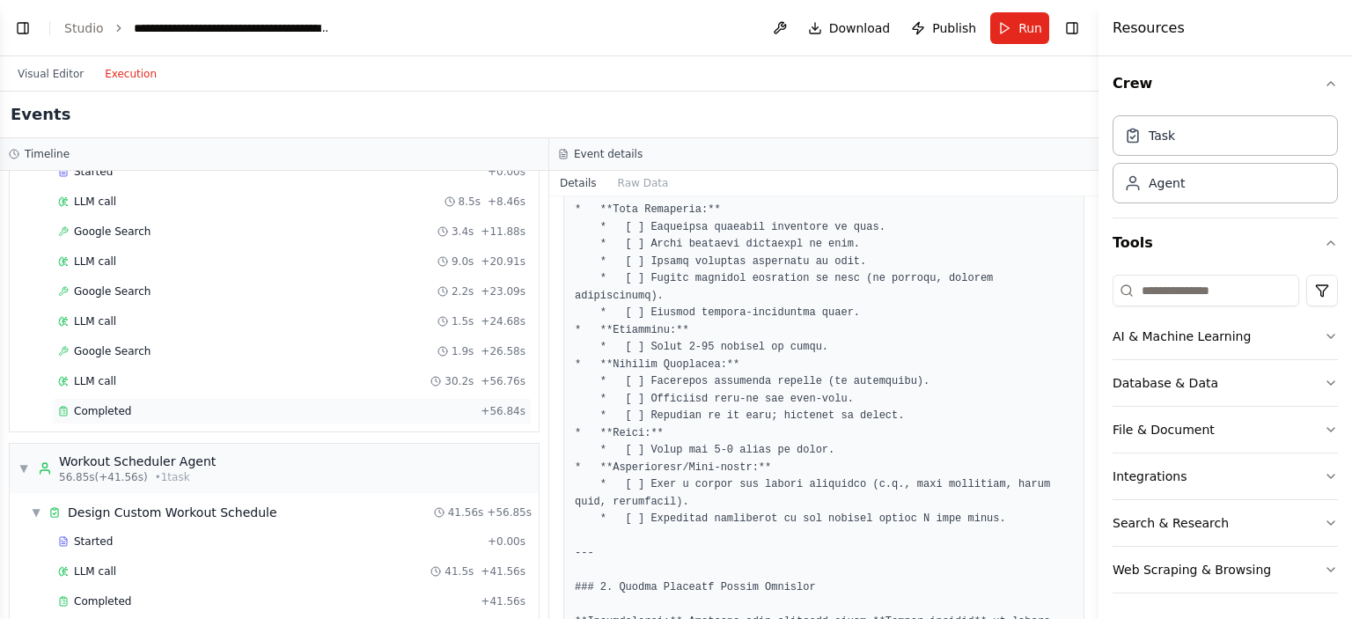
click at [89, 409] on span "Completed" at bounding box center [102, 411] width 57 height 14
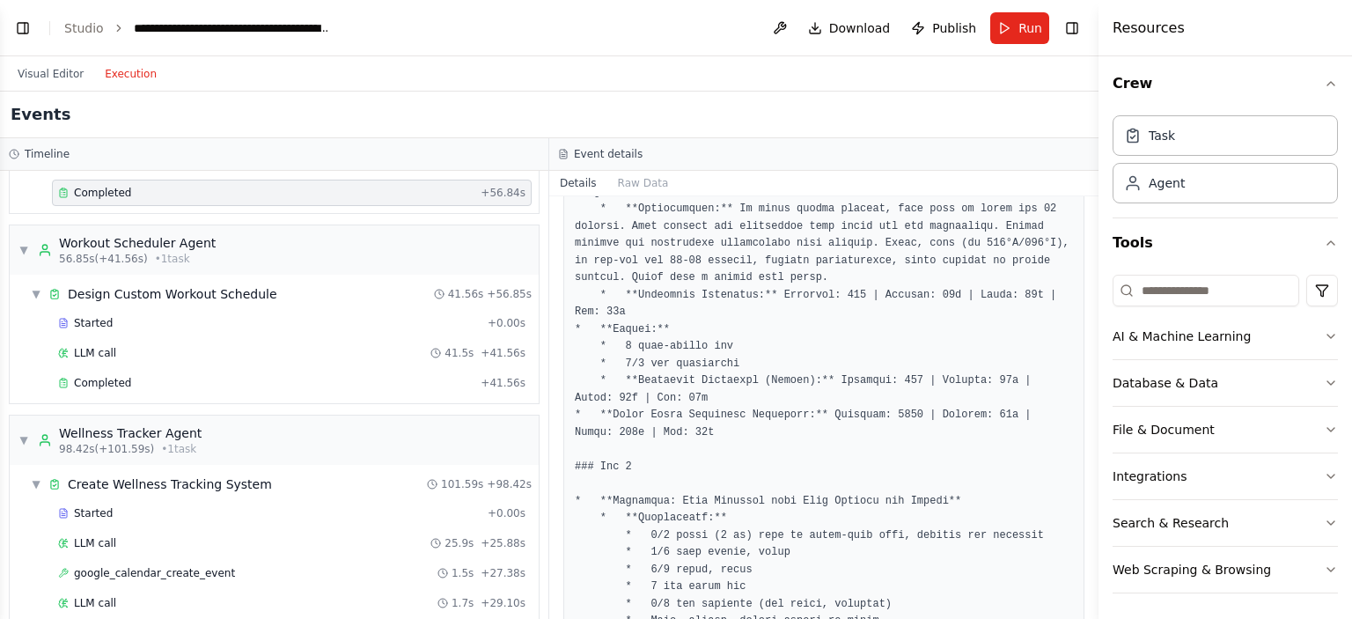
scroll to position [329, 0]
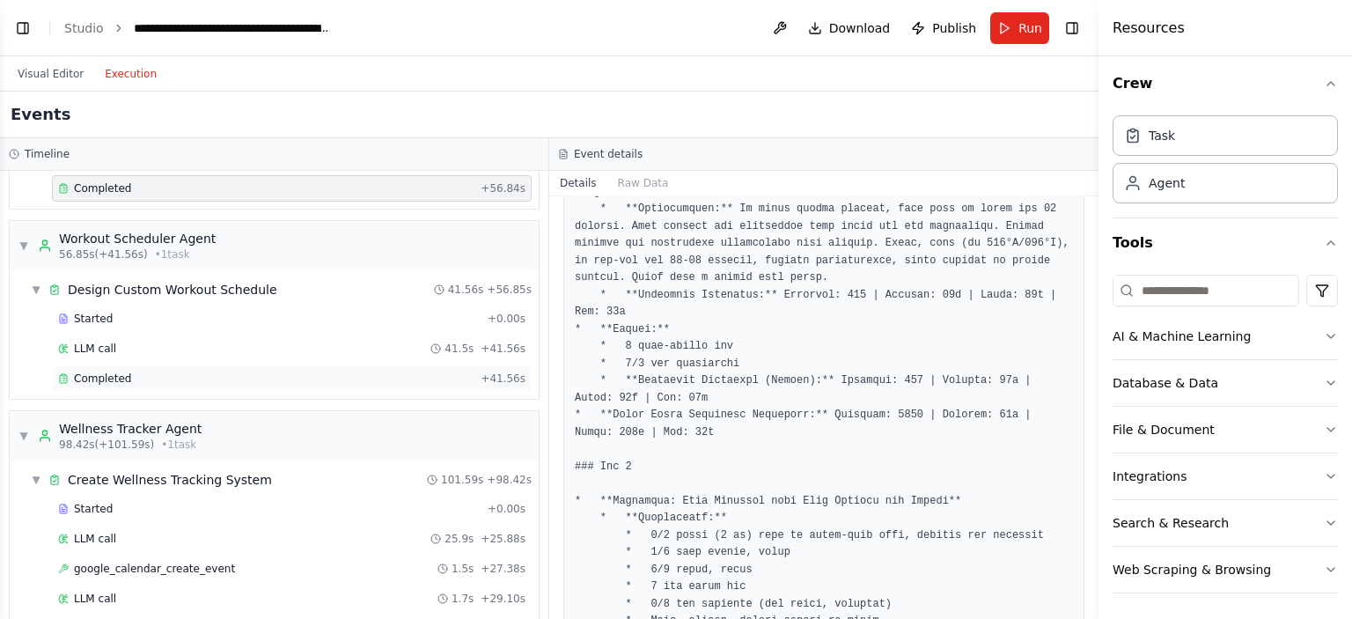
click at [120, 372] on span "Completed" at bounding box center [102, 379] width 57 height 14
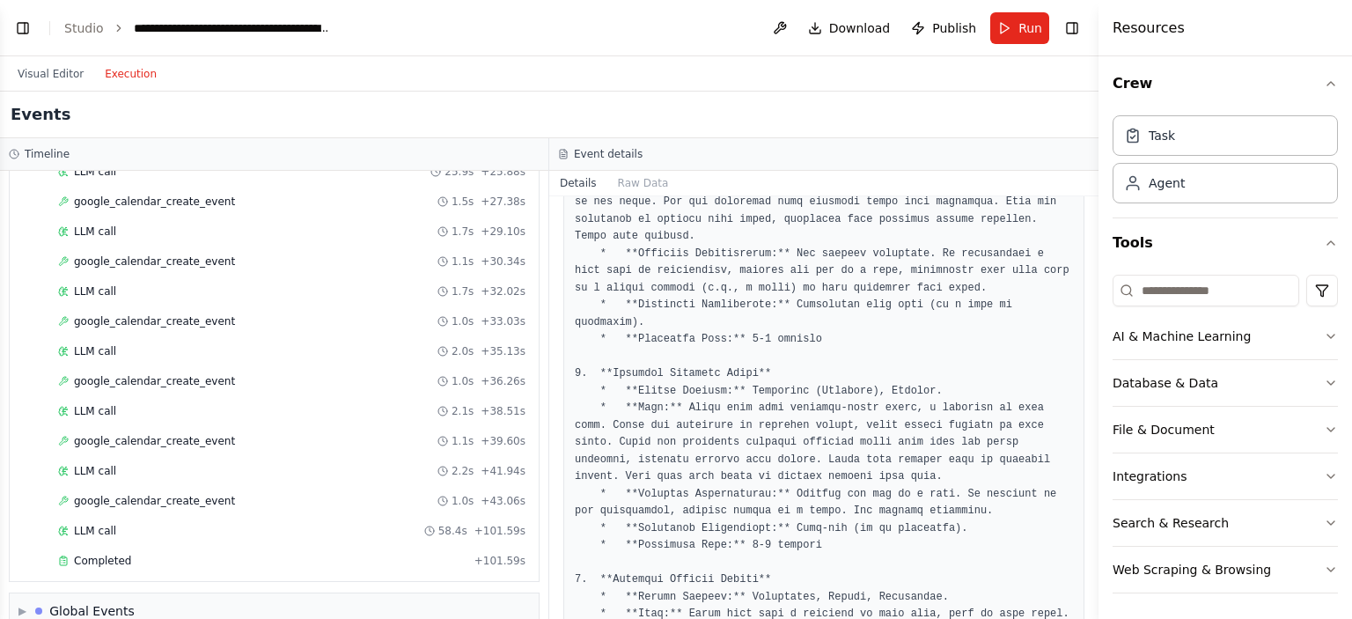
scroll to position [715, 0]
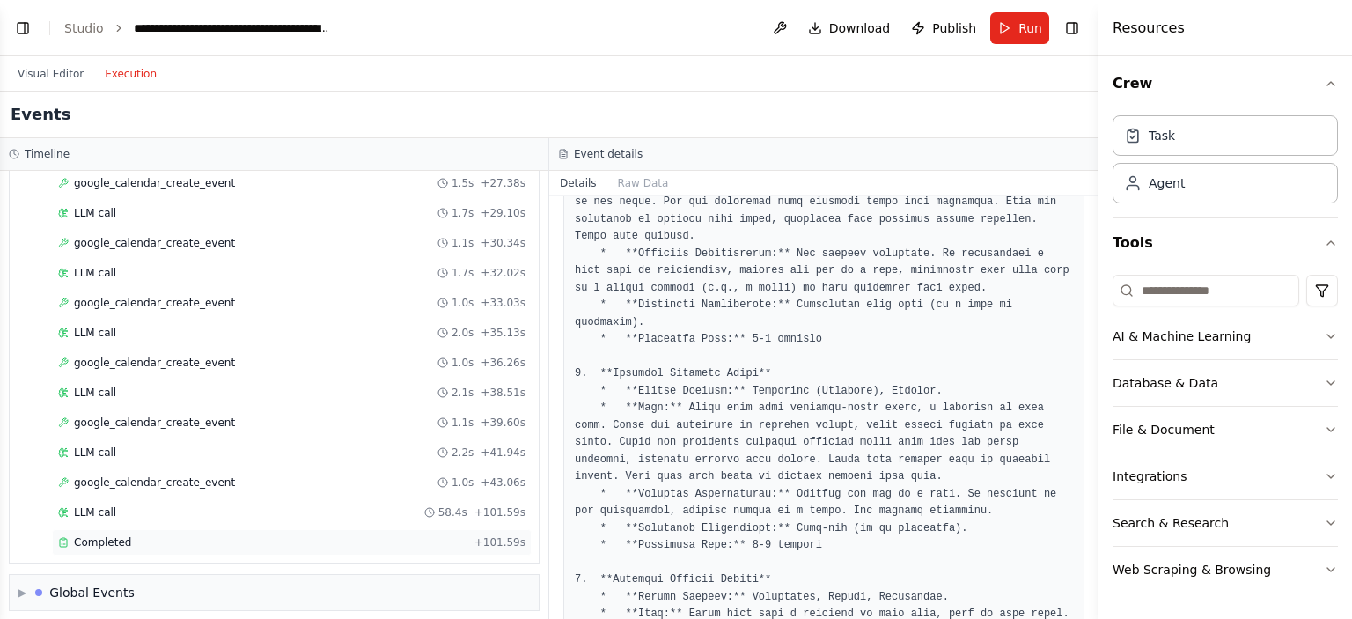
click at [129, 535] on div "Completed" at bounding box center [262, 542] width 409 height 14
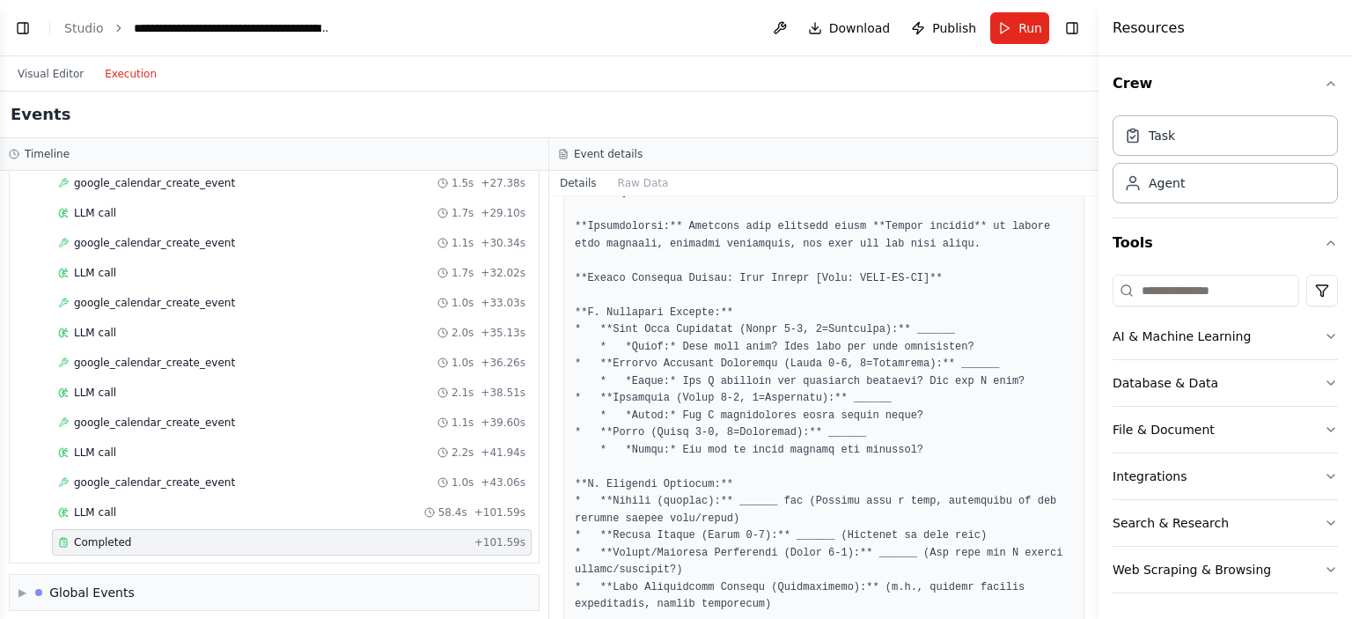
scroll to position [1229, 0]
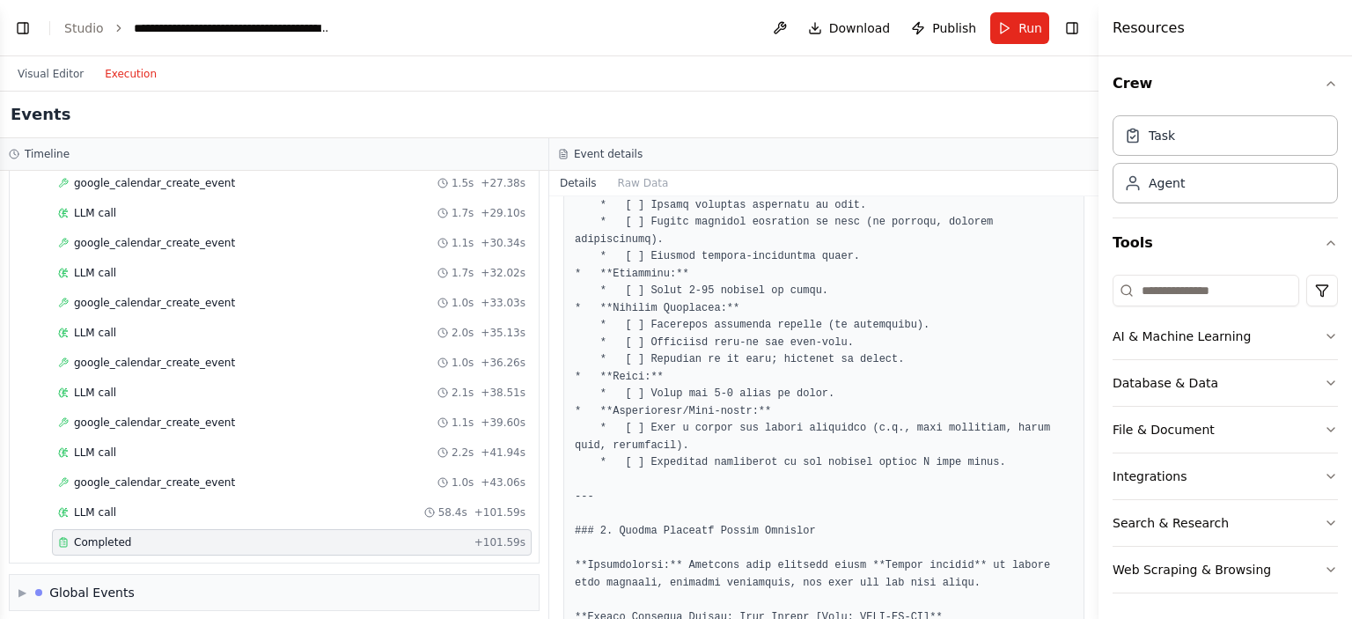
click at [1093, 218] on button "Toggle Sidebar" at bounding box center [1099, 309] width 14 height 619
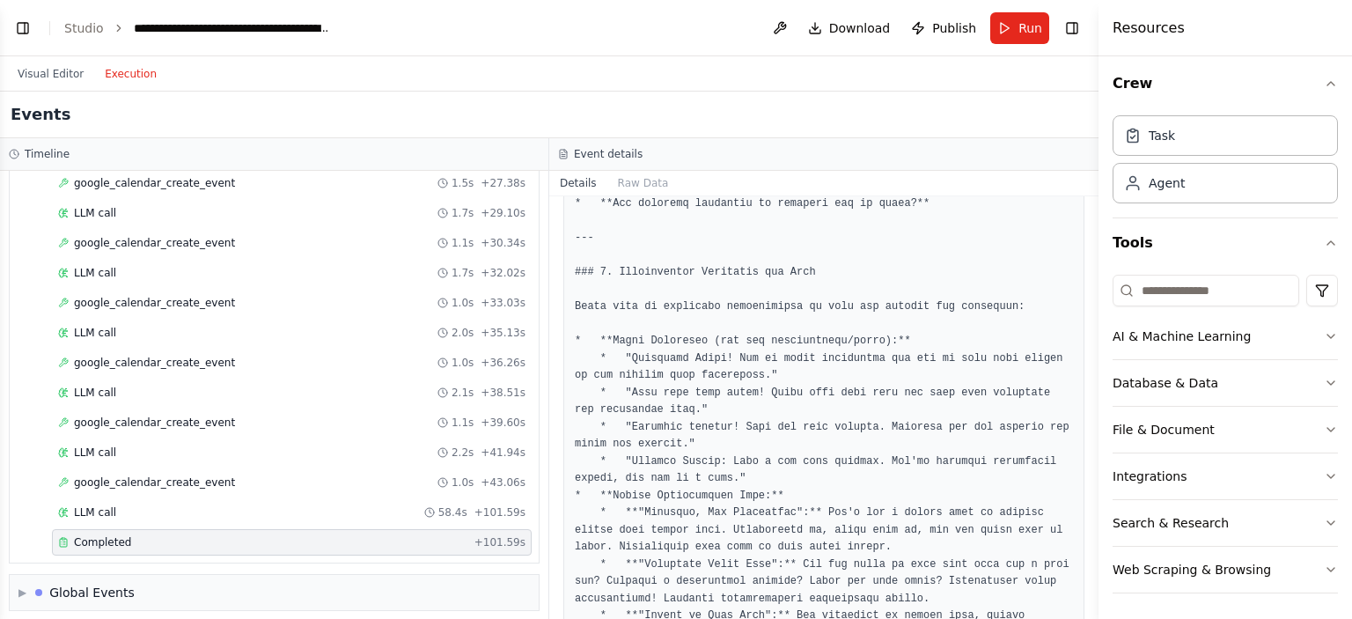
scroll to position [2209, 0]
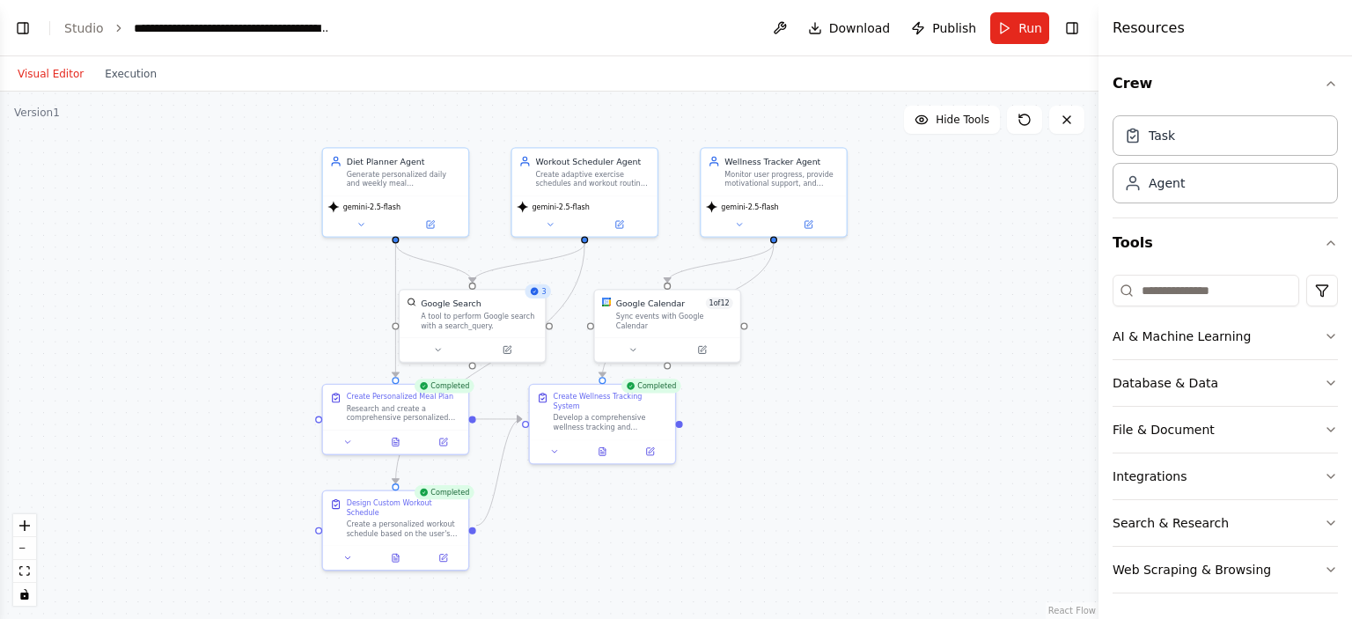
click at [59, 75] on button "Visual Editor" at bounding box center [50, 73] width 87 height 21
click at [836, 26] on button "Download" at bounding box center [849, 28] width 97 height 32
click at [285, 269] on div ".deletable-edge-delete-btn { width: 20px; height: 20px; border: 0px solid #ffff…" at bounding box center [549, 355] width 1099 height 527
